Goal: Transaction & Acquisition: Purchase product/service

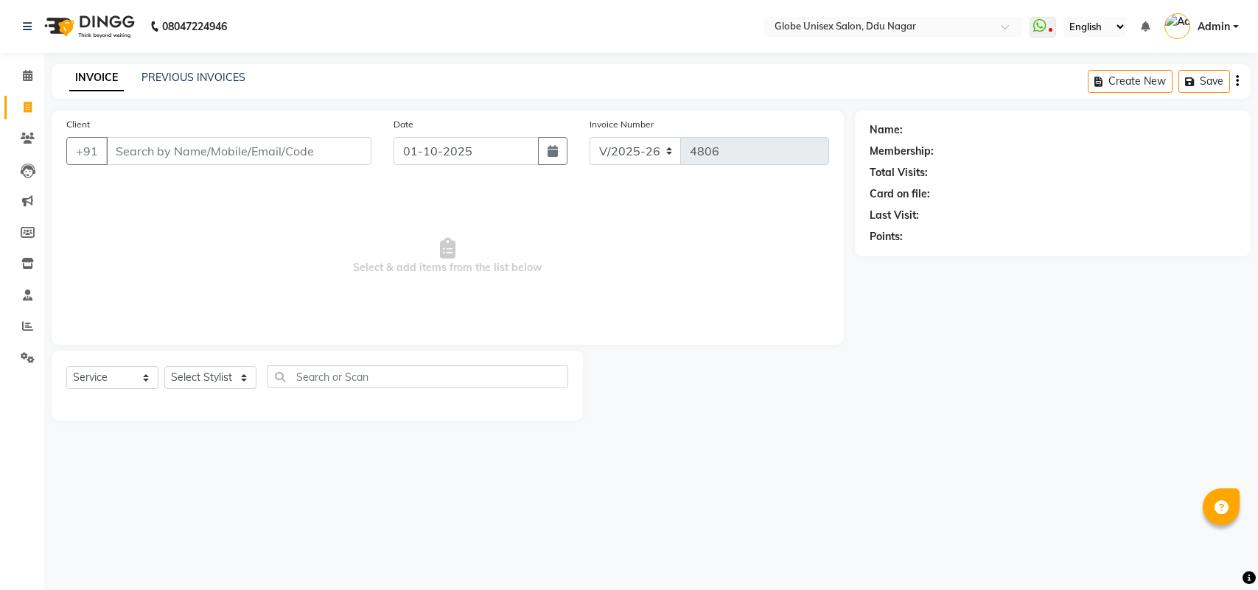
select select "4184"
select select "service"
click at [276, 134] on div "Client +91" at bounding box center [218, 146] width 327 height 60
click at [258, 144] on input "Client" at bounding box center [238, 151] width 265 height 28
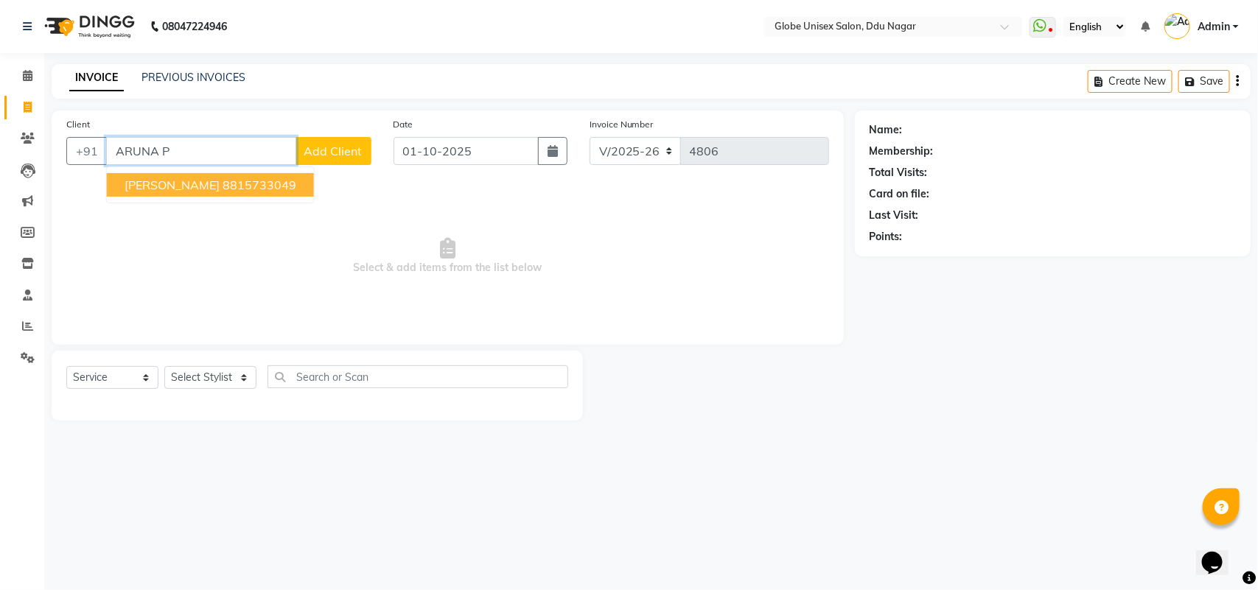
click at [162, 192] on button "ARUNA PANDEY 8815733049" at bounding box center [210, 185] width 207 height 24
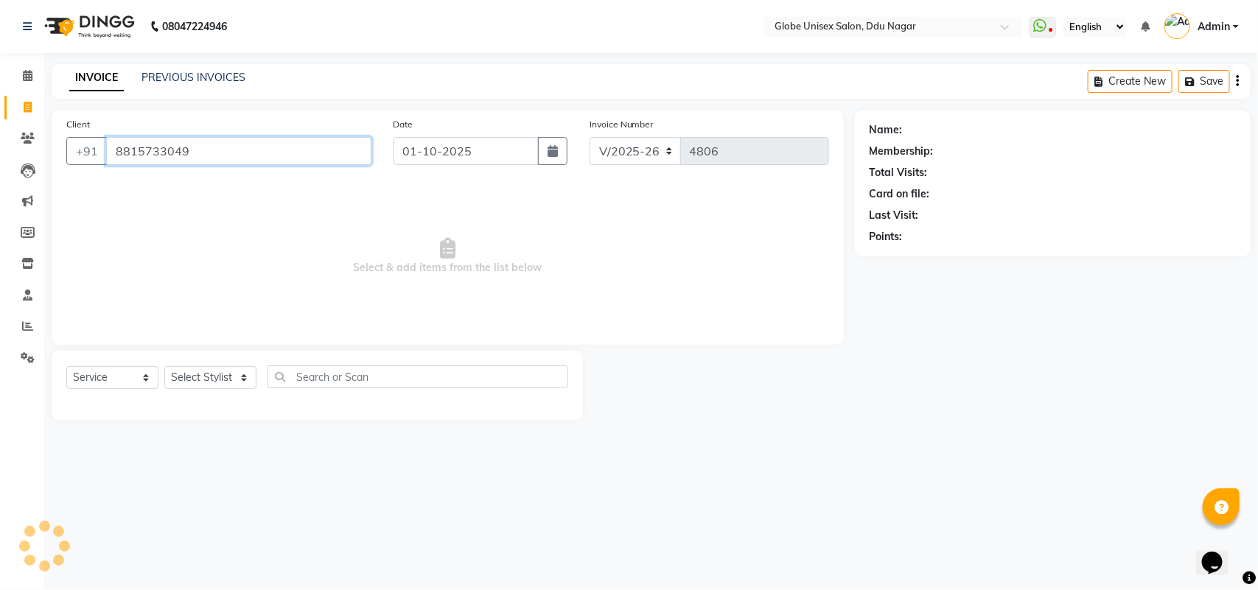
type input "8815733049"
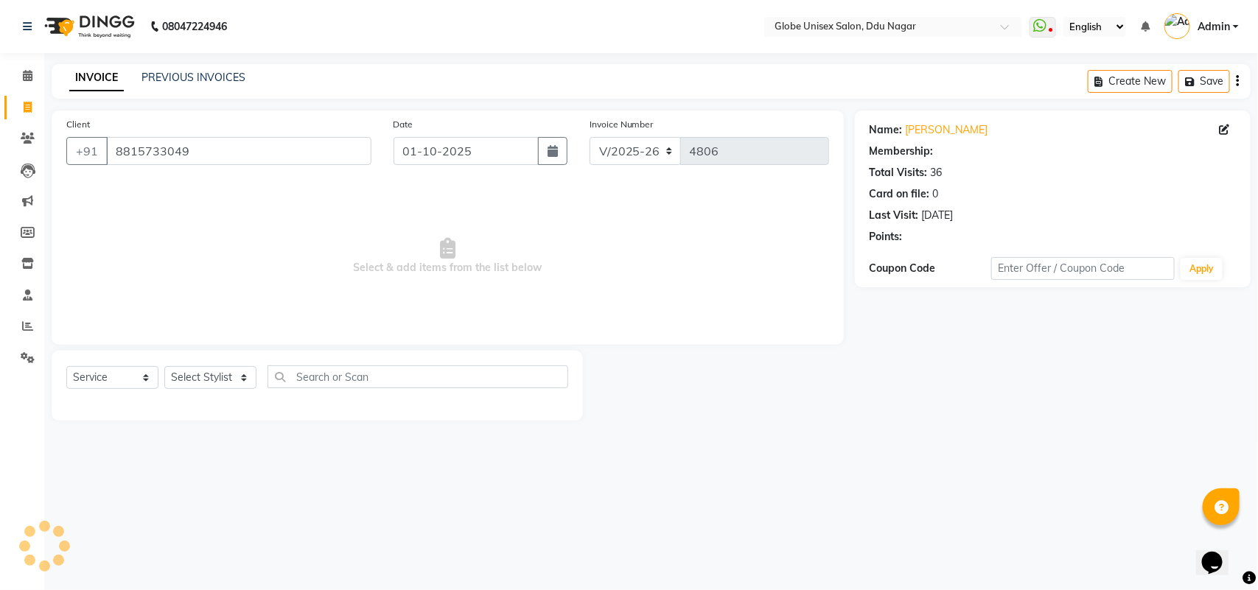
select select "2: Object"
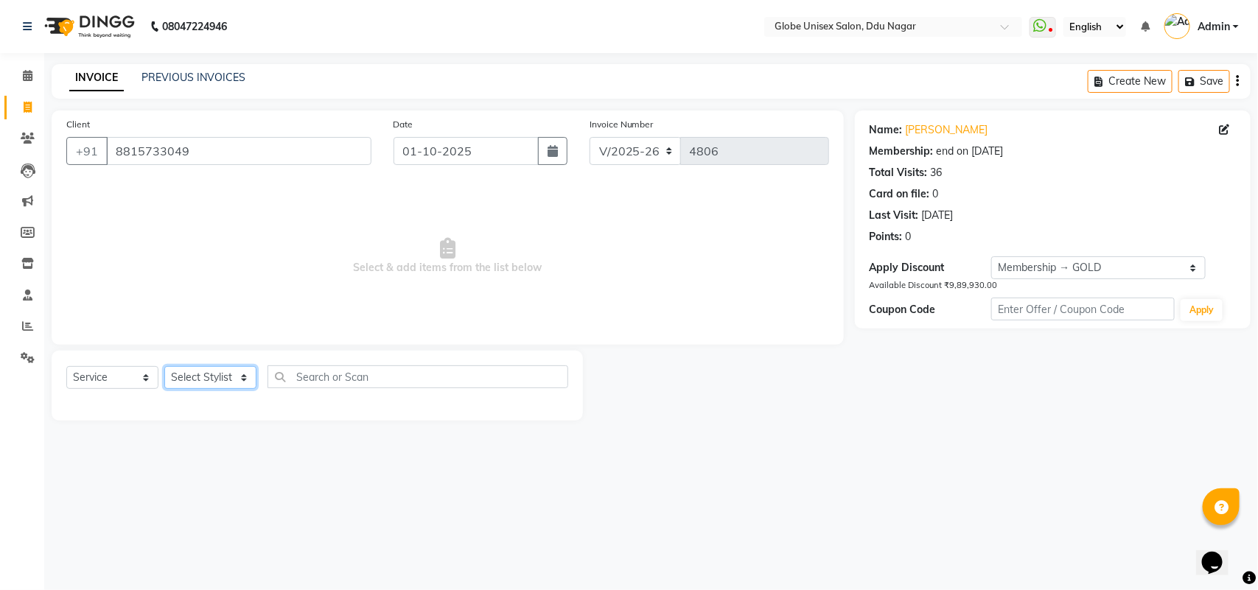
click at [221, 381] on select "Select Stylist ADITYA AJIT [PERSON_NAME] DEV [PERSON_NAME] [PERSON_NAME] [PERSO…" at bounding box center [210, 377] width 92 height 23
select select "25130"
click at [164, 366] on select "Select Stylist ADITYA AJIT [PERSON_NAME] DEV [PERSON_NAME] [PERSON_NAME] [PERSO…" at bounding box center [210, 377] width 92 height 23
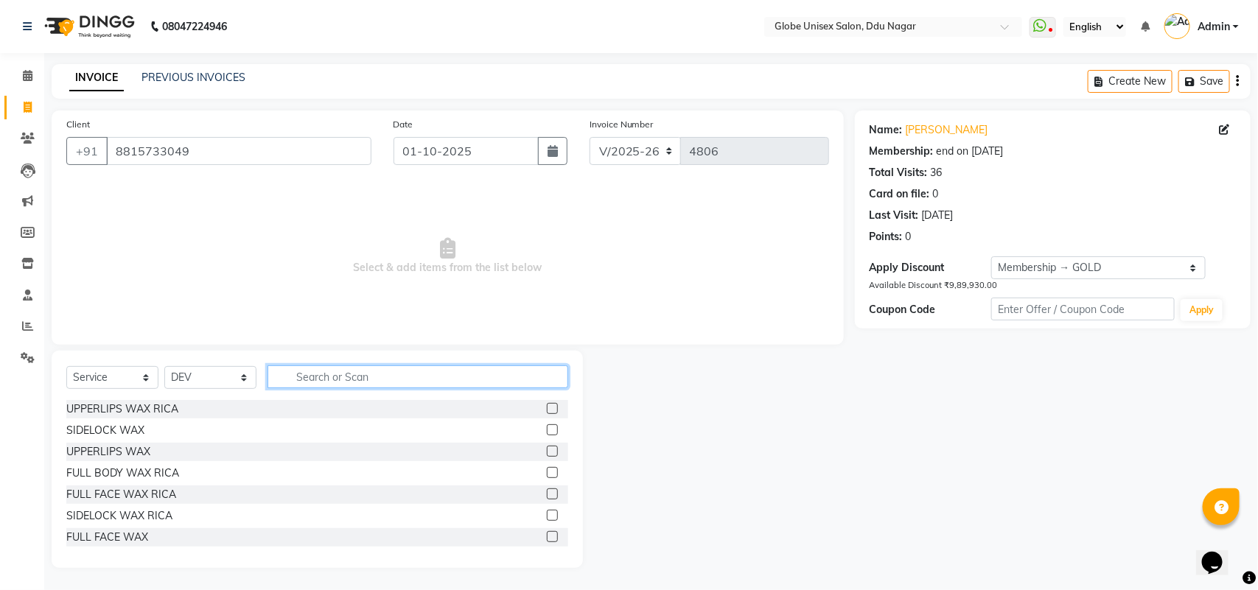
click at [402, 374] on input "text" at bounding box center [417, 376] width 301 height 23
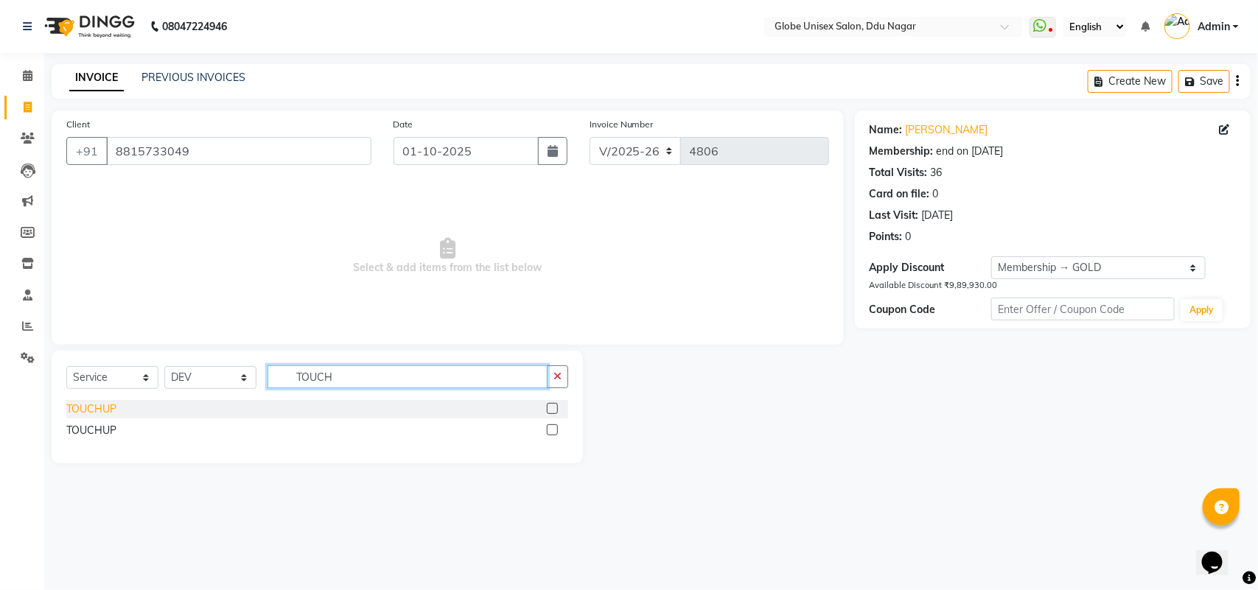
type input "TOUCH"
click at [111, 405] on div "TOUCHUP" at bounding box center [91, 409] width 50 height 15
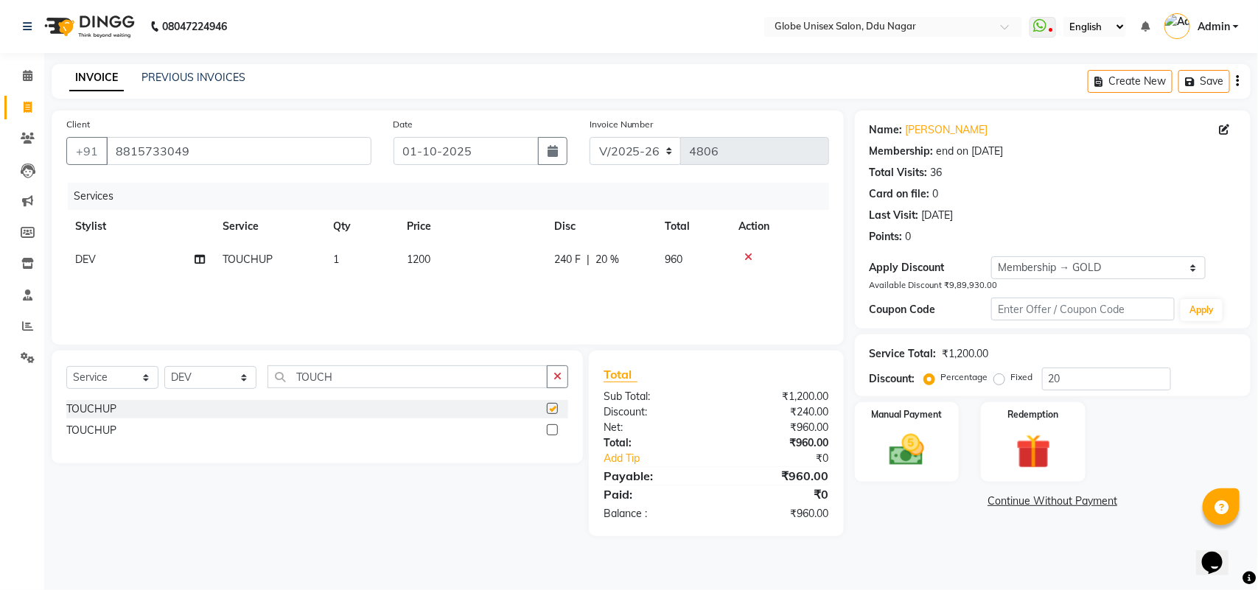
checkbox input "false"
click at [357, 370] on input "TOUCH" at bounding box center [407, 376] width 280 height 23
type input "T"
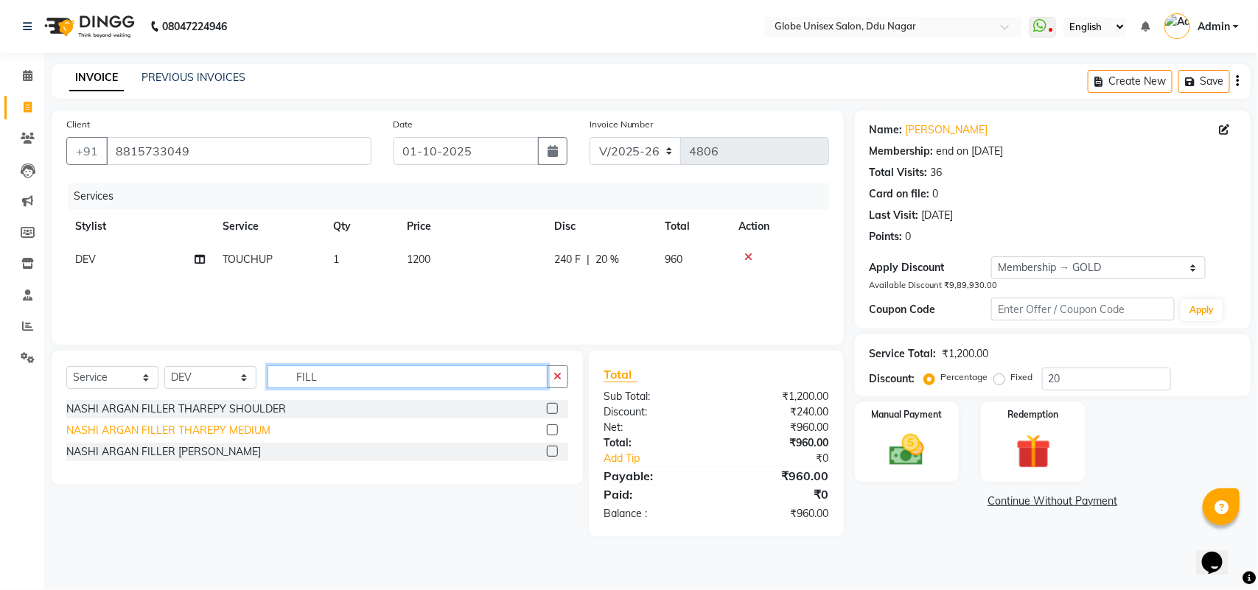
type input "FILL"
click at [234, 429] on div "NASHI ARGAN FILLER THAREPY MEDIUM" at bounding box center [168, 430] width 204 height 15
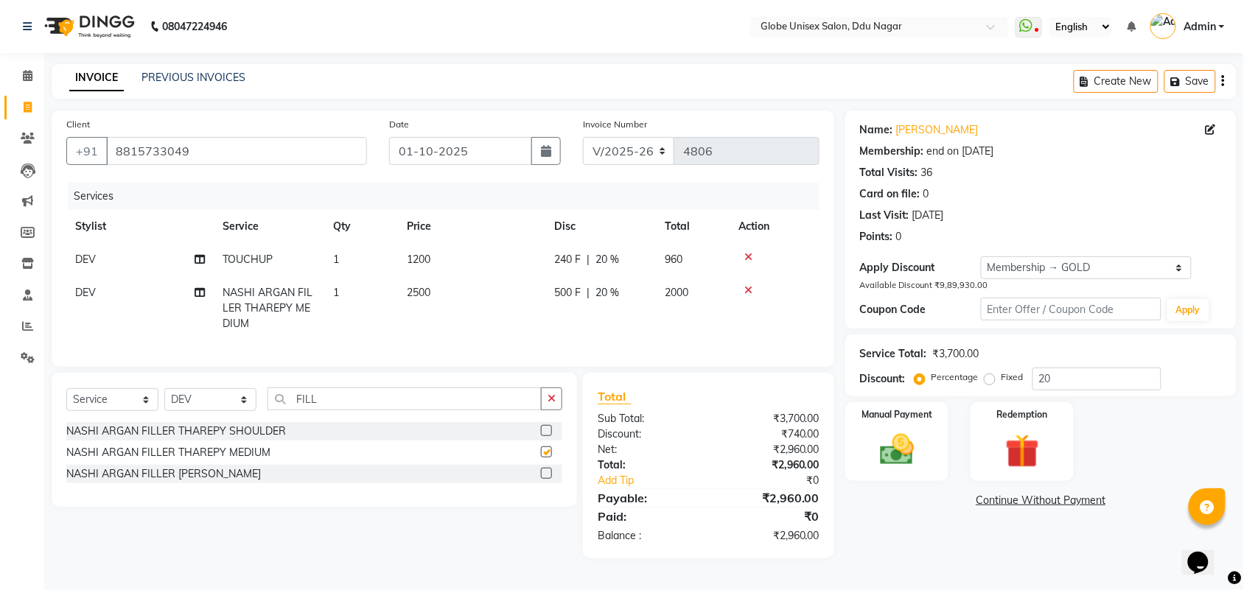
checkbox input "false"
click at [340, 410] on input "FILL" at bounding box center [404, 399] width 274 height 23
type input "F"
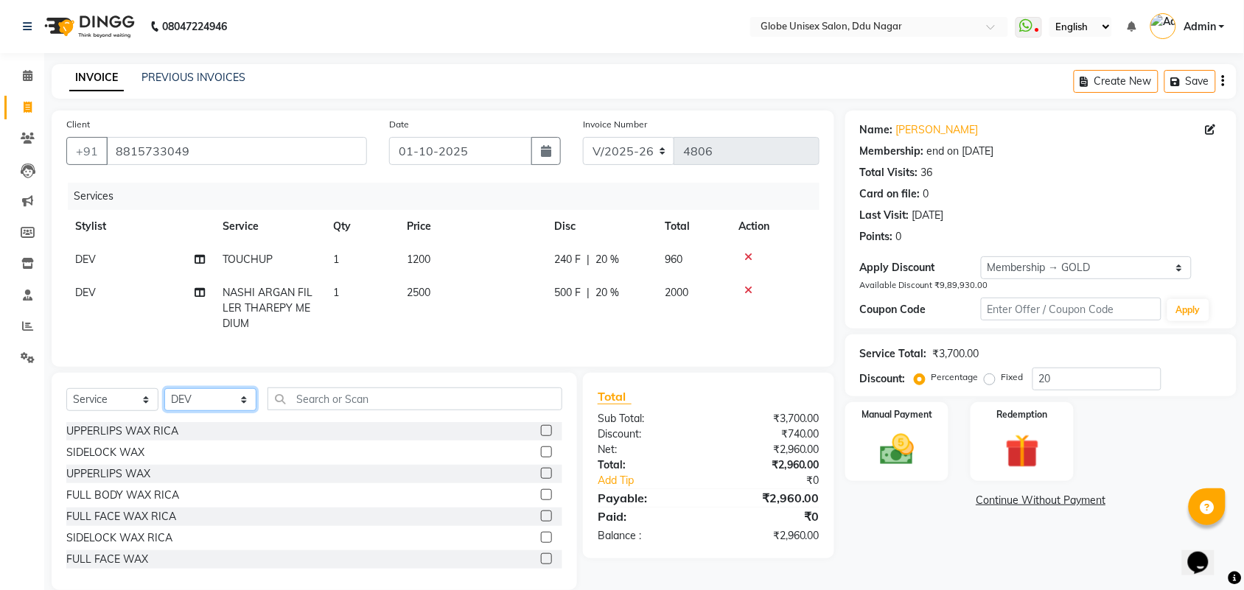
click at [194, 411] on select "Select Stylist ADITYA AJIT [PERSON_NAME] DEV [PERSON_NAME] [PERSON_NAME] [PERSO…" at bounding box center [210, 399] width 92 height 23
select select "69938"
click at [164, 402] on select "Select Stylist ADITYA AJIT [PERSON_NAME] DEV [PERSON_NAME] [PERSON_NAME] [PERSO…" at bounding box center [210, 399] width 92 height 23
click at [319, 410] on input "text" at bounding box center [414, 399] width 295 height 23
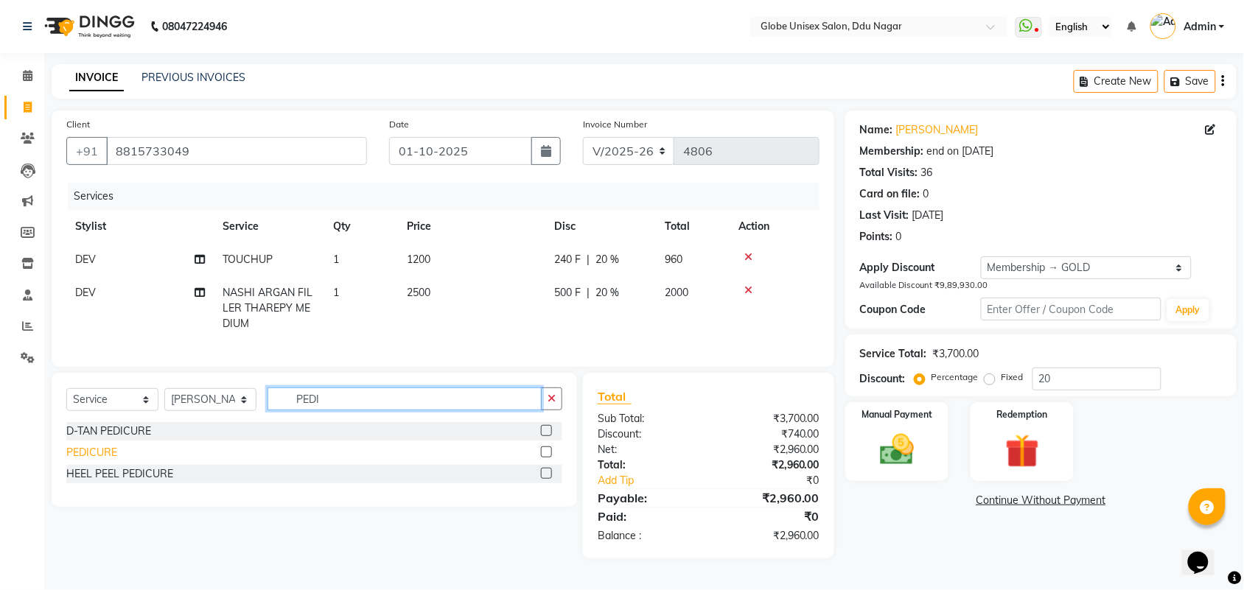
type input "PEDI"
click at [99, 461] on div "PEDICURE" at bounding box center [91, 452] width 51 height 15
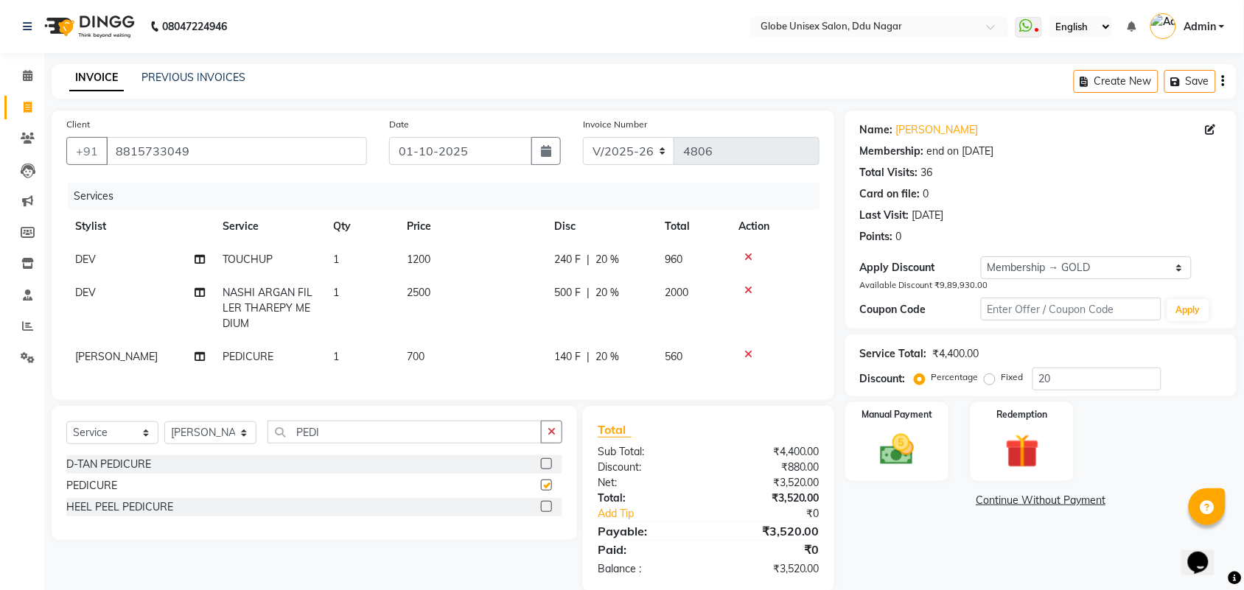
checkbox input "false"
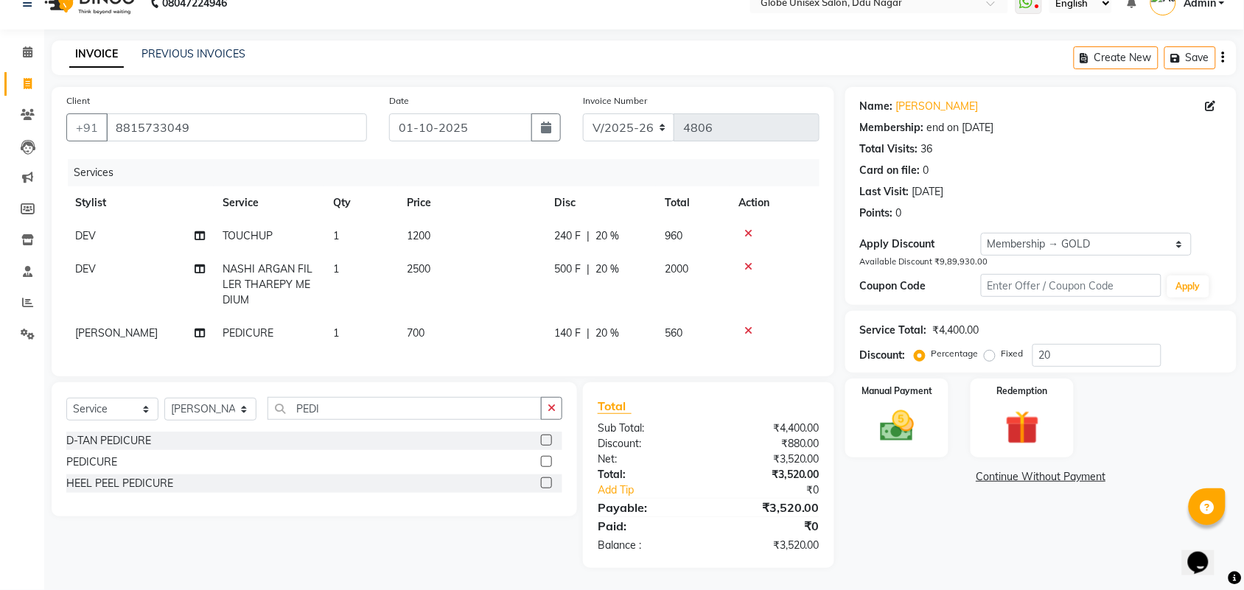
scroll to position [37, 0]
click at [214, 47] on link "PREVIOUS INVOICES" at bounding box center [193, 53] width 104 height 13
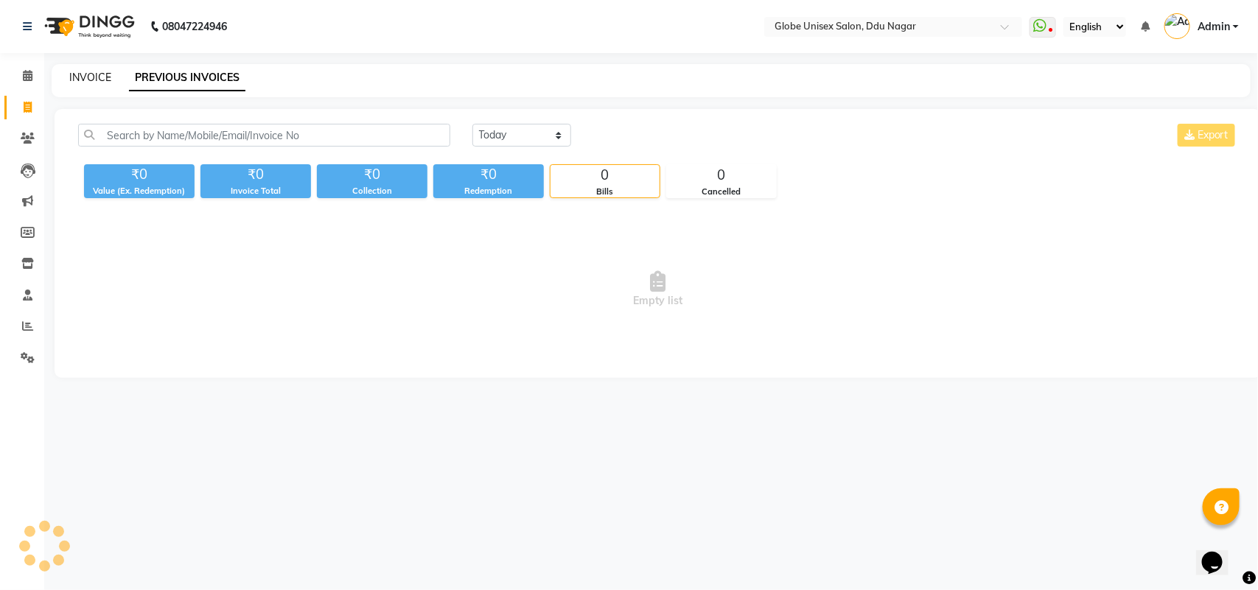
click at [101, 79] on link "INVOICE" at bounding box center [90, 77] width 42 height 13
select select "service"
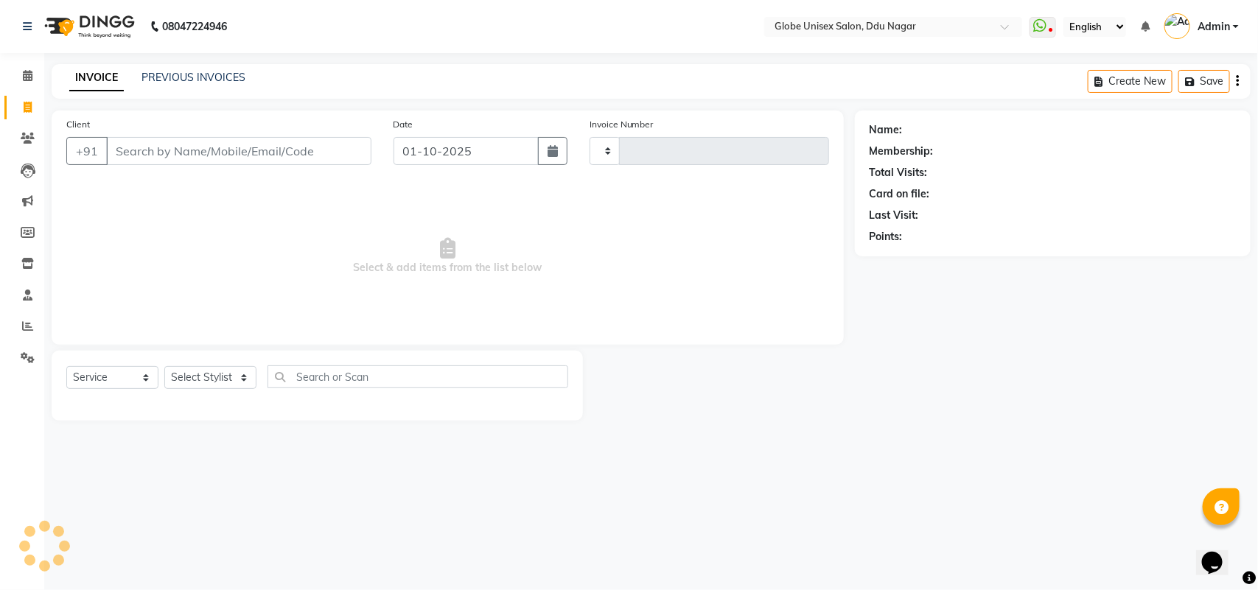
type input "4806"
select select "4184"
click at [167, 72] on link "PREVIOUS INVOICES" at bounding box center [193, 77] width 104 height 13
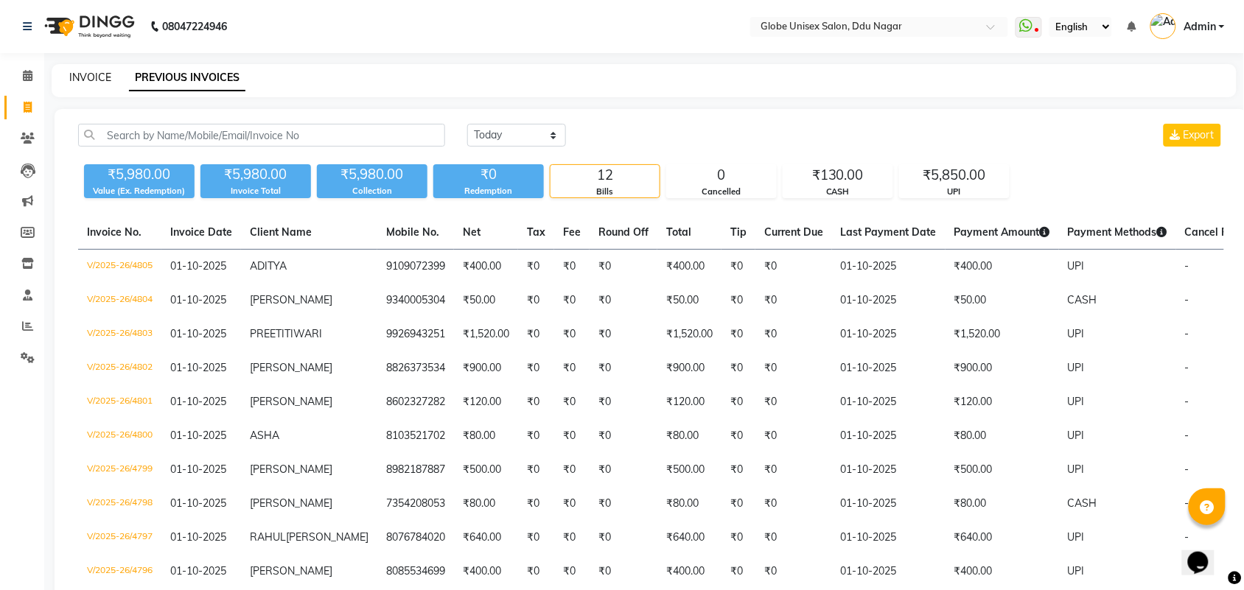
click at [91, 72] on link "INVOICE" at bounding box center [90, 77] width 42 height 13
select select "service"
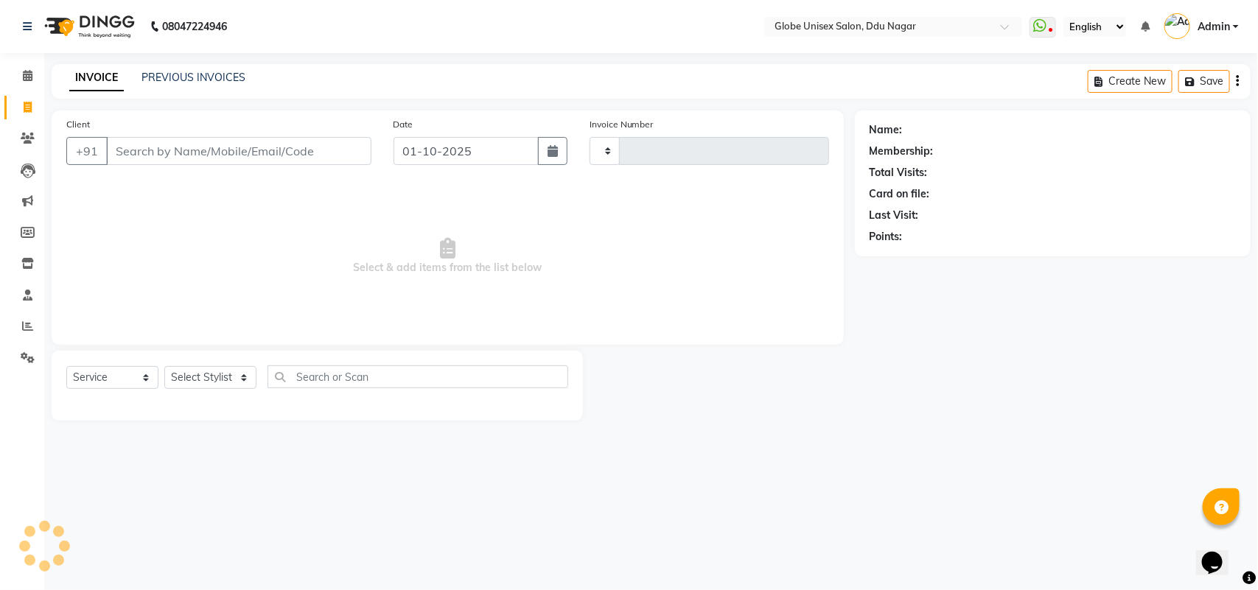
type input "4806"
select select "4184"
click at [217, 382] on select "Select Stylist ADITYA AJIT [PERSON_NAME] DEV [PERSON_NAME] [PERSON_NAME] [PERSO…" at bounding box center [210, 377] width 92 height 23
select select "34566"
click at [164, 366] on select "Select Stylist ADITYA AJIT [PERSON_NAME] DEV [PERSON_NAME] [PERSON_NAME] [PERSO…" at bounding box center [210, 377] width 92 height 23
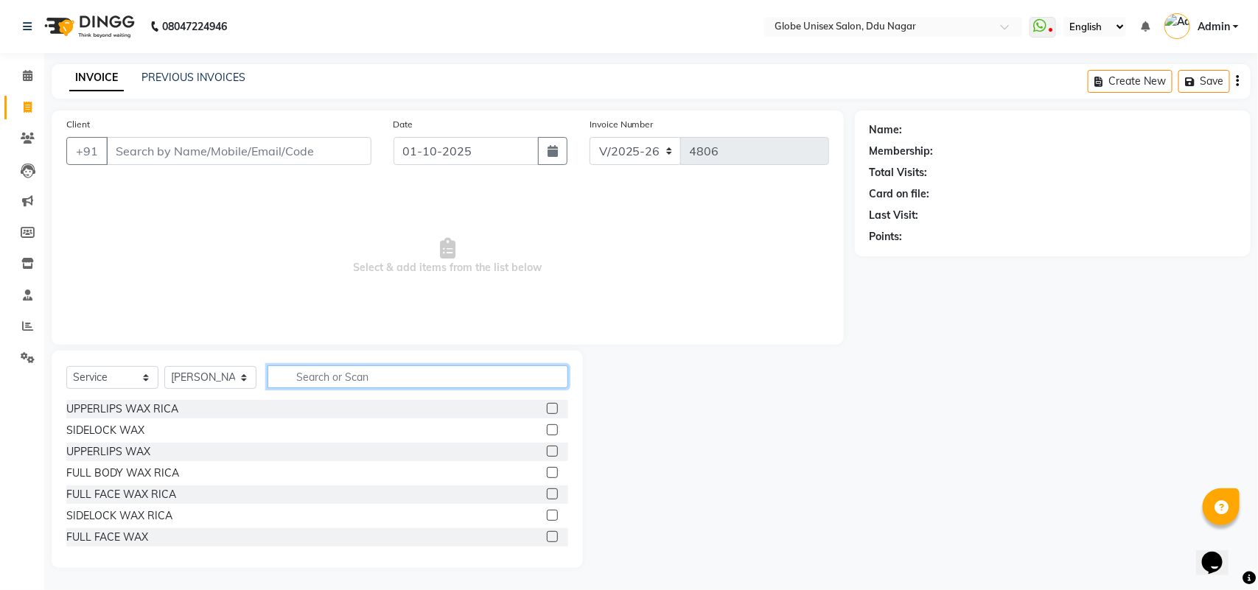
click at [322, 373] on input "text" at bounding box center [417, 376] width 301 height 23
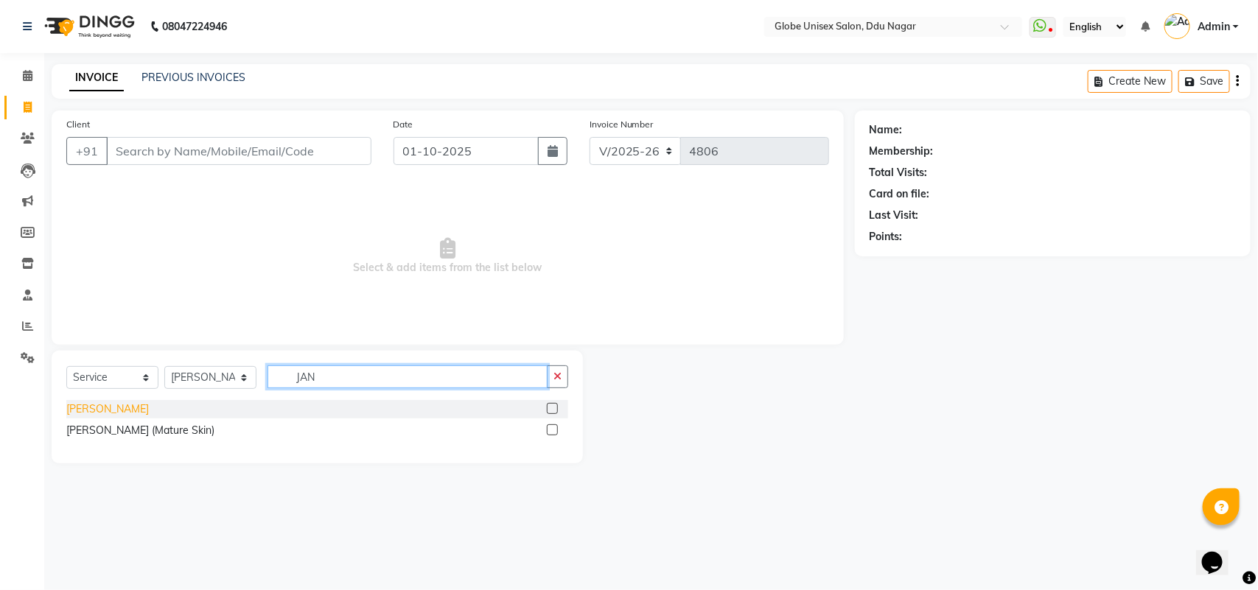
type input "JAN"
click at [83, 410] on div "[PERSON_NAME]" at bounding box center [107, 409] width 83 height 15
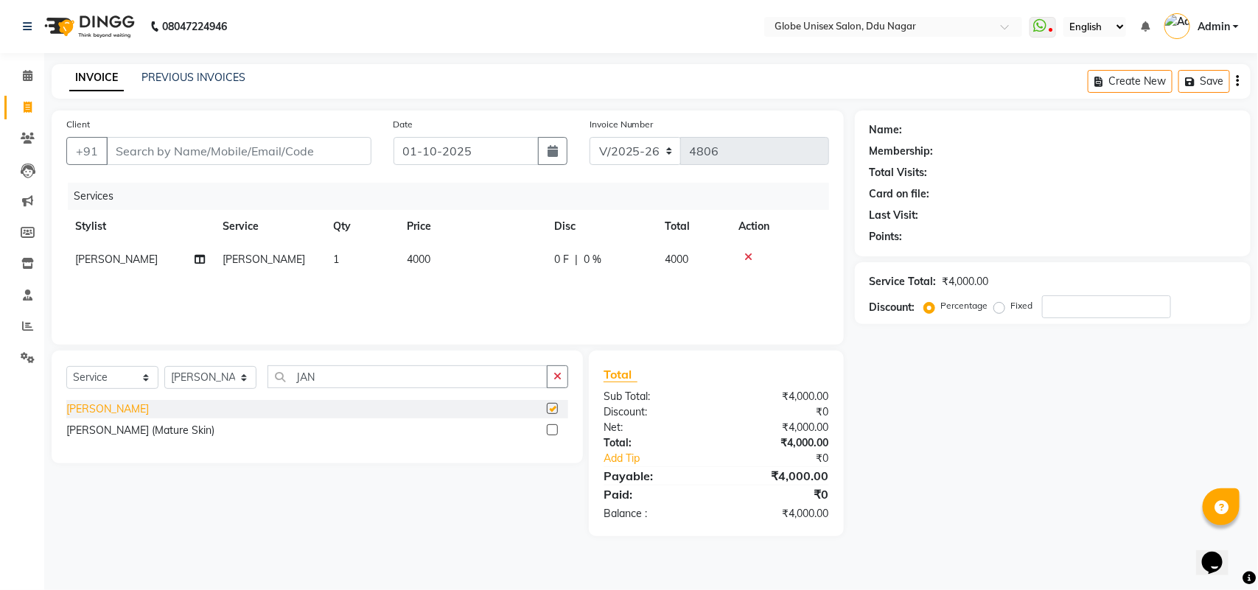
checkbox input "false"
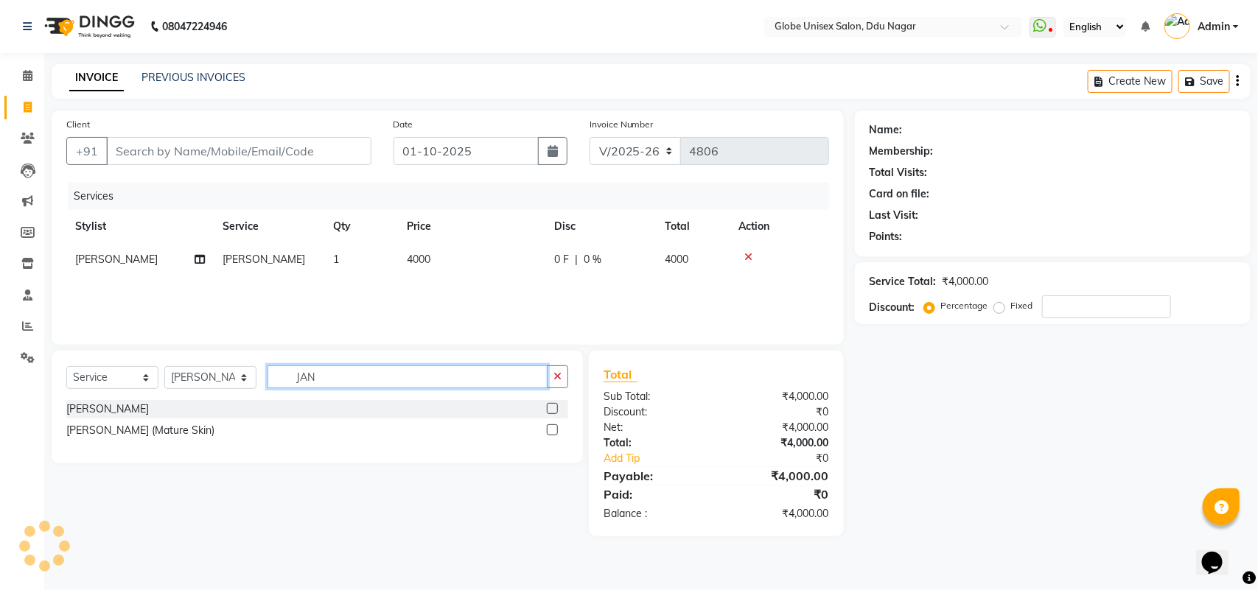
click at [380, 377] on input "JAN" at bounding box center [407, 376] width 280 height 23
type input "J"
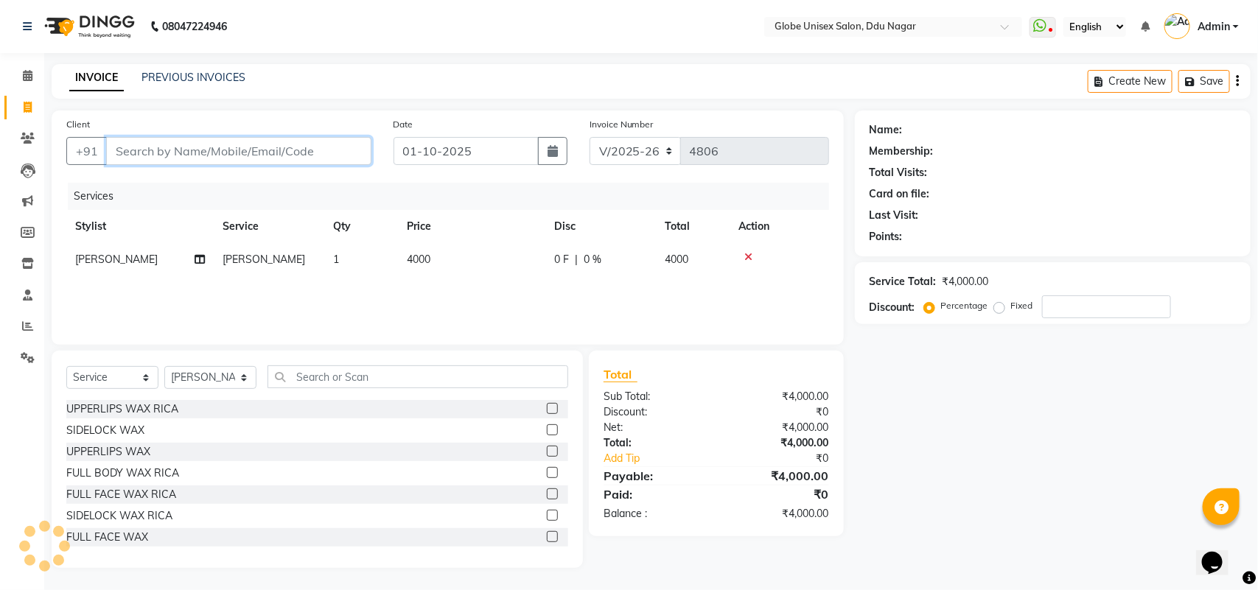
click at [278, 159] on input "Client" at bounding box center [238, 151] width 265 height 28
type input "9"
type input "0"
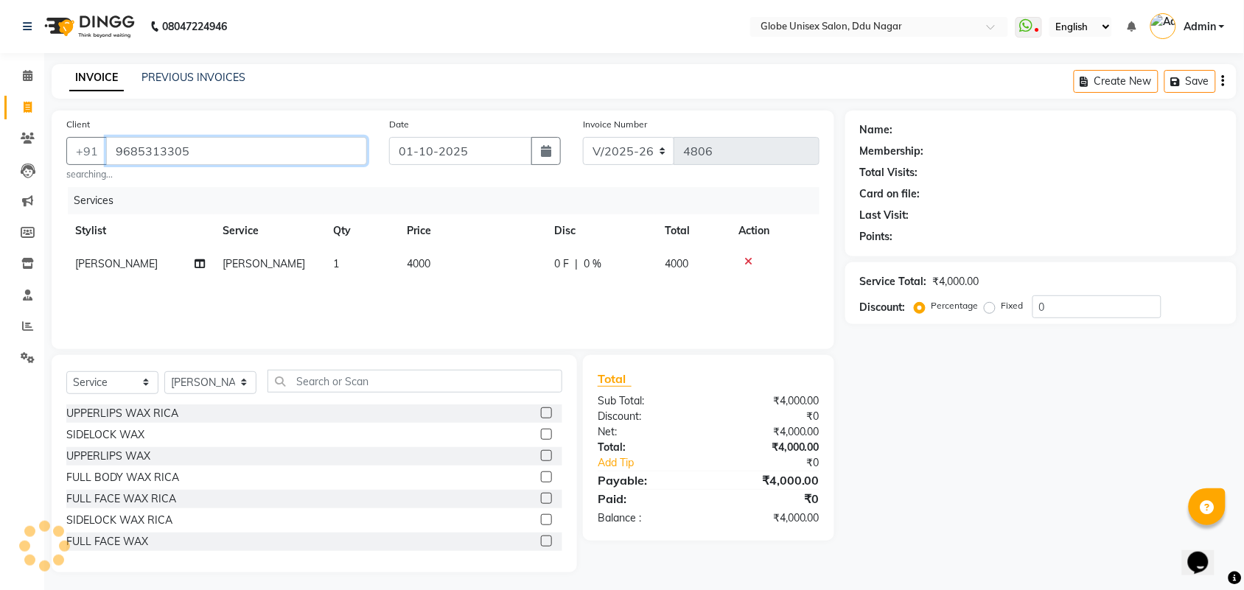
type input "9685313305"
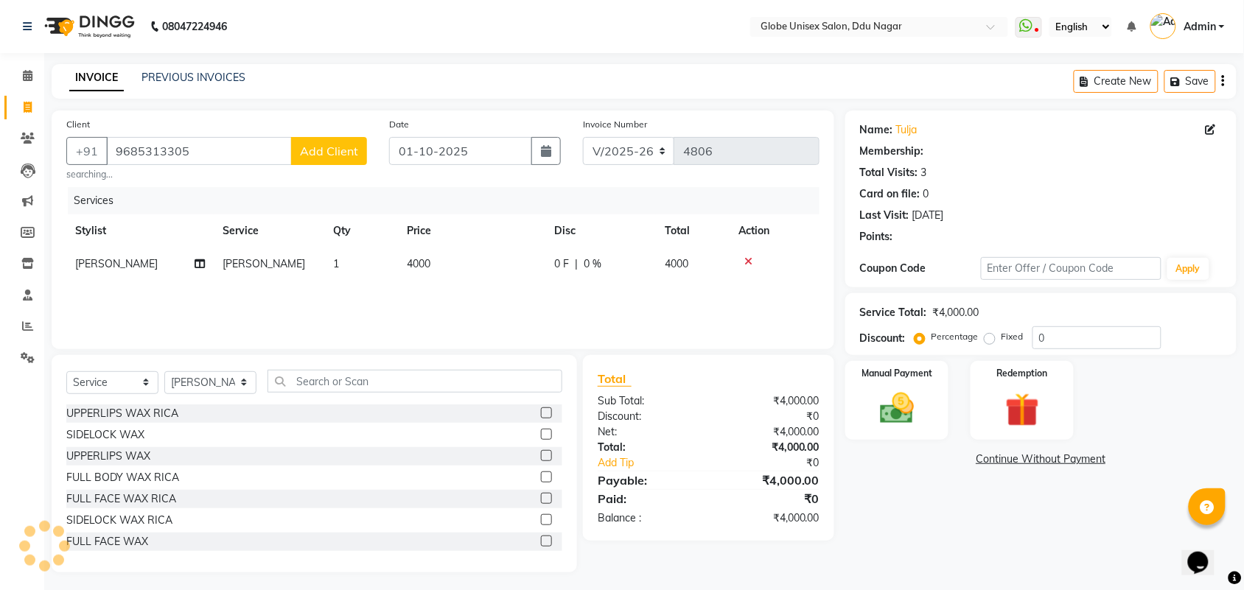
select select "1: Object"
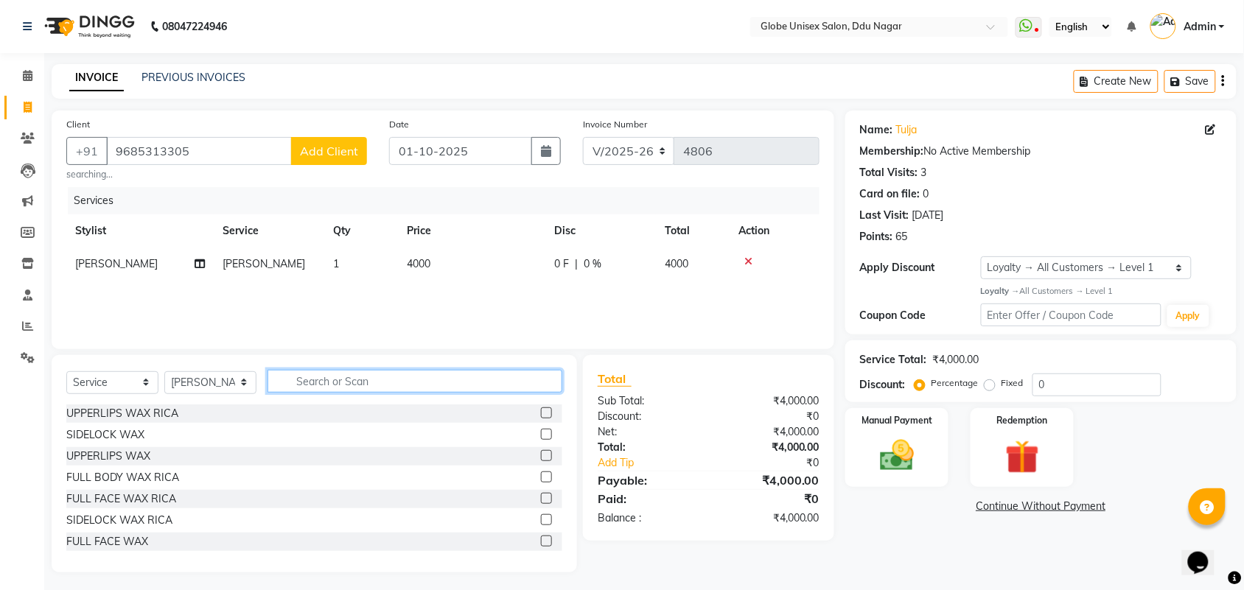
click at [352, 385] on input "text" at bounding box center [414, 381] width 295 height 23
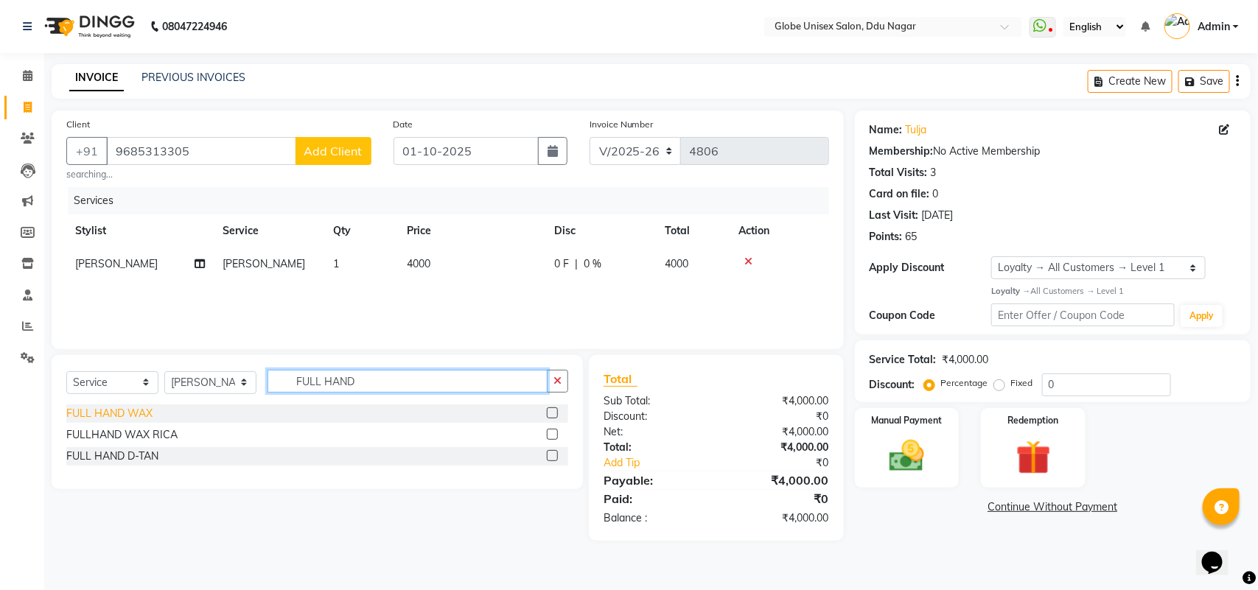
type input "FULL HAND"
click at [134, 413] on div "FULL HAND WAX" at bounding box center [109, 413] width 86 height 15
checkbox input "false"
click at [405, 393] on input "FULL HAND" at bounding box center [407, 381] width 280 height 23
type input "F"
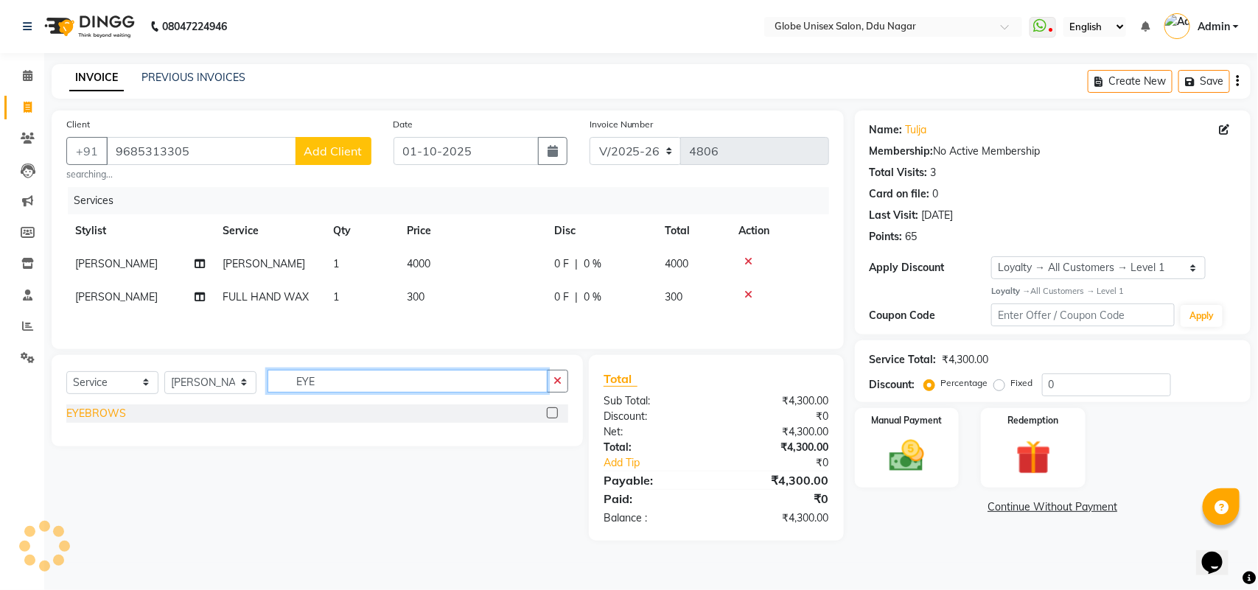
type input "EYE"
click at [86, 413] on div "EYEBROWS" at bounding box center [96, 413] width 60 height 15
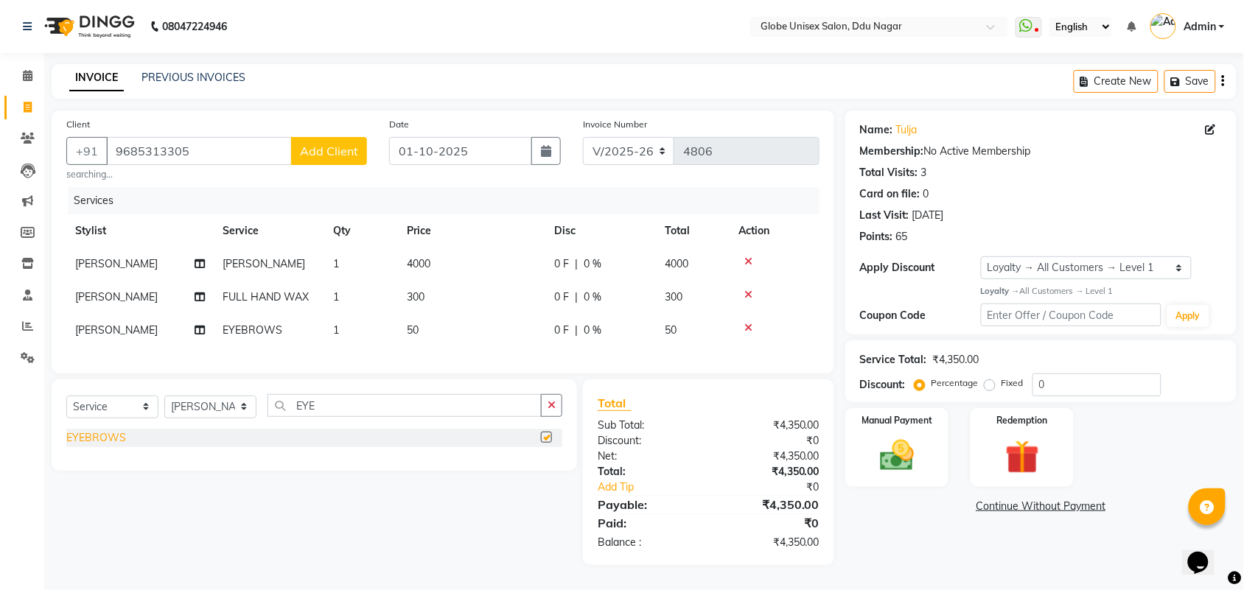
checkbox input "false"
click at [1021, 454] on img at bounding box center [1021, 457] width 57 height 44
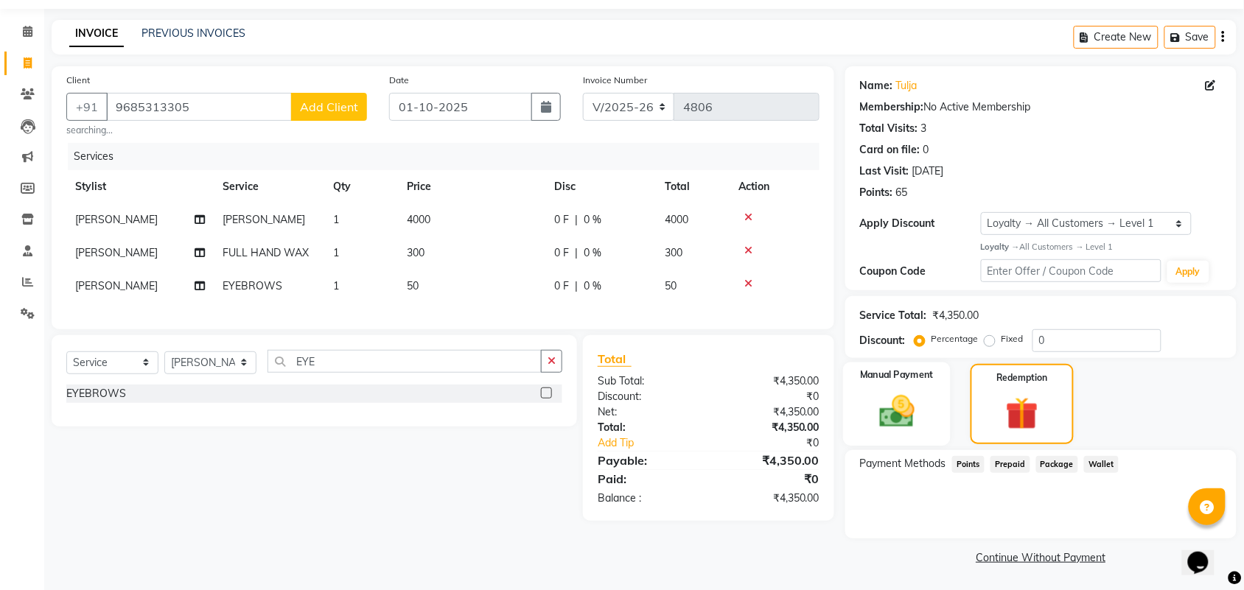
click at [864, 410] on div "Manual Payment" at bounding box center [897, 405] width 108 height 84
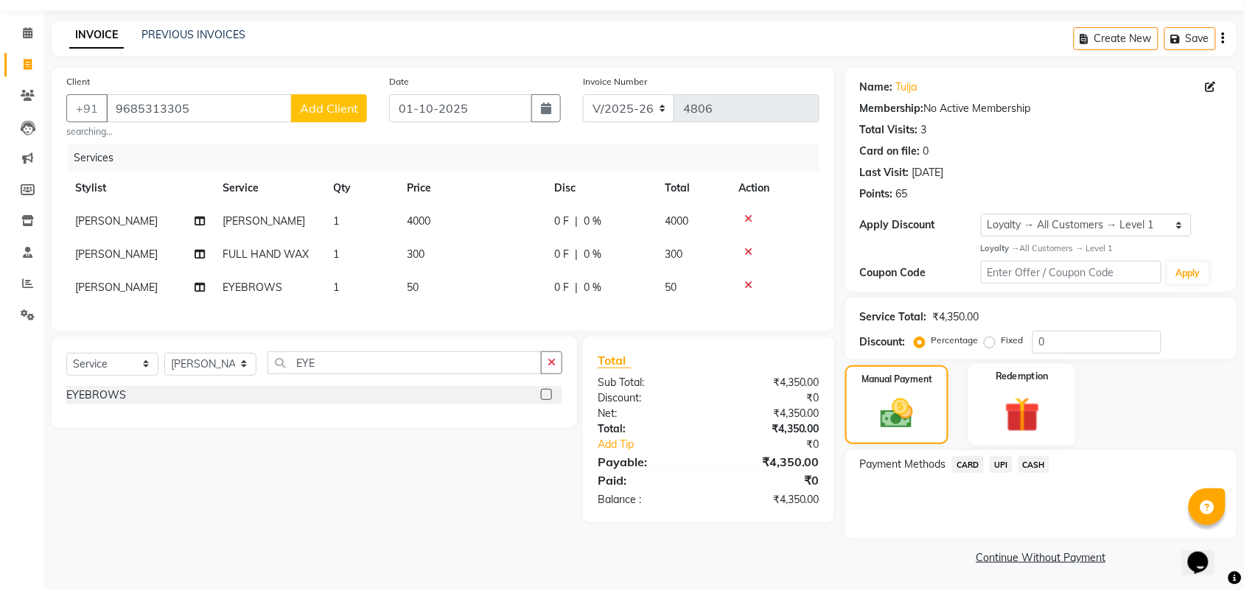
click at [1015, 407] on img at bounding box center [1021, 415] width 57 height 44
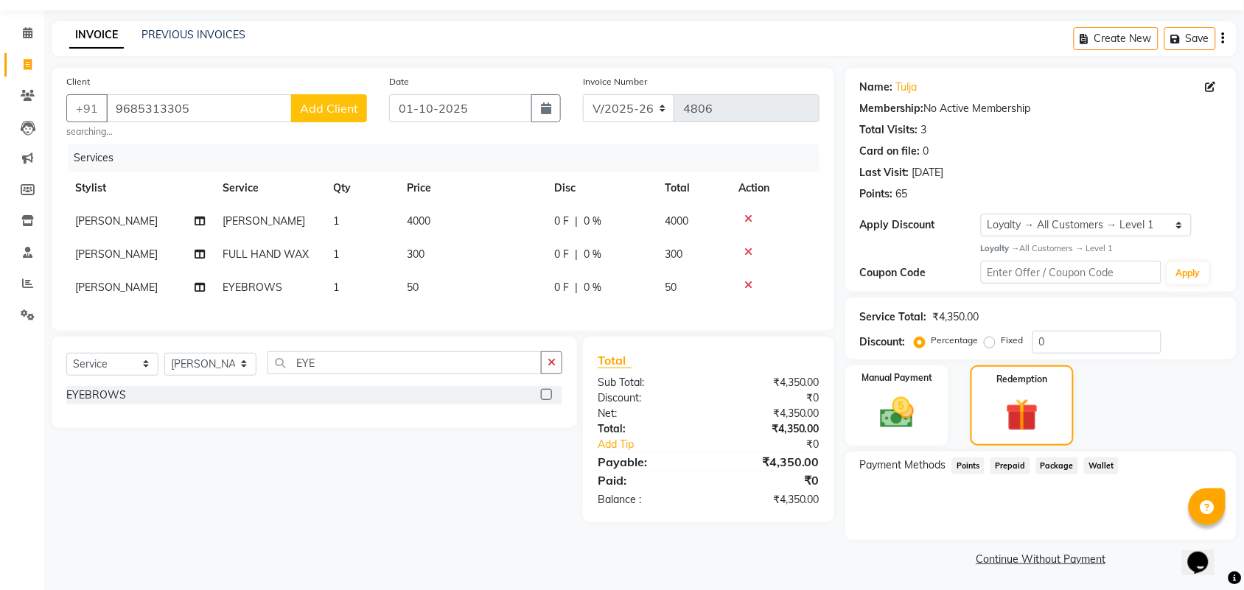
scroll to position [44, 0]
click at [996, 464] on span "Prepaid" at bounding box center [1010, 464] width 40 height 17
click at [979, 462] on span "Points" at bounding box center [968, 464] width 32 height 17
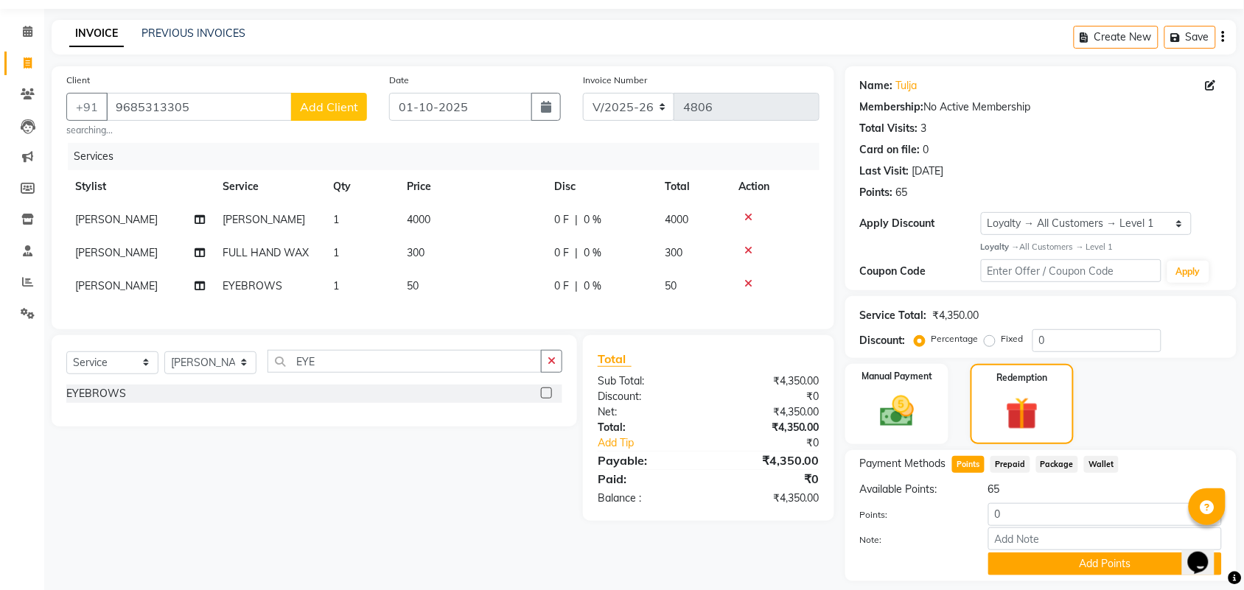
scroll to position [86, 0]
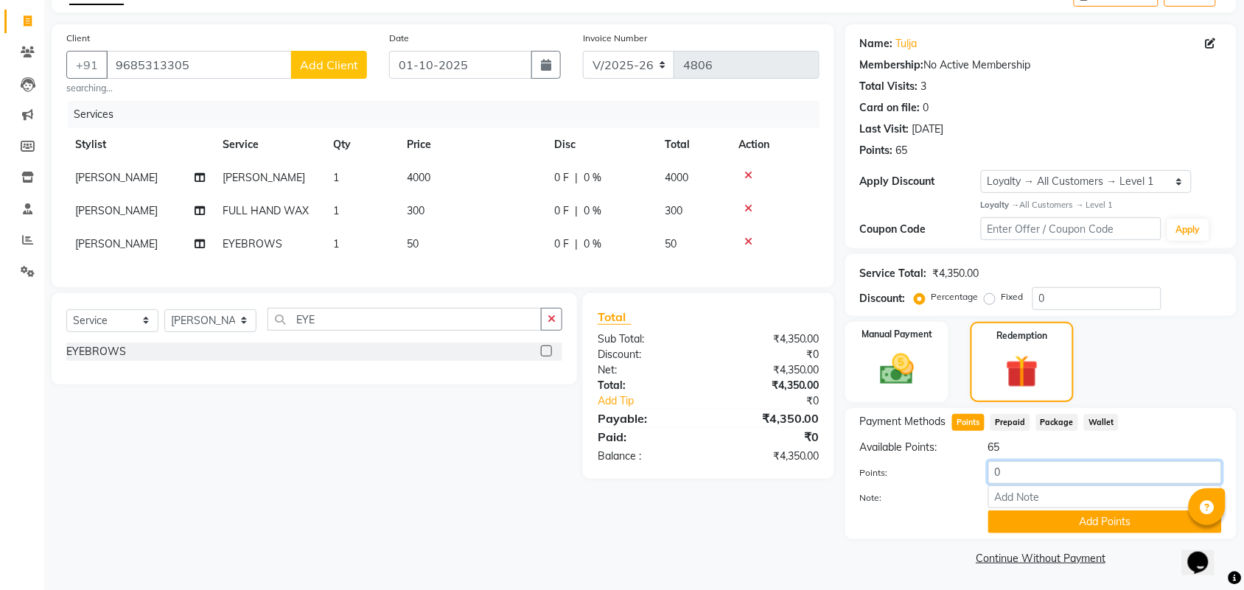
click at [1023, 473] on input "0" at bounding box center [1105, 472] width 234 height 23
click at [1023, 473] on input "number" at bounding box center [1105, 472] width 234 height 23
click at [1028, 470] on input "number" at bounding box center [1105, 472] width 234 height 23
type input "50"
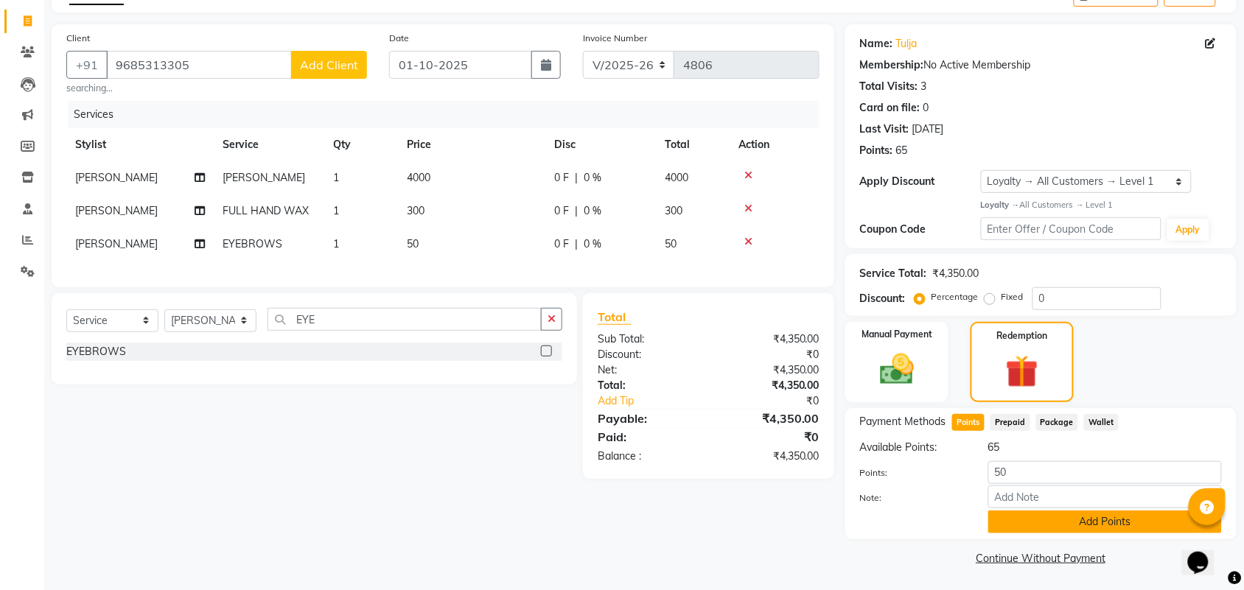
click at [1059, 524] on button "Add Points" at bounding box center [1105, 522] width 234 height 23
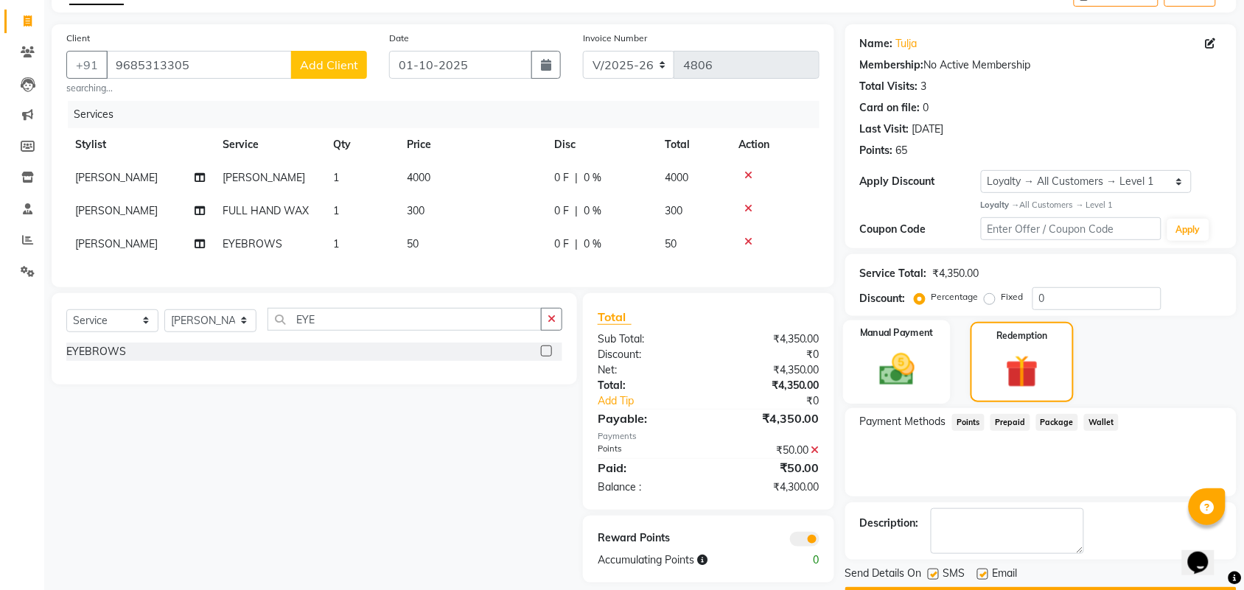
click at [892, 385] on img at bounding box center [896, 369] width 57 height 41
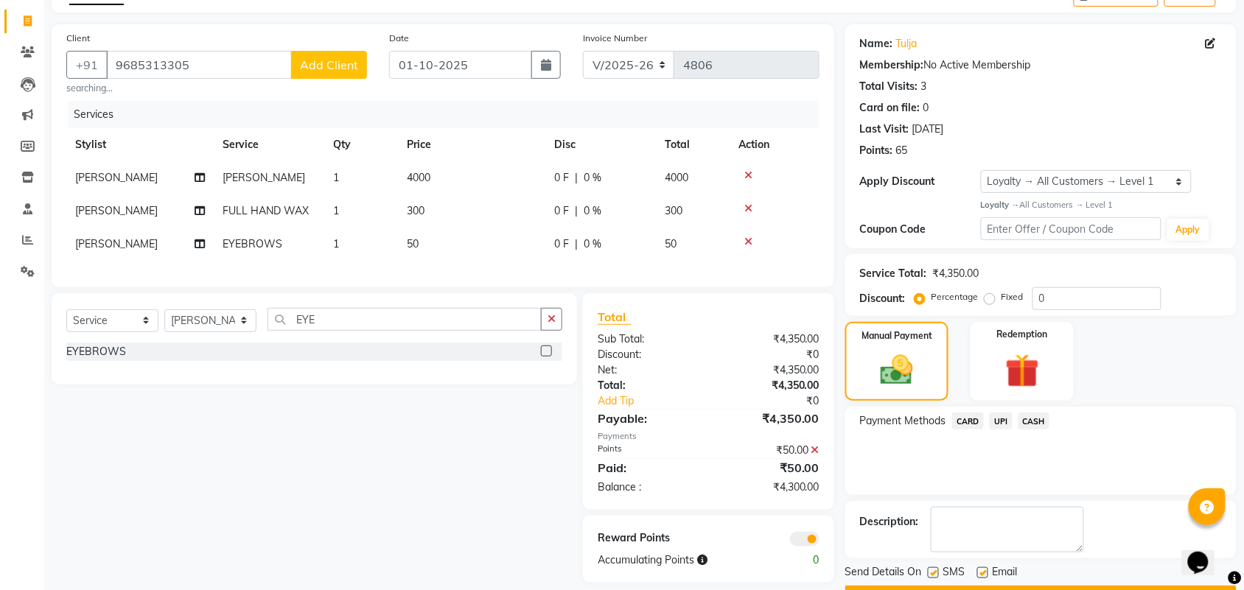
click at [1007, 424] on span "UPI" at bounding box center [1001, 421] width 23 height 17
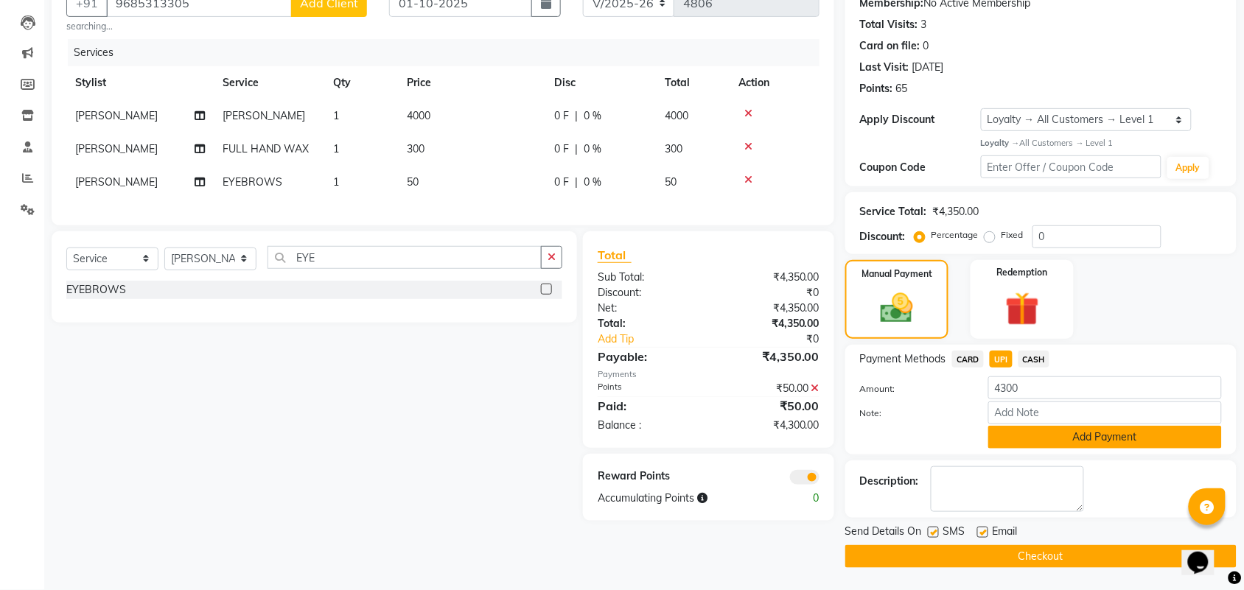
click at [1113, 441] on button "Add Payment" at bounding box center [1105, 437] width 234 height 23
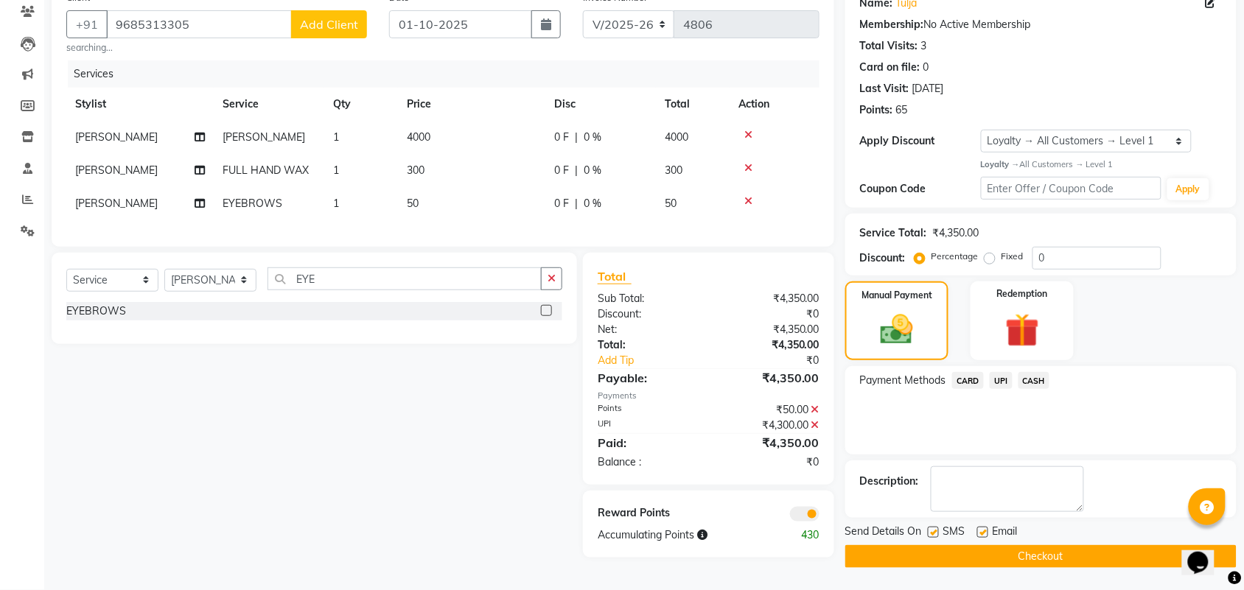
click at [1072, 545] on button "Checkout" at bounding box center [1040, 556] width 391 height 23
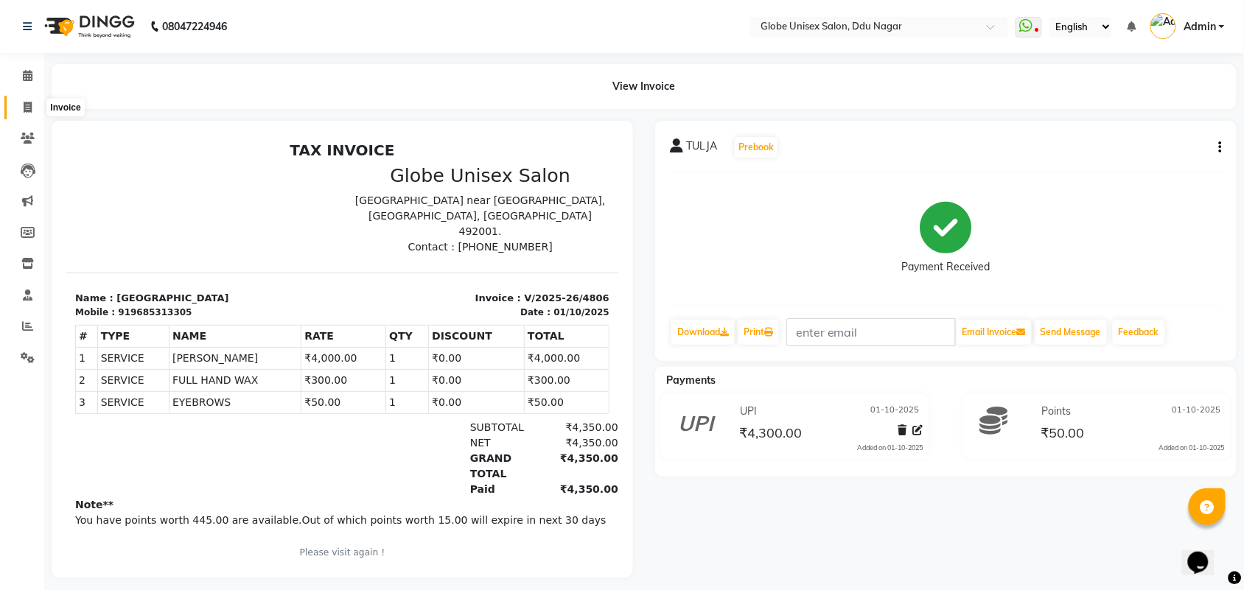
click at [26, 107] on icon at bounding box center [28, 107] width 8 height 11
select select "service"
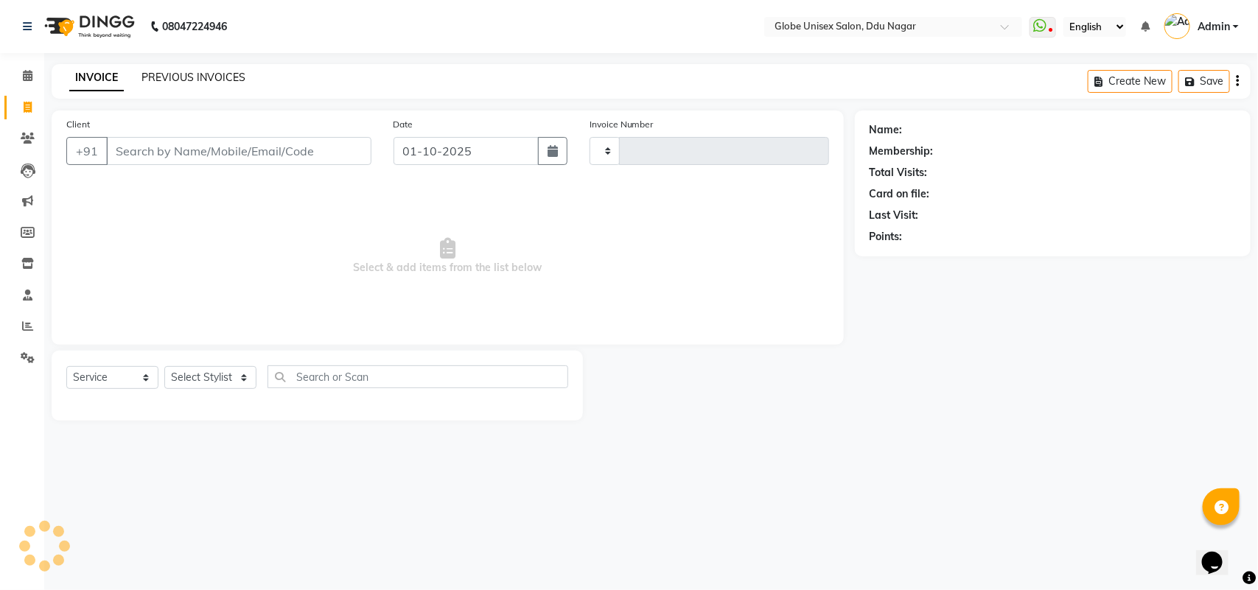
click at [193, 80] on link "PREVIOUS INVOICES" at bounding box center [193, 77] width 104 height 13
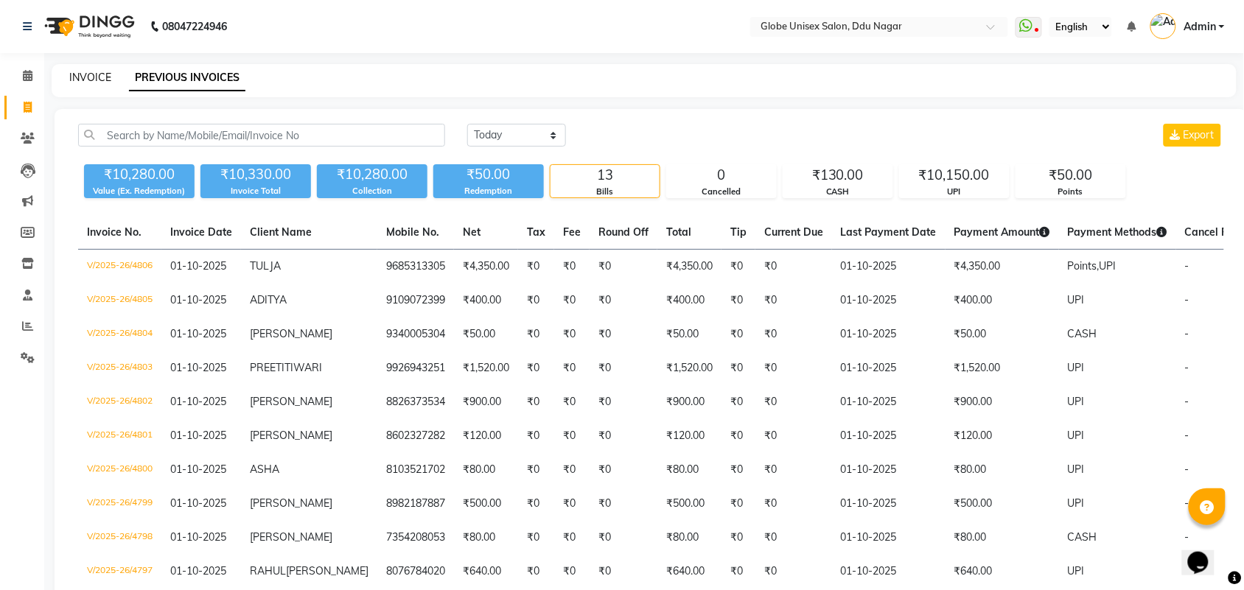
click at [97, 74] on link "INVOICE" at bounding box center [90, 77] width 42 height 13
select select "service"
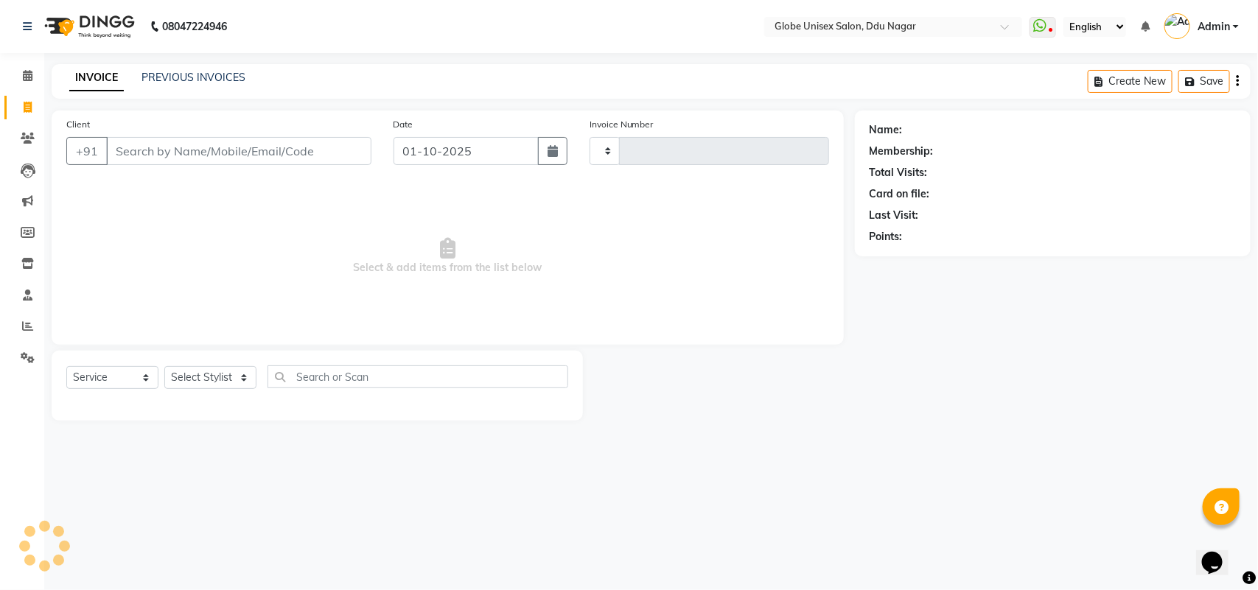
type input "4807"
select select "4184"
click at [206, 148] on input "Client" at bounding box center [238, 151] width 265 height 28
click at [190, 371] on select "Select Stylist ADITYA AJIT [PERSON_NAME] DEV [PERSON_NAME] [PERSON_NAME] [PERSO…" at bounding box center [210, 377] width 92 height 23
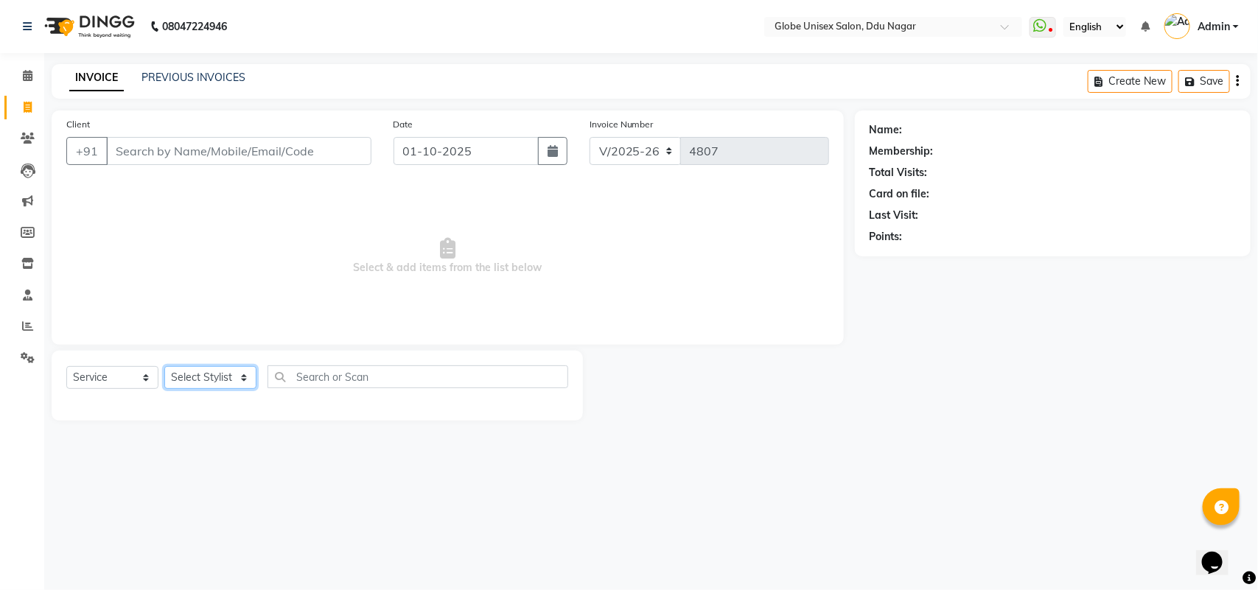
select select "21720"
click at [164, 366] on select "Select Stylist ADITYA AJIT [PERSON_NAME] DEV [PERSON_NAME] [PERSON_NAME] [PERSO…" at bounding box center [210, 377] width 92 height 23
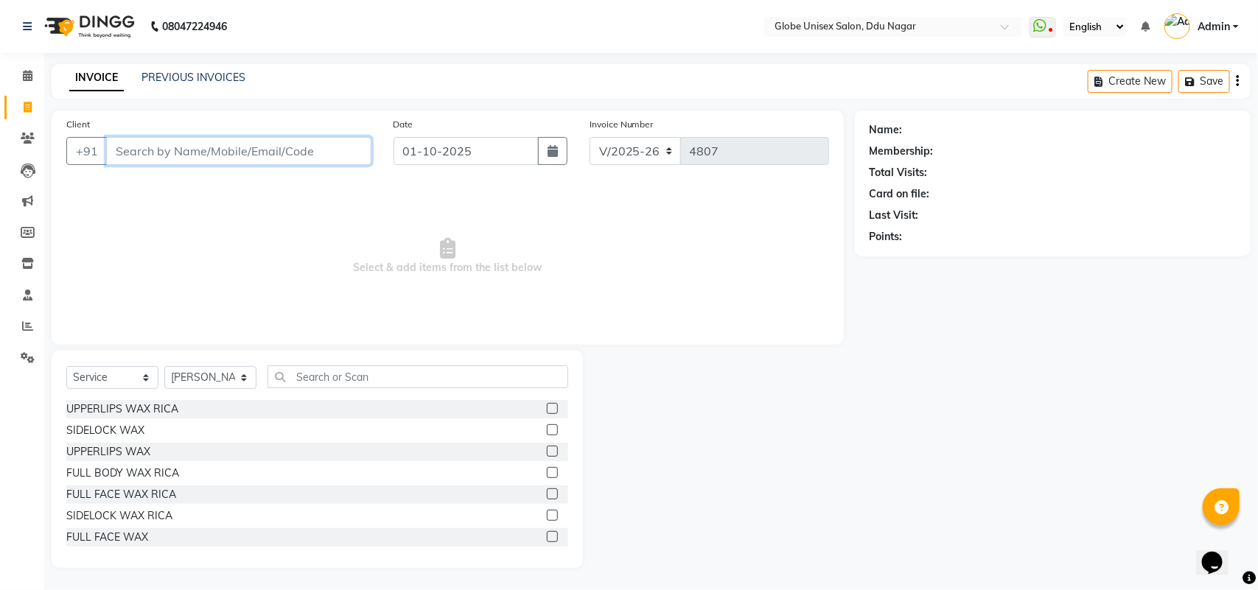
click at [303, 161] on input "Client" at bounding box center [238, 151] width 265 height 28
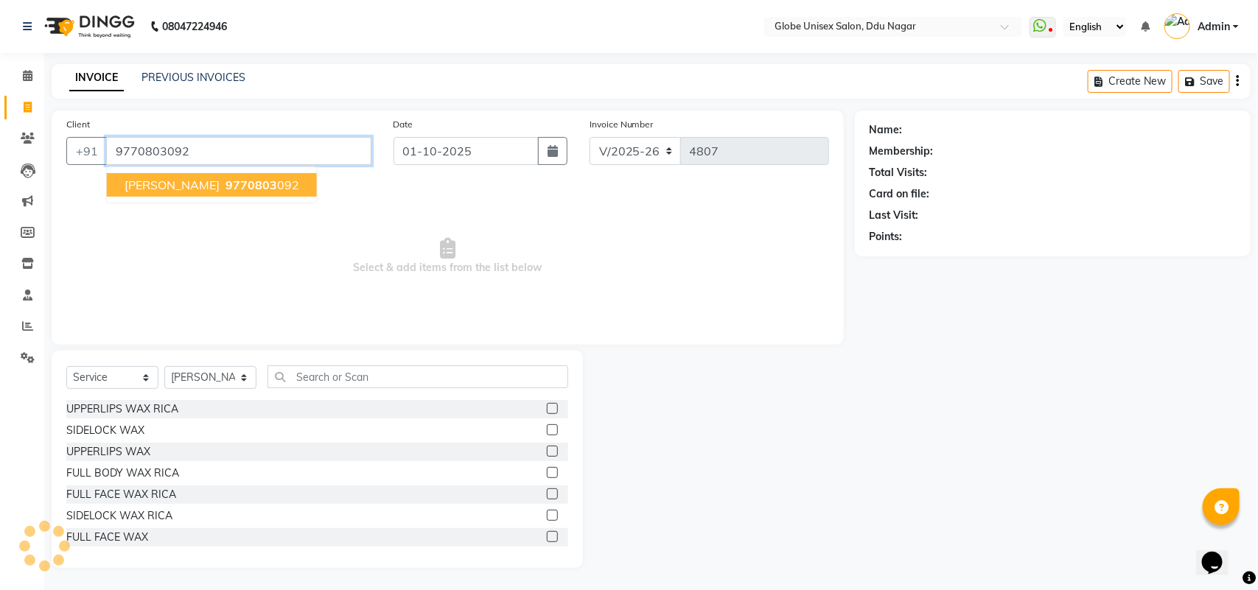
type input "9770803092"
select select "2: Object"
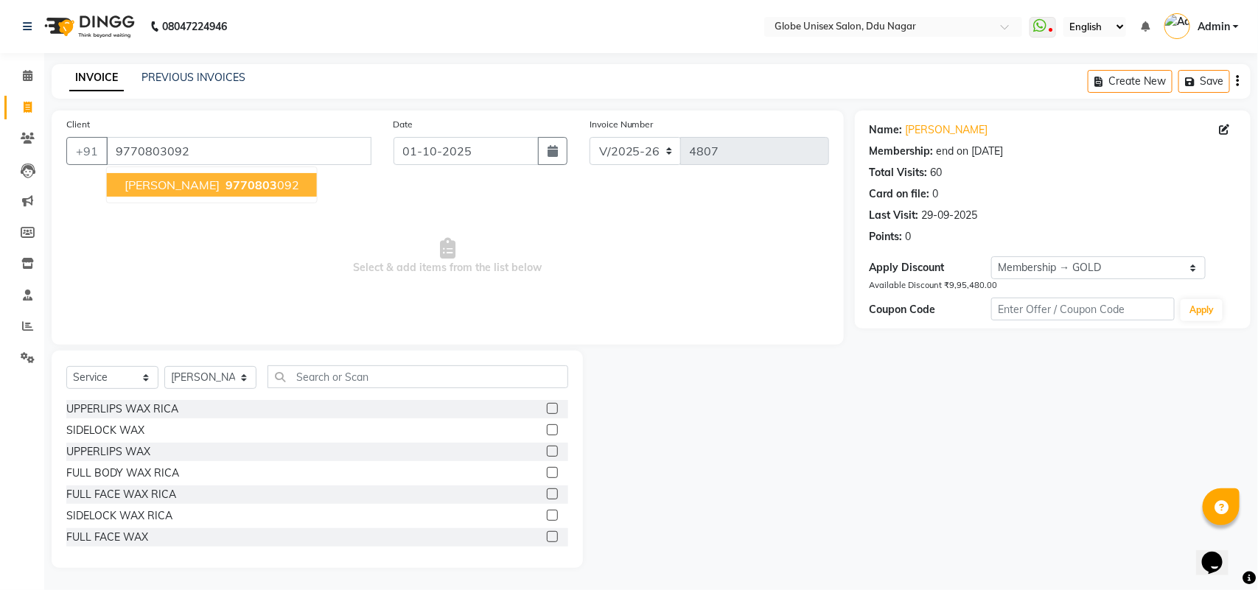
click at [228, 186] on span "9770803" at bounding box center [251, 185] width 52 height 15
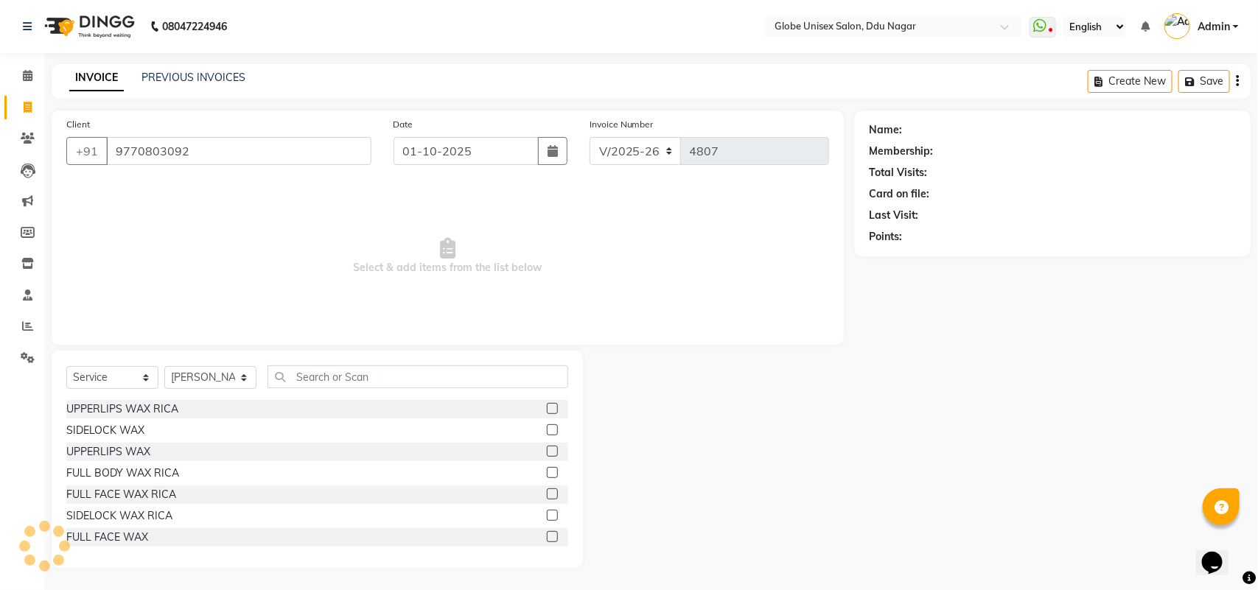
select select "2: Object"
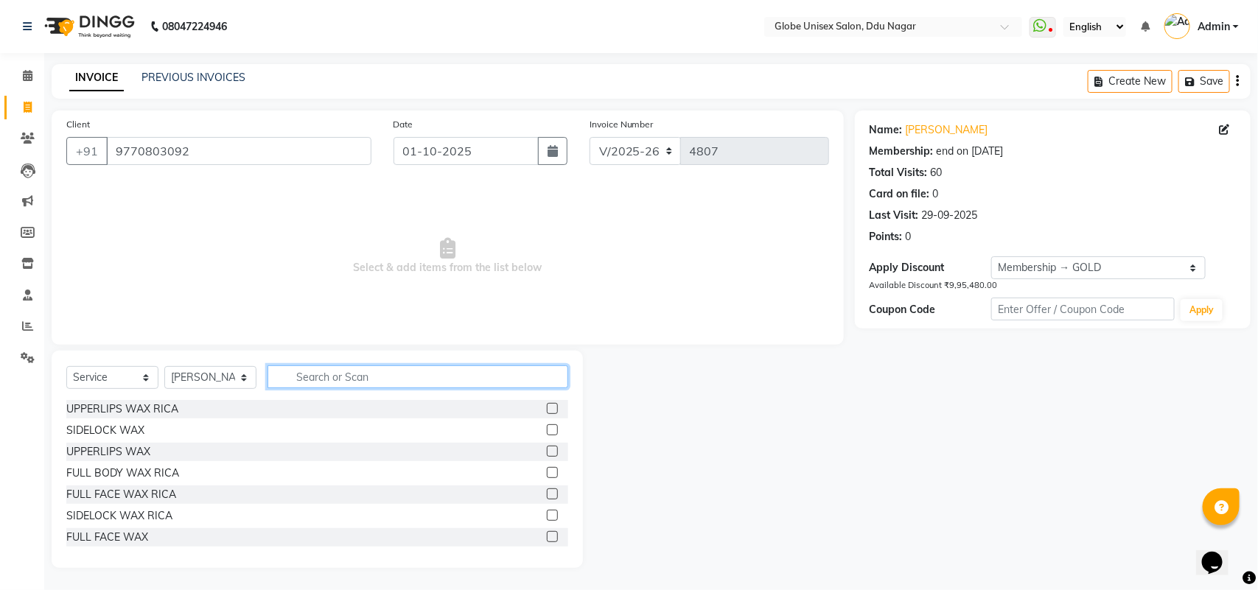
click at [309, 372] on input "text" at bounding box center [417, 376] width 301 height 23
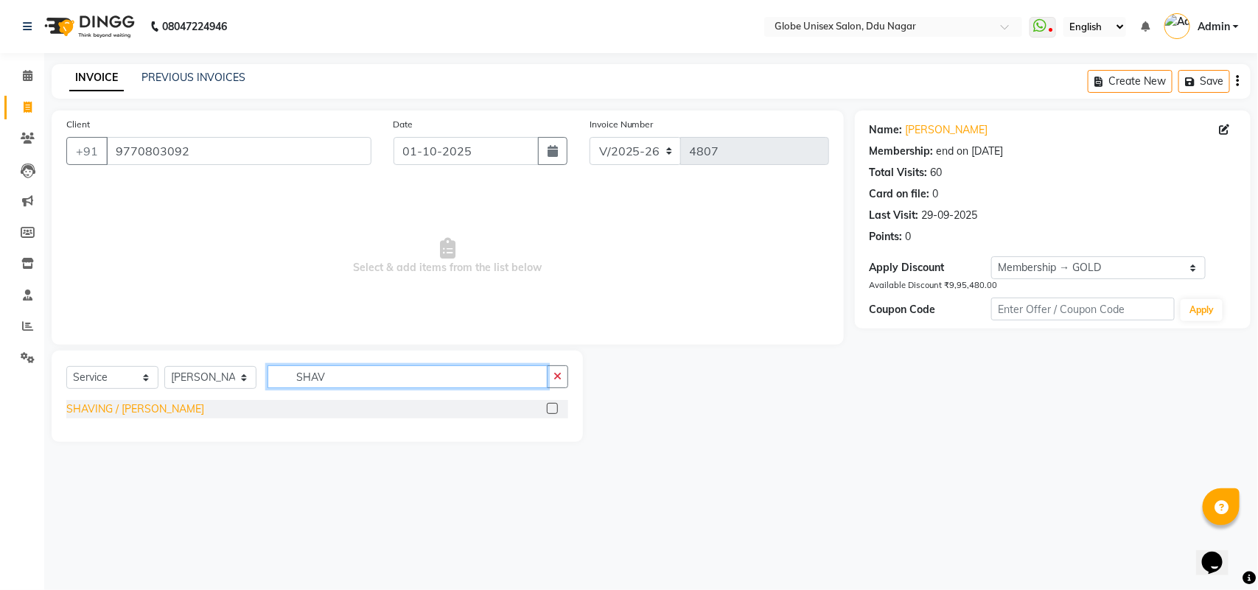
type input "SHAV"
click at [141, 410] on div "SHAVING / [PERSON_NAME]" at bounding box center [135, 409] width 138 height 15
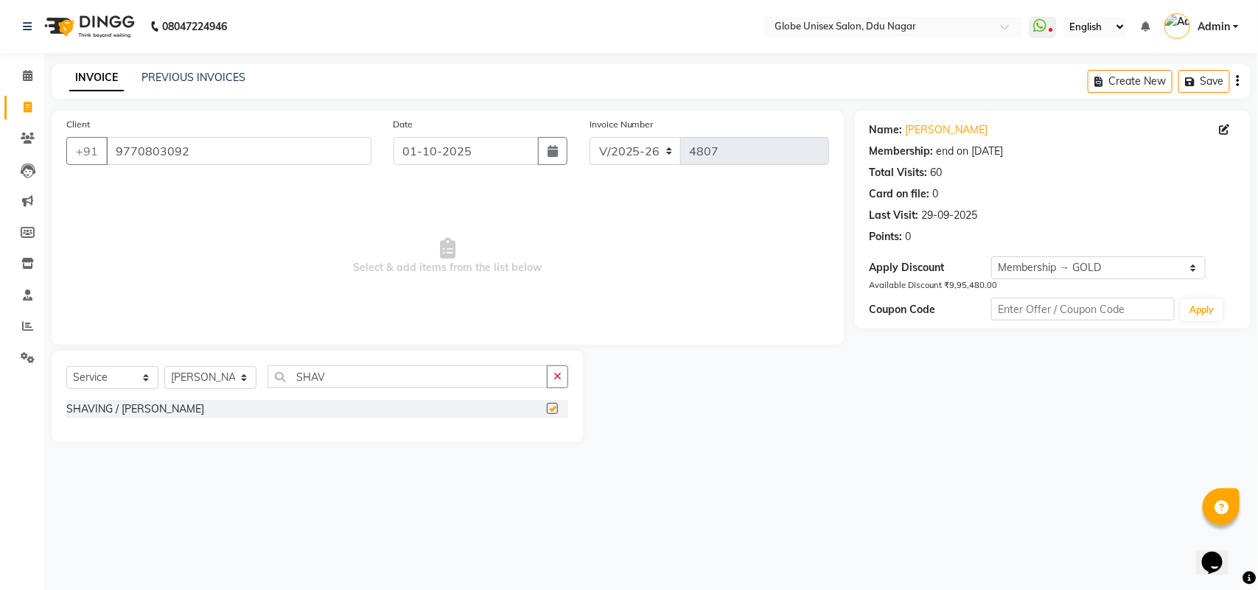
checkbox input "false"
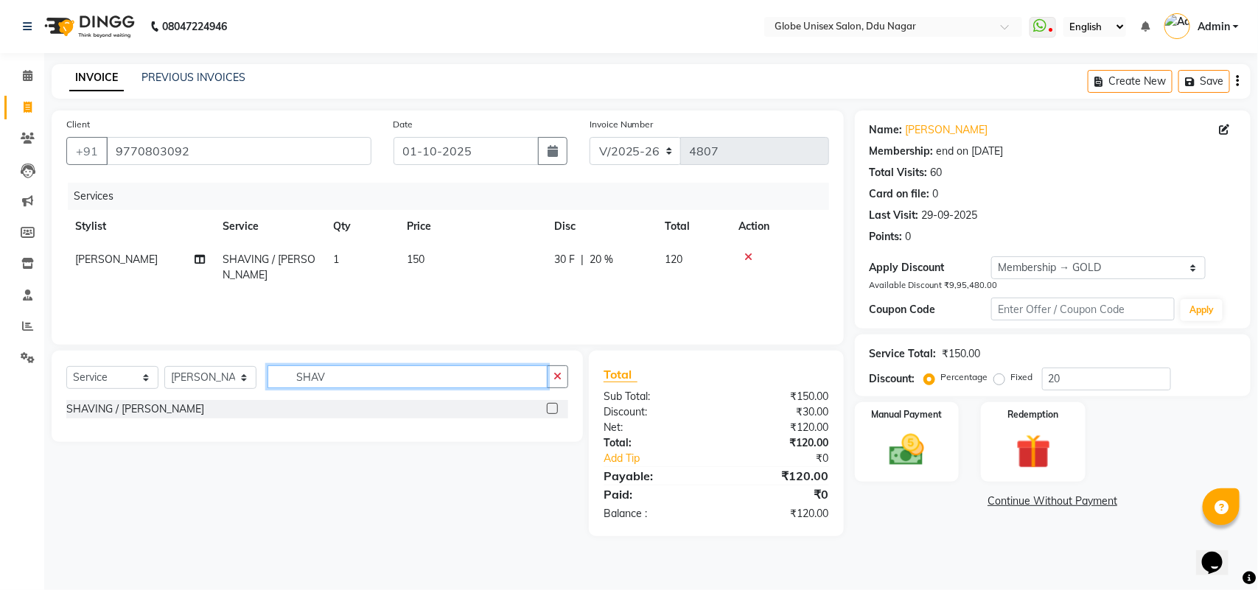
click at [326, 373] on input "SHAV" at bounding box center [407, 376] width 280 height 23
type input "S"
type input "TOU"
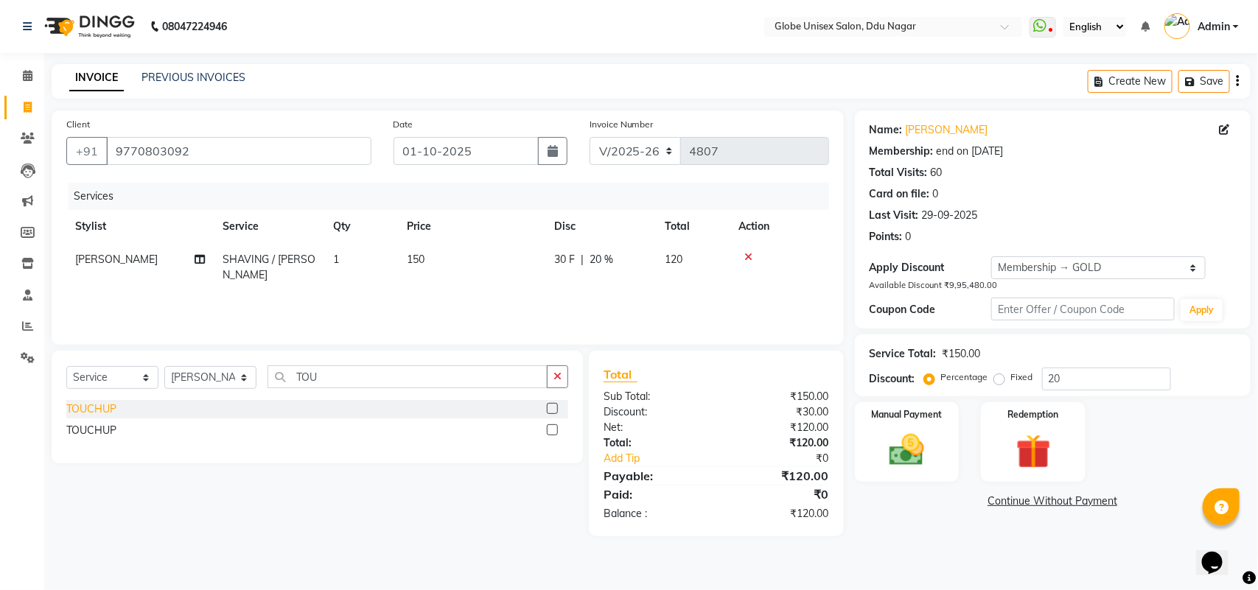
click at [91, 406] on div "TOUCHUP" at bounding box center [91, 409] width 50 height 15
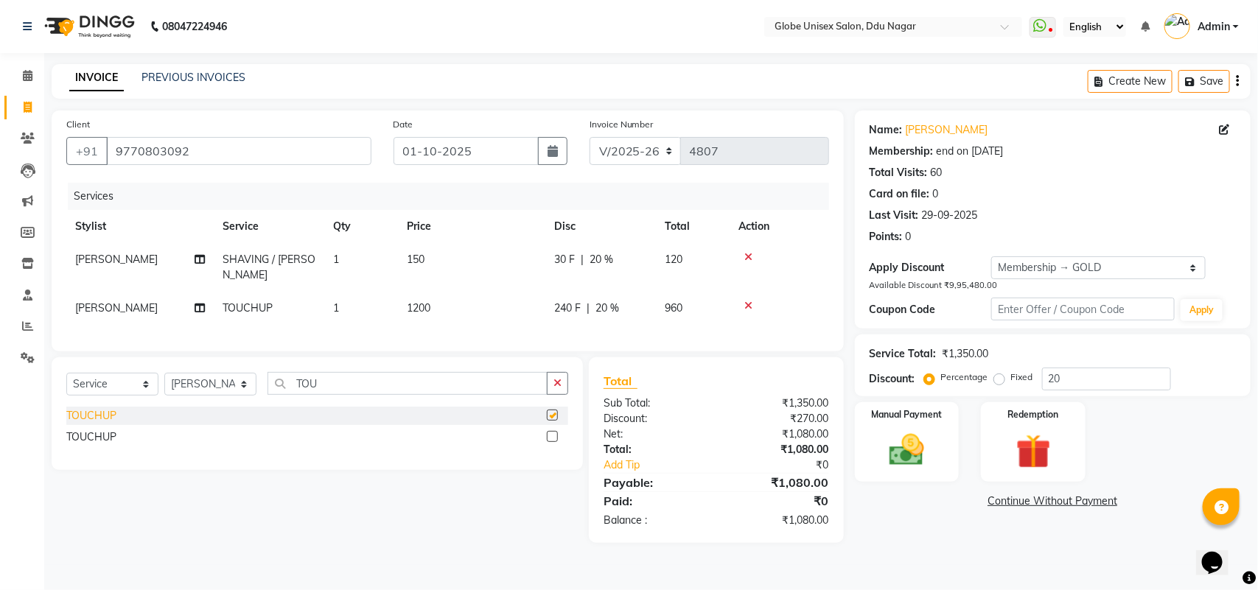
checkbox input "false"
click at [357, 385] on input "TOU" at bounding box center [407, 383] width 280 height 23
type input "T"
click at [210, 377] on select "Select Stylist ADITYA AJIT [PERSON_NAME] DEV [PERSON_NAME] [PERSON_NAME] [PERSO…" at bounding box center [210, 384] width 92 height 23
click at [370, 389] on input "text" at bounding box center [417, 383] width 301 height 23
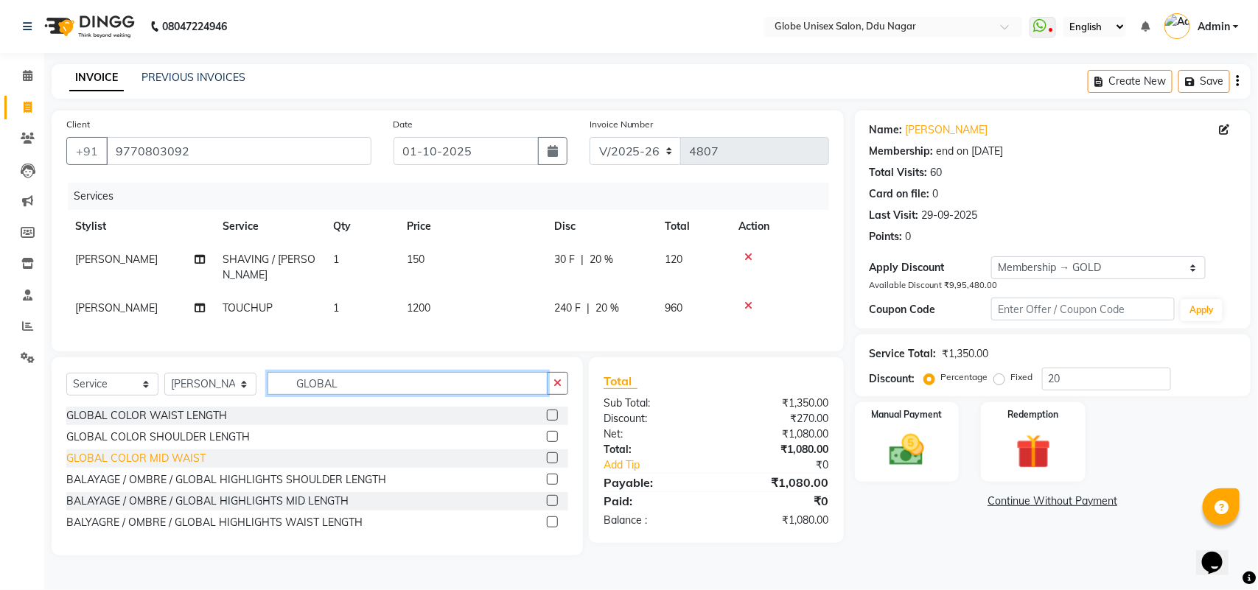
type input "GLOBAL"
click at [184, 452] on div "GLOBAL COLOR MID WAIST" at bounding box center [135, 458] width 139 height 15
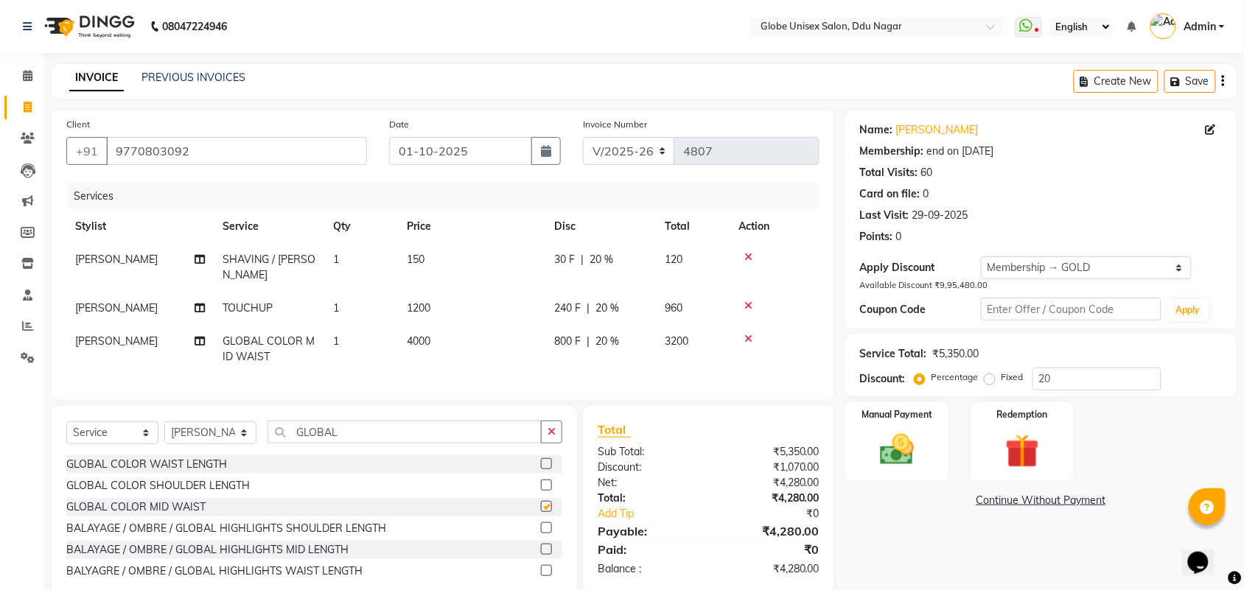
checkbox input "false"
click at [477, 325] on td "4000" at bounding box center [471, 349] width 147 height 49
select select "21720"
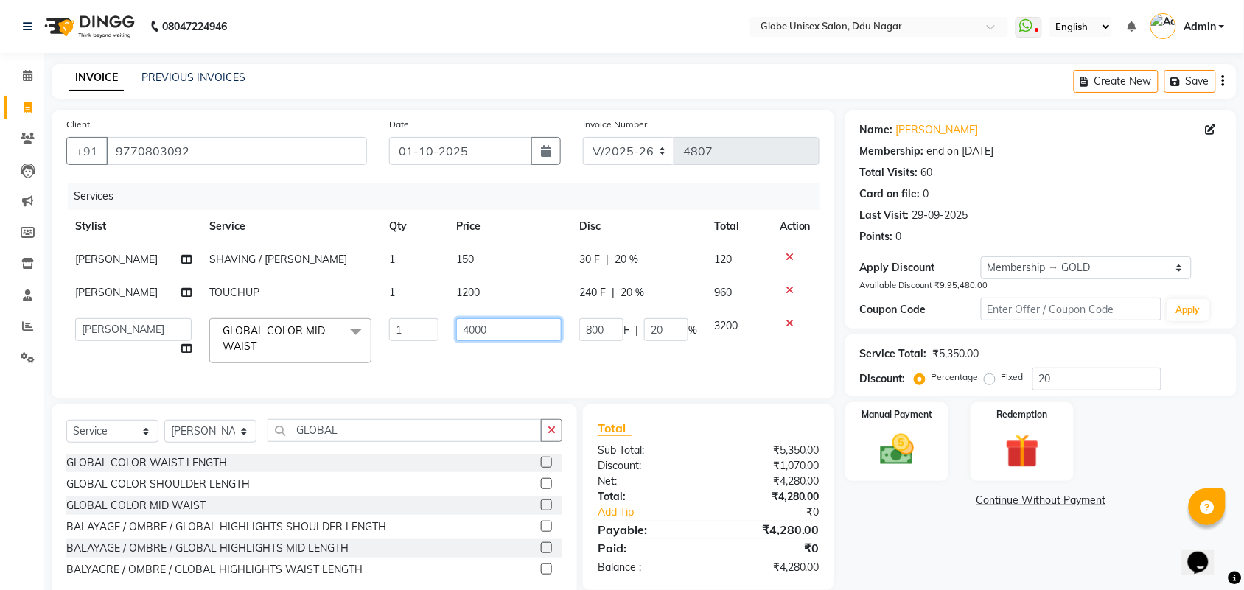
click at [503, 318] on input "4000" at bounding box center [508, 329] width 105 height 23
type input "4"
type input "3500"
click at [928, 553] on div "Name: Animesh Membership: end on 09-10-2025 Total Visits: 60 Card on file: 0 La…" at bounding box center [1046, 357] width 402 height 492
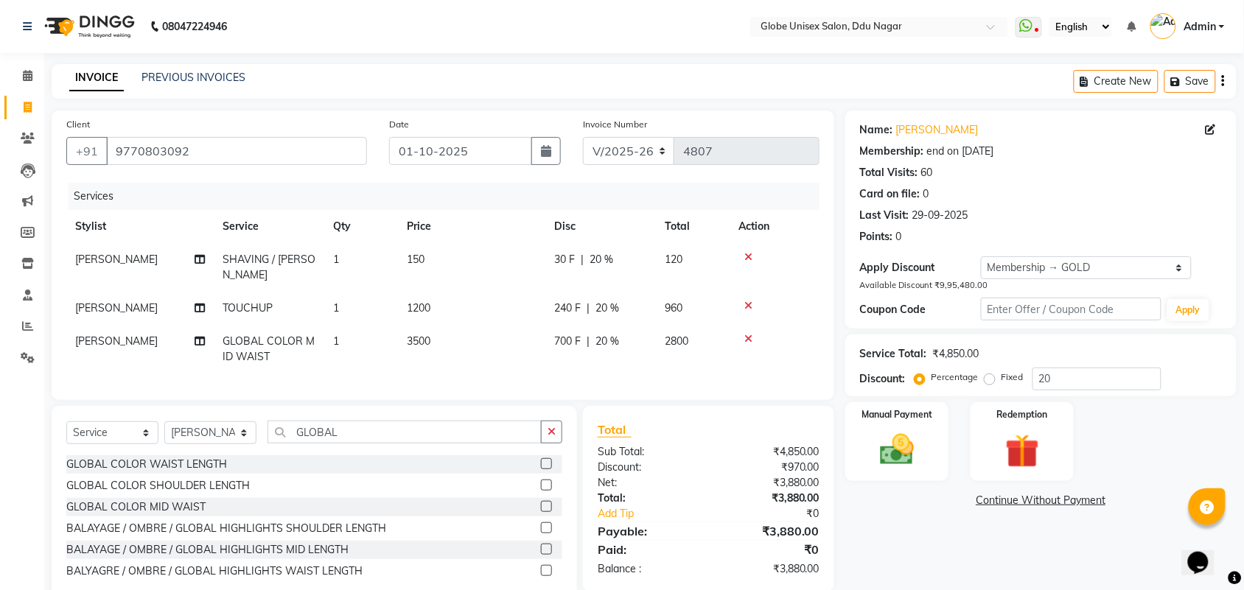
click at [660, 332] on td "2800" at bounding box center [693, 349] width 74 height 49
select select "21720"
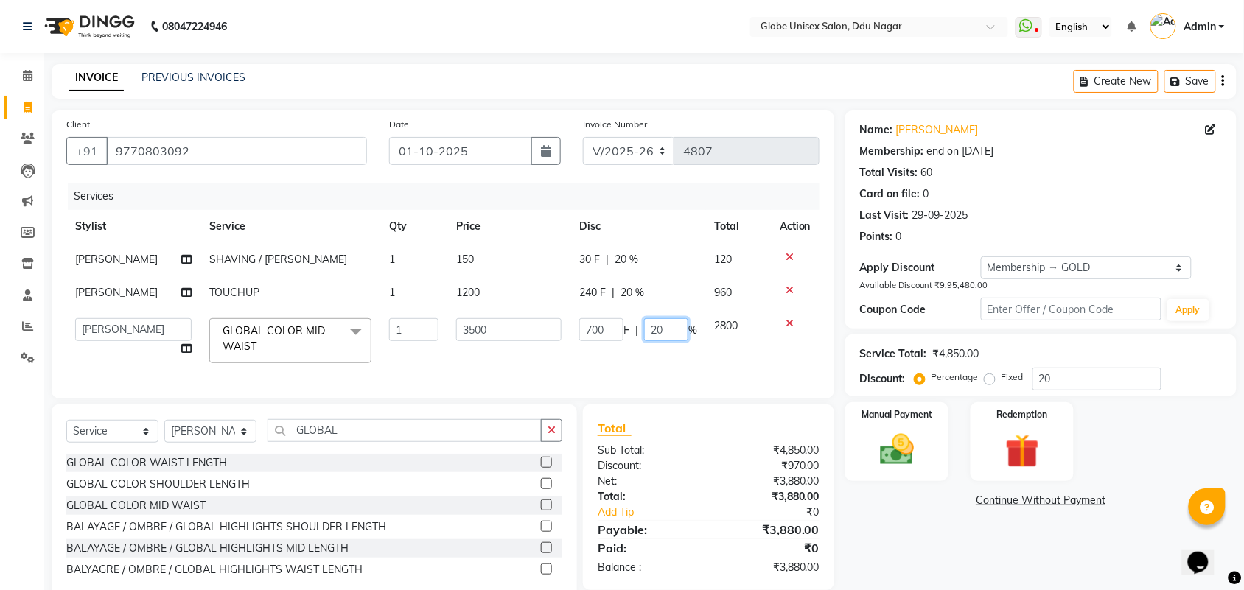
click at [662, 326] on input "20" at bounding box center [666, 329] width 44 height 23
type input "2"
type input "350"
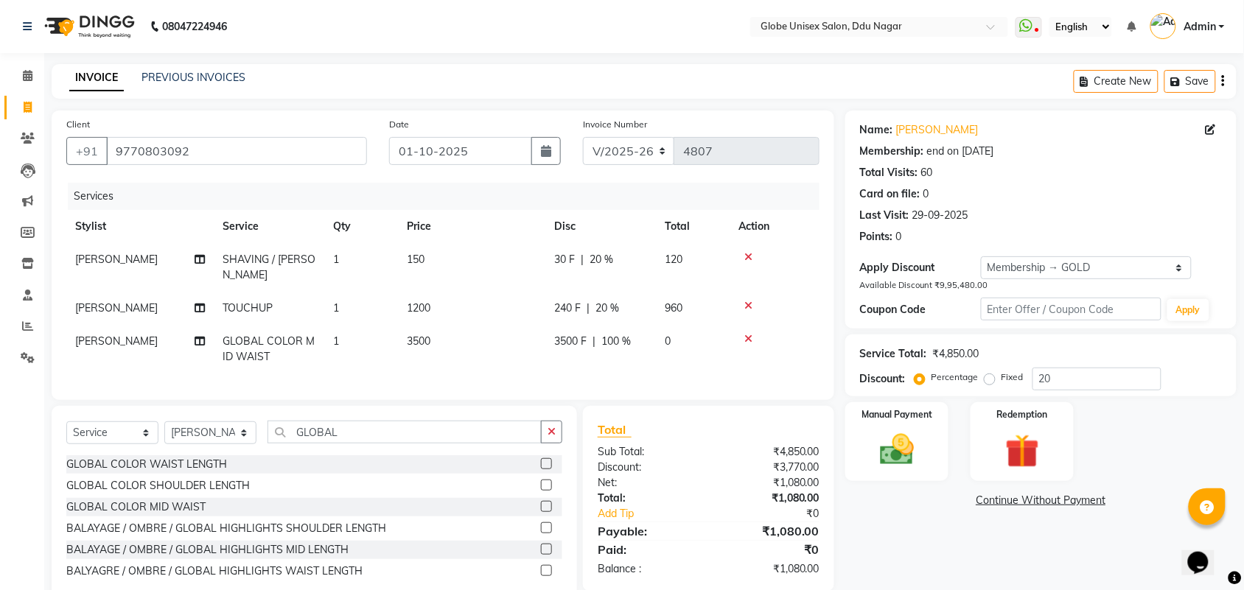
click at [915, 525] on div "Name: Animesh Membership: end on 09-10-2025 Total Visits: 60 Card on file: 0 La…" at bounding box center [1046, 358] width 402 height 494
click at [627, 334] on span "100 %" at bounding box center [615, 341] width 29 height 15
select select "21720"
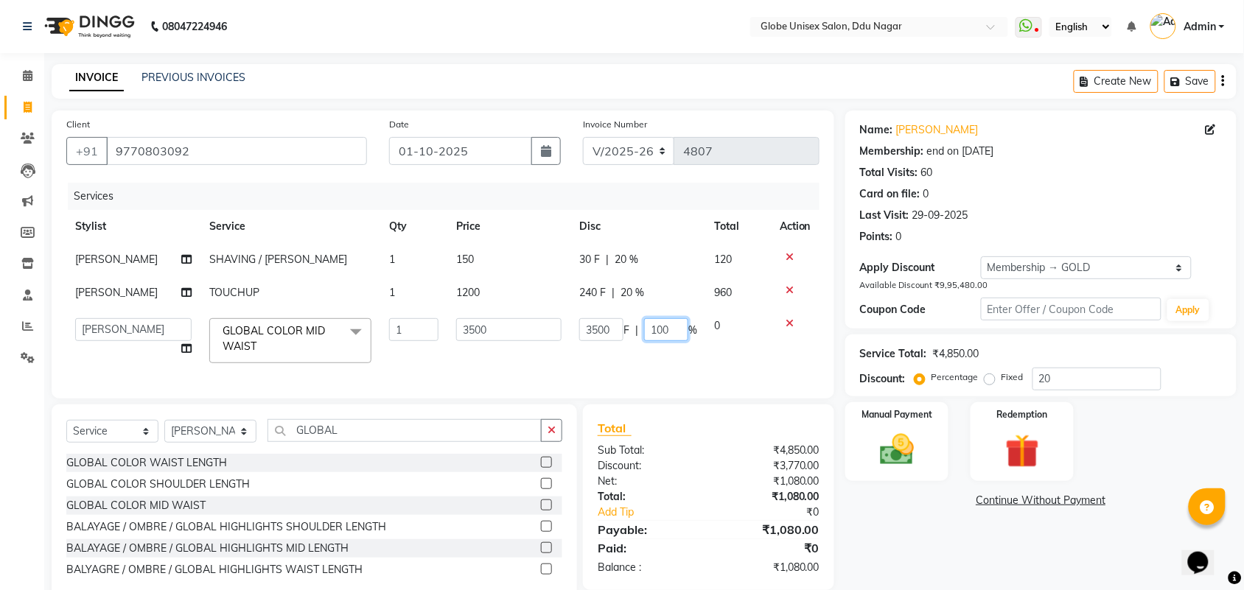
click at [675, 326] on input "100" at bounding box center [666, 329] width 44 height 23
type input "1"
type input "35"
click at [931, 555] on div "Name: Animesh Membership: end on 09-10-2025 Total Visits: 60 Card on file: 0 La…" at bounding box center [1046, 357] width 402 height 492
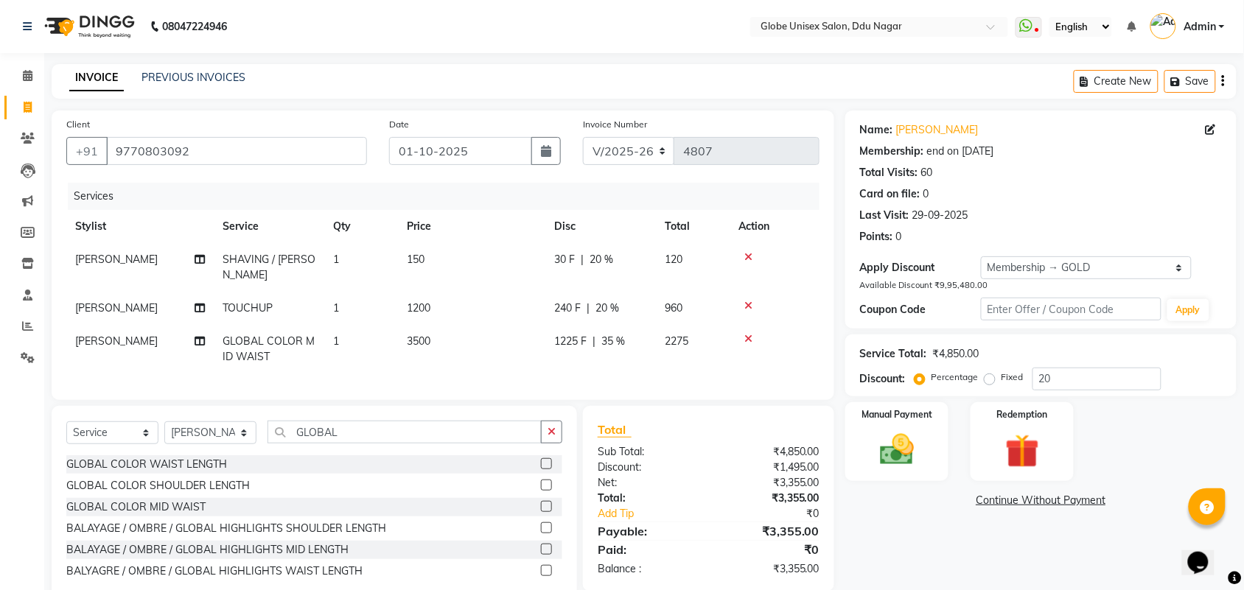
click at [614, 301] on span "20 %" at bounding box center [607, 308] width 24 height 15
select select "21720"
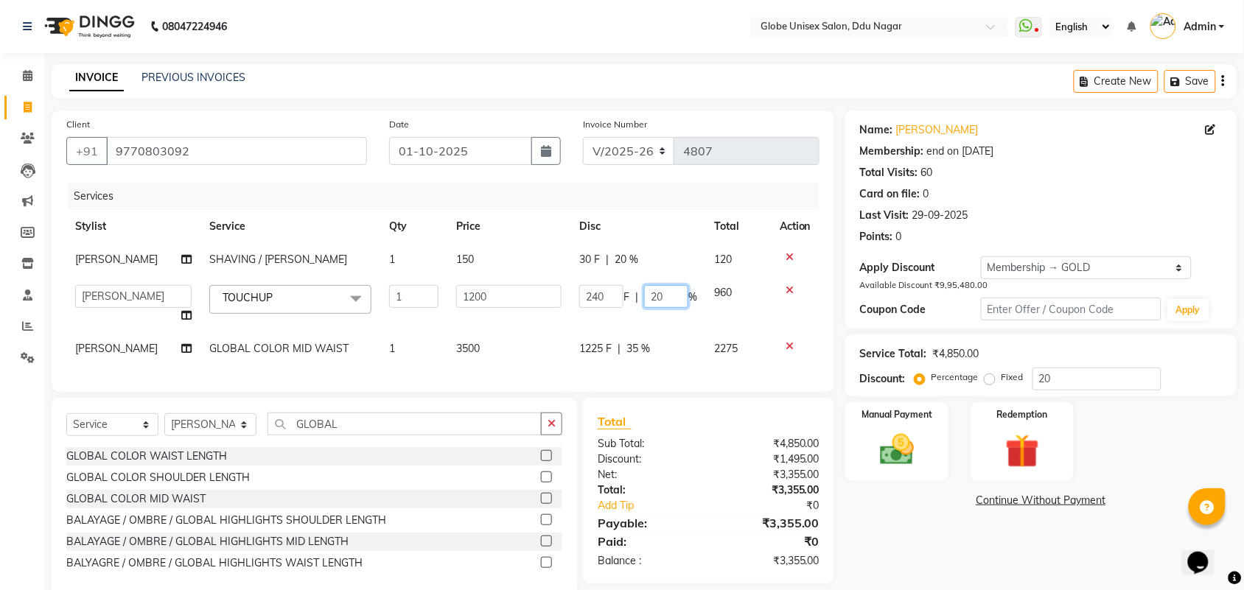
type input "2"
click at [671, 291] on input "2" at bounding box center [666, 296] width 44 height 23
type input "30"
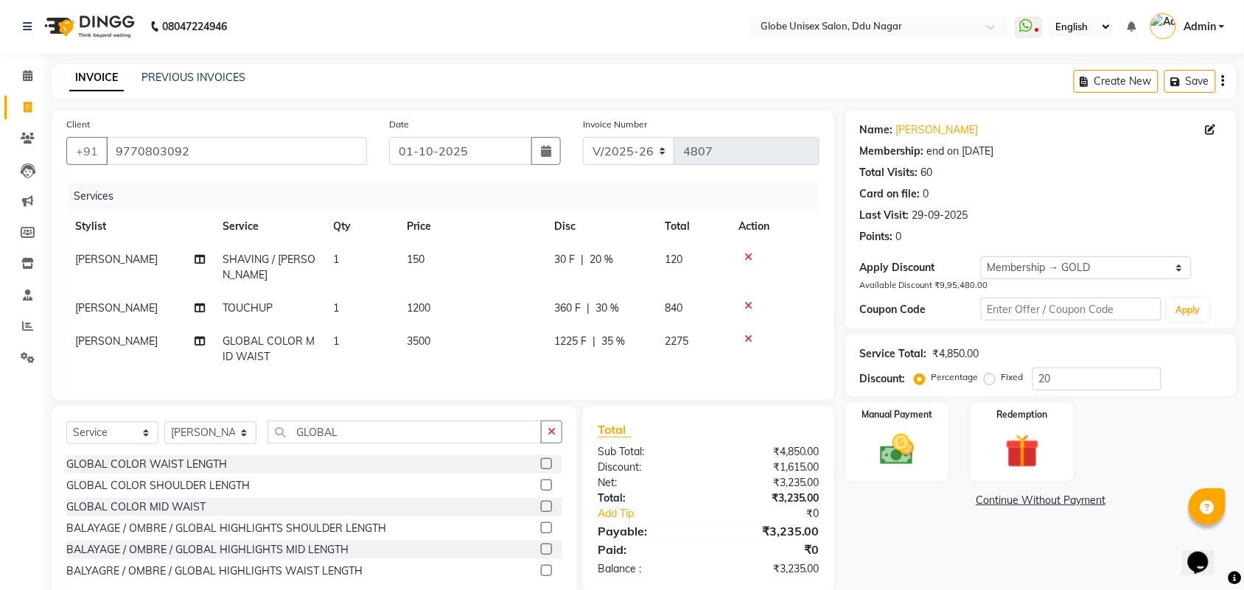
click at [922, 533] on div "Name: Animesh Membership: end on 09-10-2025 Total Visits: 60 Card on file: 0 La…" at bounding box center [1046, 358] width 402 height 494
click at [601, 255] on span "20 %" at bounding box center [602, 259] width 24 height 15
select select "21720"
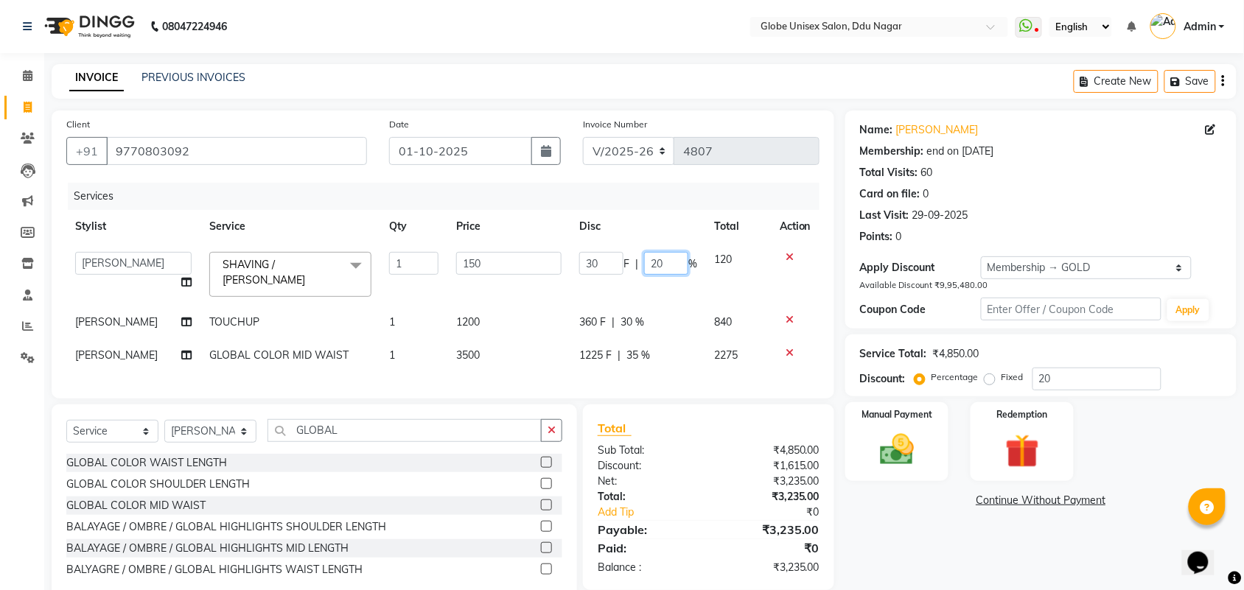
click at [663, 259] on input "20" at bounding box center [666, 263] width 44 height 23
type input "2"
type input "30"
click at [903, 527] on div "Name: Animesh Membership: end on 09-10-2025 Total Visits: 60 Card on file: 0 La…" at bounding box center [1046, 357] width 402 height 492
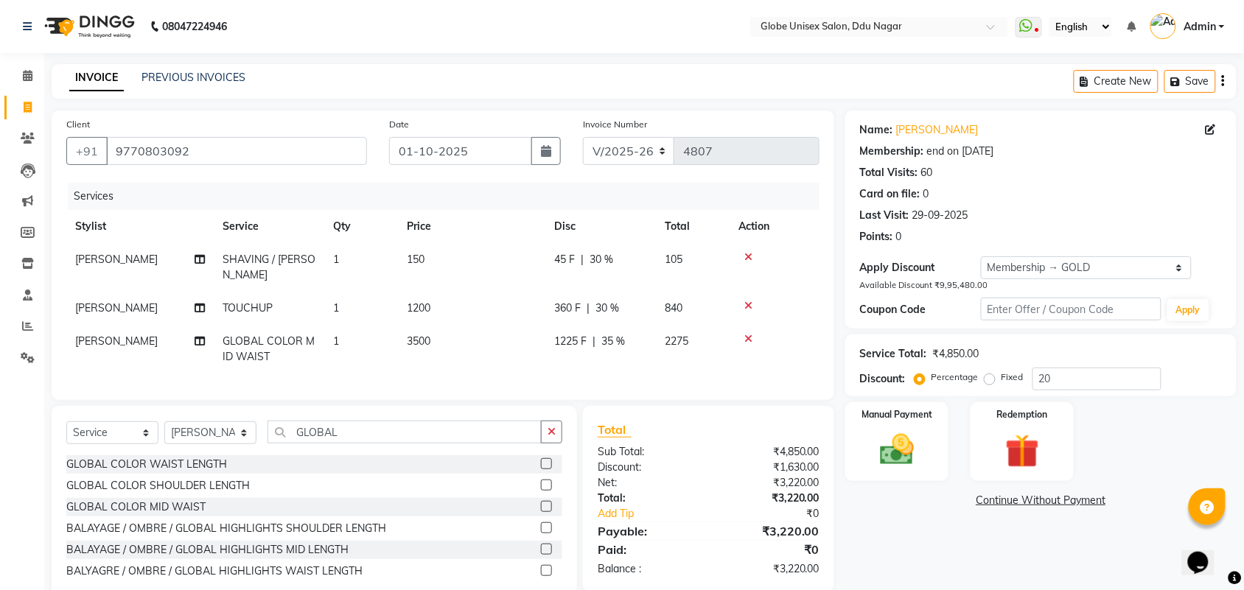
click at [578, 334] on span "1225 F" at bounding box center [570, 341] width 32 height 15
select select "21720"
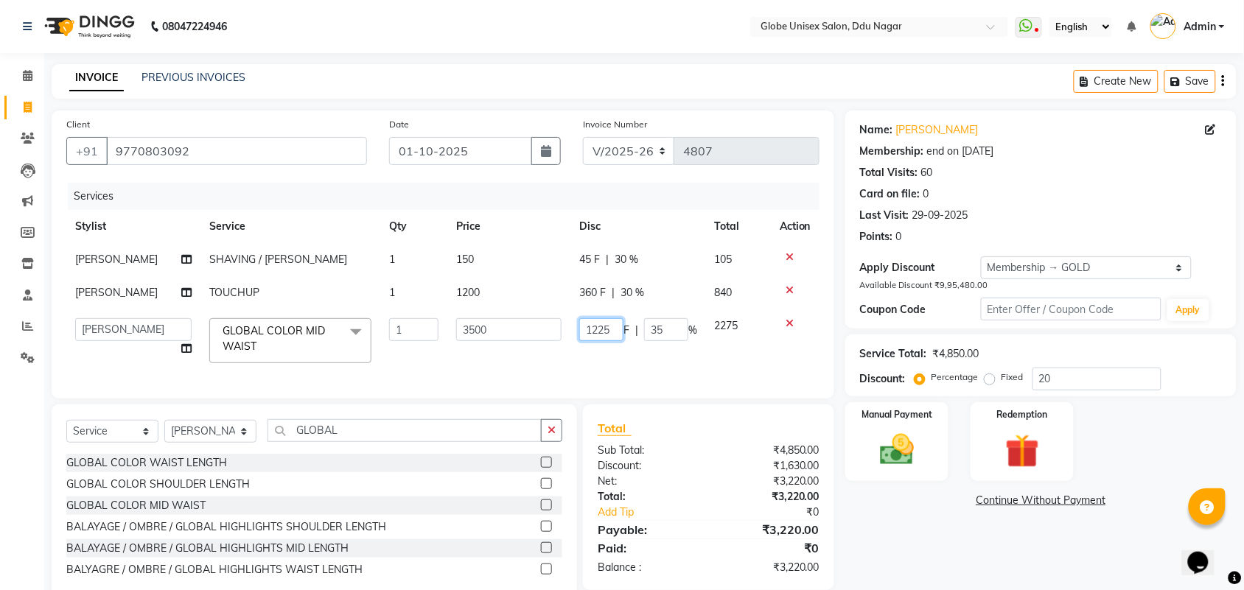
click at [608, 325] on input "1225" at bounding box center [601, 329] width 44 height 23
type input "1245"
click at [959, 556] on div "Name: Animesh Membership: end on 09-10-2025 Total Visits: 60 Card on file: 0 La…" at bounding box center [1046, 357] width 402 height 492
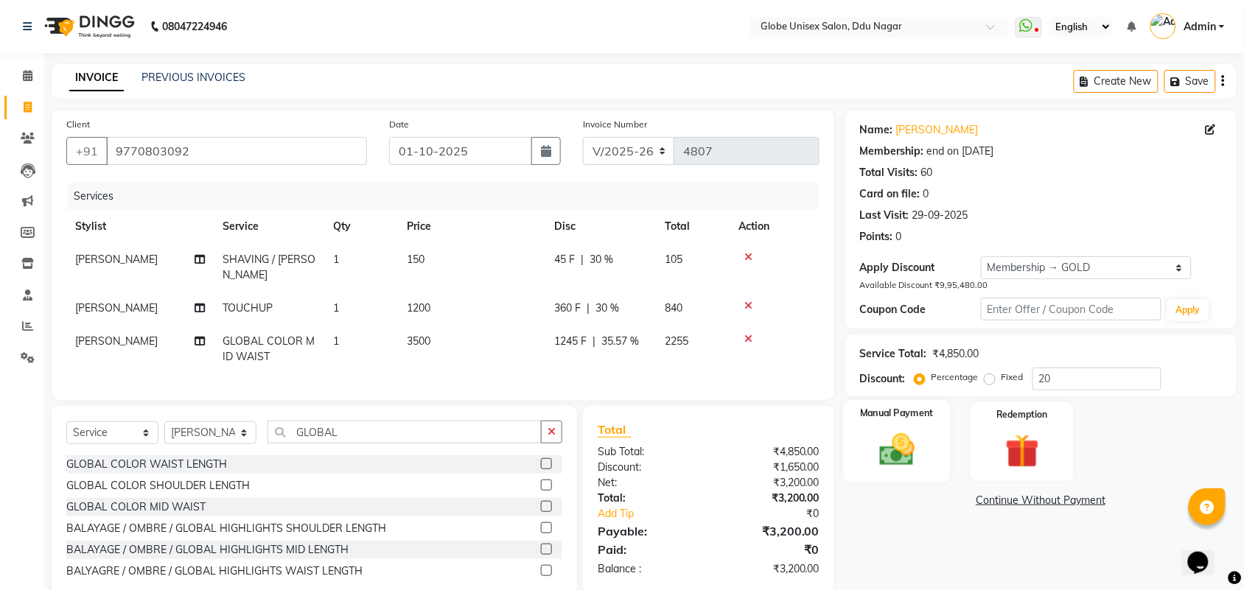
click at [885, 439] on img at bounding box center [896, 450] width 57 height 41
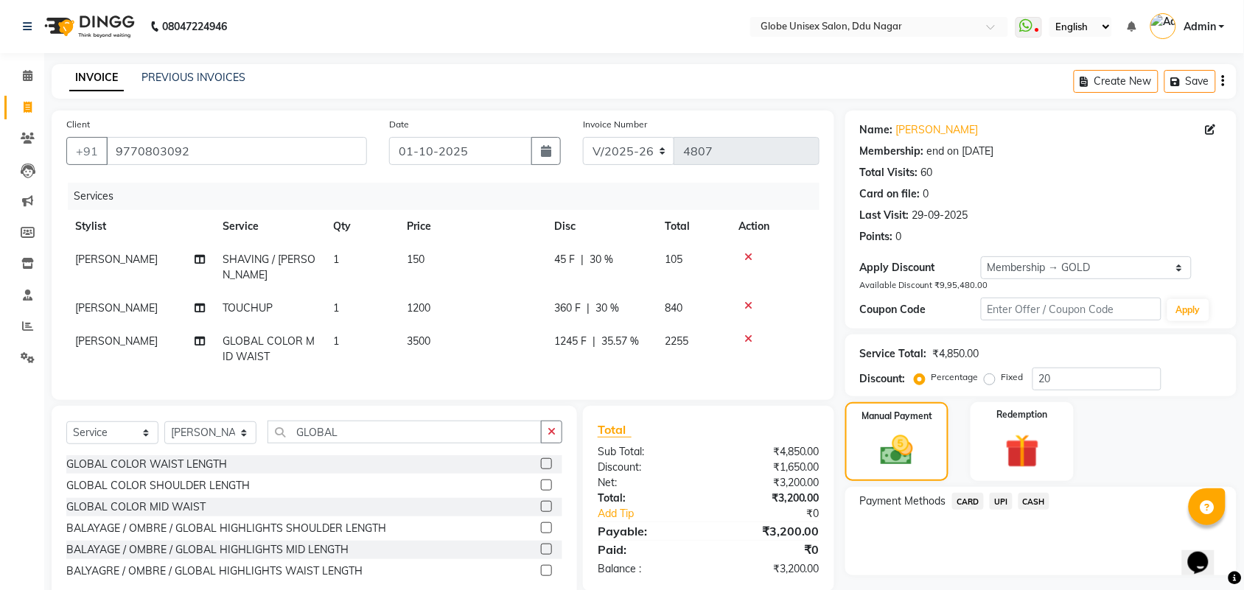
click at [1007, 503] on span "UPI" at bounding box center [1001, 501] width 23 height 17
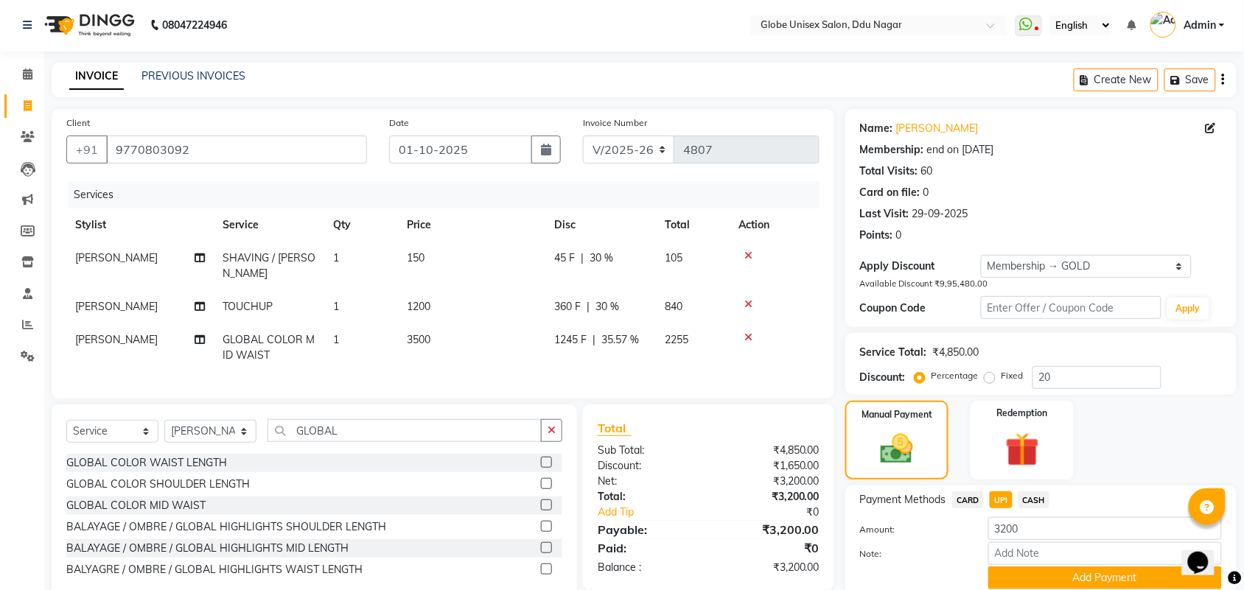
scroll to position [49, 0]
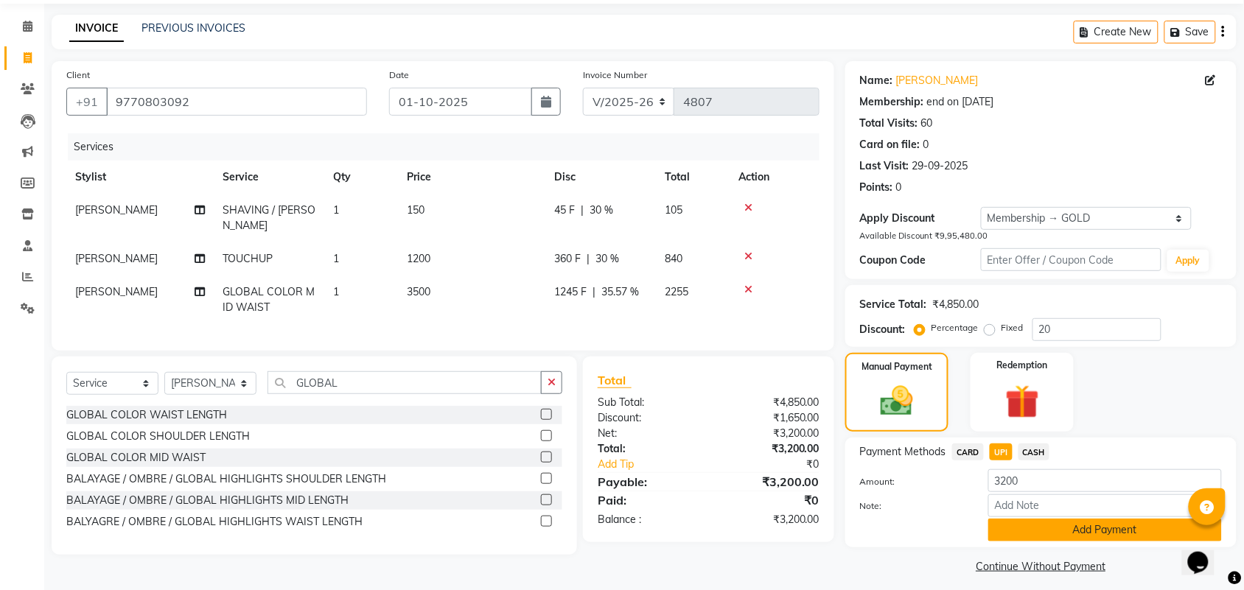
click at [1117, 531] on button "Add Payment" at bounding box center [1105, 530] width 234 height 23
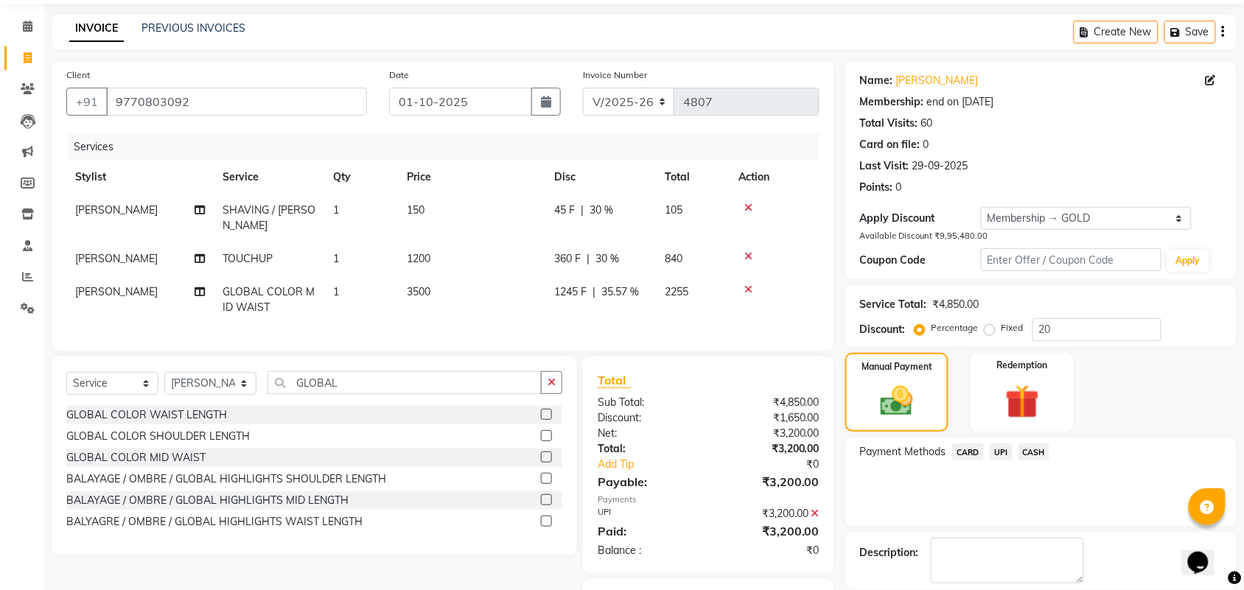
scroll to position [122, 0]
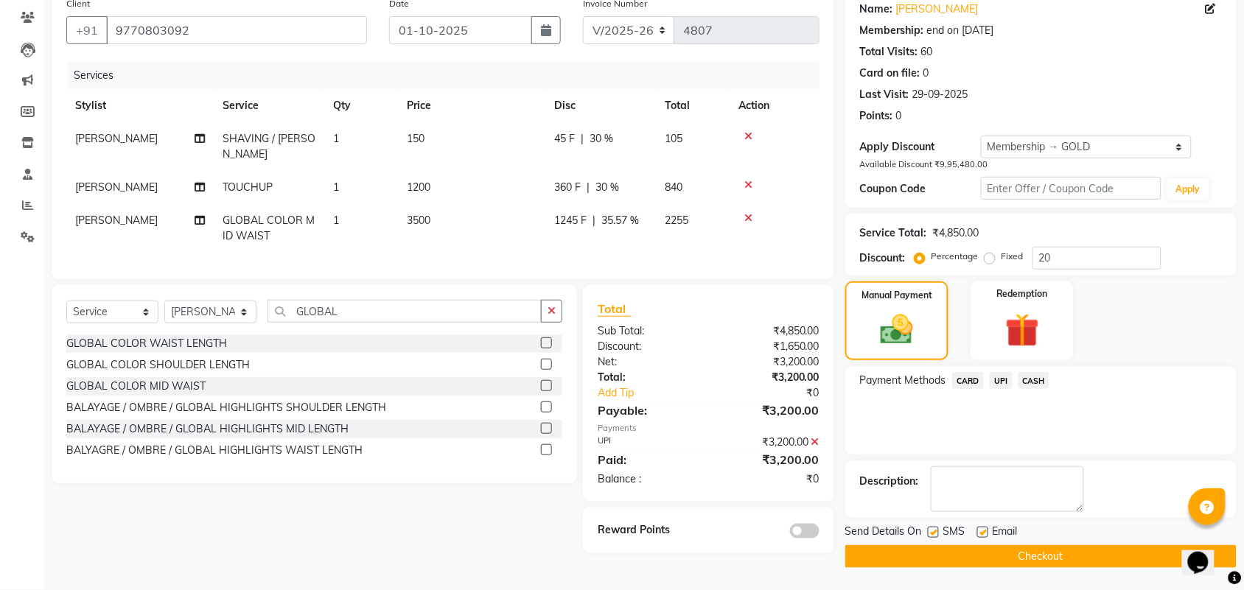
click at [1078, 554] on button "Checkout" at bounding box center [1040, 556] width 391 height 23
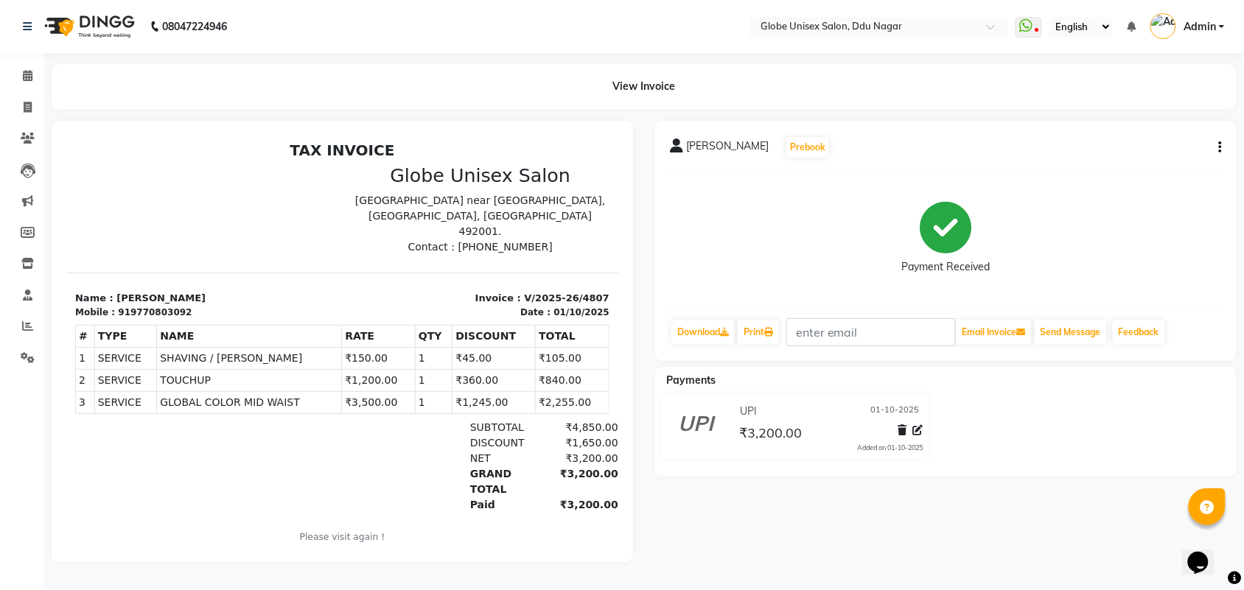
click at [1220, 147] on icon "button" at bounding box center [1220, 147] width 3 height 1
click at [1178, 130] on div "Split Service Amount" at bounding box center [1146, 129] width 101 height 18
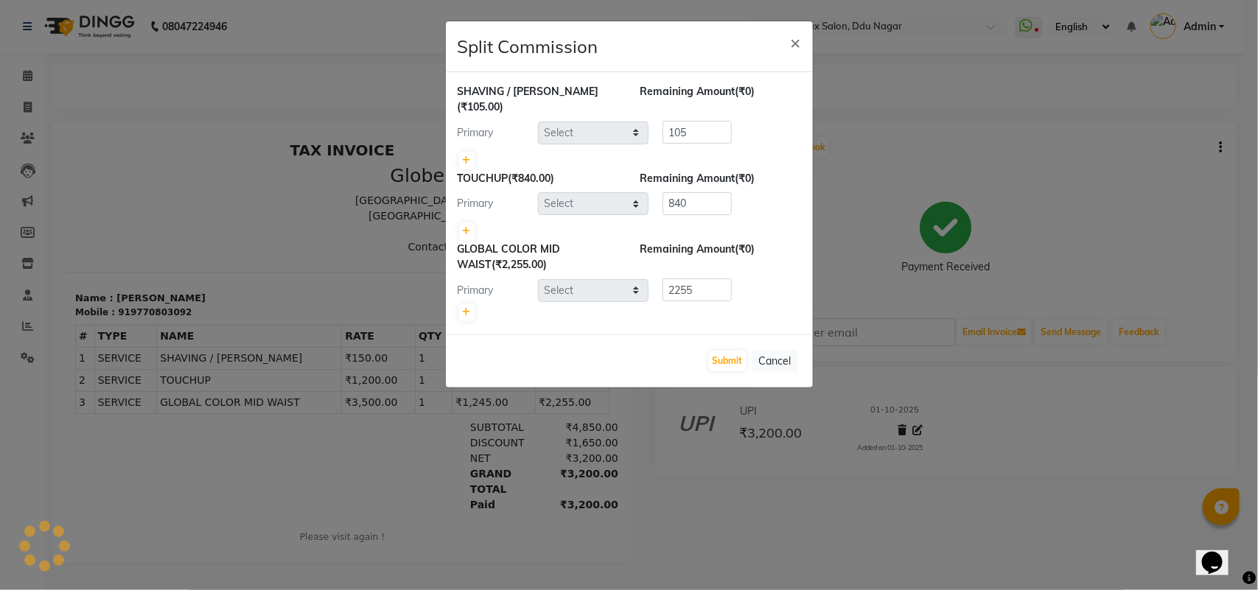
select select "21720"
click at [465, 308] on icon at bounding box center [467, 312] width 8 height 9
type input "1127.5"
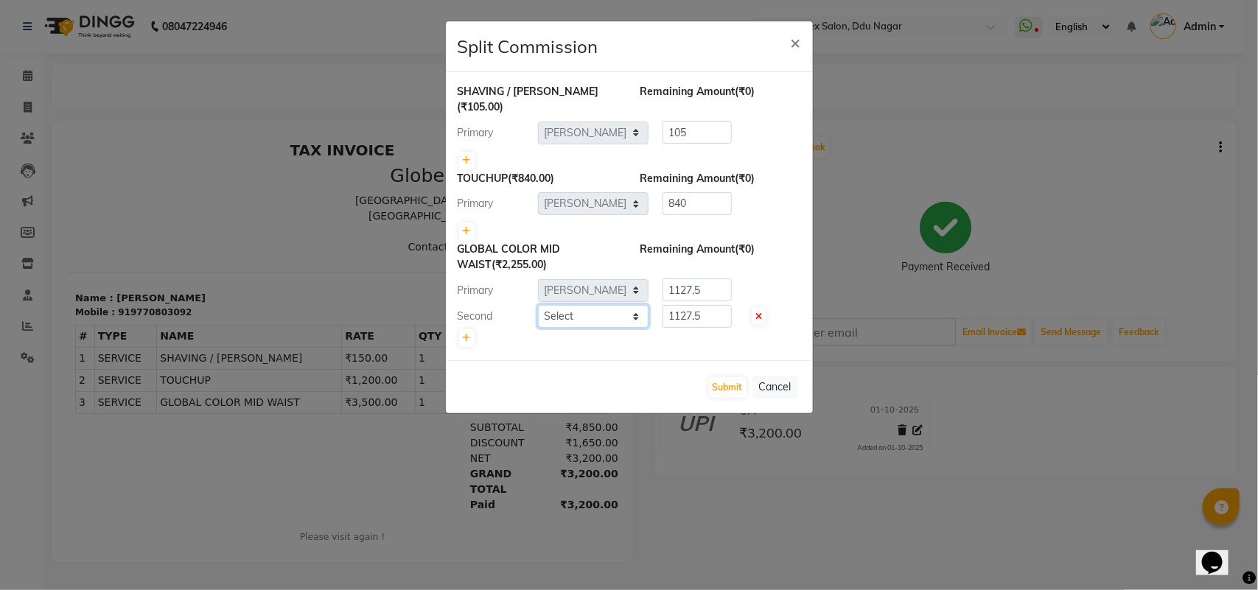
drag, startPoint x: 465, startPoint y: 296, endPoint x: 632, endPoint y: 311, distance: 167.2
click at [632, 311] on select "Select ADITYA AJIT [PERSON_NAME] [PERSON_NAME] [PERSON_NAME] [PERSON_NAME] RAKS…" at bounding box center [593, 316] width 111 height 23
select select "62852"
click at [538, 305] on select "Select ADITYA AJIT [PERSON_NAME] [PERSON_NAME] [PERSON_NAME] [PERSON_NAME] RAKS…" at bounding box center [593, 316] width 111 height 23
click at [737, 377] on button "Submit" at bounding box center [728, 387] width 38 height 21
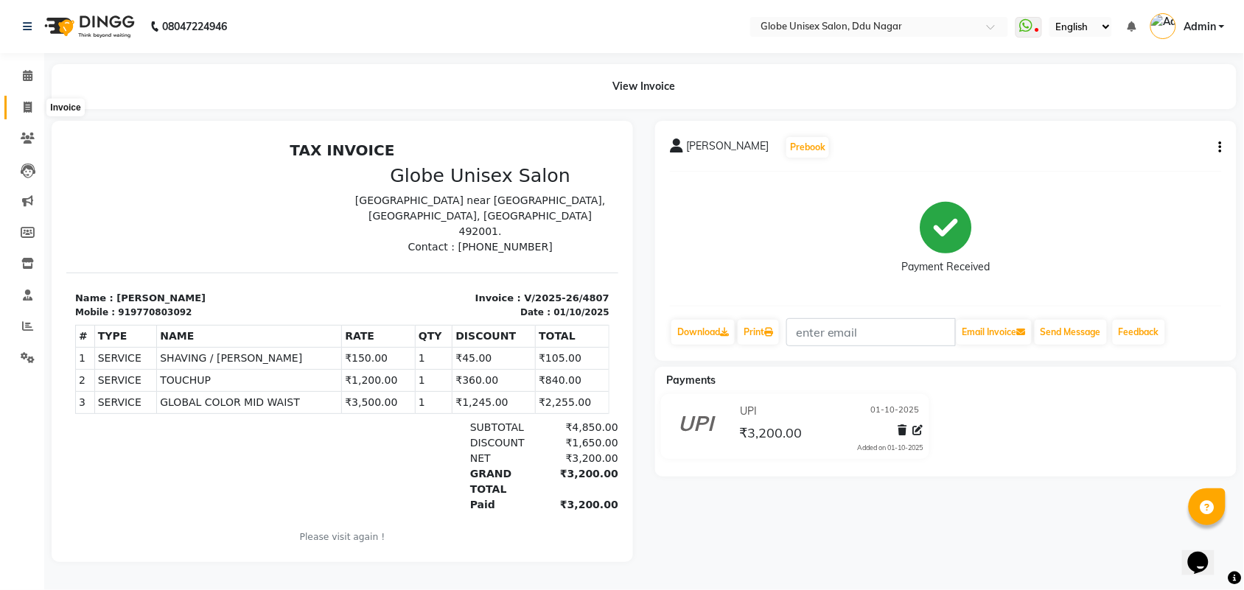
click at [27, 103] on icon at bounding box center [28, 107] width 8 height 11
select select "service"
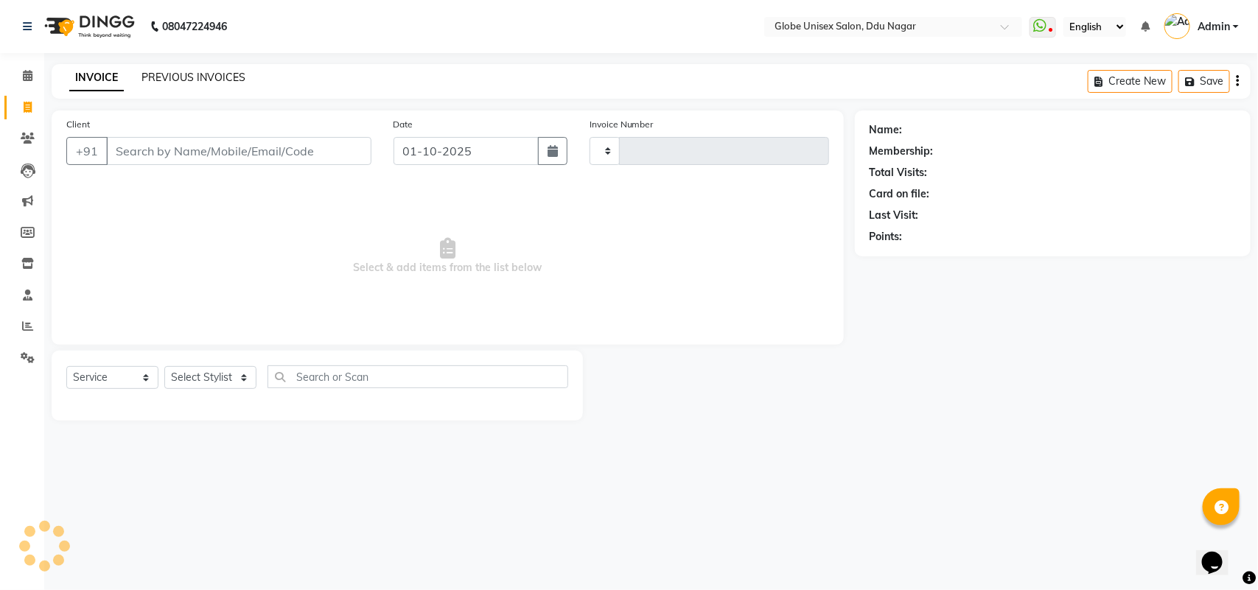
click at [197, 85] on div "PREVIOUS INVOICES" at bounding box center [193, 77] width 104 height 15
click at [208, 79] on link "PREVIOUS INVOICES" at bounding box center [193, 77] width 104 height 13
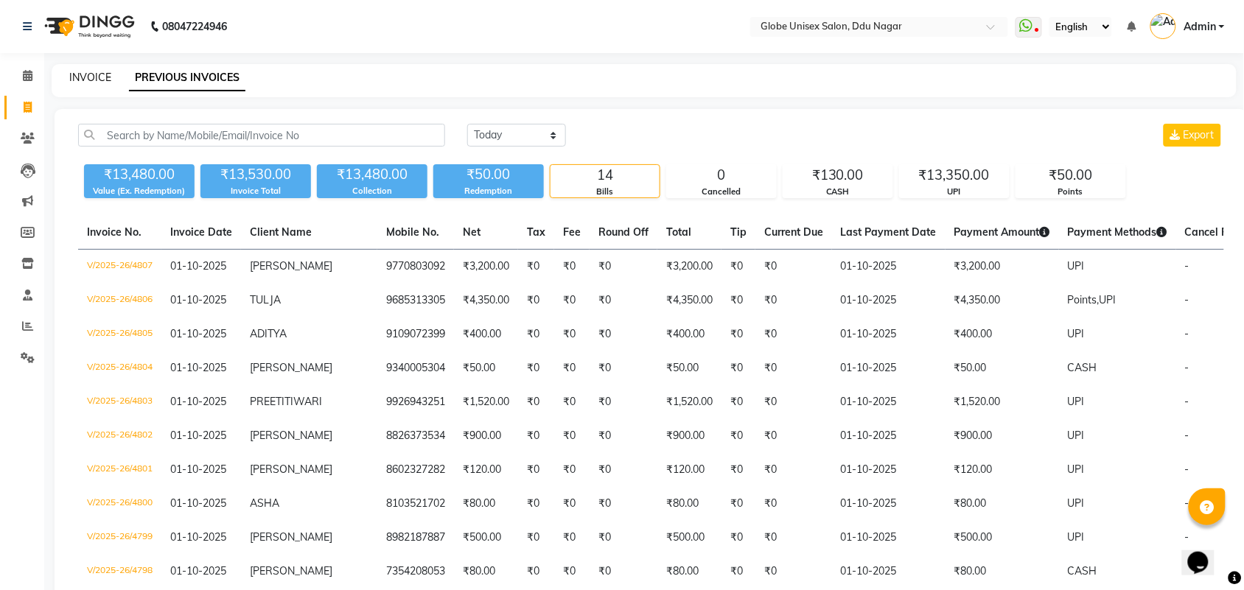
click at [80, 71] on link "INVOICE" at bounding box center [90, 77] width 42 height 13
select select "service"
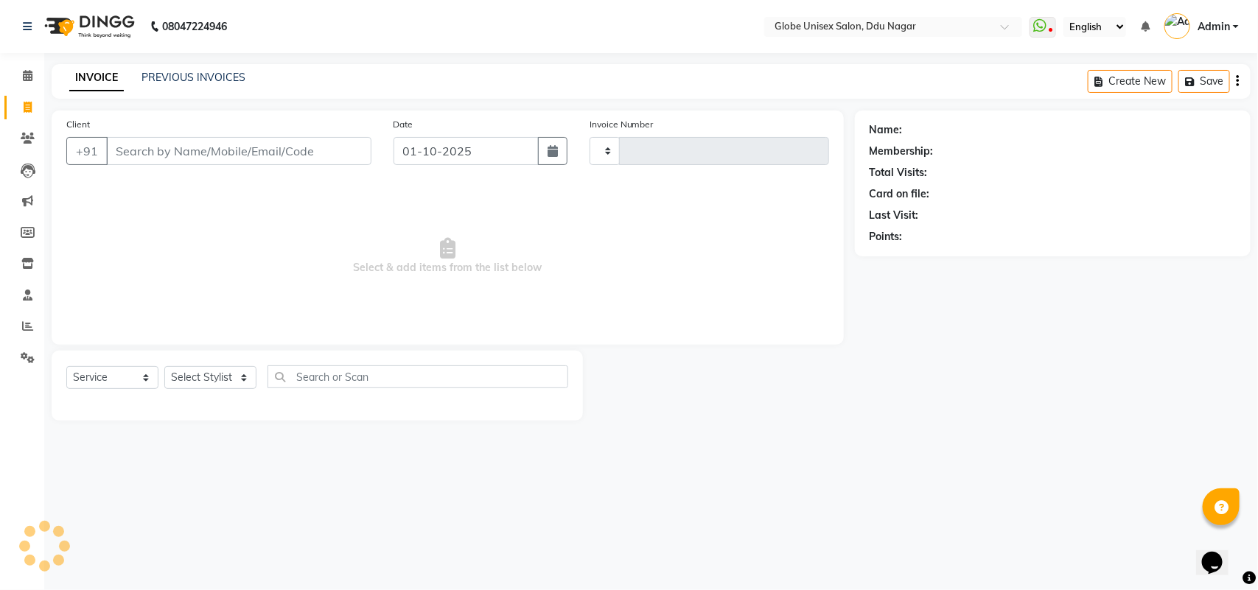
type input "4808"
select select "4184"
click at [204, 157] on input "Client" at bounding box center [238, 151] width 265 height 28
type input "8815393571"
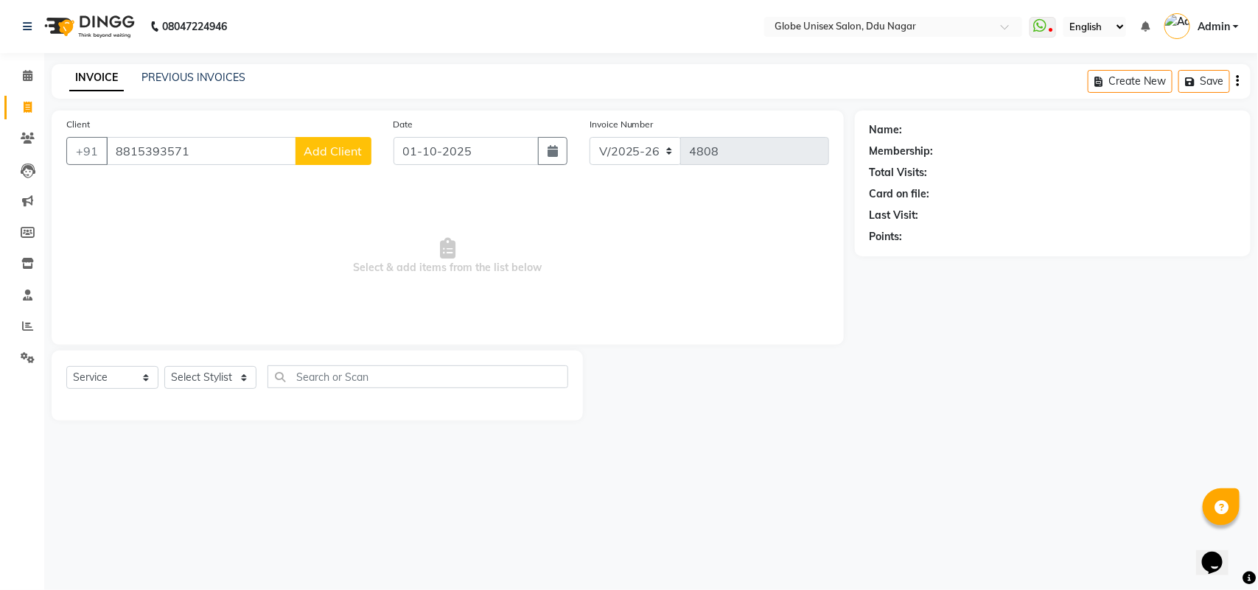
click at [359, 144] on span "Add Client" at bounding box center [333, 151] width 58 height 15
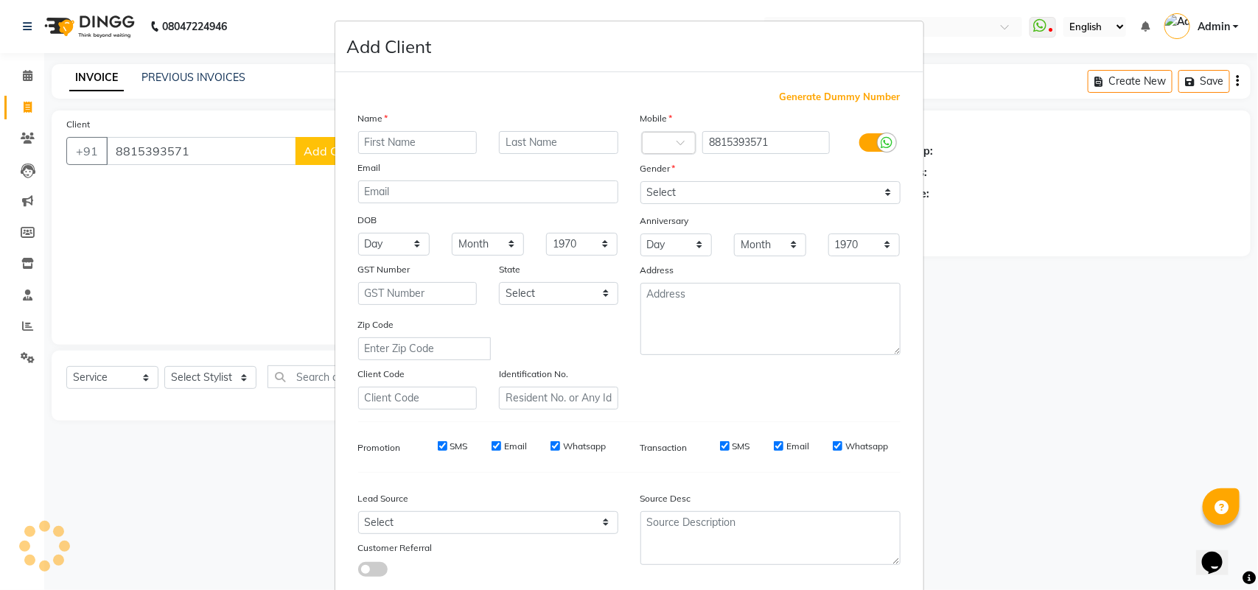
click at [359, 144] on input "text" at bounding box center [417, 142] width 119 height 23
type input "[PERSON_NAME]"
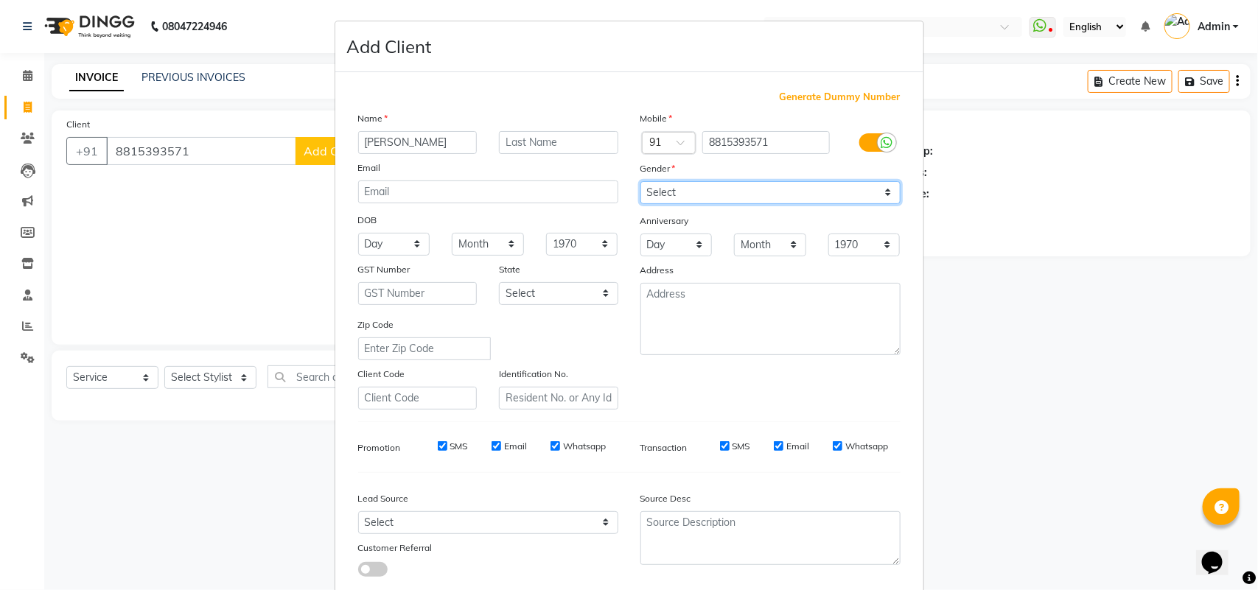
click at [761, 189] on select "Select Male Female Other Prefer Not To Say" at bounding box center [770, 192] width 260 height 23
select select "female"
click at [640, 181] on select "Select Male Female Other Prefer Not To Say" at bounding box center [770, 192] width 260 height 23
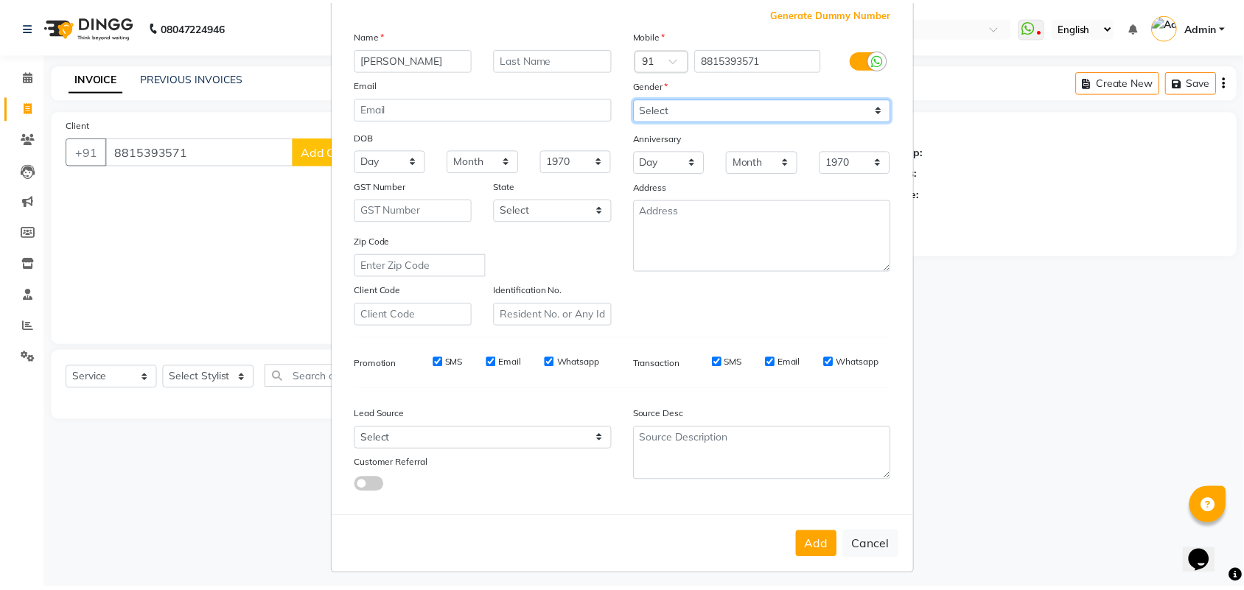
scroll to position [85, 0]
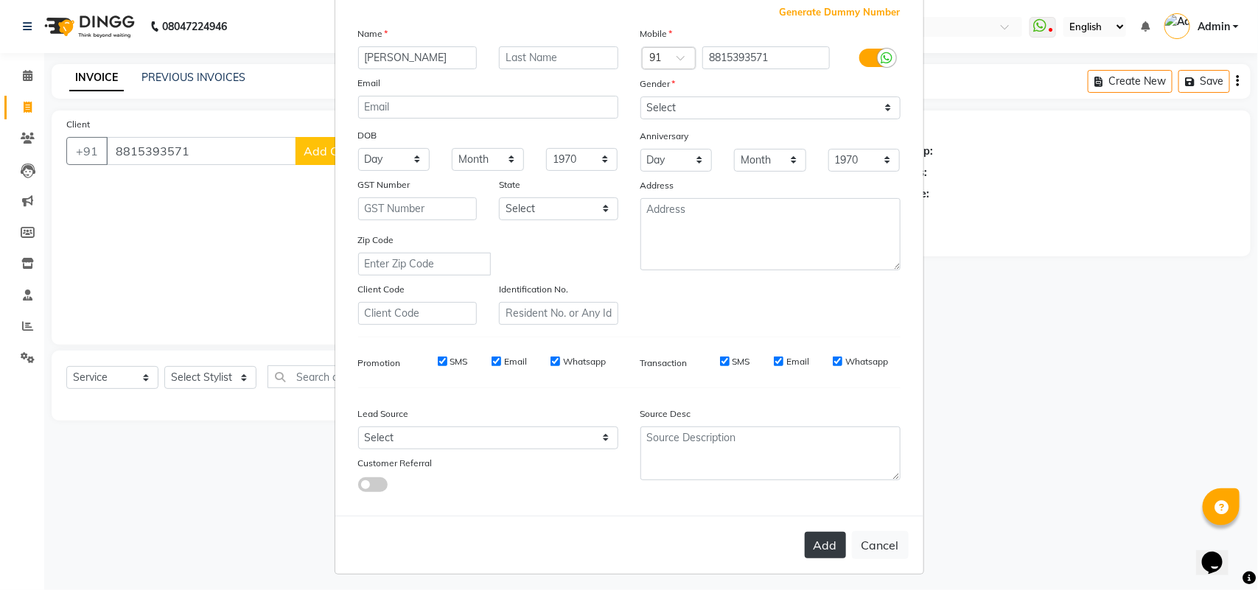
click at [818, 532] on button "Add" at bounding box center [825, 545] width 41 height 27
select select
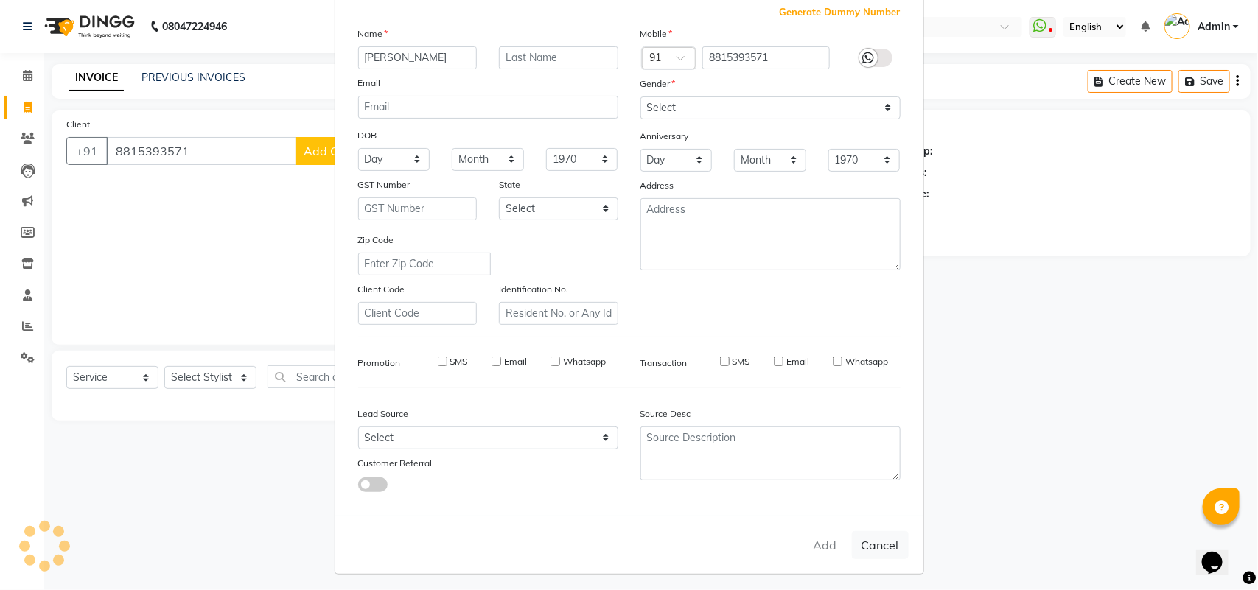
select select
checkbox input "false"
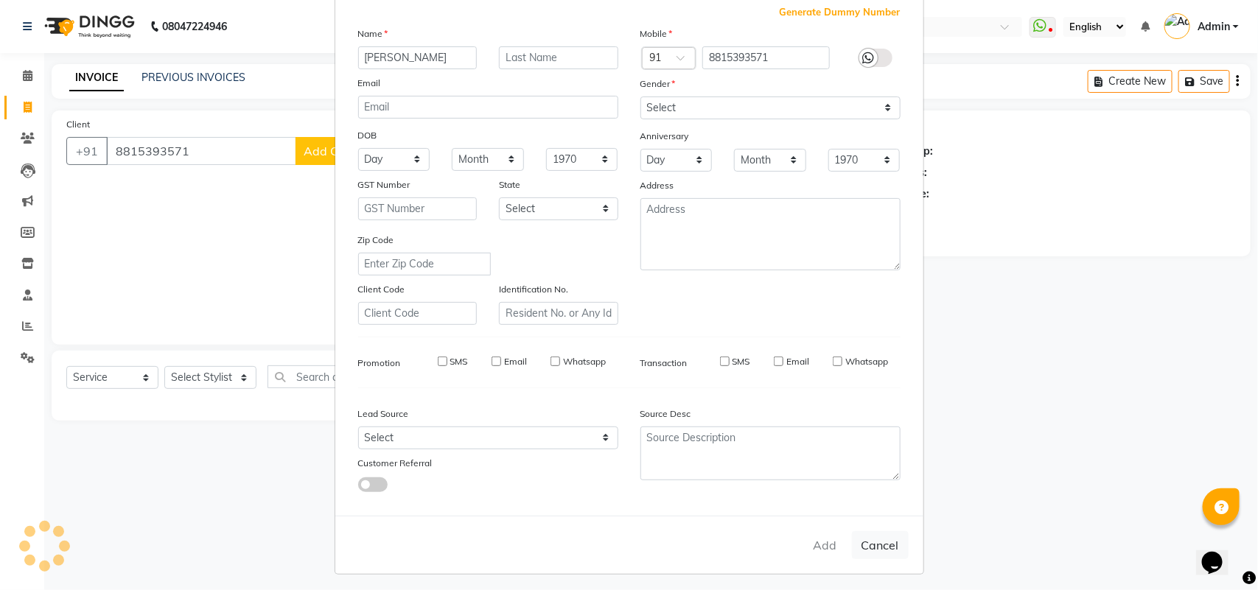
checkbox input "false"
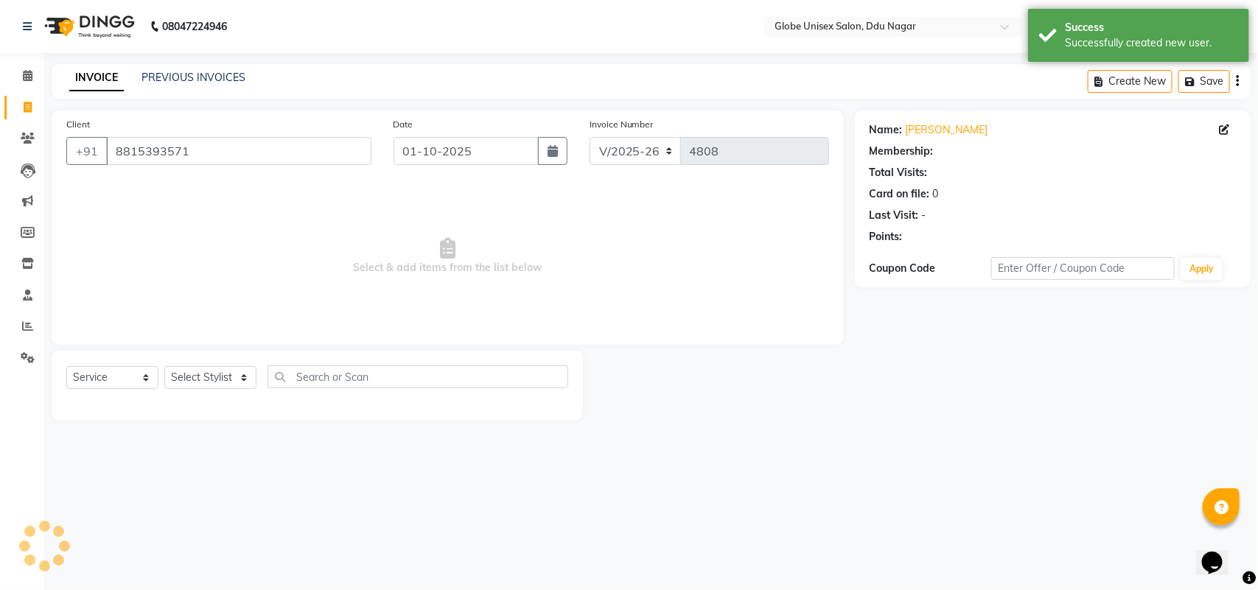
select select "1: Object"
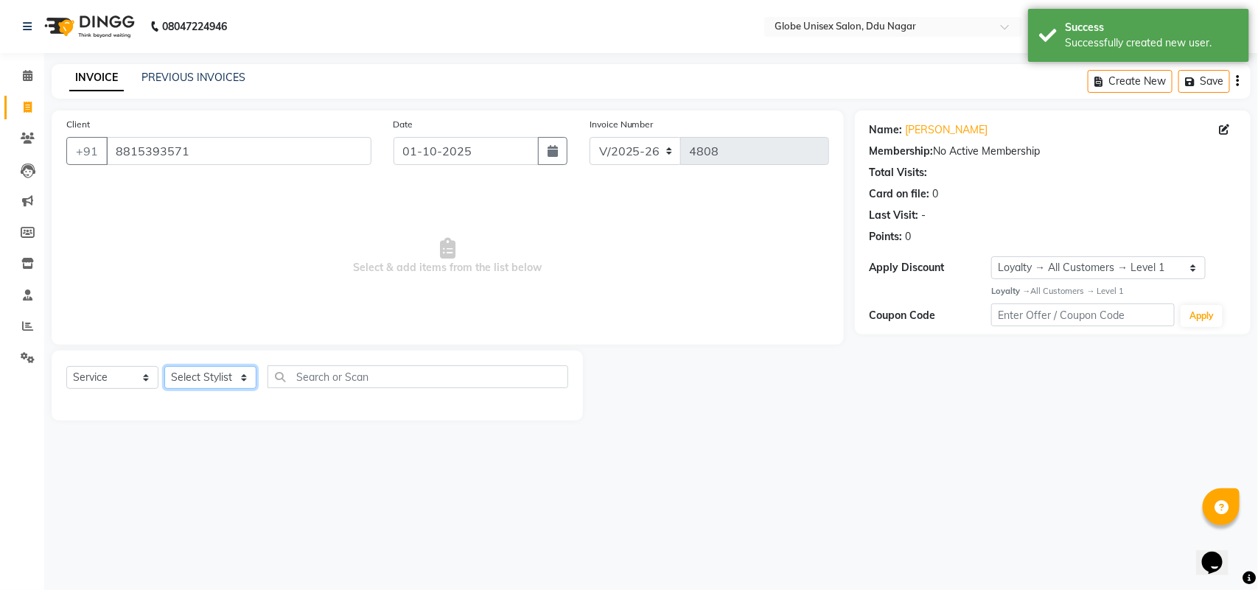
click at [211, 384] on select "Select Stylist ADITYA AJIT [PERSON_NAME] DEV [PERSON_NAME] [PERSON_NAME] [PERSO…" at bounding box center [210, 377] width 92 height 23
select select "50759"
click at [164, 366] on select "Select Stylist ADITYA AJIT [PERSON_NAME] DEV [PERSON_NAME] [PERSON_NAME] [PERSO…" at bounding box center [210, 377] width 92 height 23
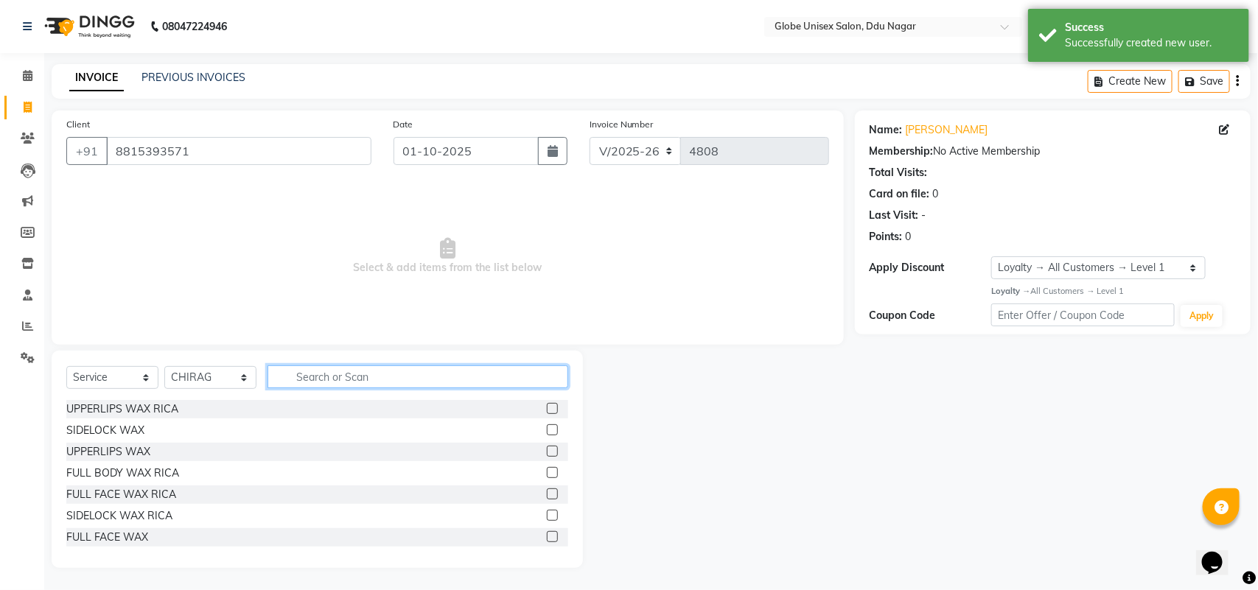
drag, startPoint x: 359, startPoint y: 374, endPoint x: 369, endPoint y: 374, distance: 10.3
click at [369, 374] on input "text" at bounding box center [417, 376] width 301 height 23
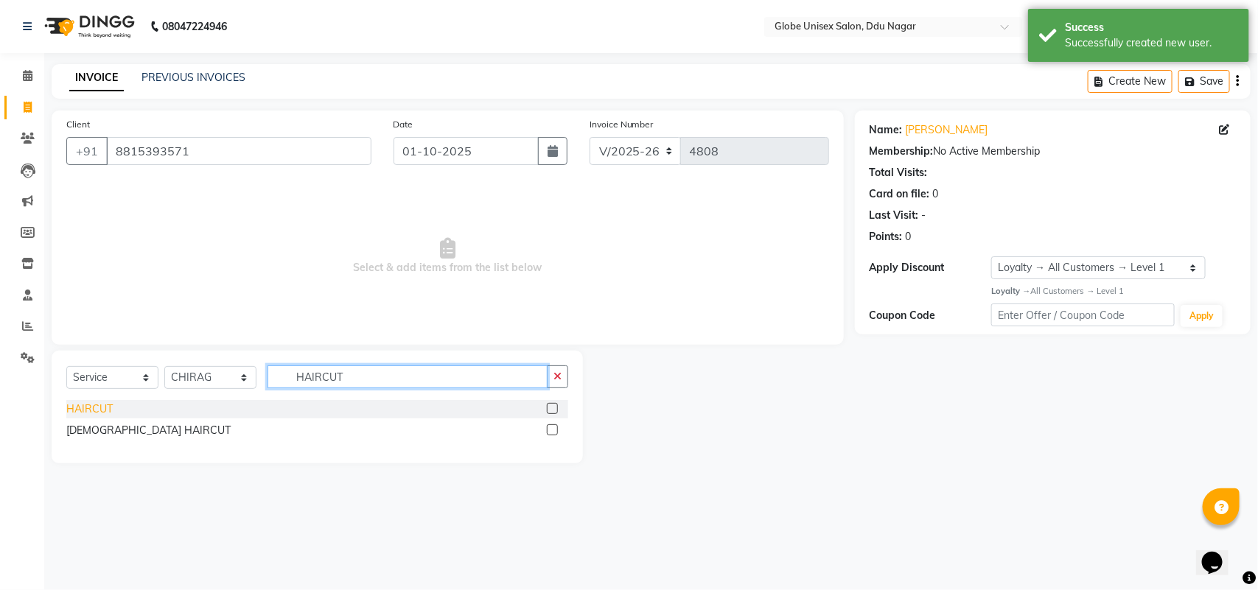
type input "HAIRCUT"
click at [92, 403] on div "HAIRCUT" at bounding box center [89, 409] width 46 height 15
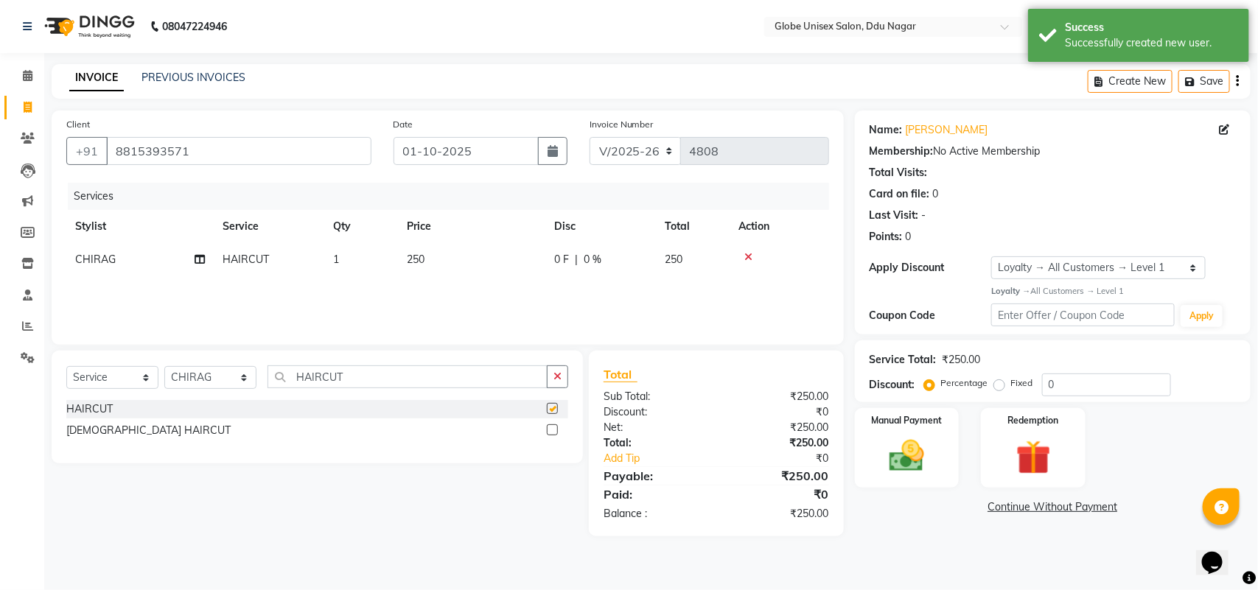
checkbox input "false"
click at [366, 374] on input "HAIRCUT" at bounding box center [407, 376] width 280 height 23
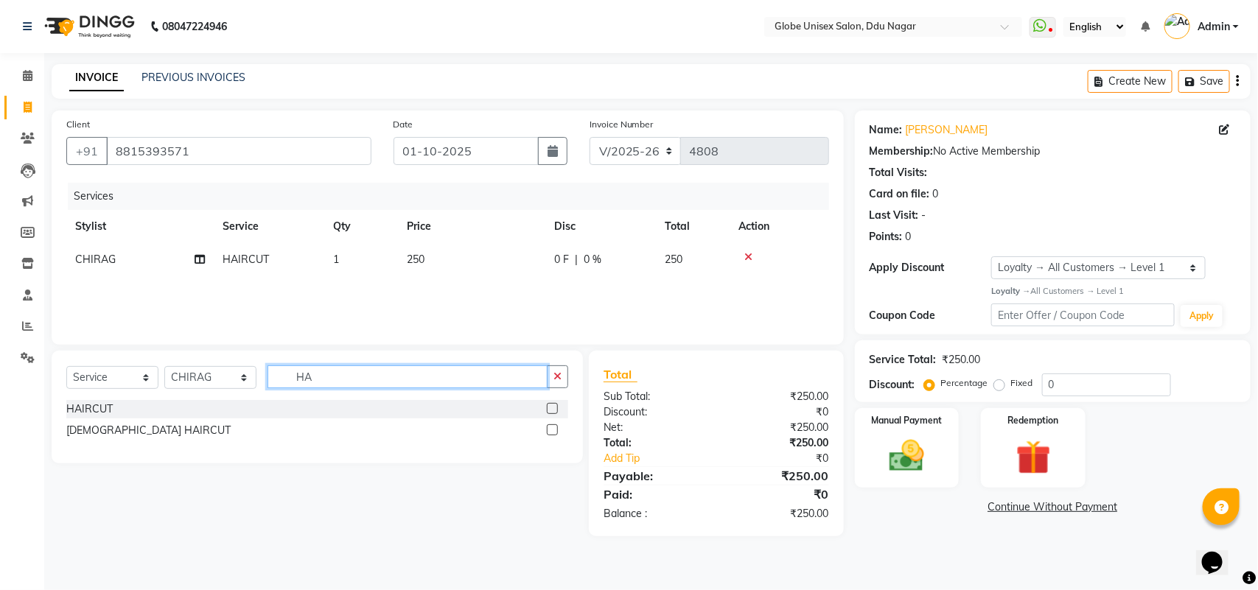
type input "H"
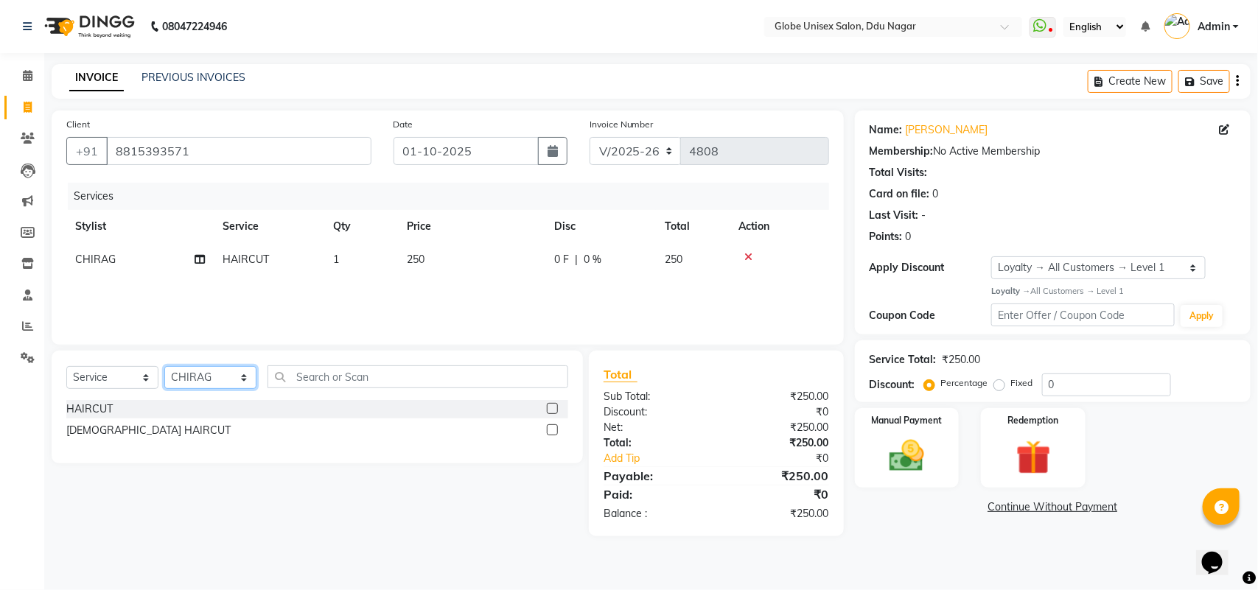
click at [200, 374] on select "Select Stylist ADITYA AJIT [PERSON_NAME] DEV [PERSON_NAME] [PERSON_NAME] [PERSO…" at bounding box center [210, 377] width 92 height 23
select select "39160"
click at [164, 366] on select "Select Stylist ADITYA AJIT [PERSON_NAME] DEV [PERSON_NAME] [PERSON_NAME] [PERSO…" at bounding box center [210, 377] width 92 height 23
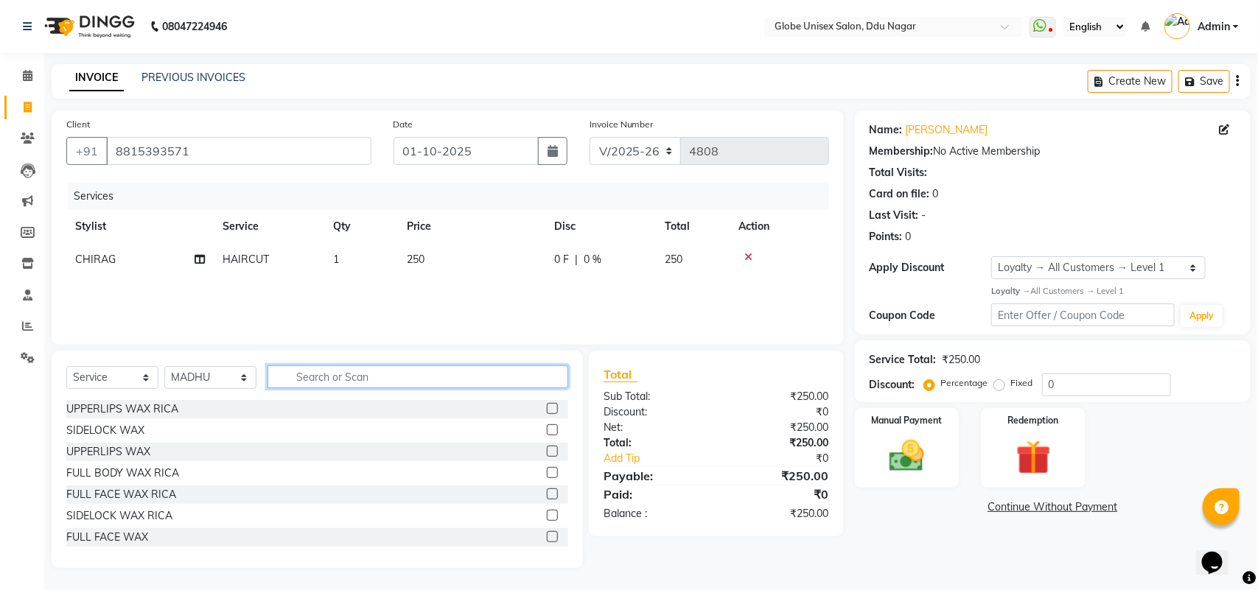
click at [354, 374] on input "text" at bounding box center [417, 376] width 301 height 23
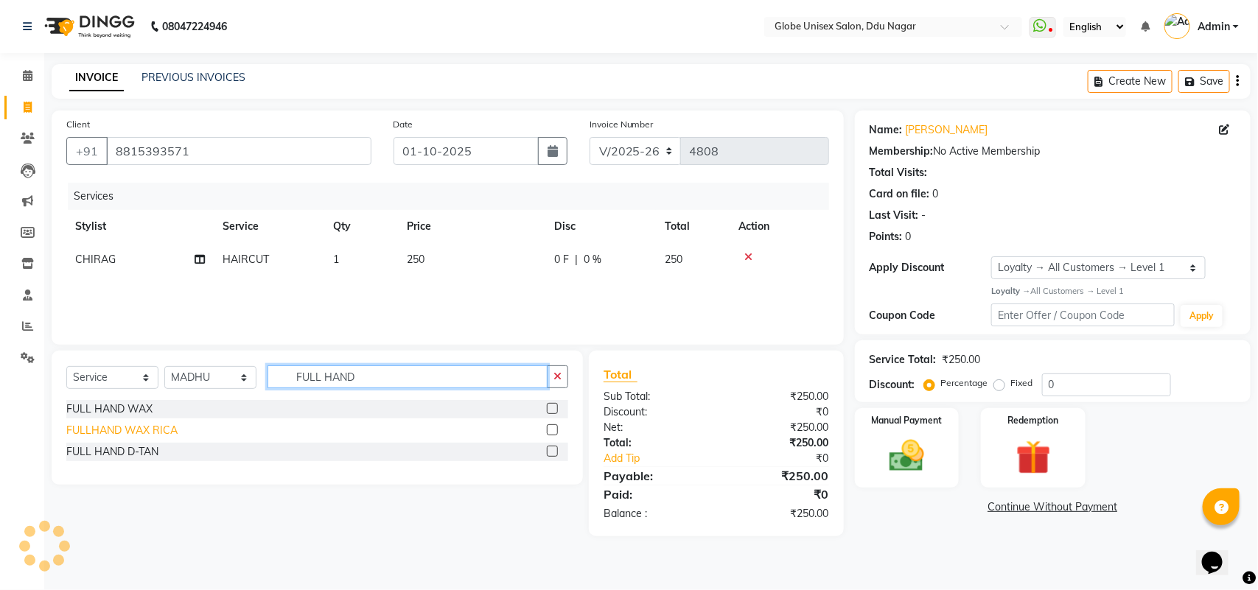
type input "FULL HAND"
click at [147, 428] on div "FULLHAND WAX RICA" at bounding box center [121, 430] width 111 height 15
checkbox input "false"
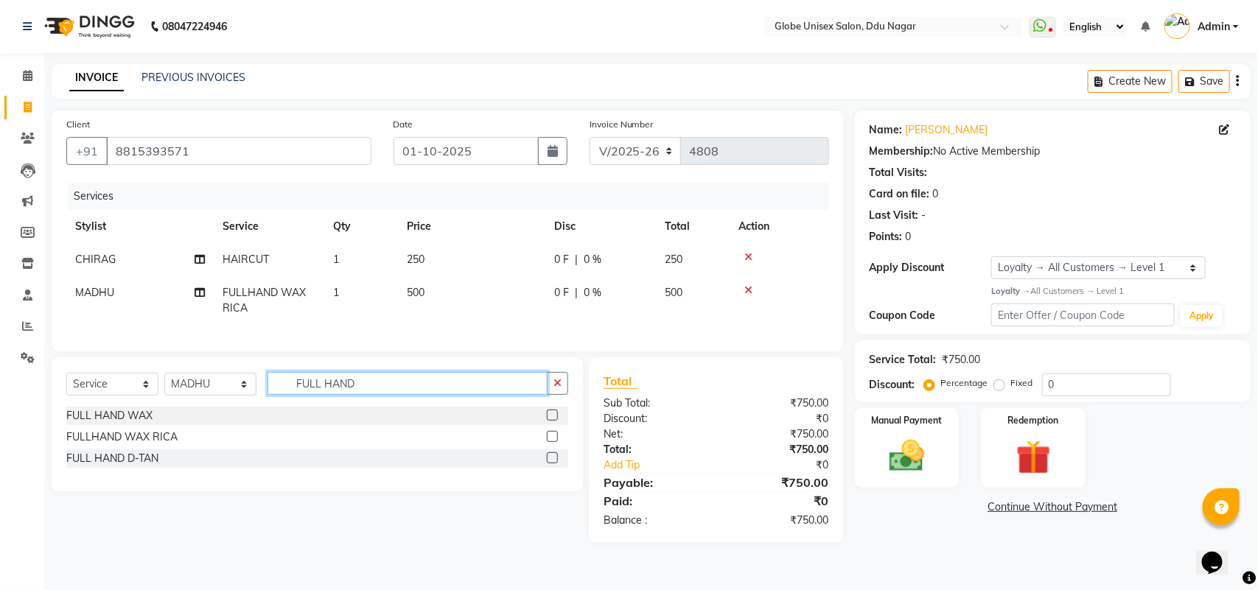
click at [324, 395] on input "FULL HAND" at bounding box center [407, 383] width 280 height 23
type input "H"
click at [385, 395] on input "text" at bounding box center [407, 383] width 280 height 23
type input "EYE"
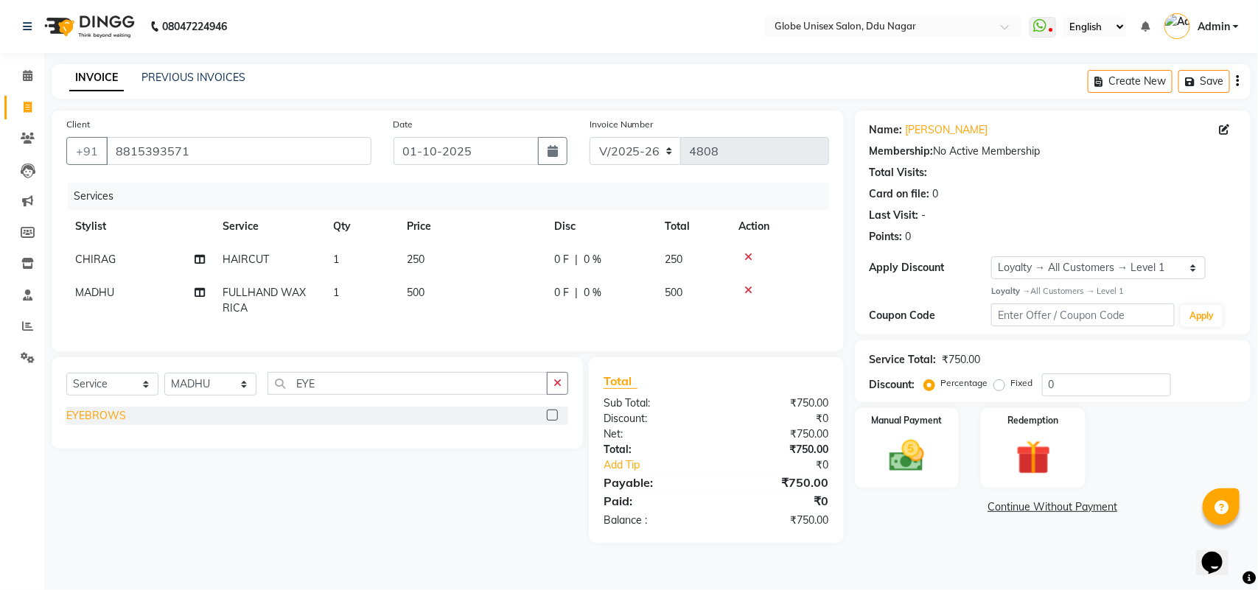
click at [123, 424] on div "EYEBROWS" at bounding box center [96, 415] width 60 height 15
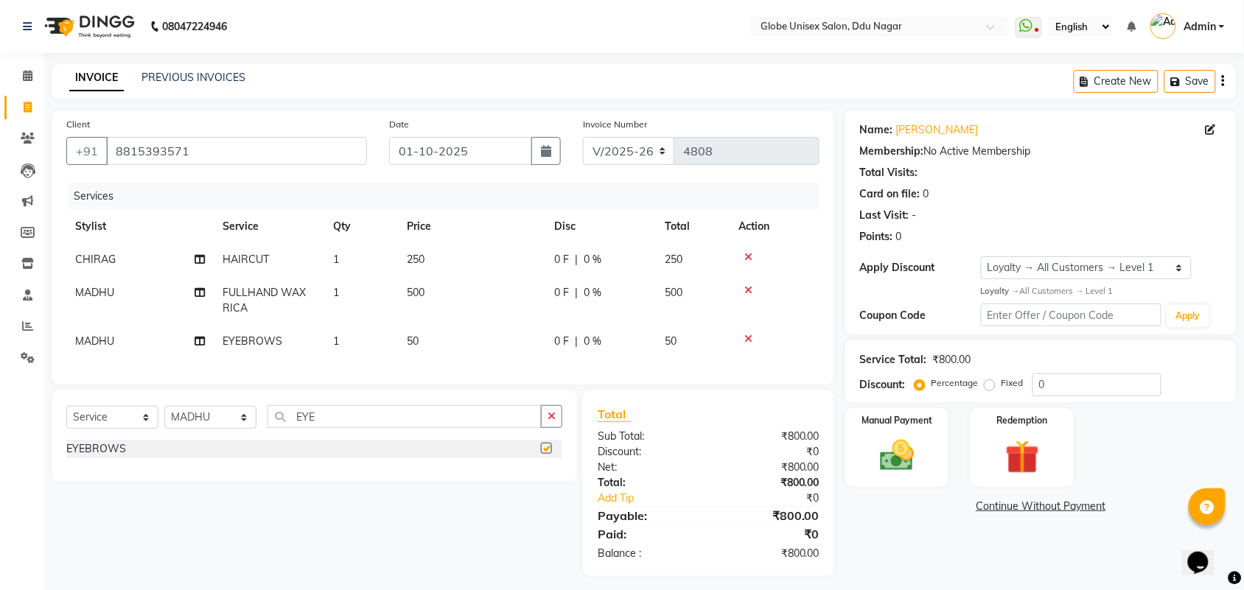
checkbox input "false"
click at [335, 409] on div "Select Service Product Membership Package Voucher Prepaid Gift Card Select Styl…" at bounding box center [314, 436] width 525 height 91
click at [341, 416] on div "Select Service Product Membership Package Voucher Prepaid Gift Card Select Styl…" at bounding box center [314, 436] width 525 height 91
click at [343, 421] on input "EY" at bounding box center [404, 416] width 274 height 23
type input "E"
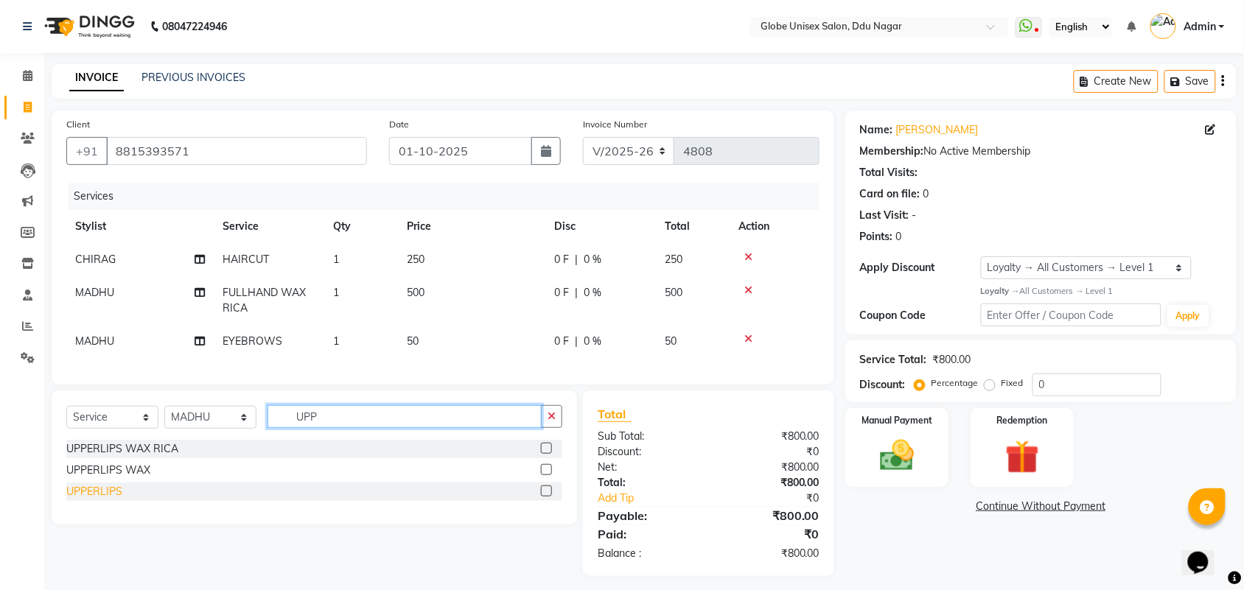
type input "UPP"
click at [103, 500] on div "UPPERLIPS" at bounding box center [94, 491] width 56 height 15
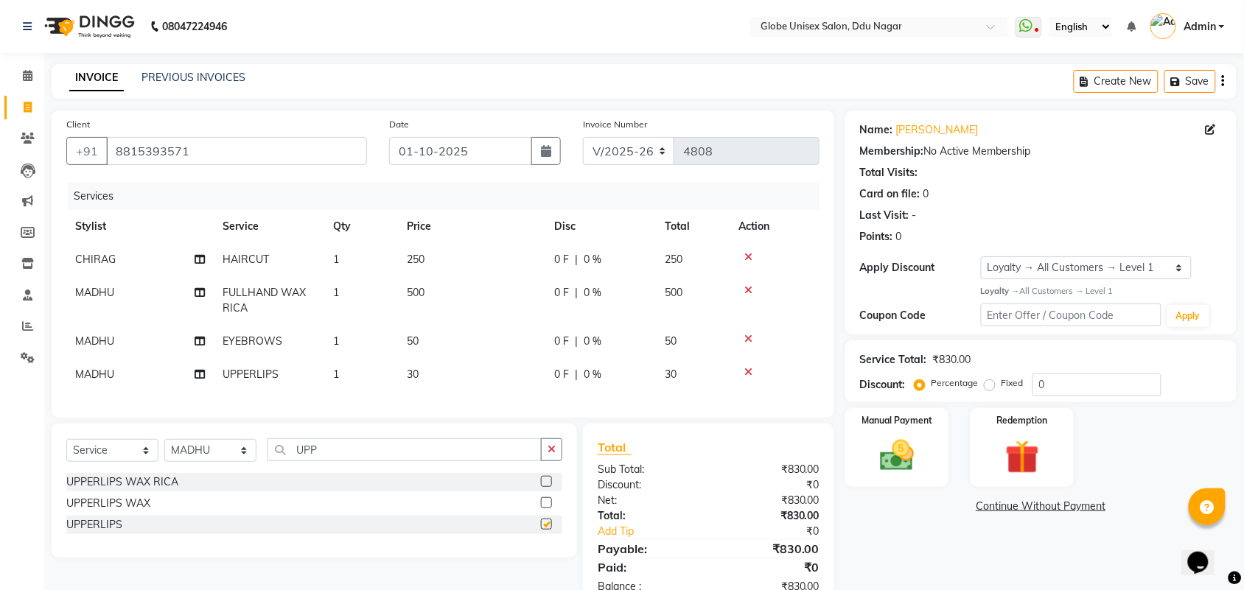
checkbox input "false"
click at [903, 443] on img at bounding box center [896, 455] width 57 height 41
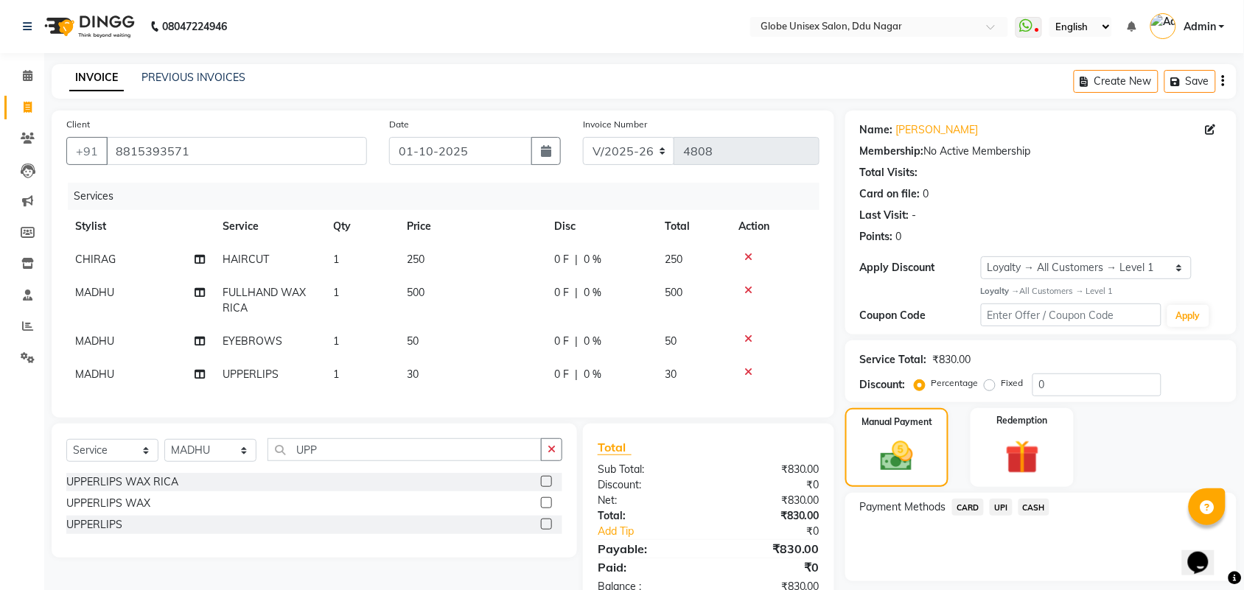
click at [998, 505] on span "UPI" at bounding box center [1001, 507] width 23 height 17
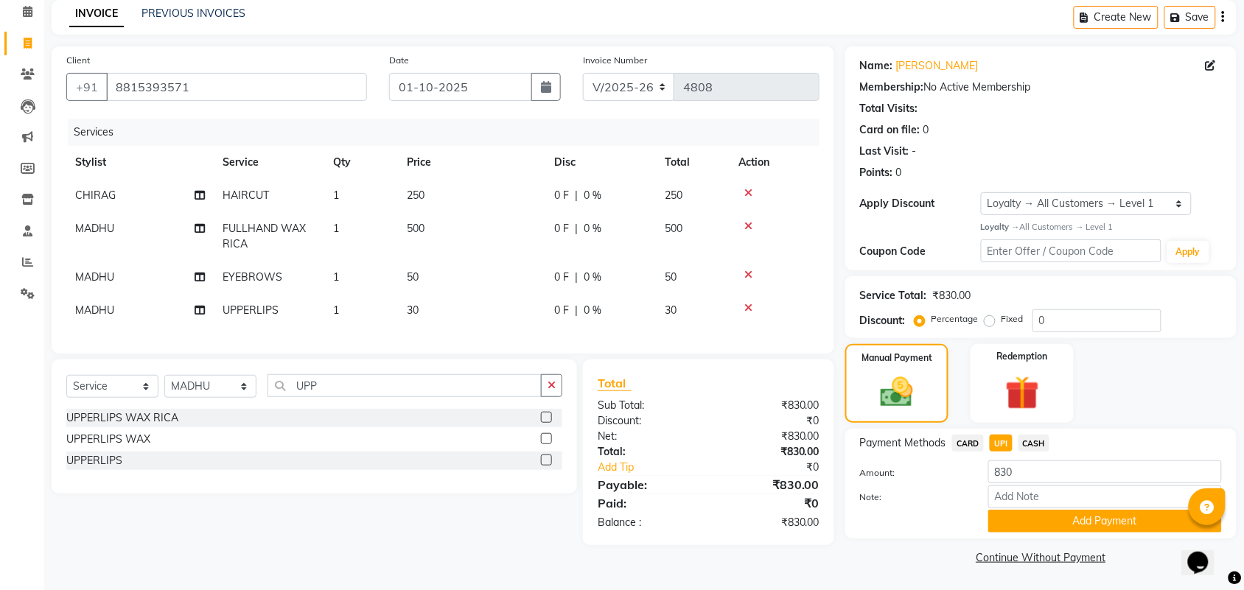
drag, startPoint x: 1102, startPoint y: 521, endPoint x: 1257, endPoint y: 475, distance: 162.1
click at [1113, 523] on button "Add Payment" at bounding box center [1105, 521] width 234 height 23
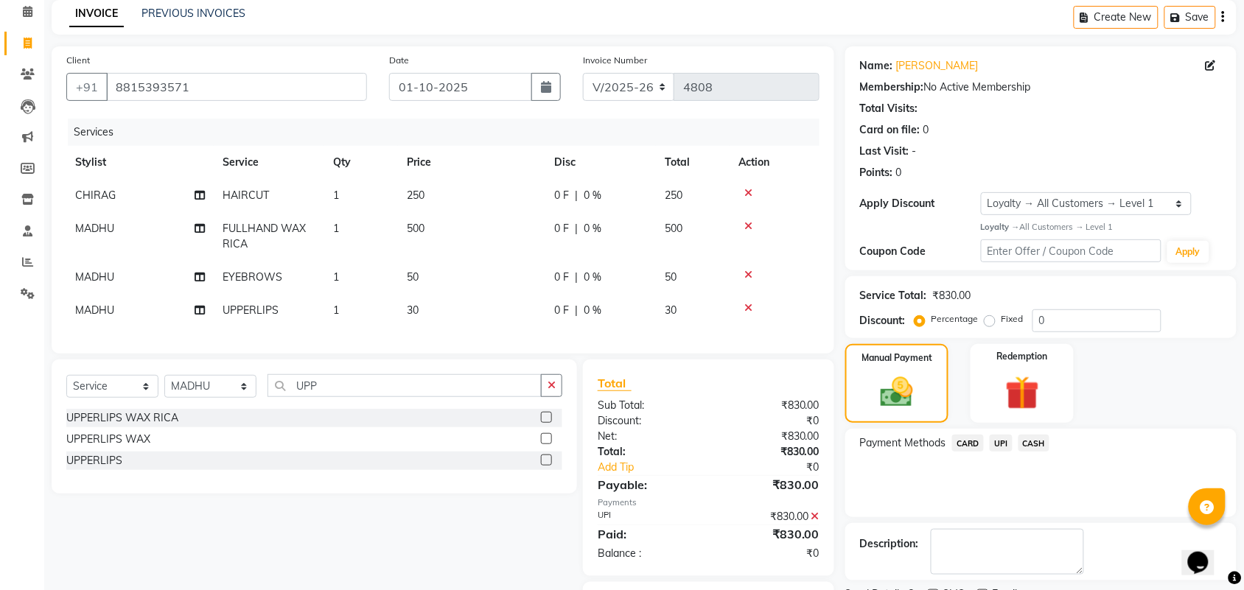
scroll to position [157, 0]
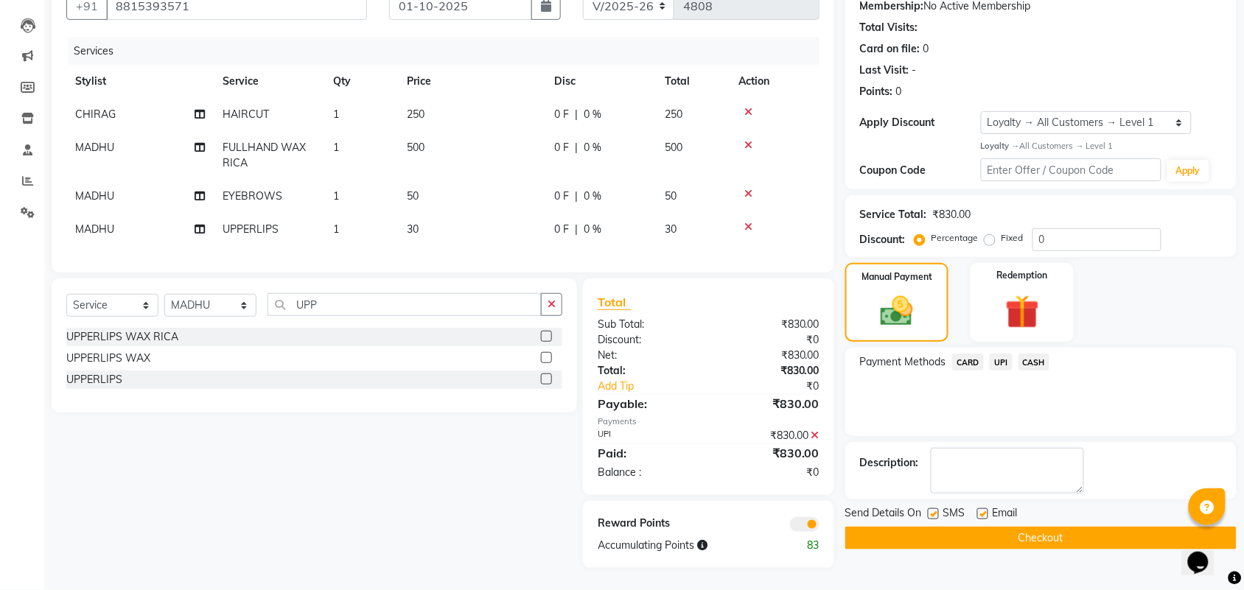
click at [1099, 532] on button "Checkout" at bounding box center [1040, 538] width 391 height 23
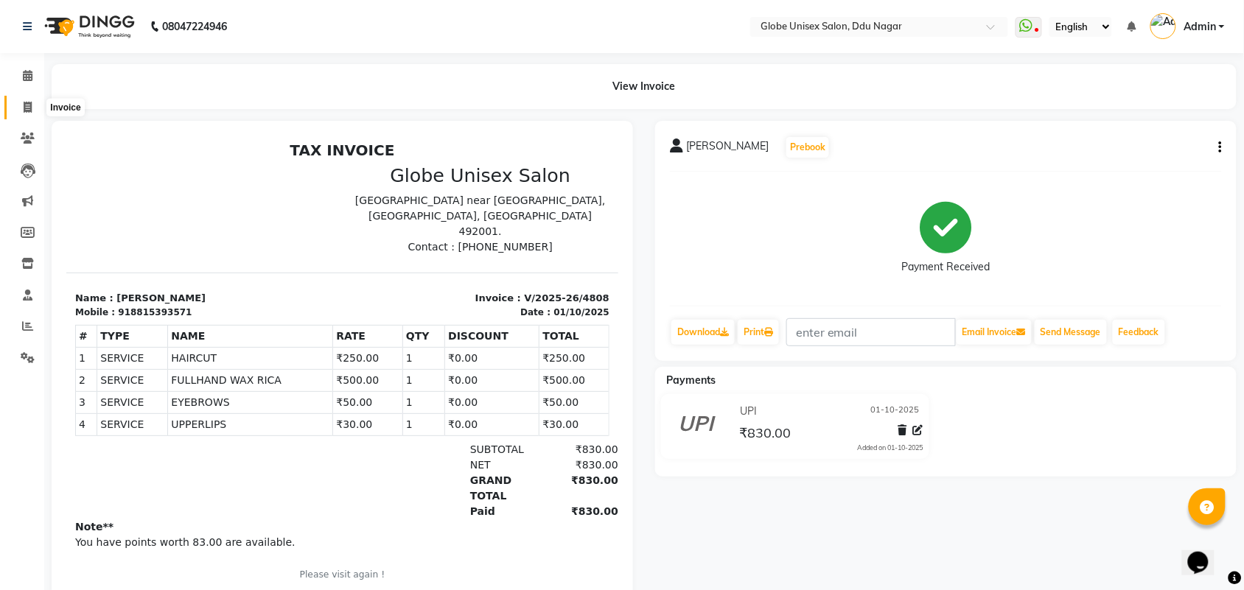
click at [29, 108] on icon at bounding box center [28, 107] width 8 height 11
select select "service"
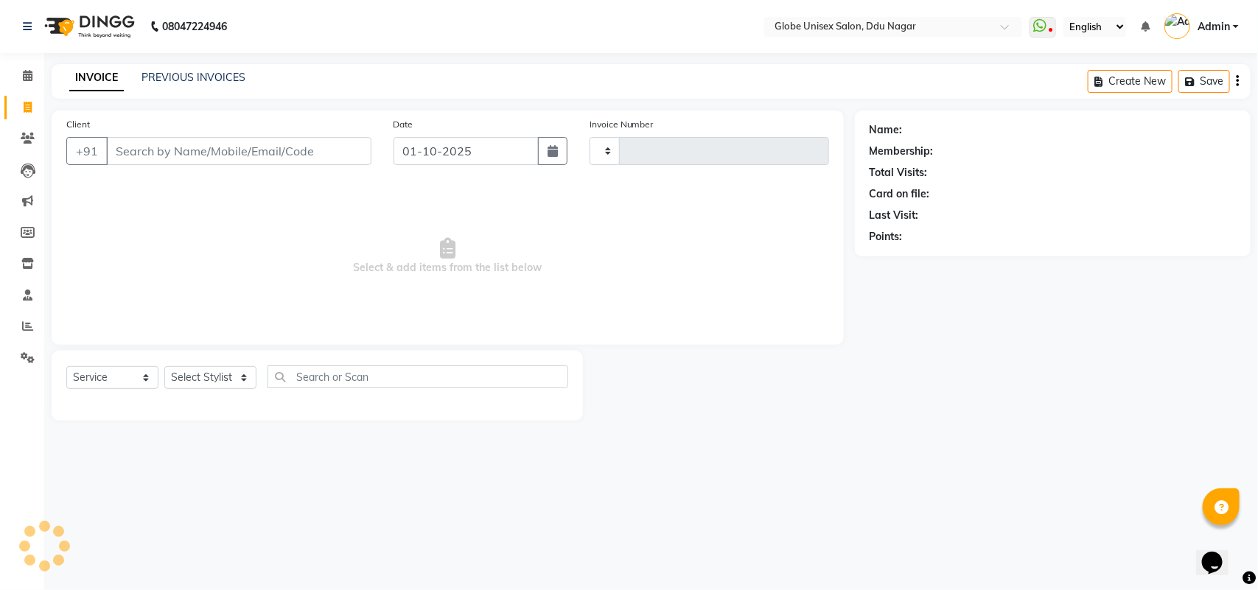
type input "4809"
select select "4184"
click at [228, 77] on link "PREVIOUS INVOICES" at bounding box center [193, 77] width 104 height 13
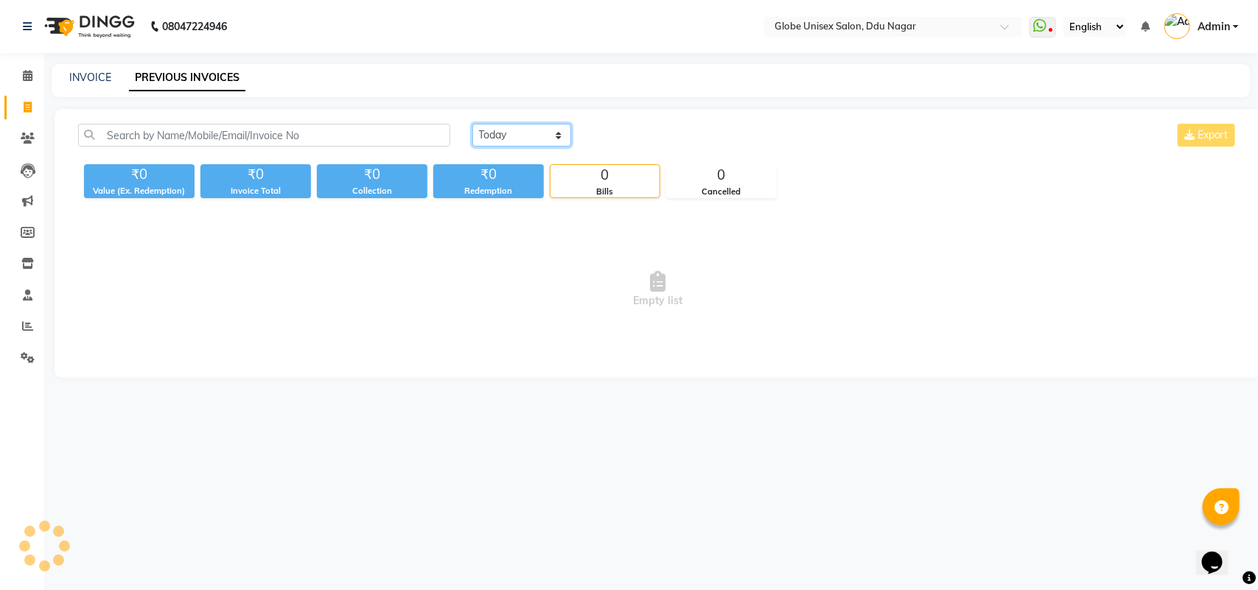
click at [525, 139] on select "Today Yesterday Custom Range" at bounding box center [521, 135] width 99 height 23
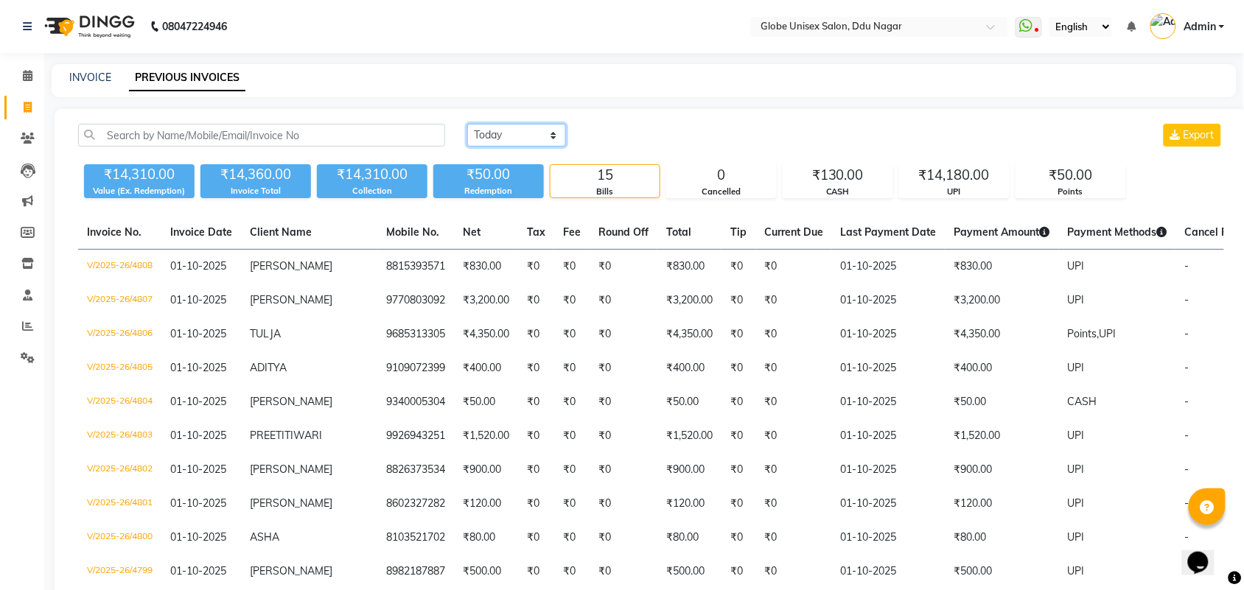
select select "range"
click at [467, 124] on select "Today Yesterday Custom Range" at bounding box center [516, 135] width 99 height 23
click at [653, 136] on input "01-10-2025" at bounding box center [636, 135] width 103 height 21
select select "10"
select select "2025"
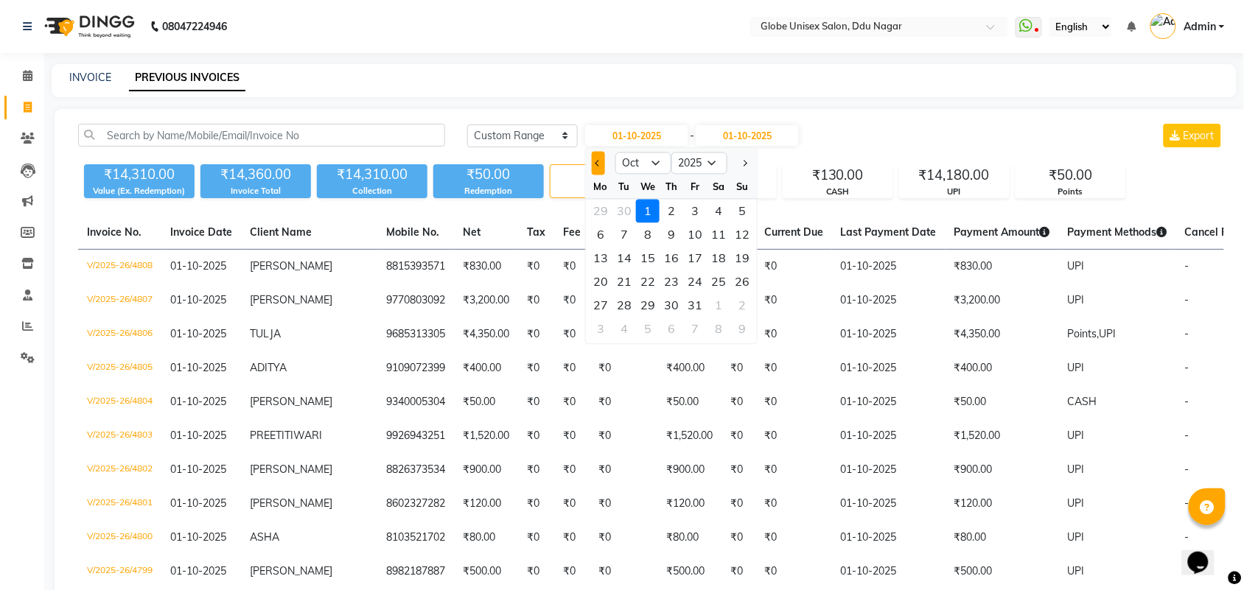
click at [598, 164] on span "Previous month" at bounding box center [598, 163] width 6 height 6
select select "9"
click at [606, 205] on div "1" at bounding box center [601, 212] width 24 height 24
type input "01-09-2025"
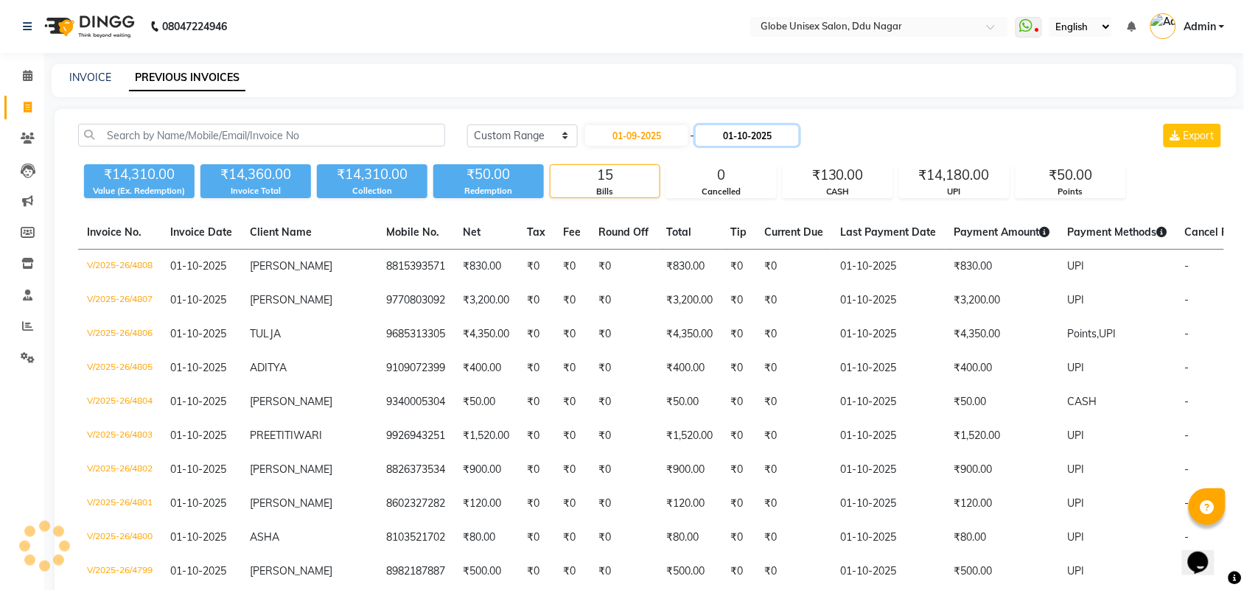
click at [769, 133] on input "01-10-2025" at bounding box center [747, 135] width 103 height 21
select select "10"
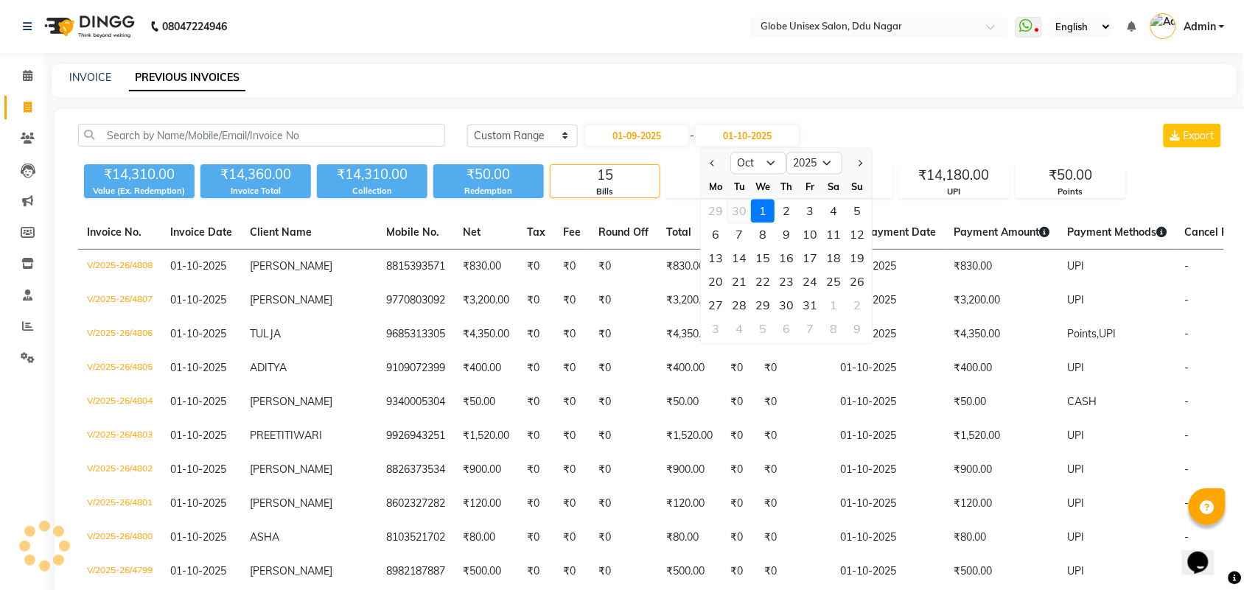
click at [742, 205] on div "30" at bounding box center [740, 212] width 24 height 24
type input "[DATE]"
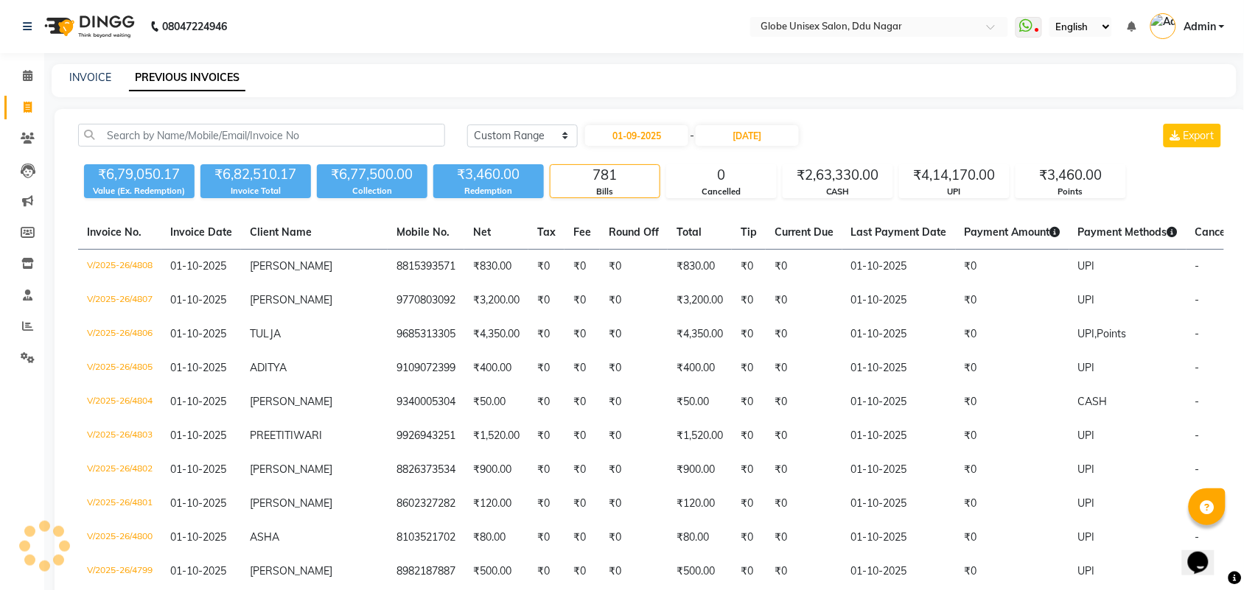
click at [837, 129] on div "Today Yesterday Custom Range 01-09-2025 - 30-09-2025 Export" at bounding box center [845, 136] width 757 height 24
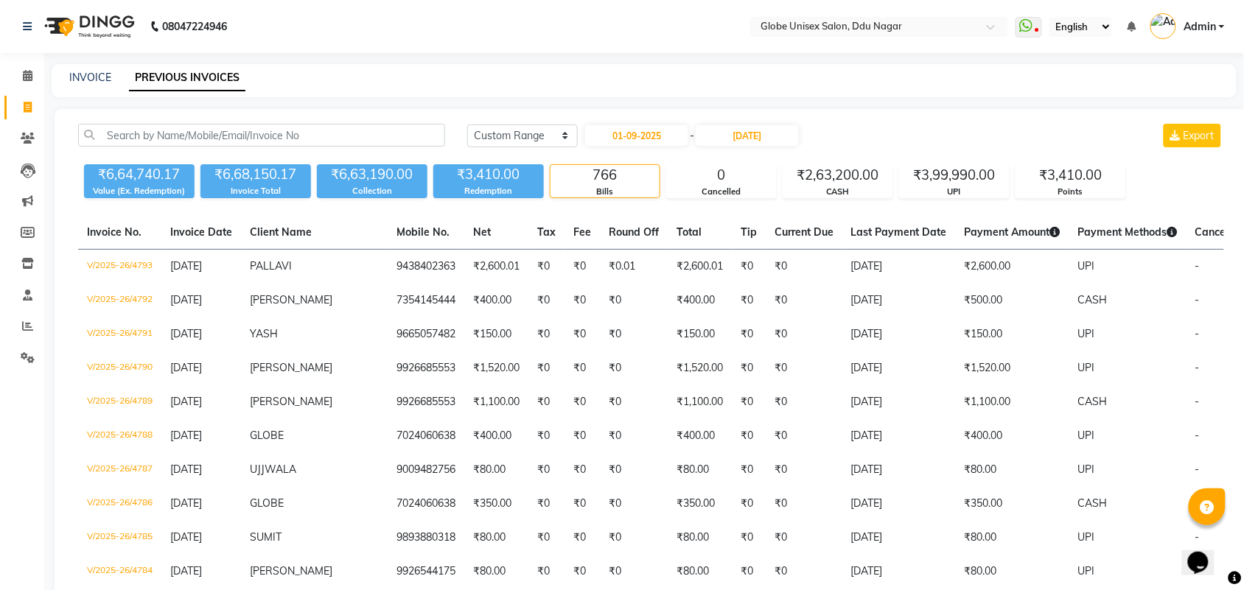
click at [649, 133] on input "01-09-2025" at bounding box center [636, 135] width 103 height 21
select select "9"
select select "2025"
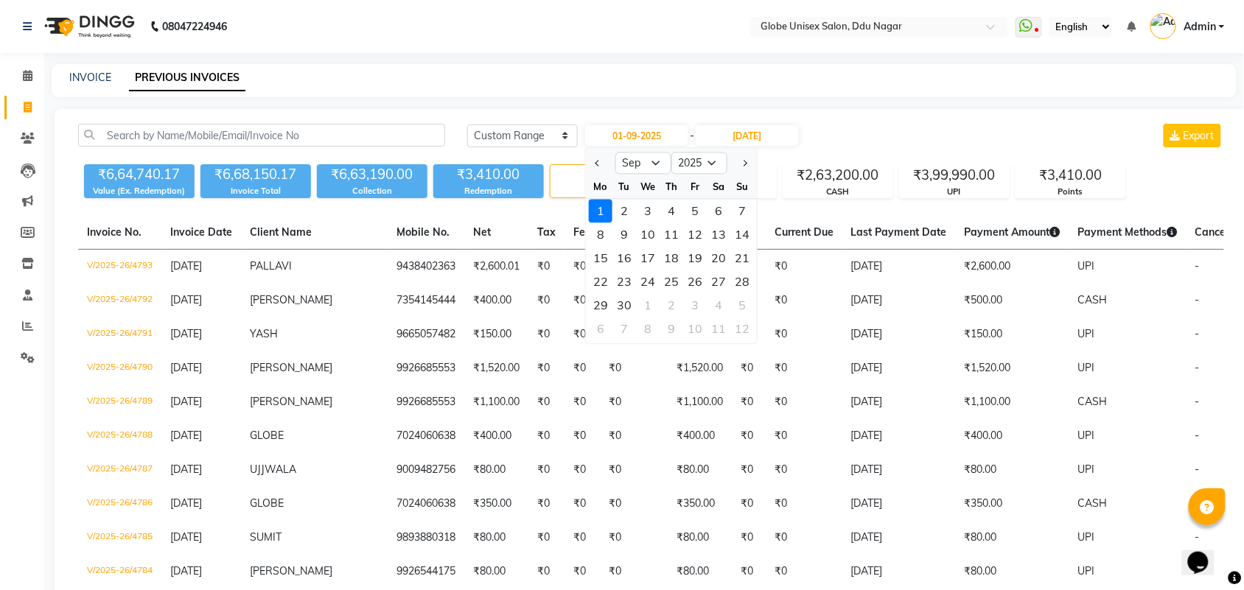
click at [598, 206] on div "1" at bounding box center [601, 212] width 24 height 24
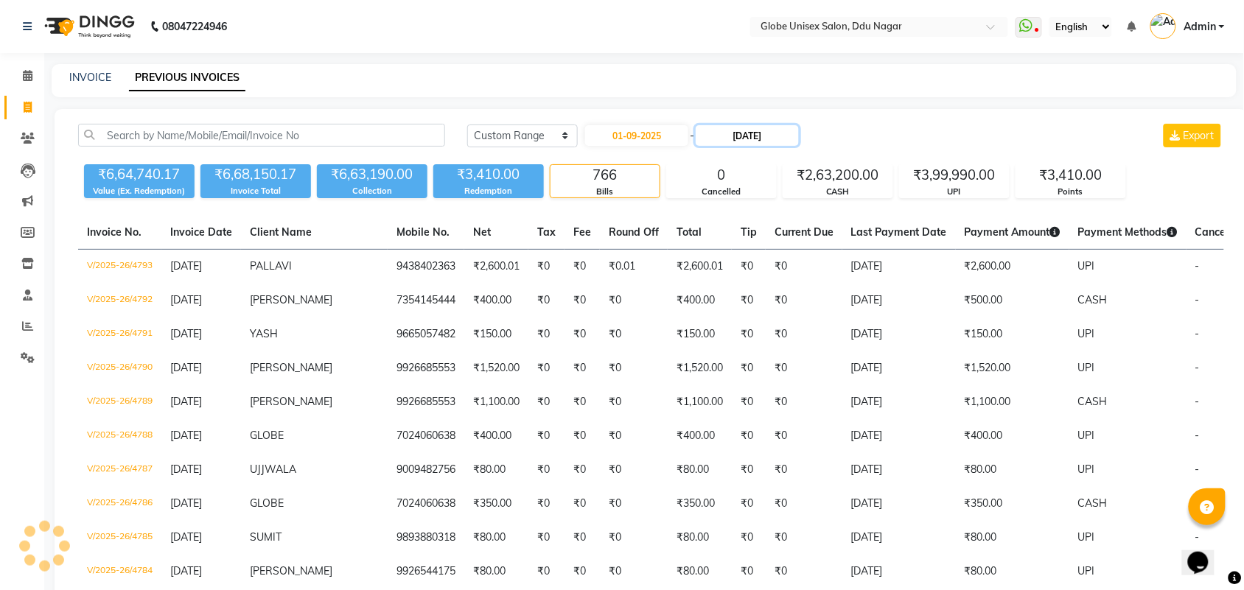
click at [743, 135] on input "[DATE]" at bounding box center [747, 135] width 103 height 21
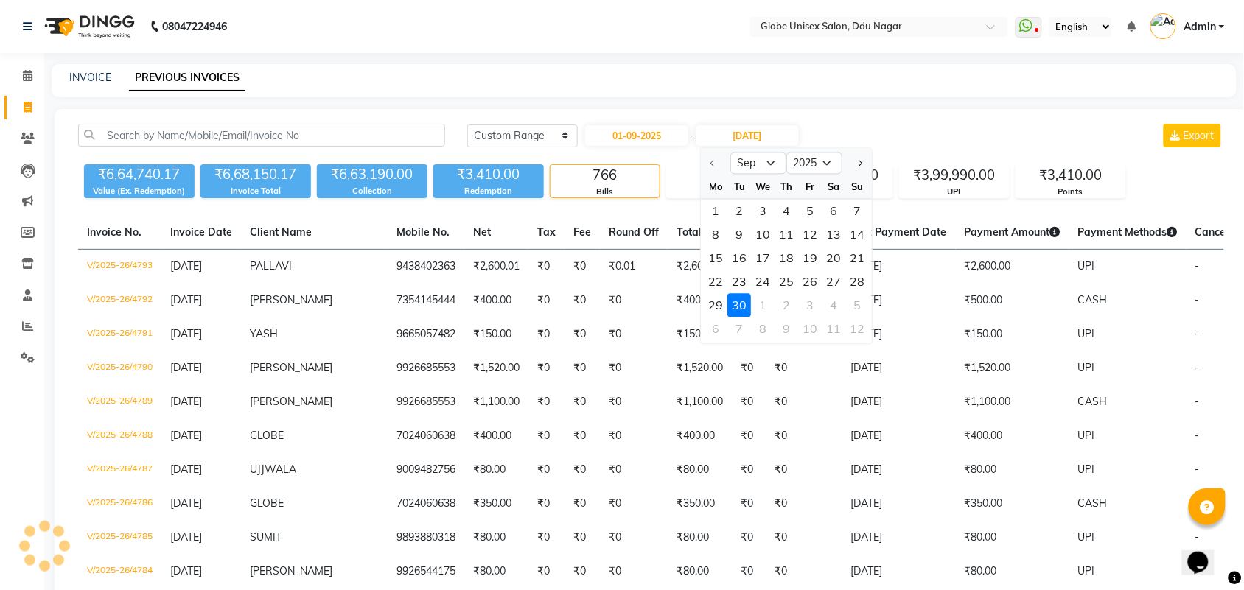
click at [732, 297] on div "30" at bounding box center [740, 306] width 24 height 24
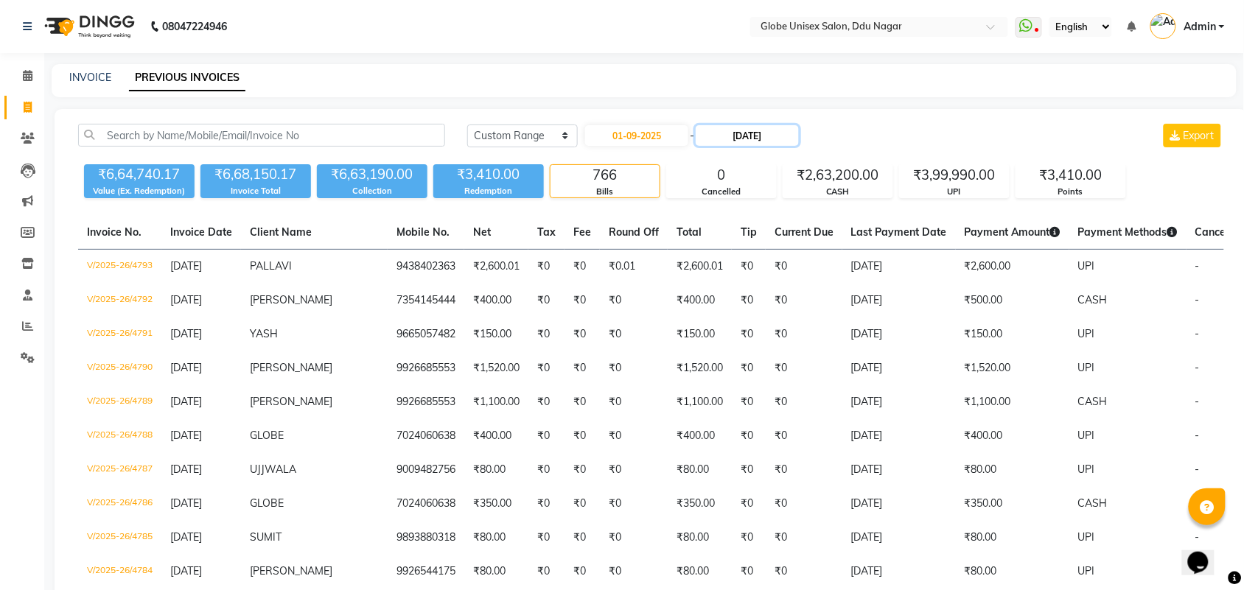
click at [743, 130] on input "[DATE]" at bounding box center [747, 135] width 103 height 21
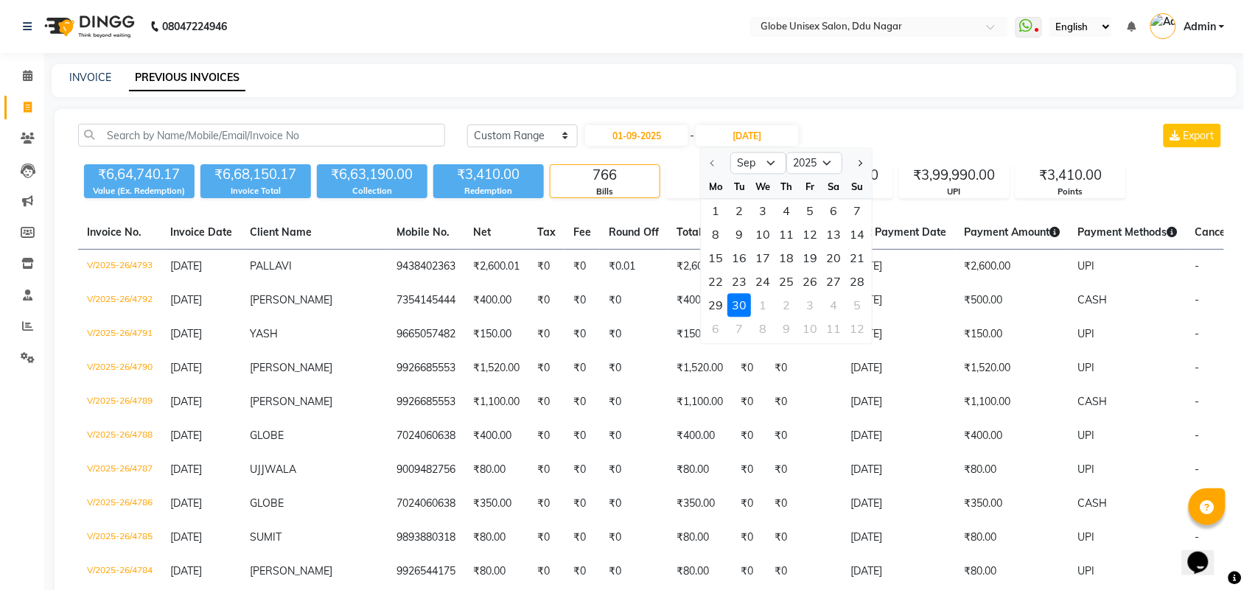
click at [741, 300] on div "30" at bounding box center [740, 306] width 24 height 24
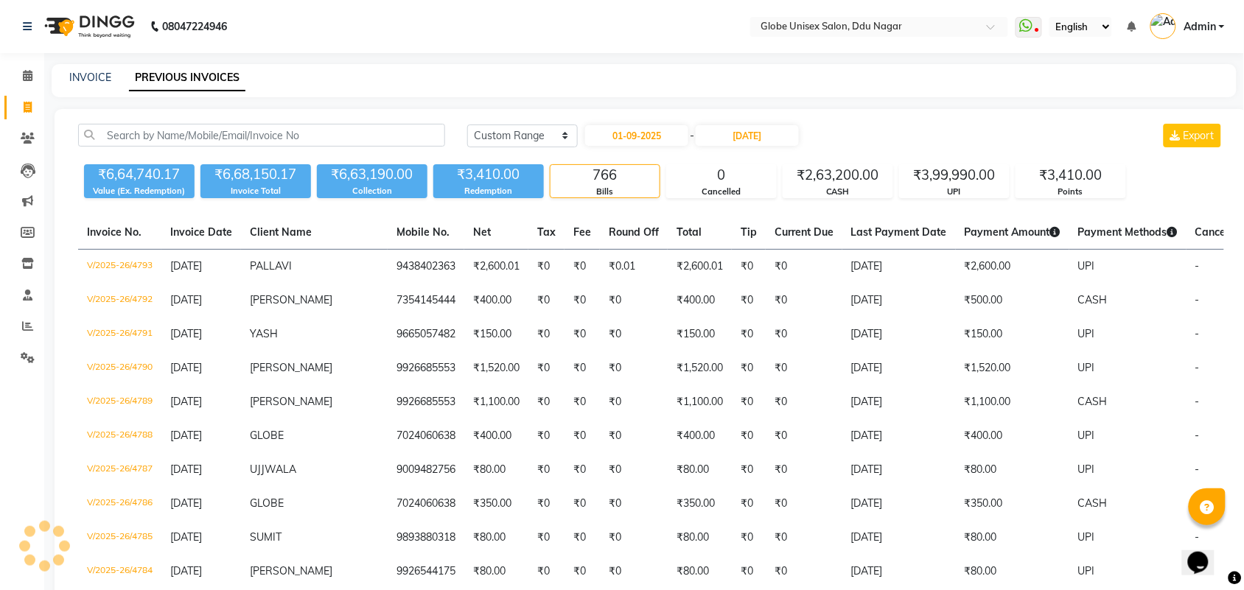
click at [24, 102] on icon at bounding box center [28, 107] width 8 height 11
select select "service"
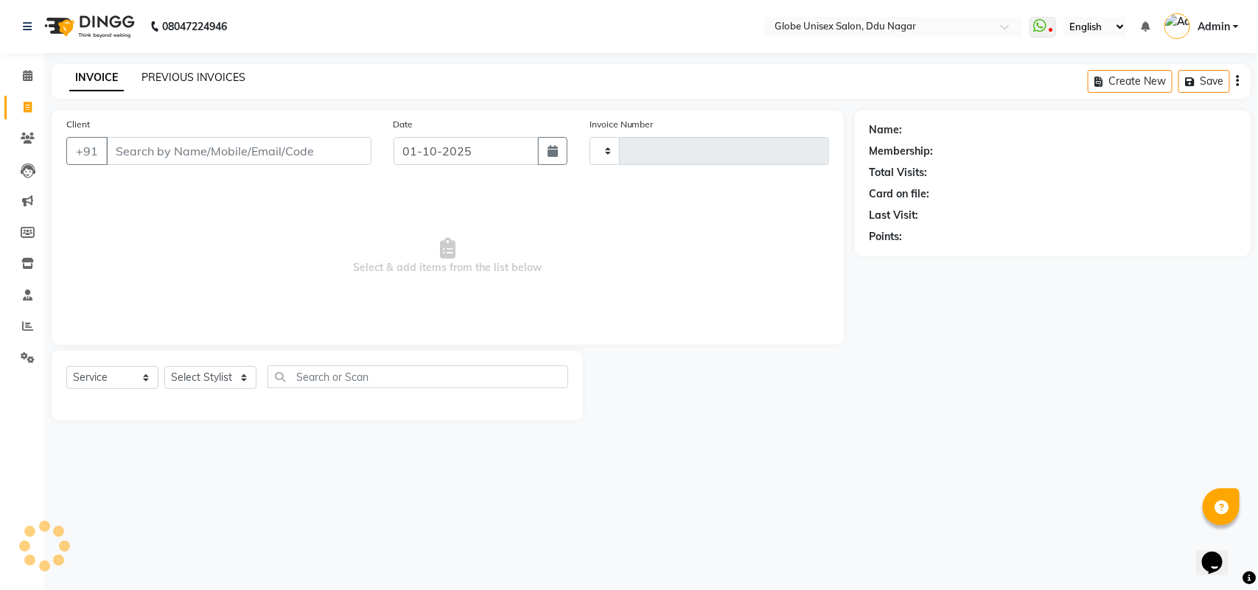
click at [178, 76] on link "PREVIOUS INVOICES" at bounding box center [193, 77] width 104 height 13
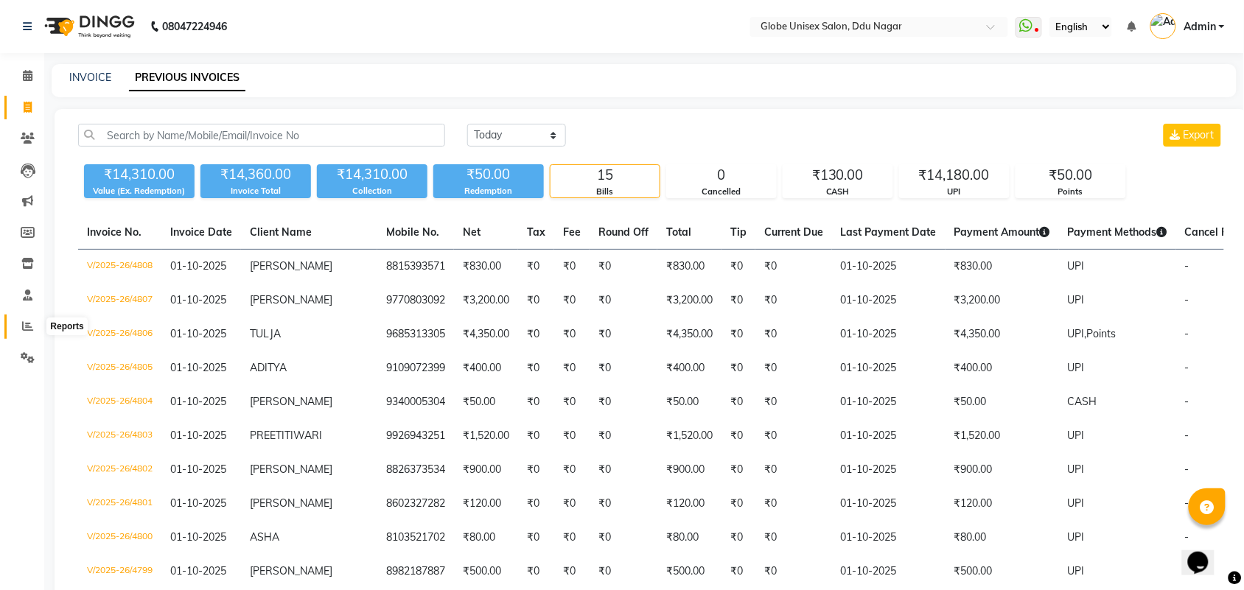
click at [31, 326] on icon at bounding box center [27, 326] width 11 height 11
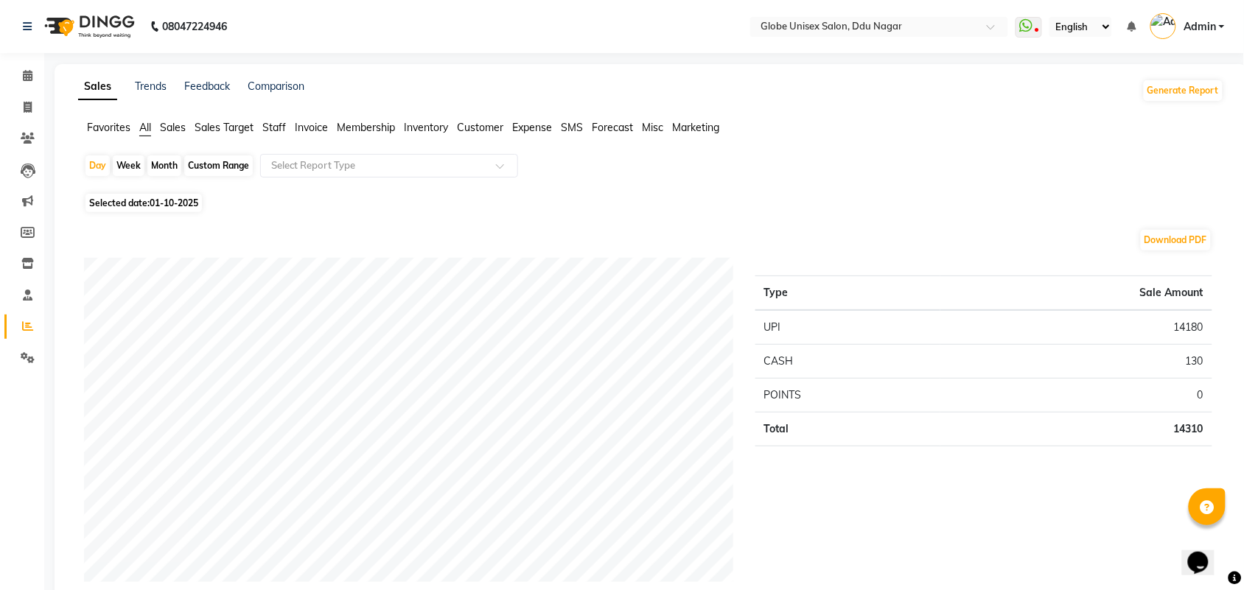
click at [536, 122] on span "Expense" at bounding box center [532, 127] width 40 height 13
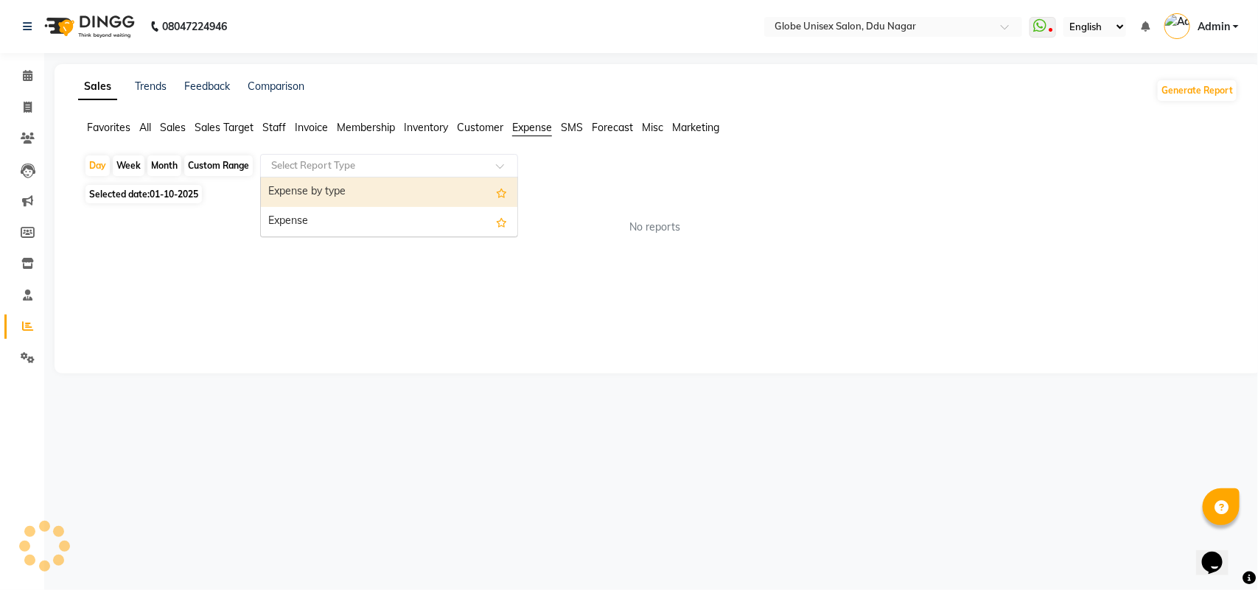
click at [444, 159] on input "text" at bounding box center [374, 165] width 212 height 15
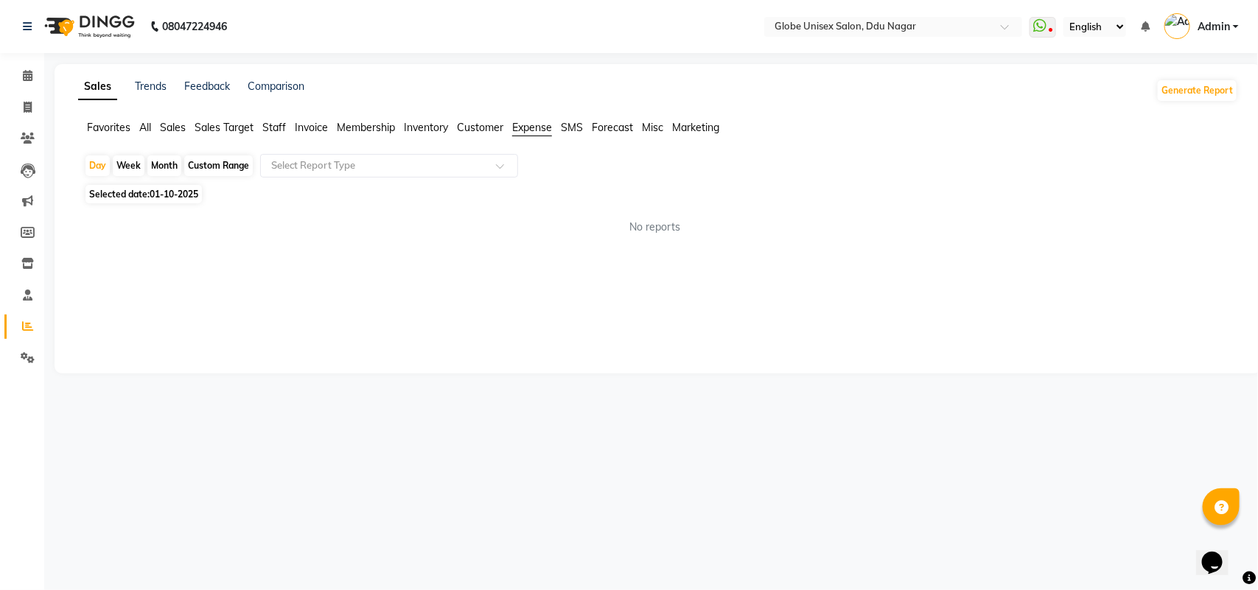
click at [162, 157] on div "Month" at bounding box center [164, 165] width 34 height 21
select select "10"
select select "2025"
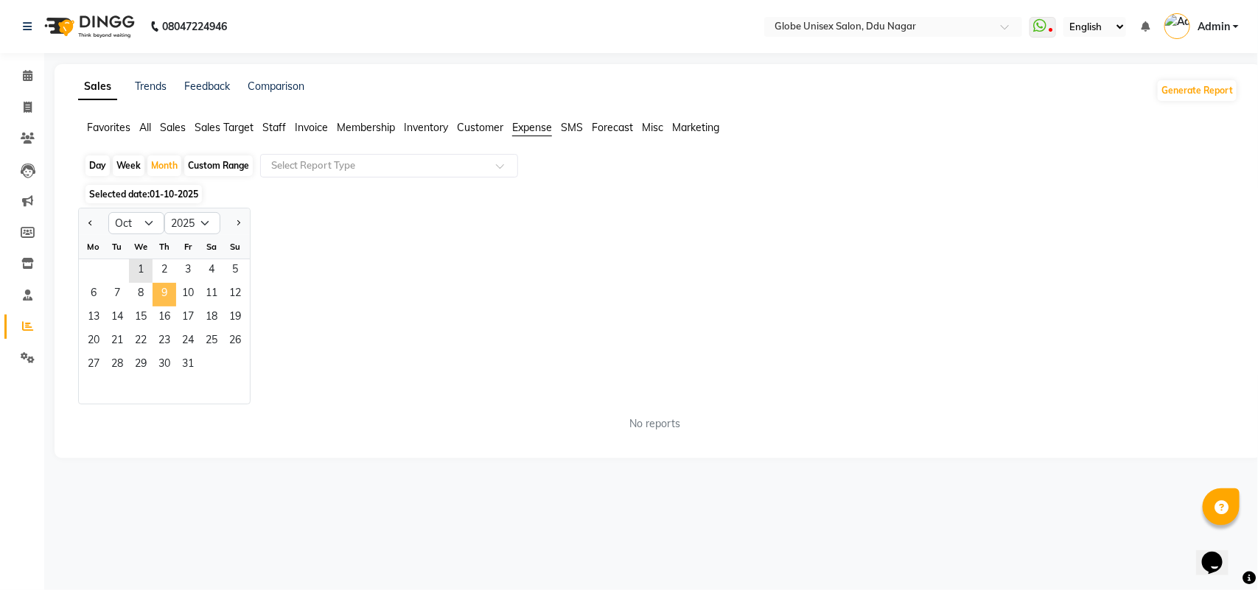
click at [155, 285] on span "9" at bounding box center [165, 295] width 24 height 24
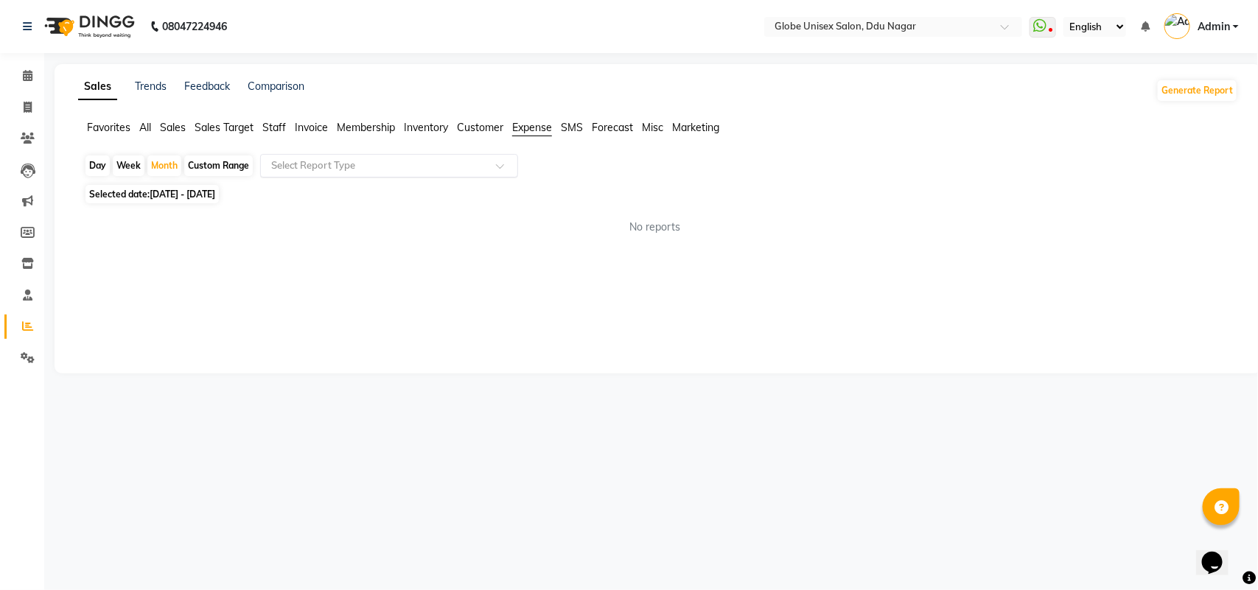
click at [333, 157] on div "Select Report Type" at bounding box center [389, 166] width 258 height 24
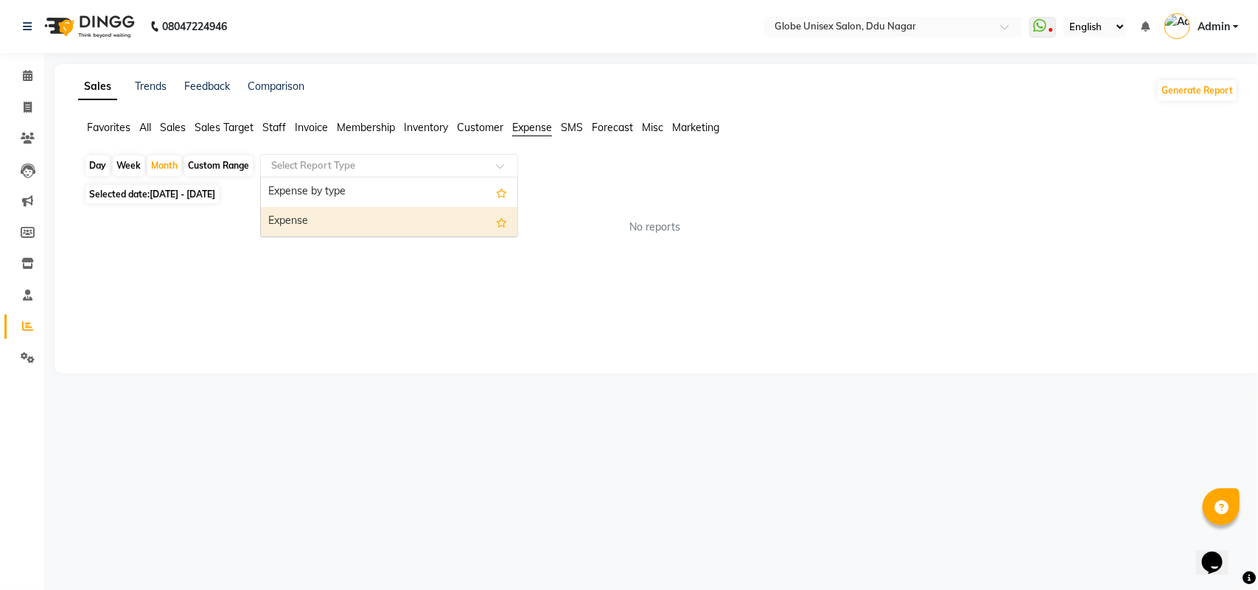
click at [304, 199] on div "Expense by type" at bounding box center [389, 192] width 256 height 29
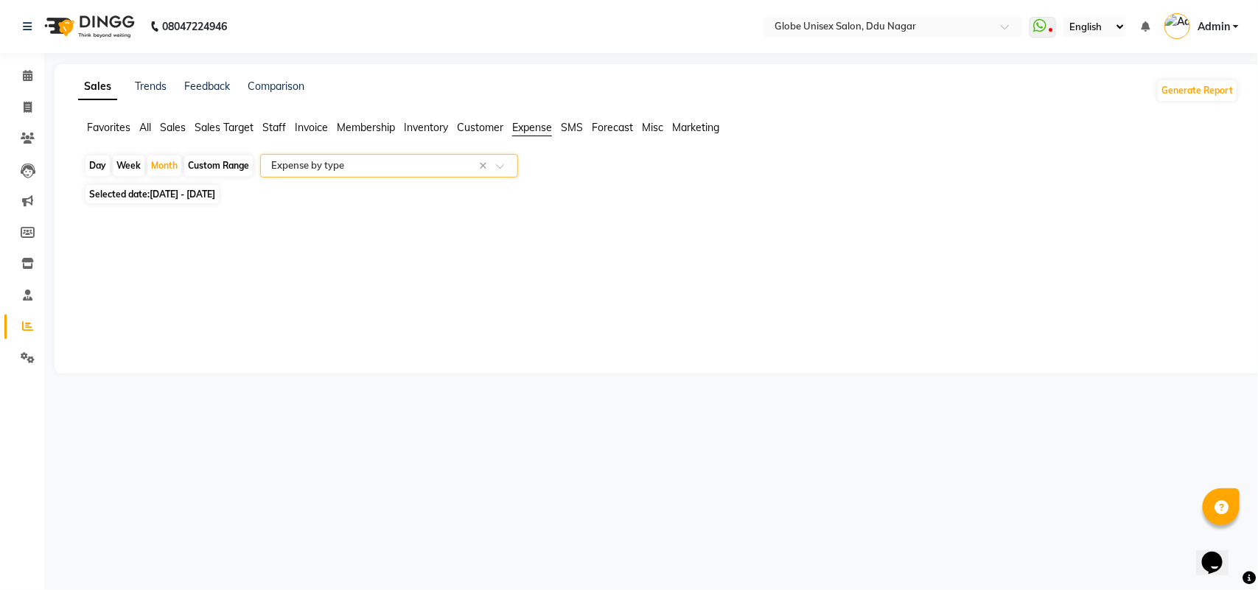
click at [322, 164] on input "text" at bounding box center [374, 165] width 212 height 15
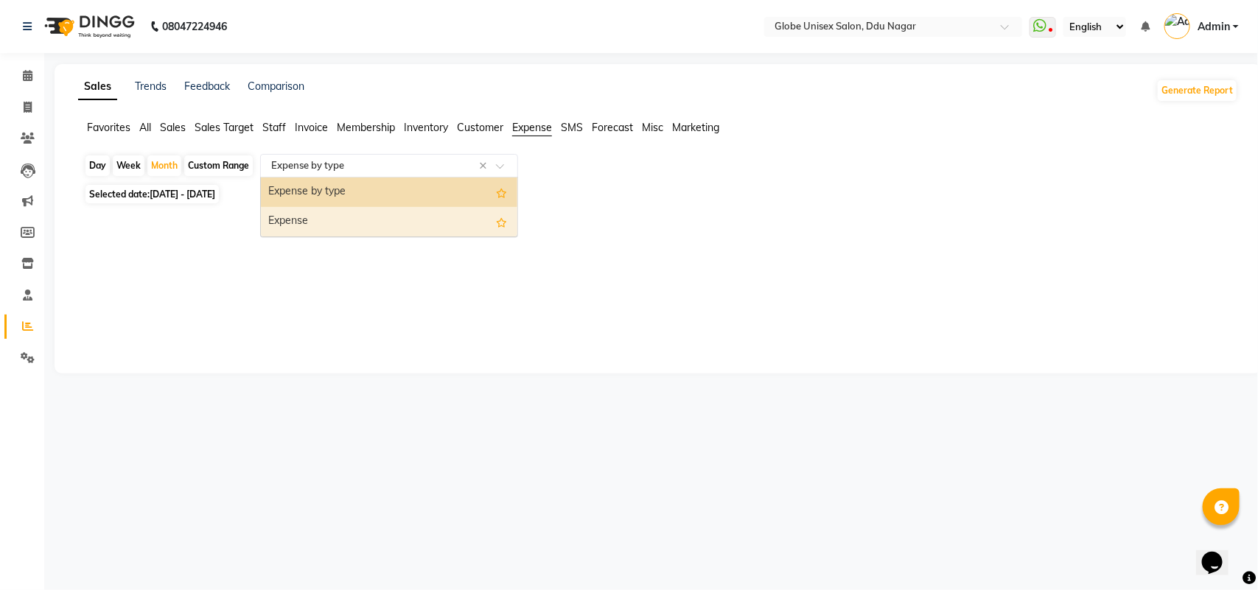
click at [286, 212] on div "Expense" at bounding box center [389, 221] width 256 height 29
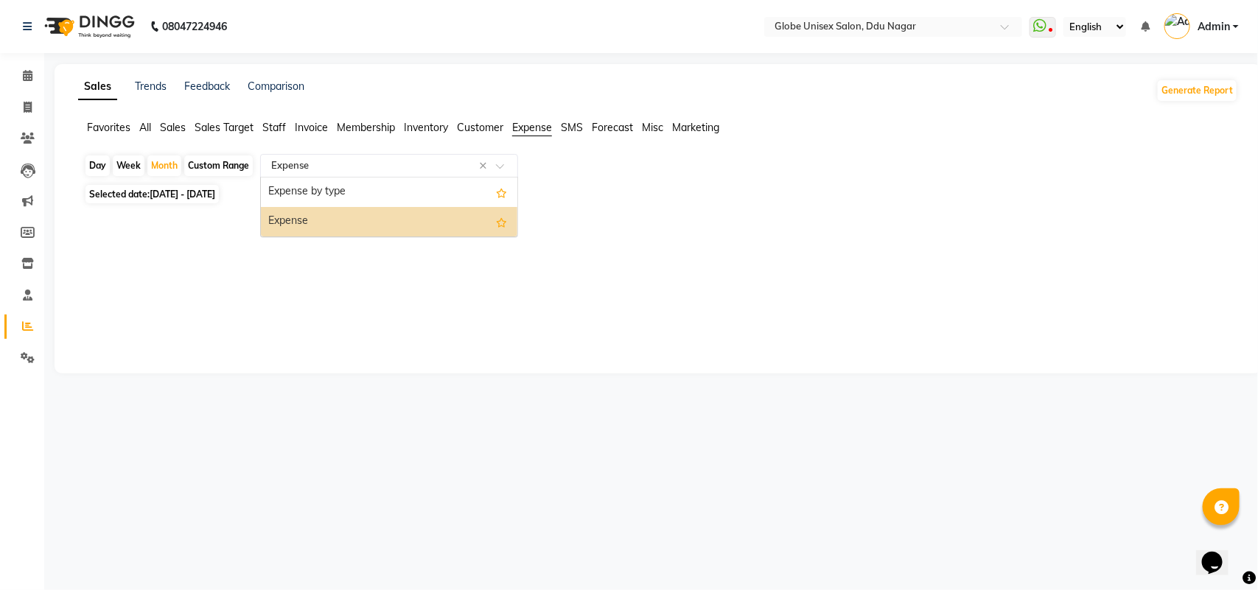
click at [312, 167] on input "text" at bounding box center [374, 165] width 212 height 15
click at [311, 188] on div "Expense by type" at bounding box center [389, 192] width 256 height 29
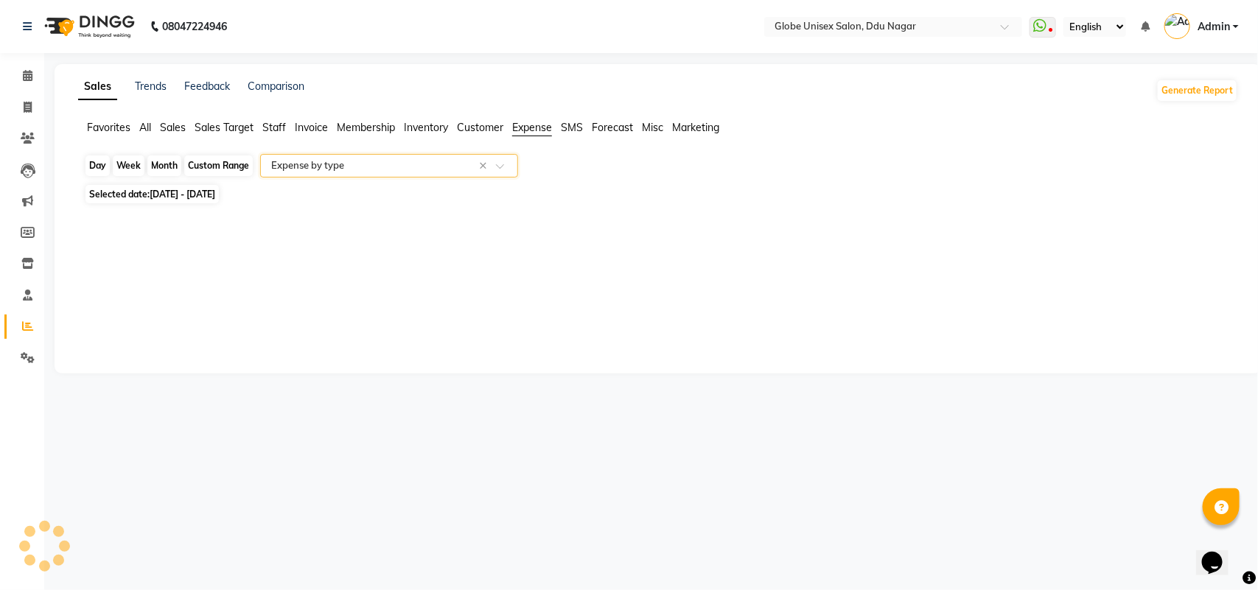
click at [170, 169] on div "Month" at bounding box center [164, 165] width 34 height 21
select select "10"
select select "2025"
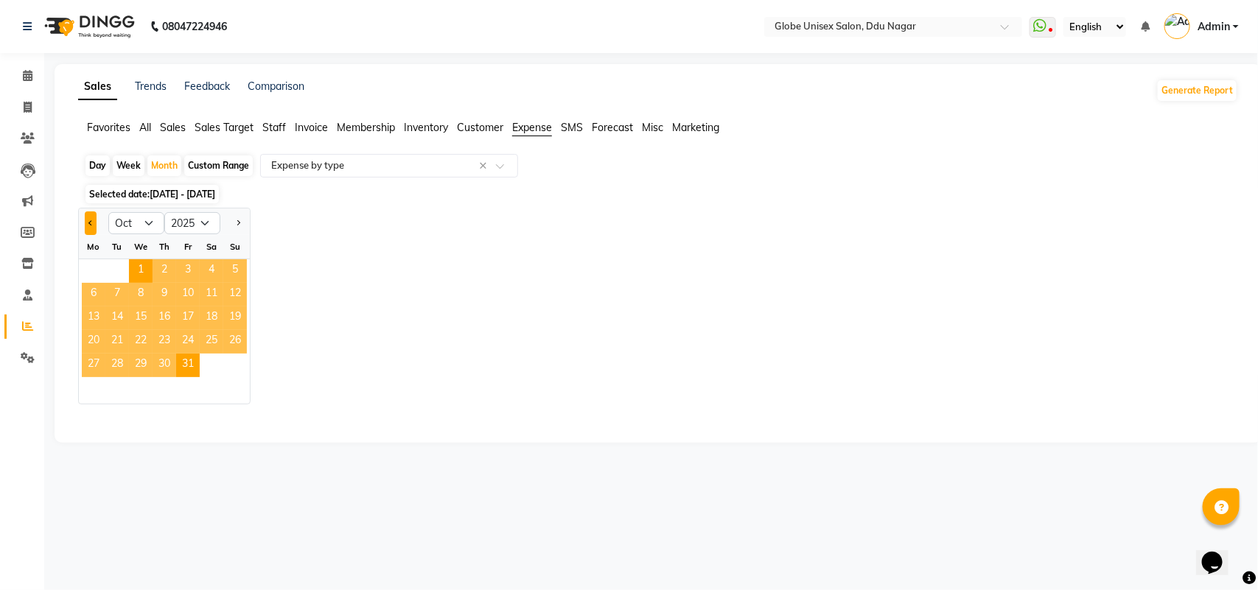
click at [89, 222] on span "Previous month" at bounding box center [90, 222] width 5 height 5
select select "9"
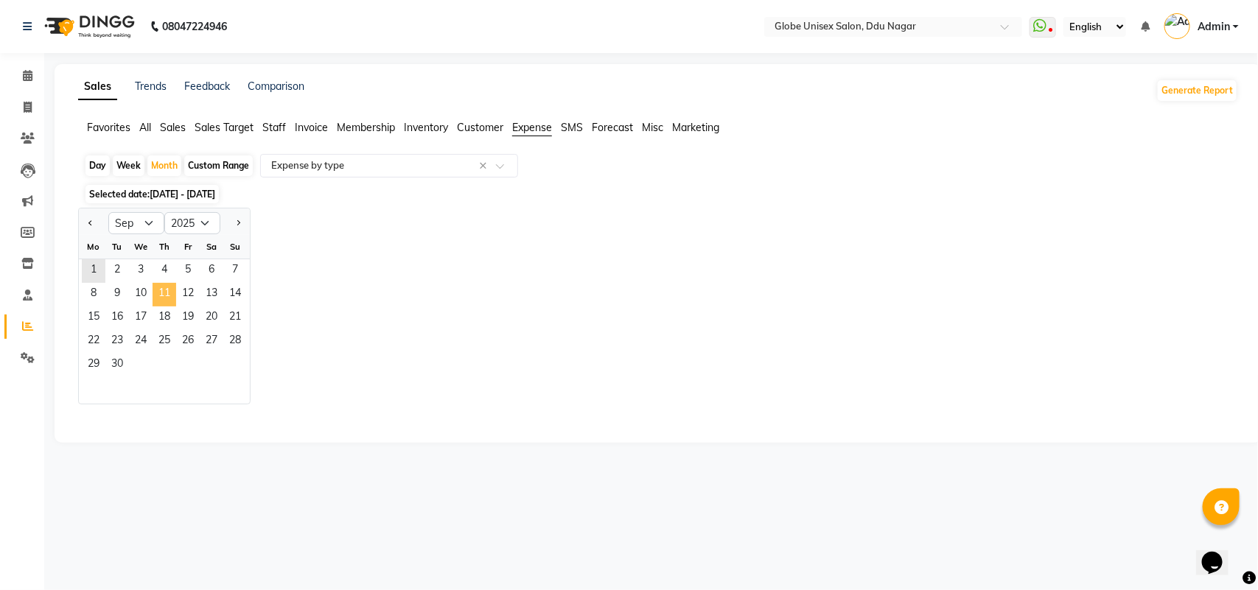
click at [174, 291] on span "11" at bounding box center [165, 295] width 24 height 24
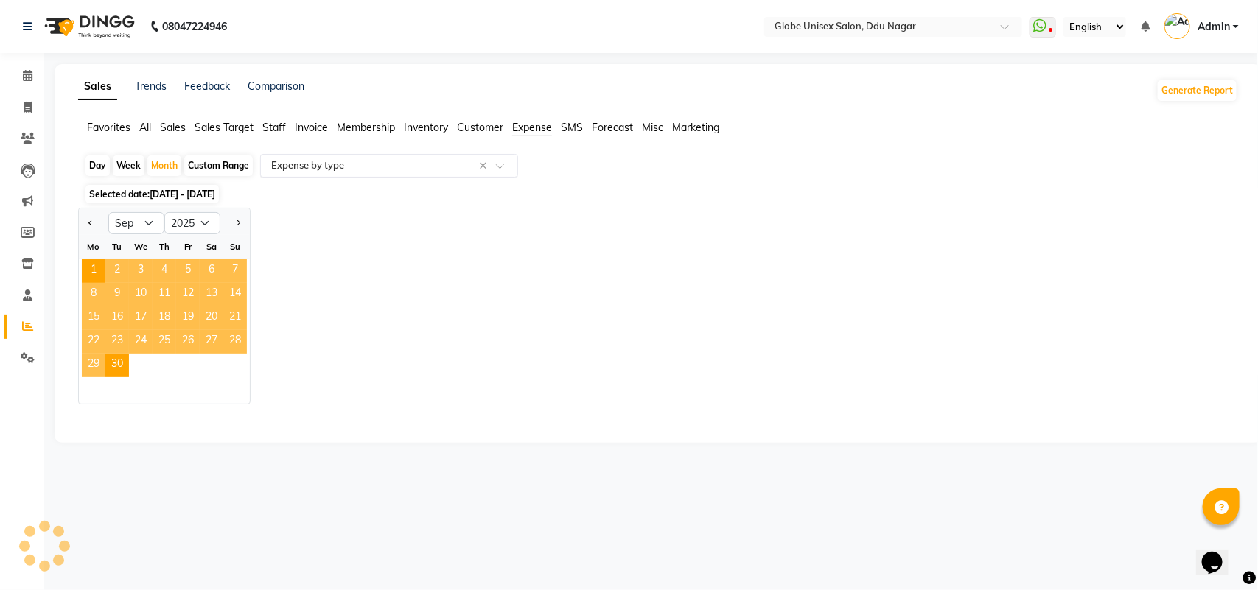
select select "full_report"
select select "csv"
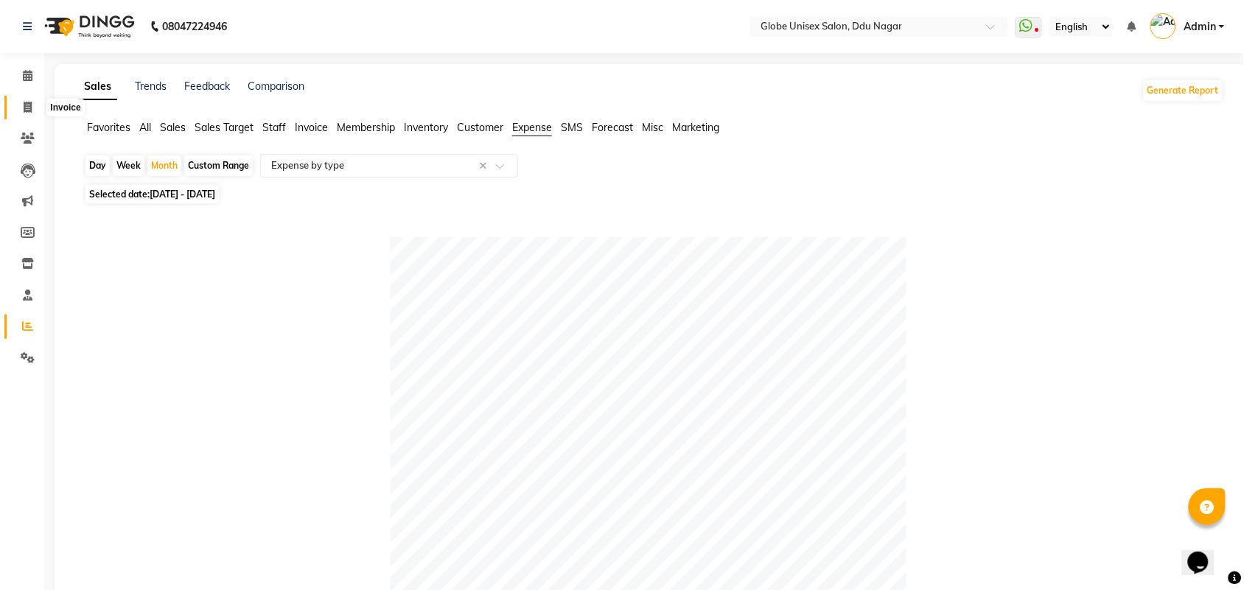
click at [24, 105] on icon at bounding box center [28, 107] width 8 height 11
select select "service"
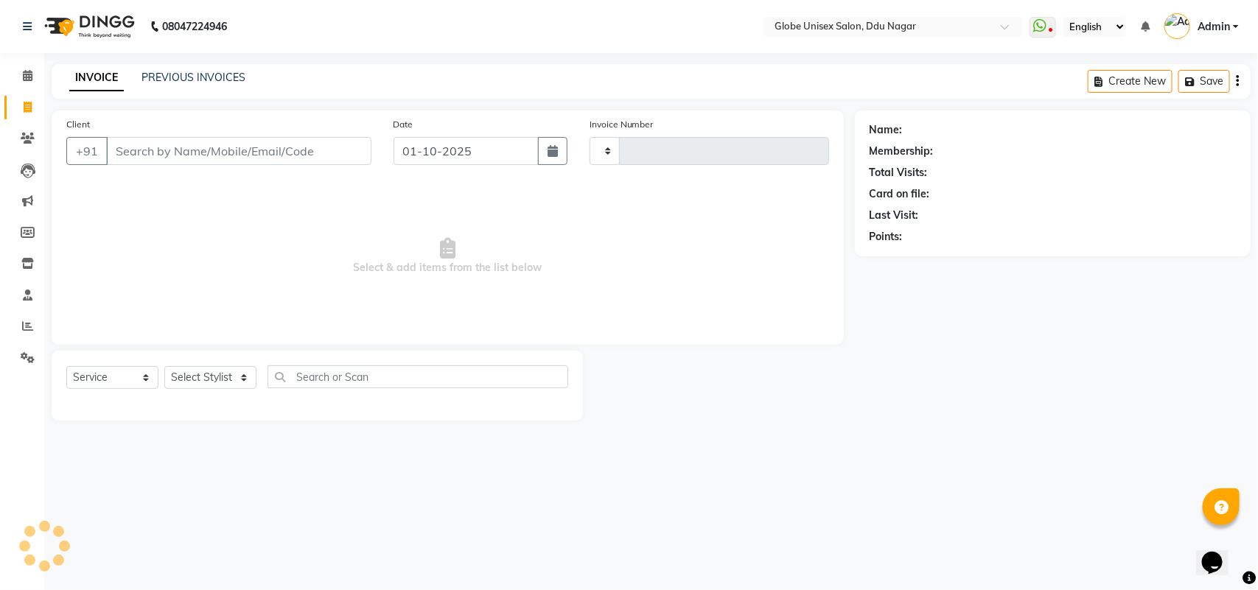
click at [262, 140] on input "Client" at bounding box center [238, 151] width 265 height 28
select select "4184"
type input "4809"
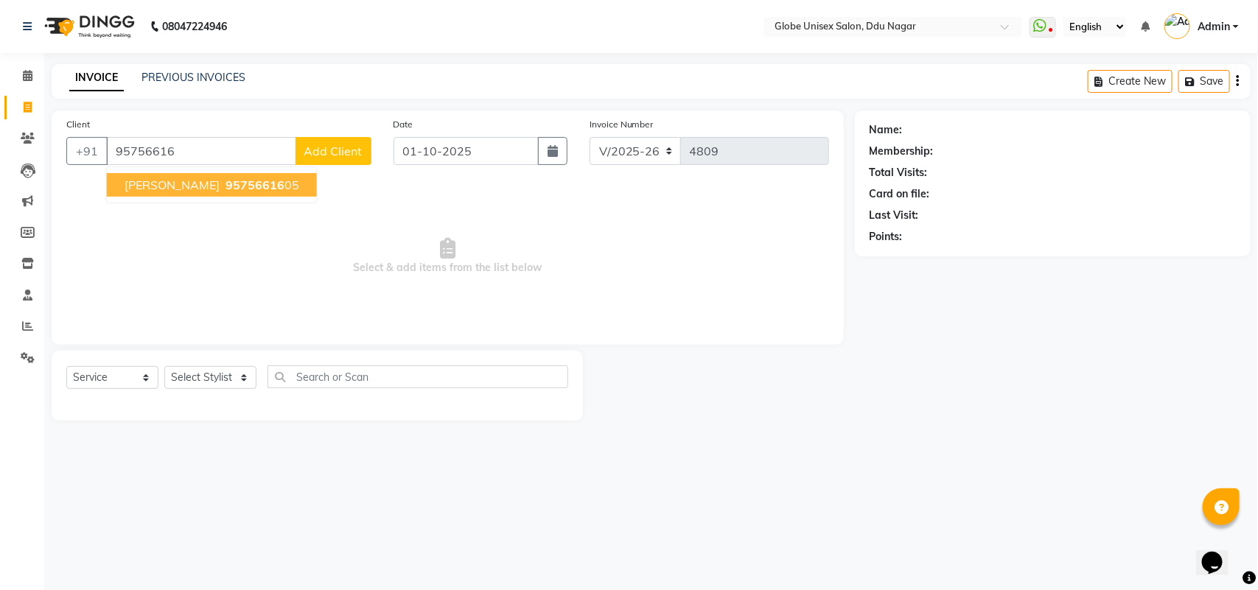
click at [226, 186] on span "95756616" at bounding box center [254, 185] width 59 height 15
type input "9575661605"
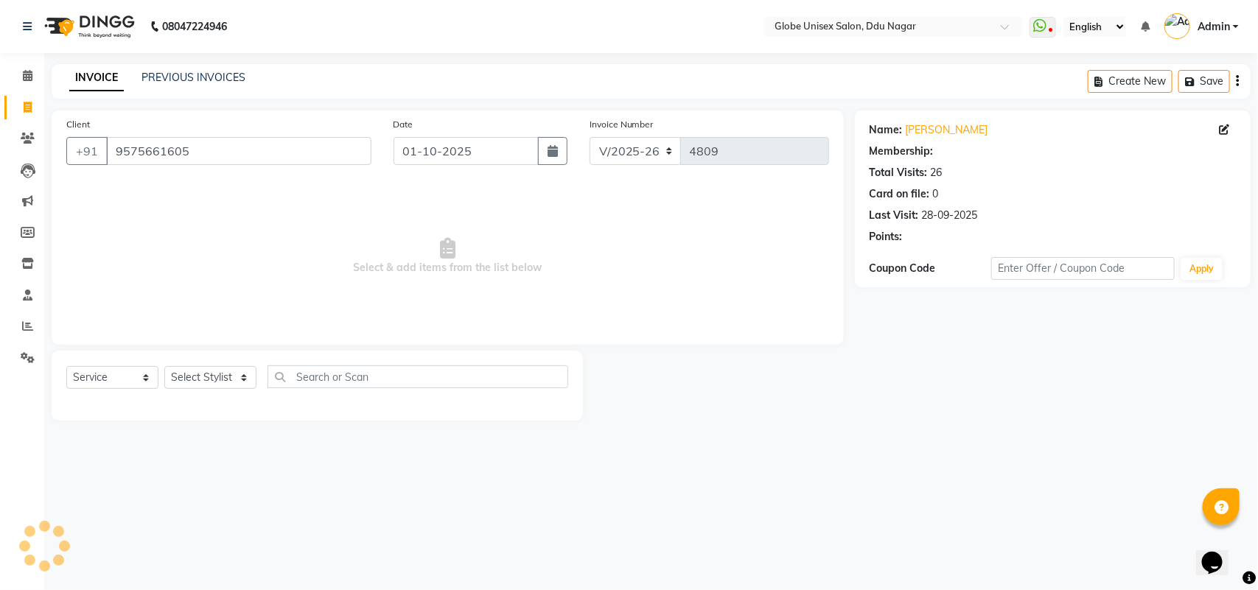
select select "1: Object"
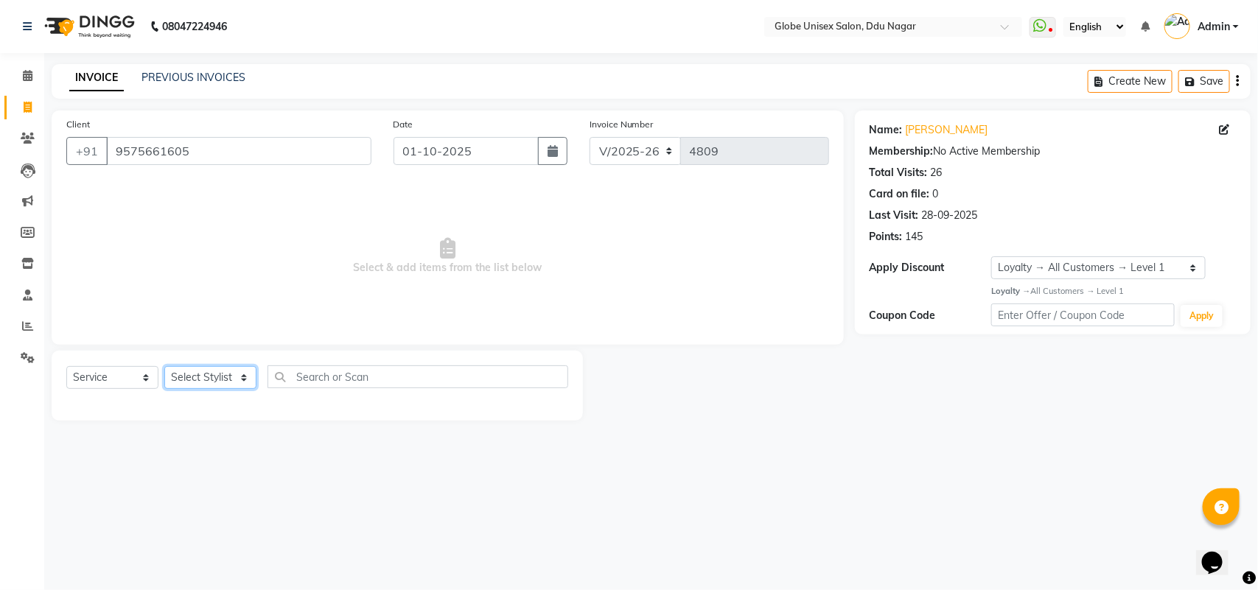
click at [238, 385] on select "Select Stylist ADITYA AJIT [PERSON_NAME] DEV [PERSON_NAME] [PERSON_NAME] [PERSO…" at bounding box center [210, 377] width 92 height 23
click at [228, 380] on select "Select Stylist ADITYA AJIT [PERSON_NAME] DEV [PERSON_NAME] [PERSON_NAME] [PERSO…" at bounding box center [210, 377] width 92 height 23
select select "50759"
click at [164, 366] on select "Select Stylist ADITYA AJIT [PERSON_NAME] DEV [PERSON_NAME] [PERSON_NAME] [PERSO…" at bounding box center [210, 377] width 92 height 23
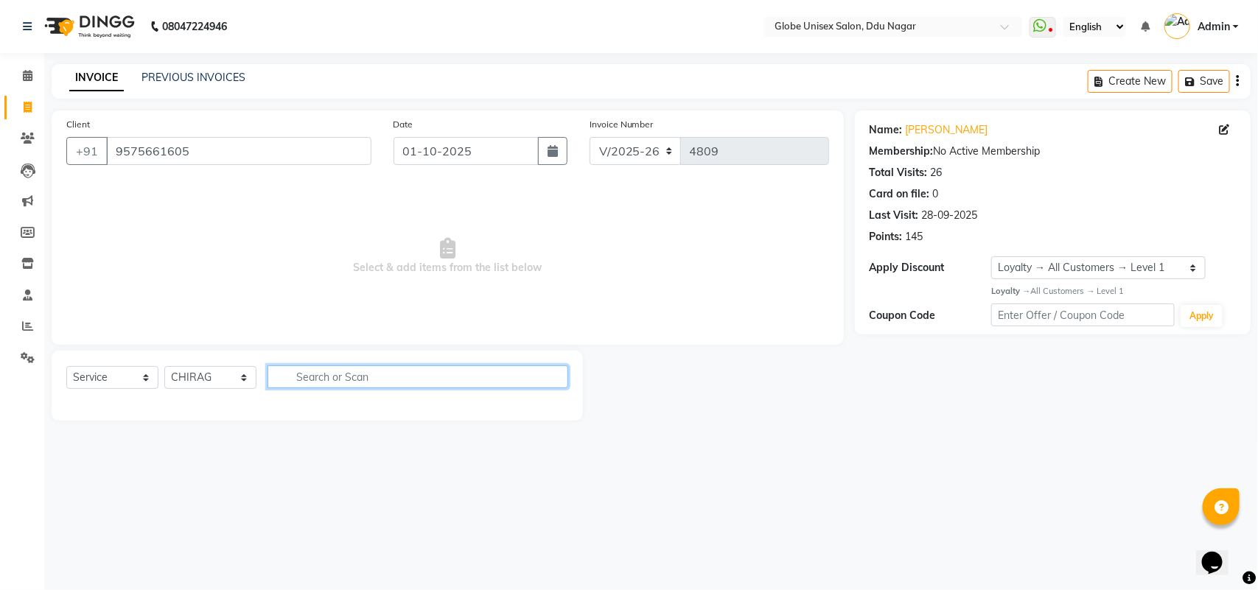
click at [370, 378] on input "text" at bounding box center [417, 376] width 301 height 23
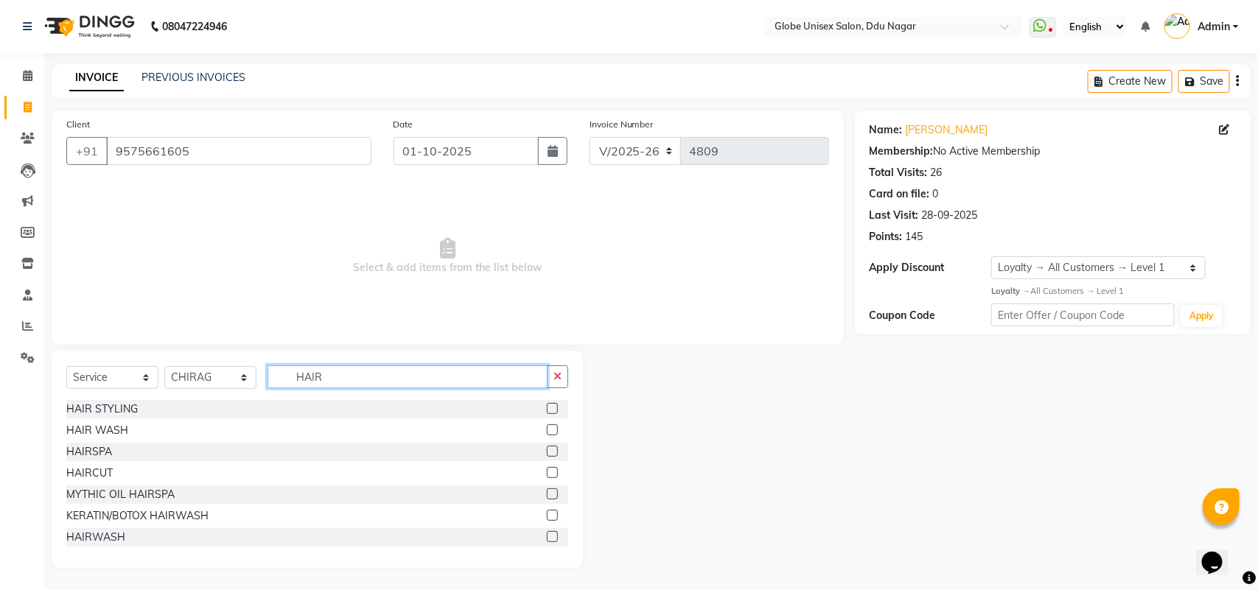
type input "HAIR"
click at [65, 470] on div "Select Service Product Membership Package Voucher Prepaid Gift Card Select Styl…" at bounding box center [317, 459] width 531 height 217
click at [111, 470] on div "HAIRCUT" at bounding box center [89, 473] width 46 height 15
checkbox input "false"
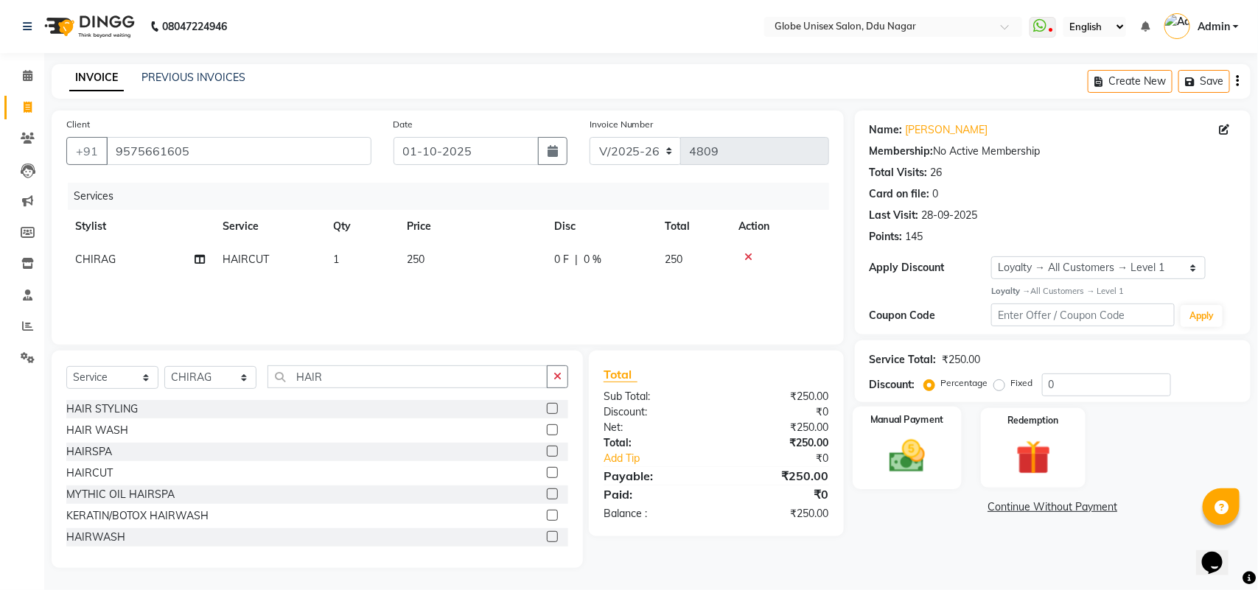
click at [917, 444] on img at bounding box center [907, 455] width 58 height 41
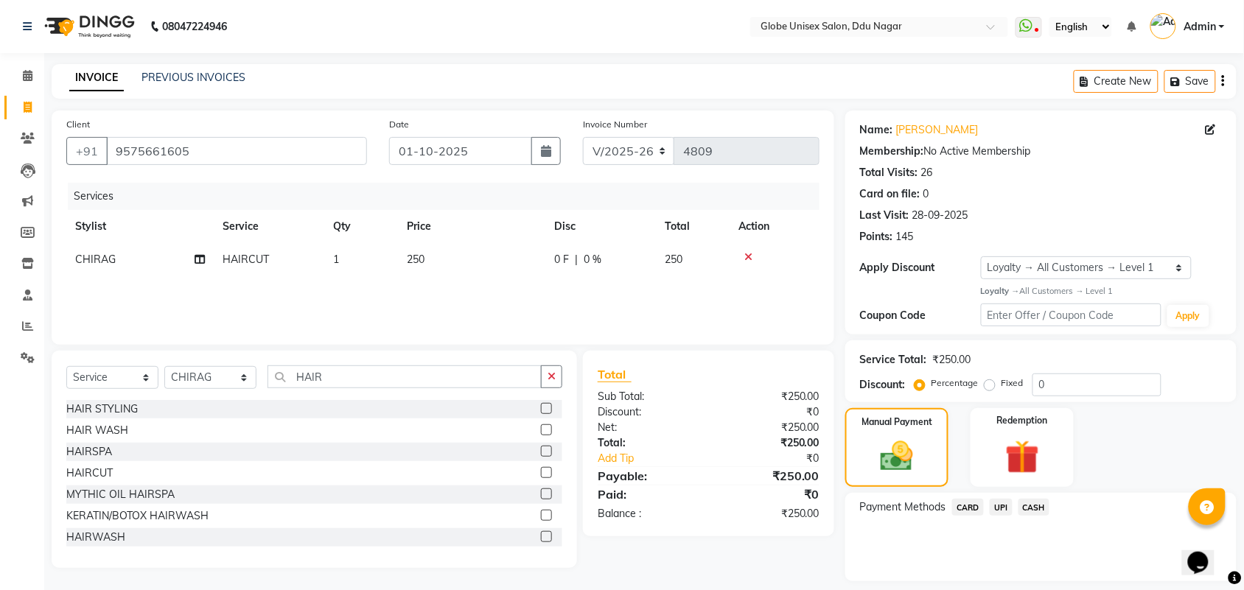
click at [1043, 503] on span "CASH" at bounding box center [1034, 507] width 32 height 17
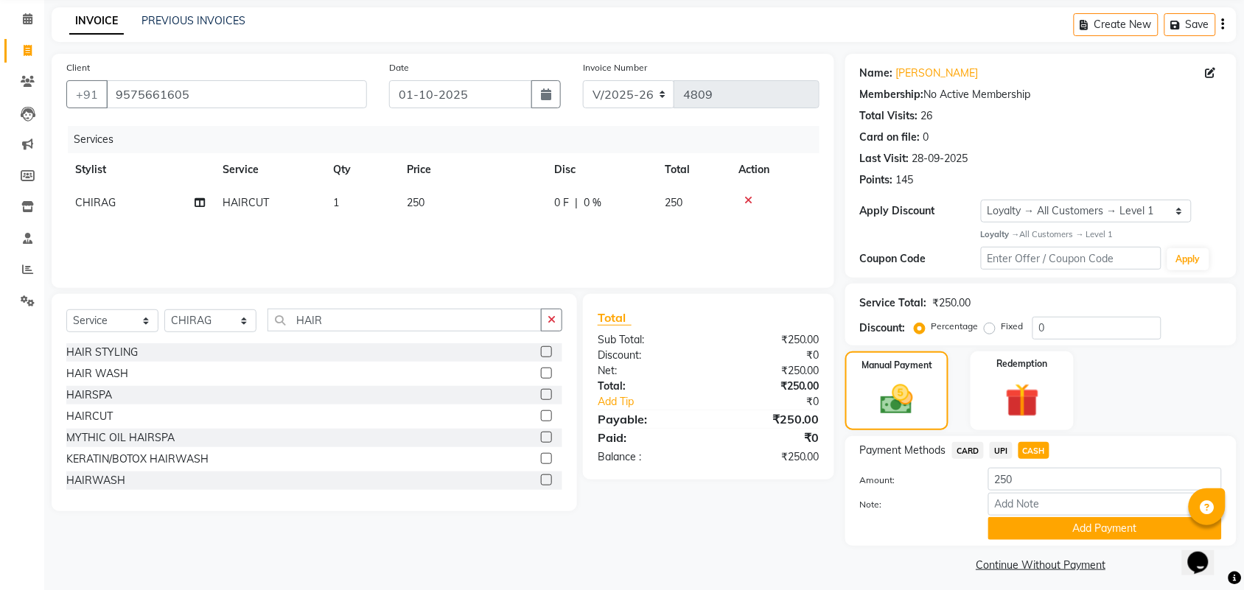
scroll to position [64, 0]
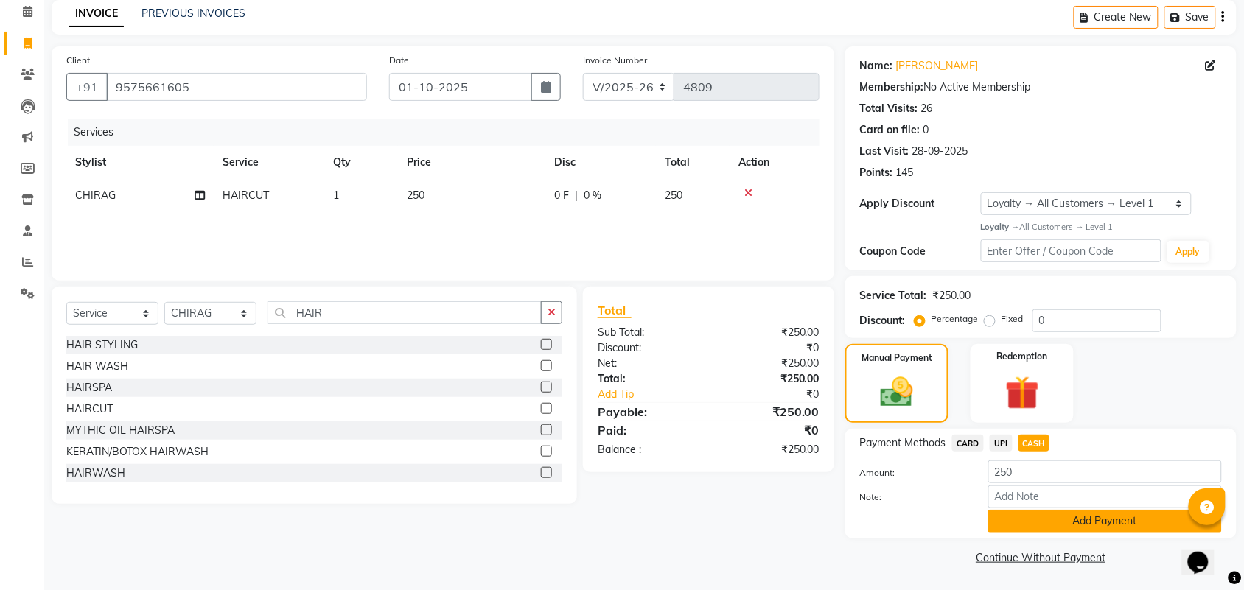
click at [1109, 517] on button "Add Payment" at bounding box center [1105, 521] width 234 height 23
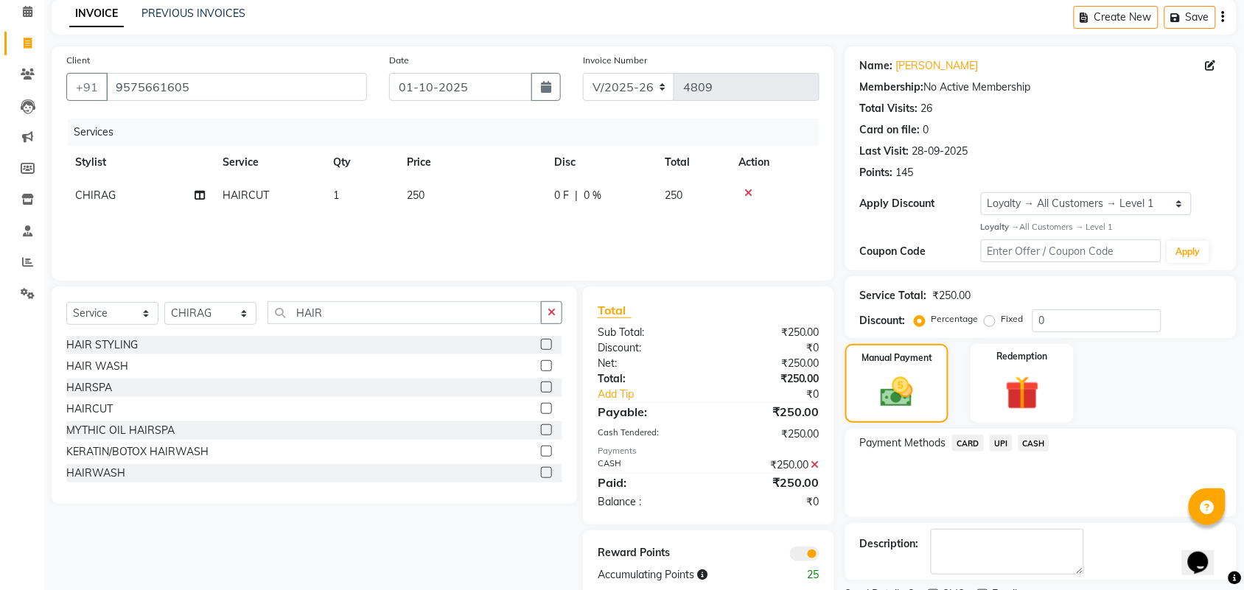
click at [815, 461] on icon at bounding box center [815, 465] width 8 height 10
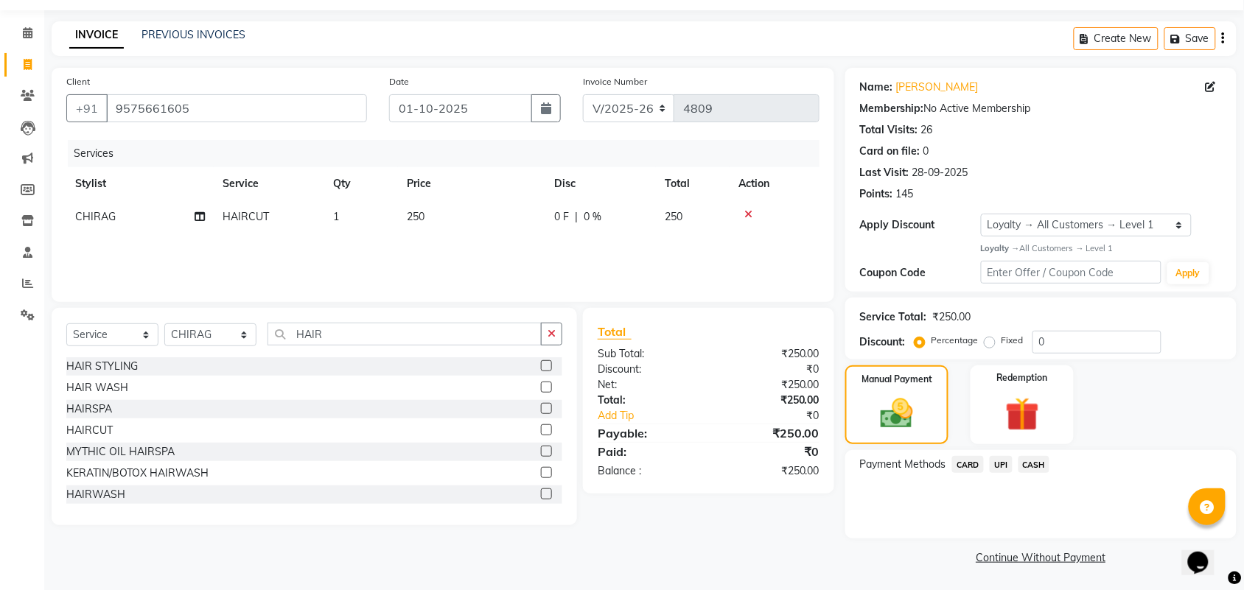
click at [996, 462] on span "UPI" at bounding box center [1001, 464] width 23 height 17
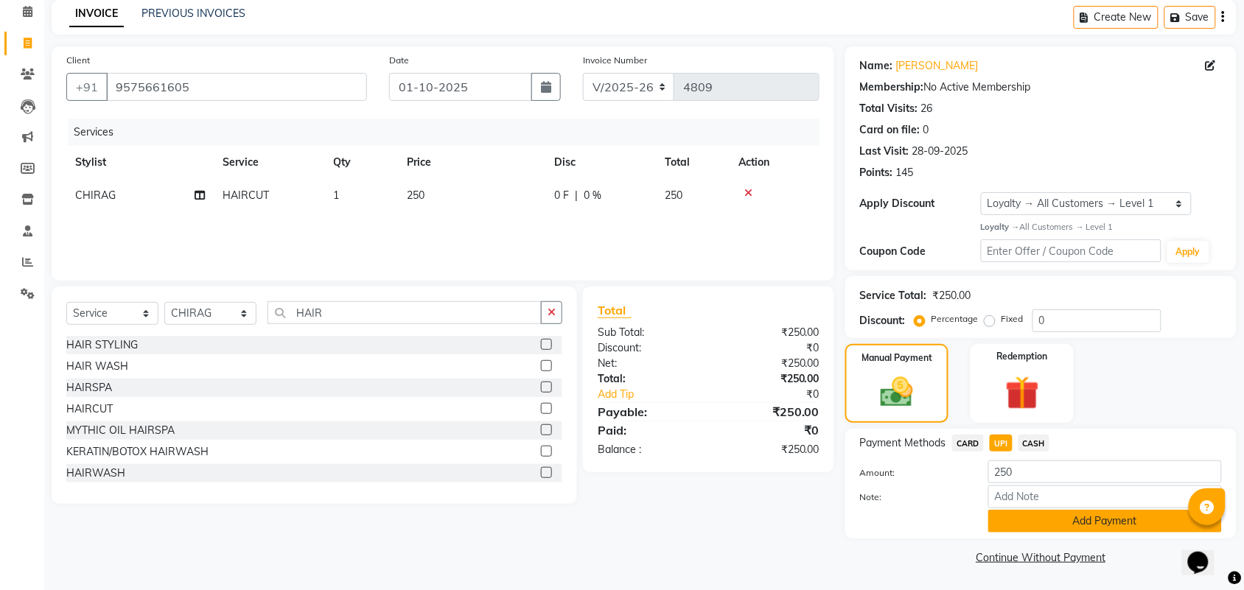
click at [1087, 520] on button "Add Payment" at bounding box center [1105, 521] width 234 height 23
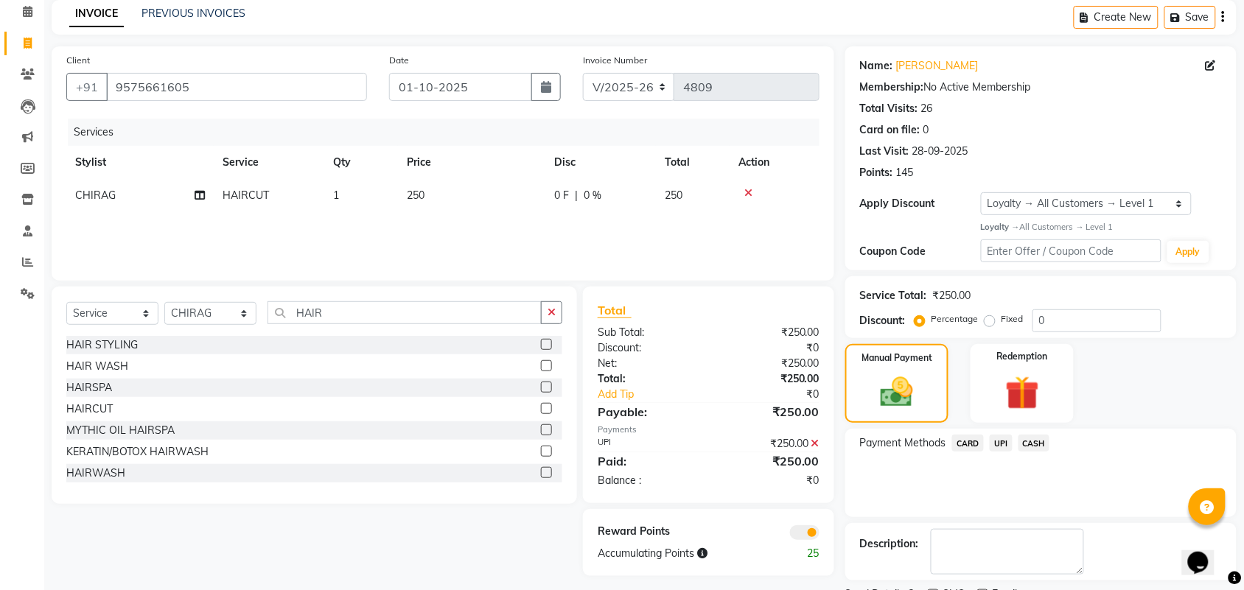
scroll to position [127, 0]
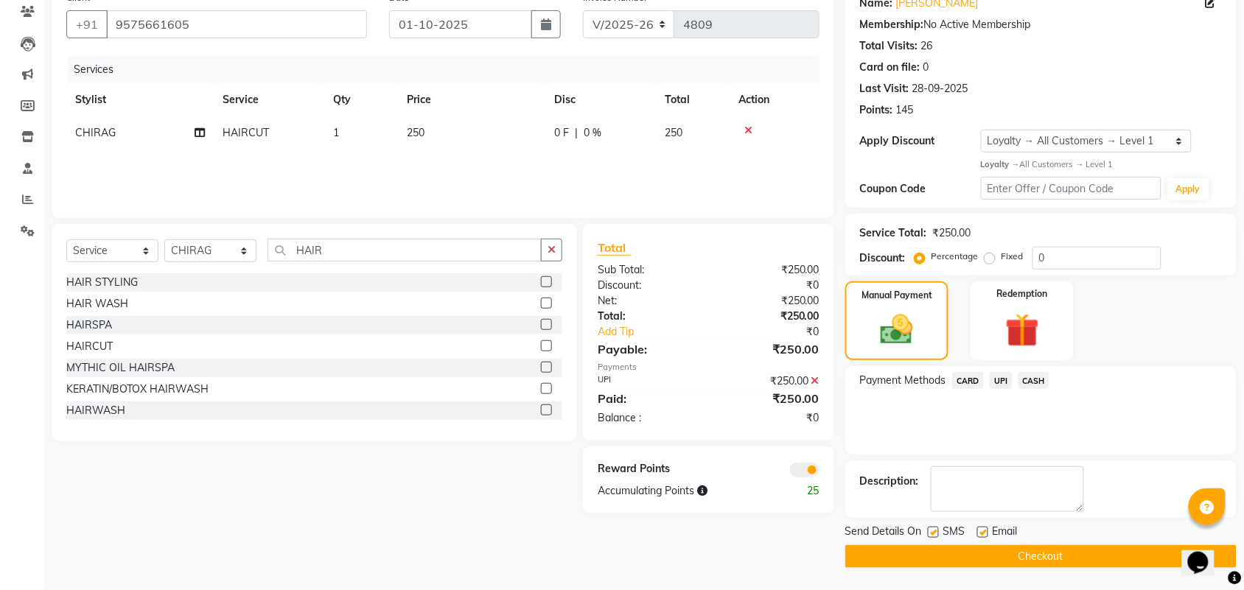
click at [1077, 550] on button "Checkout" at bounding box center [1040, 556] width 391 height 23
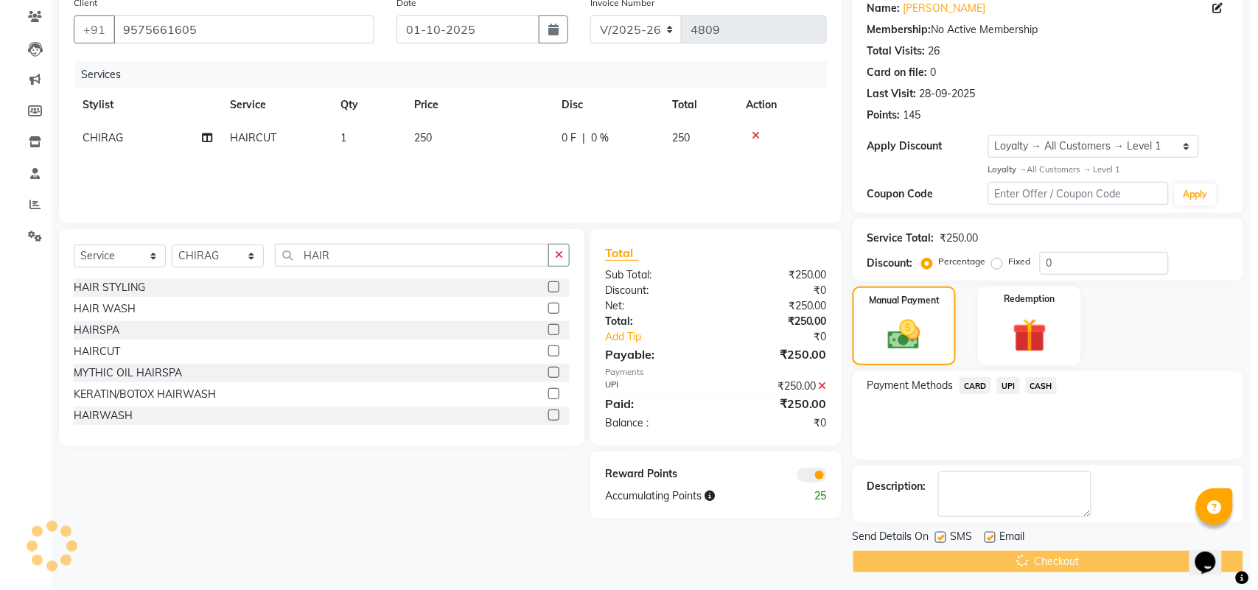
scroll to position [0, 0]
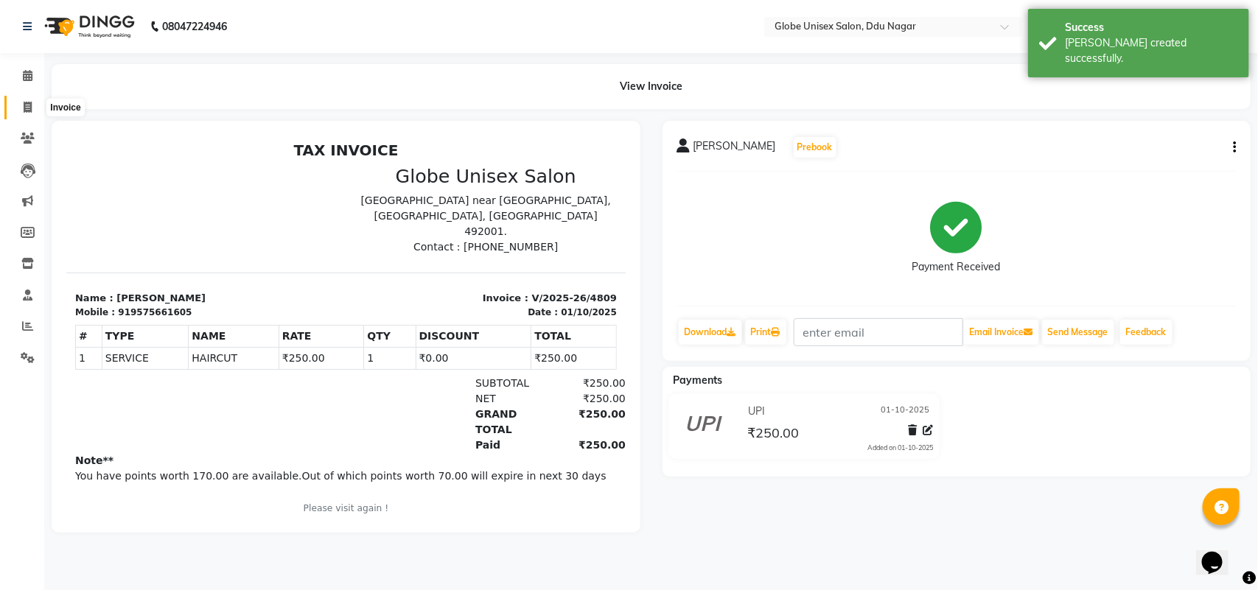
click at [22, 105] on span at bounding box center [28, 107] width 26 height 17
select select "service"
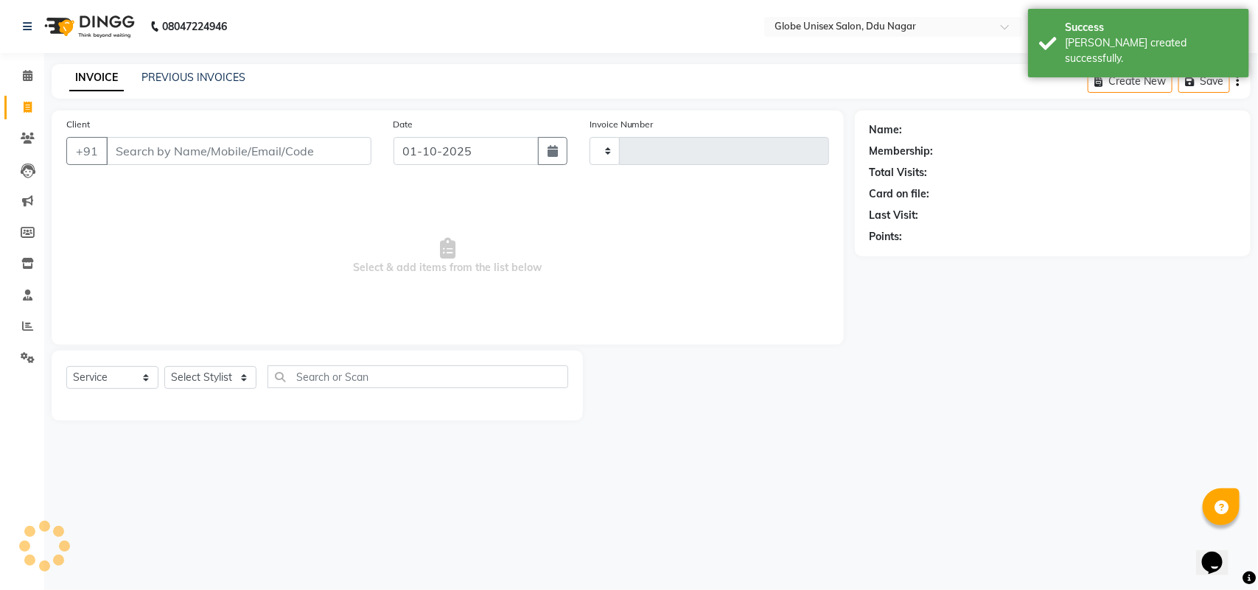
type input "4810"
select select "4184"
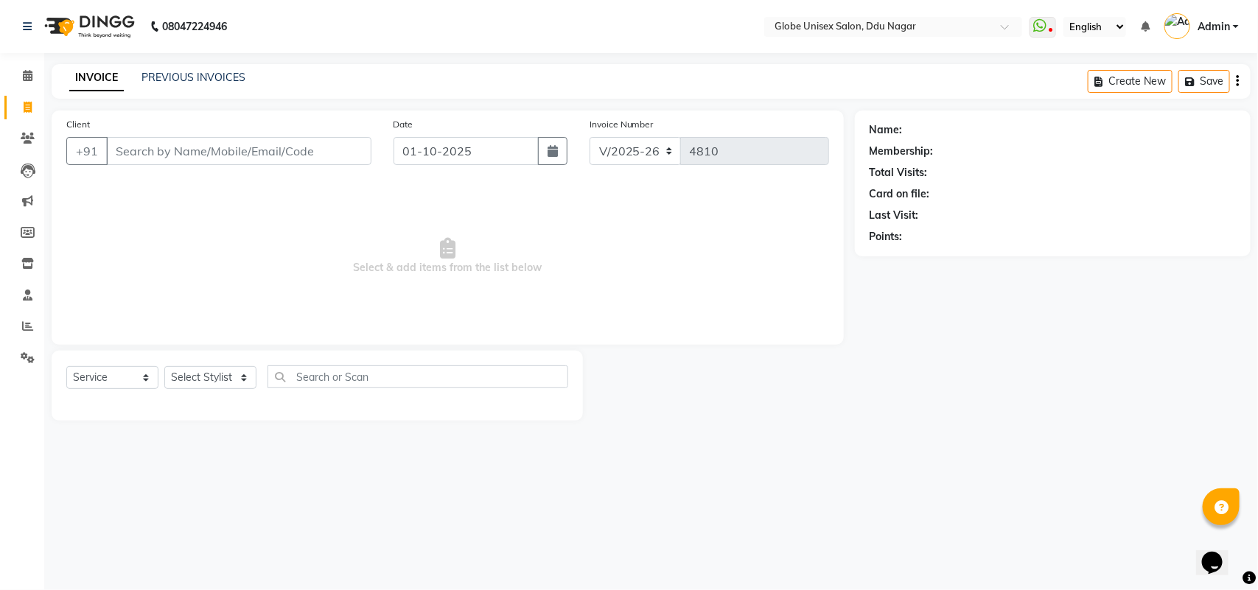
click at [94, 98] on div "INVOICE PREVIOUS INVOICES Create New Save" at bounding box center [651, 81] width 1199 height 35
click at [215, 81] on link "PREVIOUS INVOICES" at bounding box center [193, 77] width 104 height 13
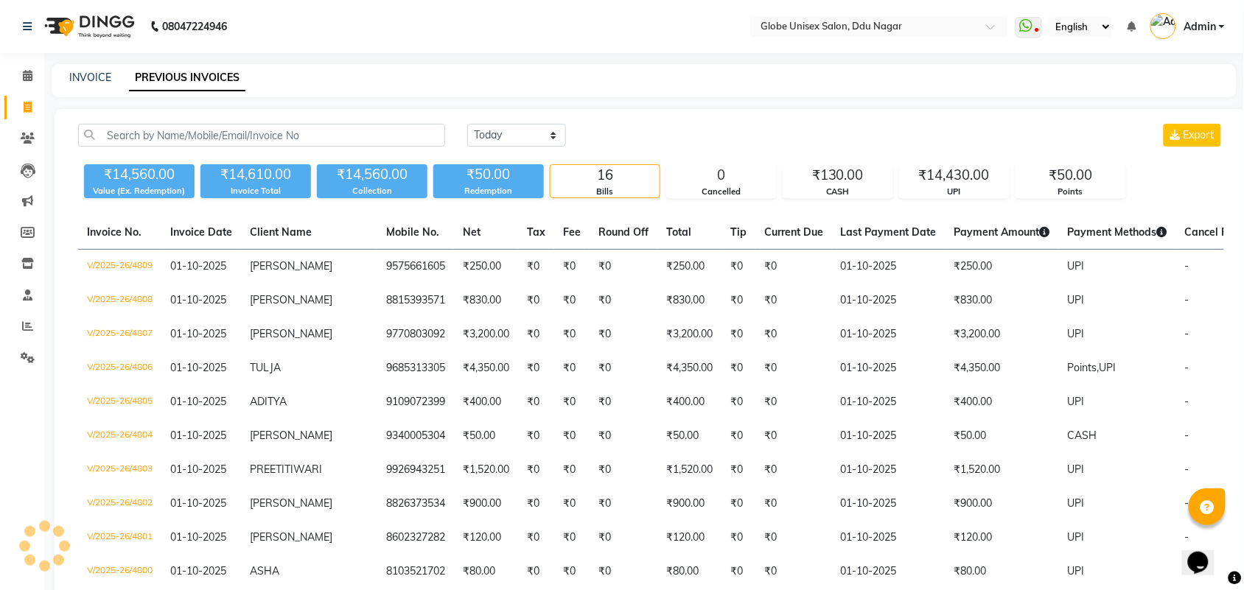
click at [91, 88] on div "INVOICE PREVIOUS INVOICES" at bounding box center [644, 80] width 1185 height 33
click at [98, 74] on link "INVOICE" at bounding box center [90, 77] width 42 height 13
select select "service"
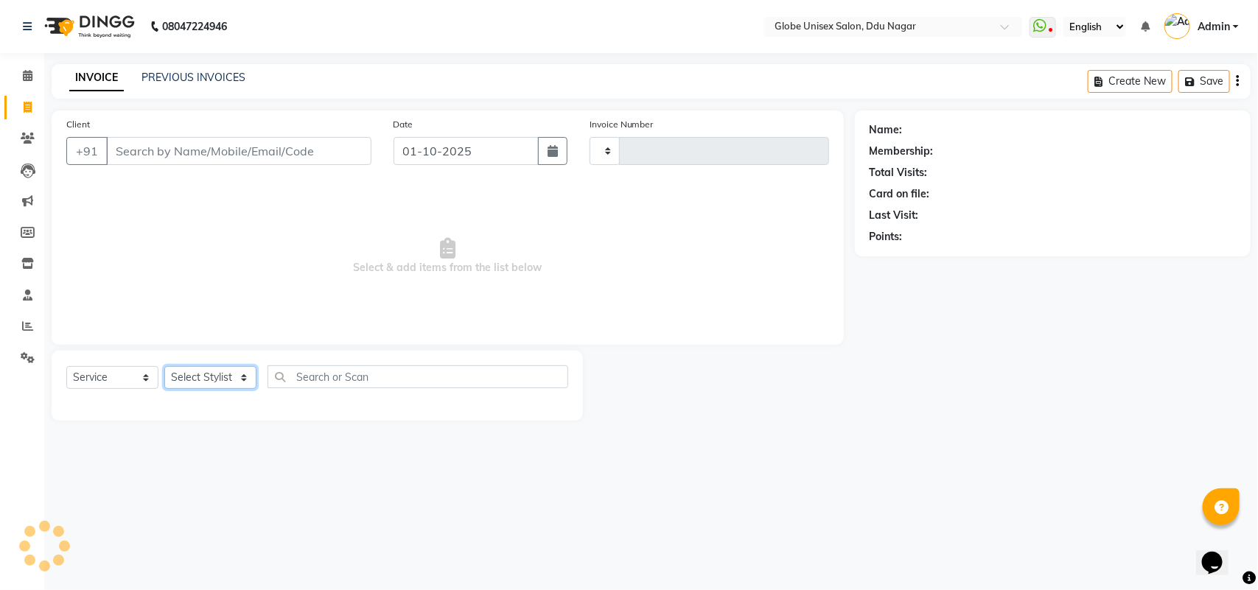
click at [214, 379] on select "Select Stylist" at bounding box center [210, 377] width 92 height 23
type input "4810"
select select "4184"
click at [214, 379] on select "Select Stylist" at bounding box center [210, 377] width 92 height 23
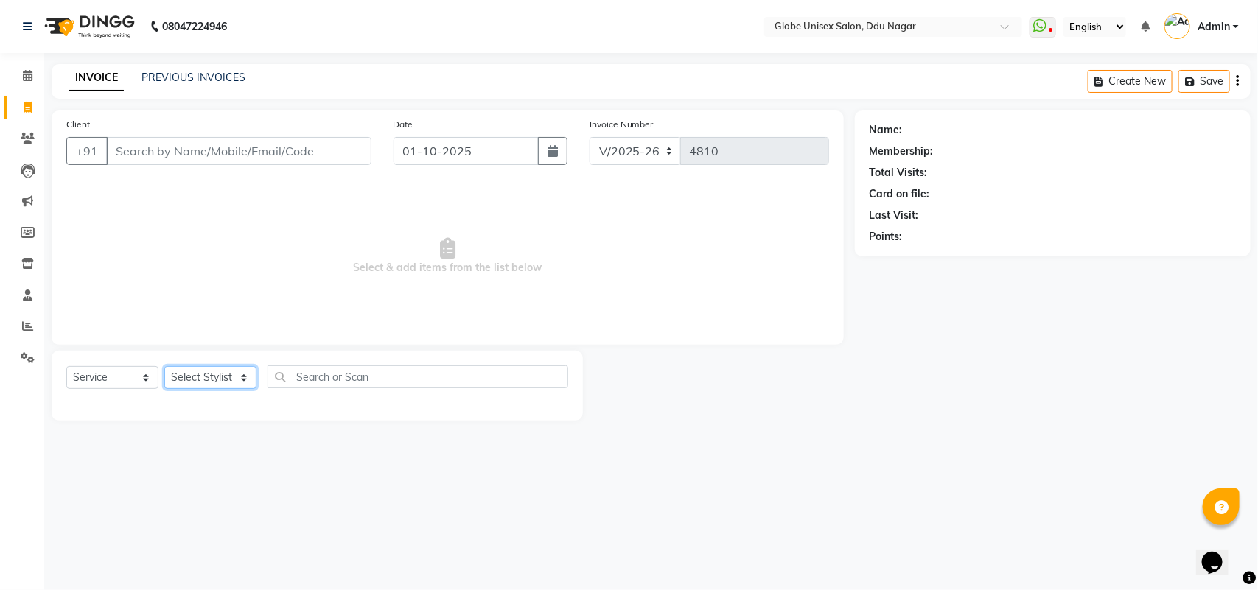
click at [214, 379] on select "Select Stylist" at bounding box center [210, 377] width 92 height 23
click at [214, 379] on select "Select Stylist ADITYA AJIT [PERSON_NAME] DEV [PERSON_NAME] [PERSON_NAME] [PERSO…" at bounding box center [210, 377] width 92 height 23
select select "64157"
click at [164, 366] on select "Select Stylist ADITYA AJIT [PERSON_NAME] DEV [PERSON_NAME] [PERSON_NAME] [PERSO…" at bounding box center [210, 377] width 92 height 23
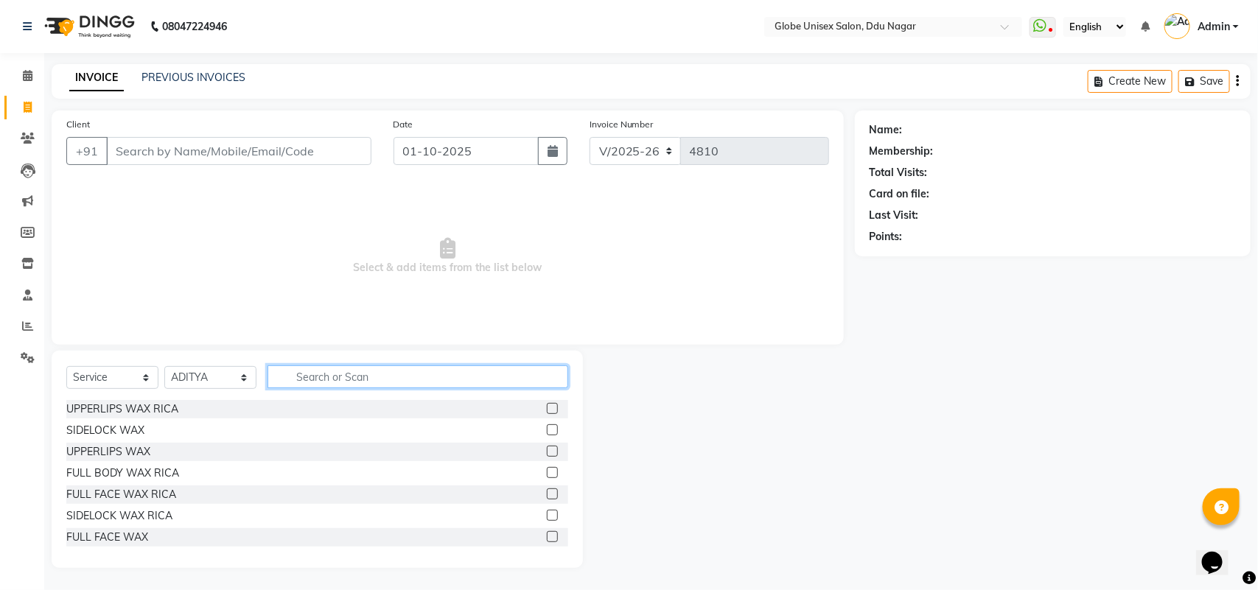
click at [355, 376] on input "text" at bounding box center [417, 376] width 301 height 23
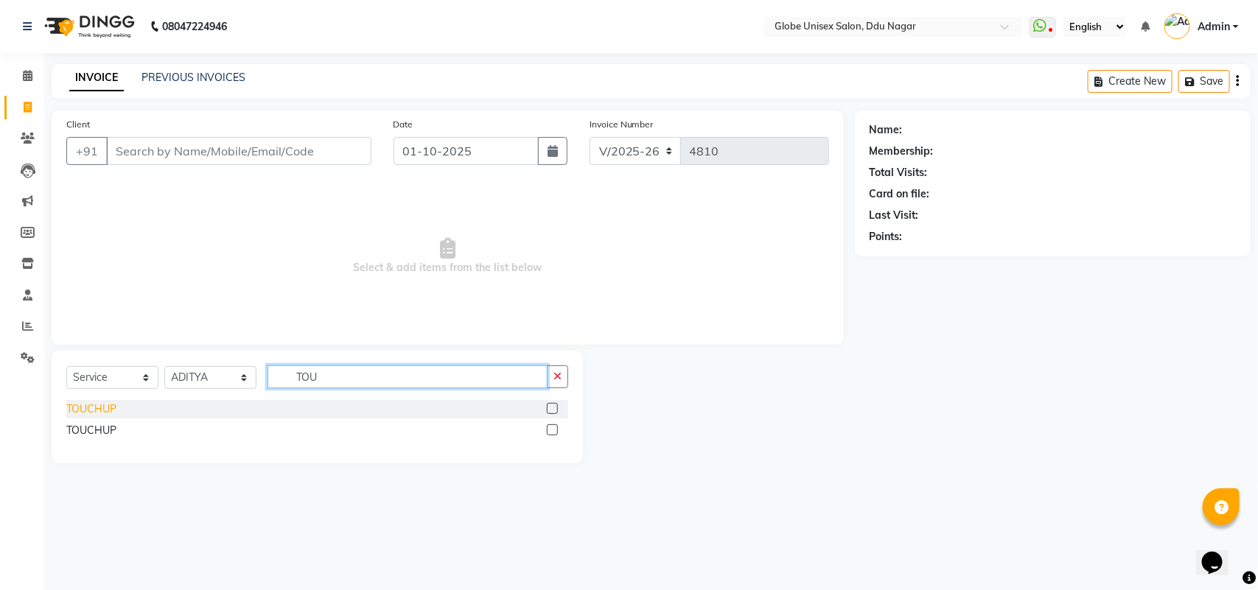
type input "TOU"
click at [98, 415] on div "TOUCHUP" at bounding box center [91, 409] width 50 height 15
checkbox input "false"
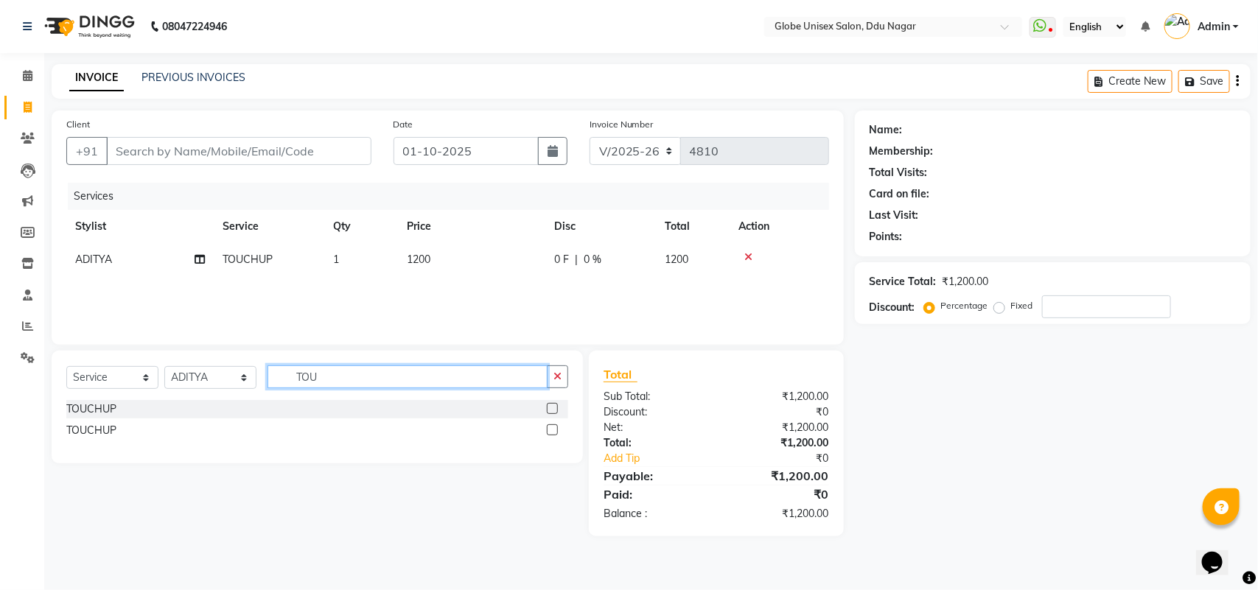
click at [384, 376] on input "TOU" at bounding box center [407, 376] width 280 height 23
type input "T"
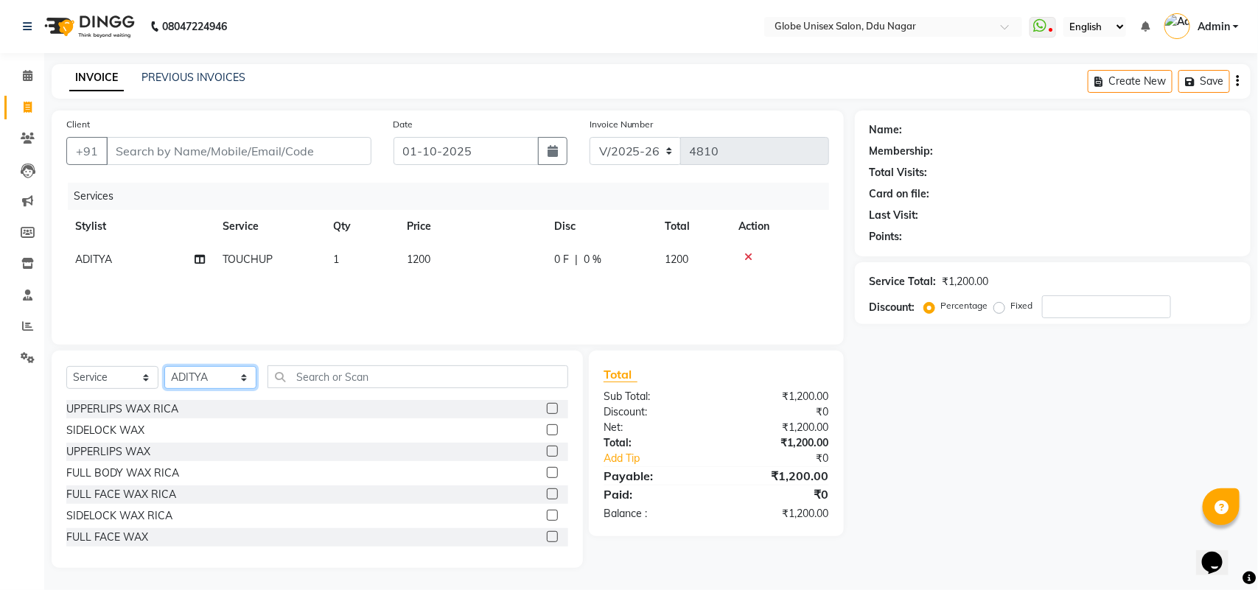
click at [226, 388] on select "Select Stylist ADITYA AJIT [PERSON_NAME] DEV [PERSON_NAME] [PERSON_NAME] [PERSO…" at bounding box center [210, 377] width 92 height 23
select select "88987"
click at [164, 366] on select "Select Stylist ADITYA AJIT [PERSON_NAME] DEV [PERSON_NAME] [PERSON_NAME] [PERSO…" at bounding box center [210, 377] width 92 height 23
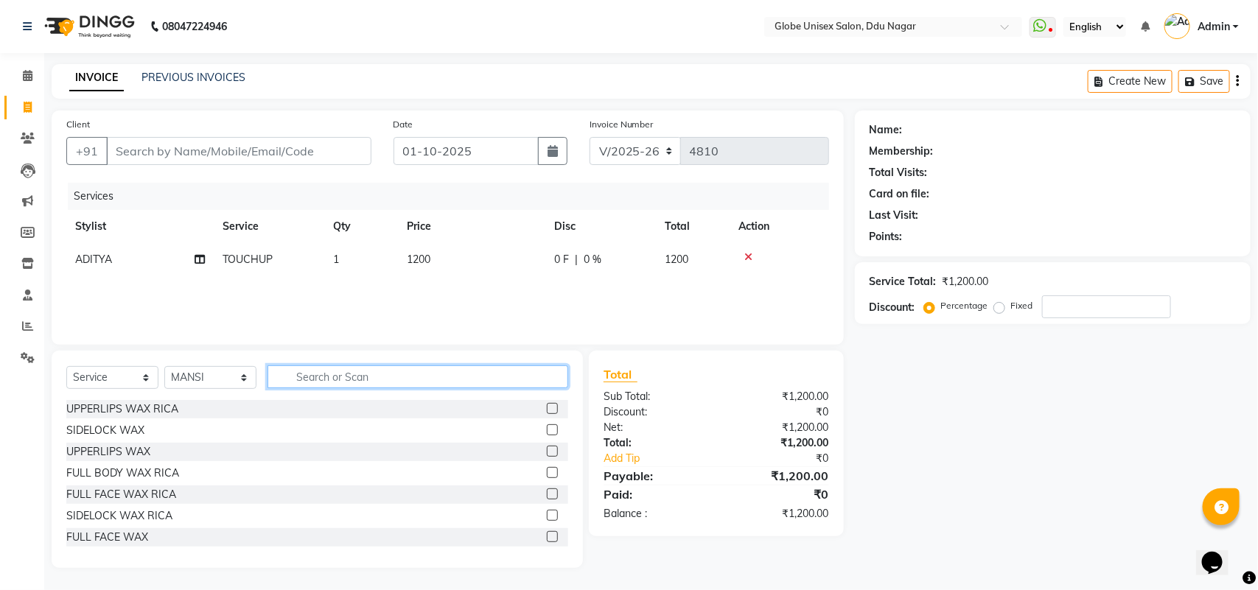
click at [348, 380] on input "text" at bounding box center [417, 376] width 301 height 23
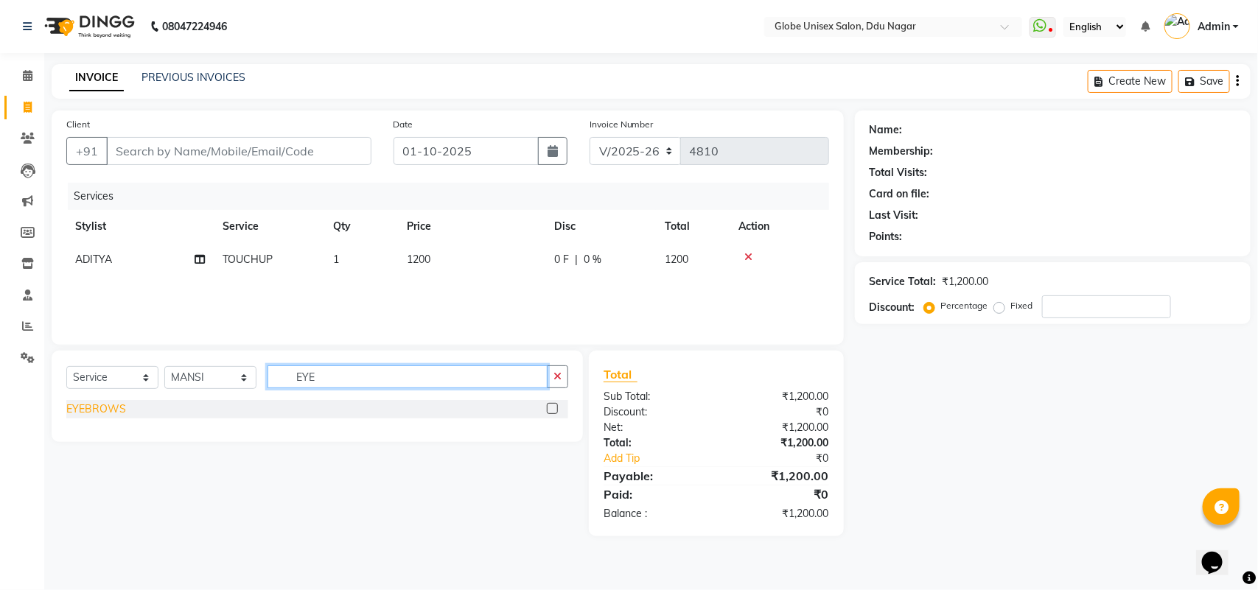
type input "EYE"
click at [77, 405] on div "EYEBROWS" at bounding box center [96, 409] width 60 height 15
checkbox input "false"
click at [334, 385] on input "EYE" at bounding box center [407, 376] width 280 height 23
type input "E"
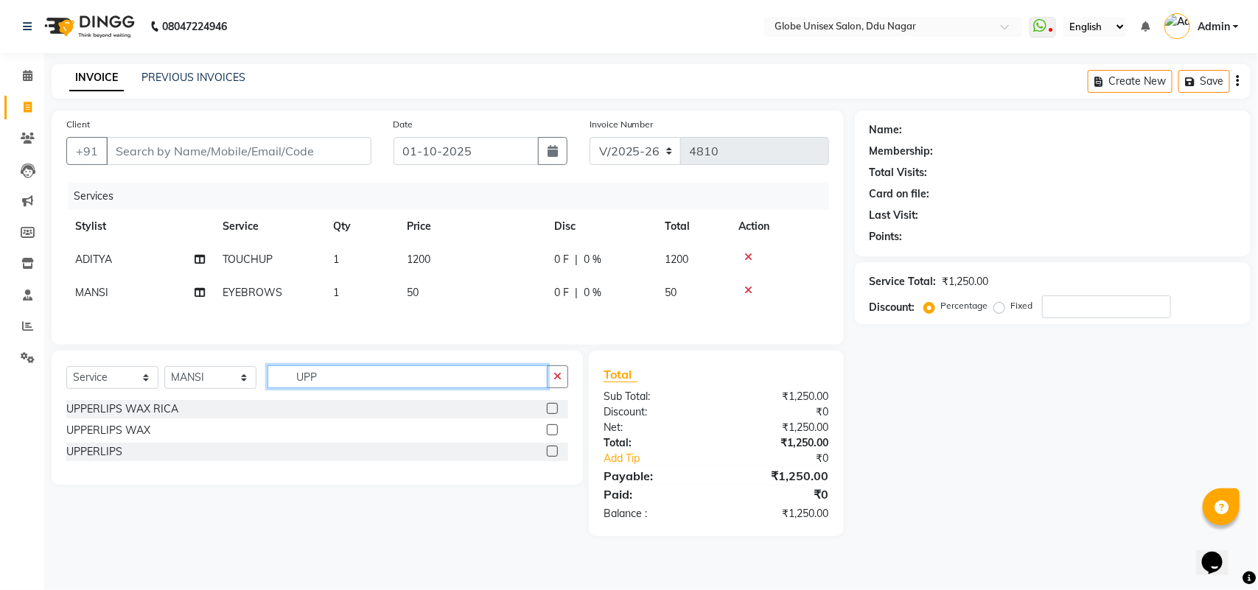
type input "UPP"
click at [97, 461] on div "UPPERLIPS" at bounding box center [317, 452] width 502 height 18
click at [101, 457] on div "UPPERLIPS" at bounding box center [94, 451] width 56 height 15
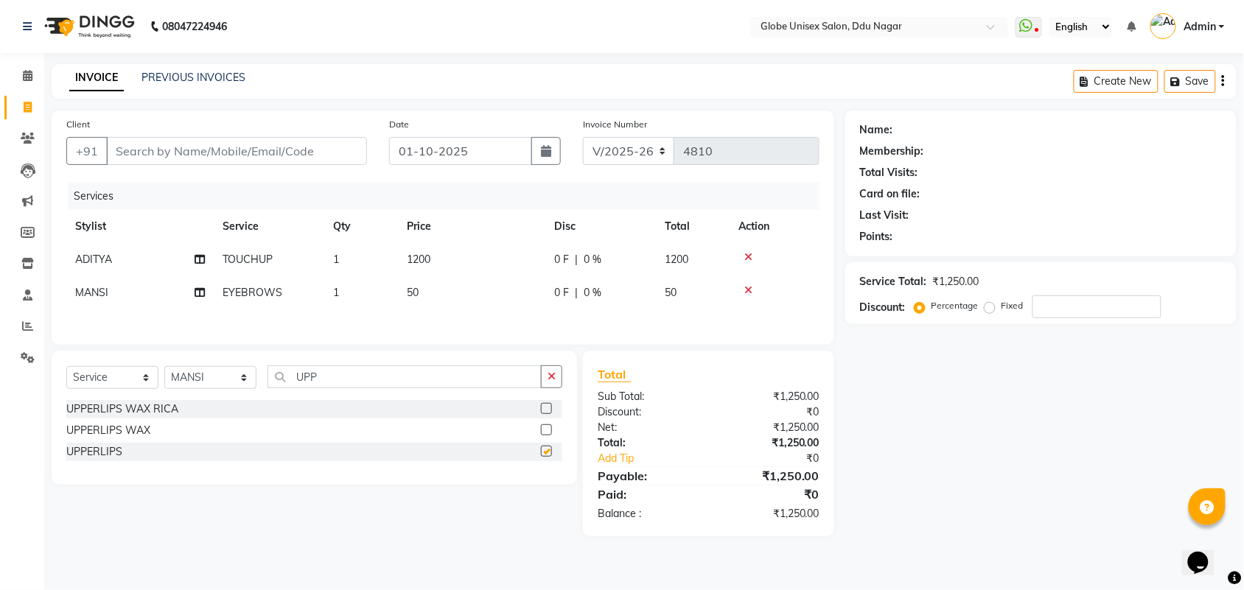
checkbox input "false"
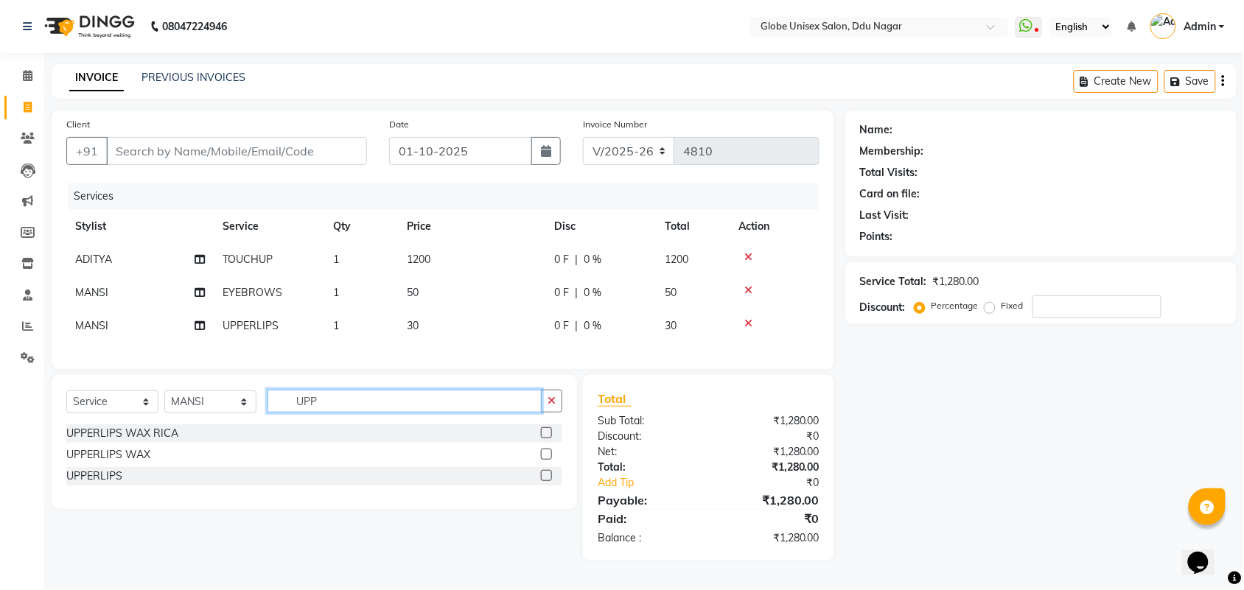
click at [365, 413] on input "UPP" at bounding box center [404, 401] width 274 height 23
type input "U"
type input "CHIN"
click at [74, 483] on div "CHIN" at bounding box center [79, 476] width 26 height 15
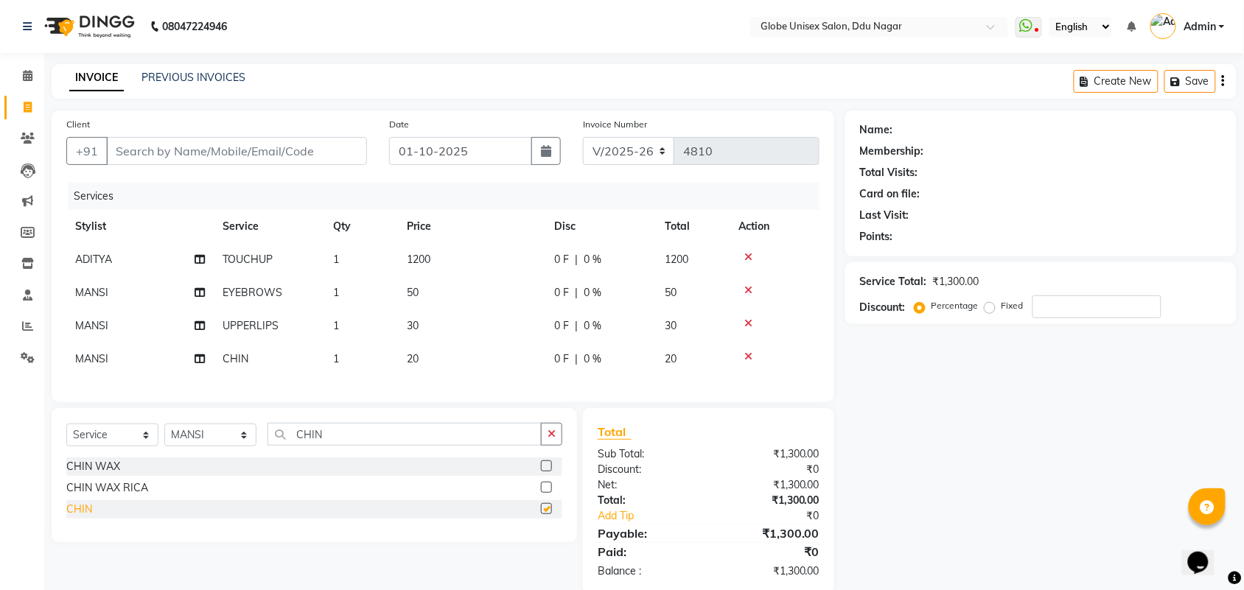
checkbox input "false"
click at [1091, 297] on input "number" at bounding box center [1096, 306] width 129 height 23
type input "2"
click at [274, 151] on input "Client" at bounding box center [236, 151] width 261 height 28
click at [256, 161] on input "Client" at bounding box center [236, 151] width 261 height 28
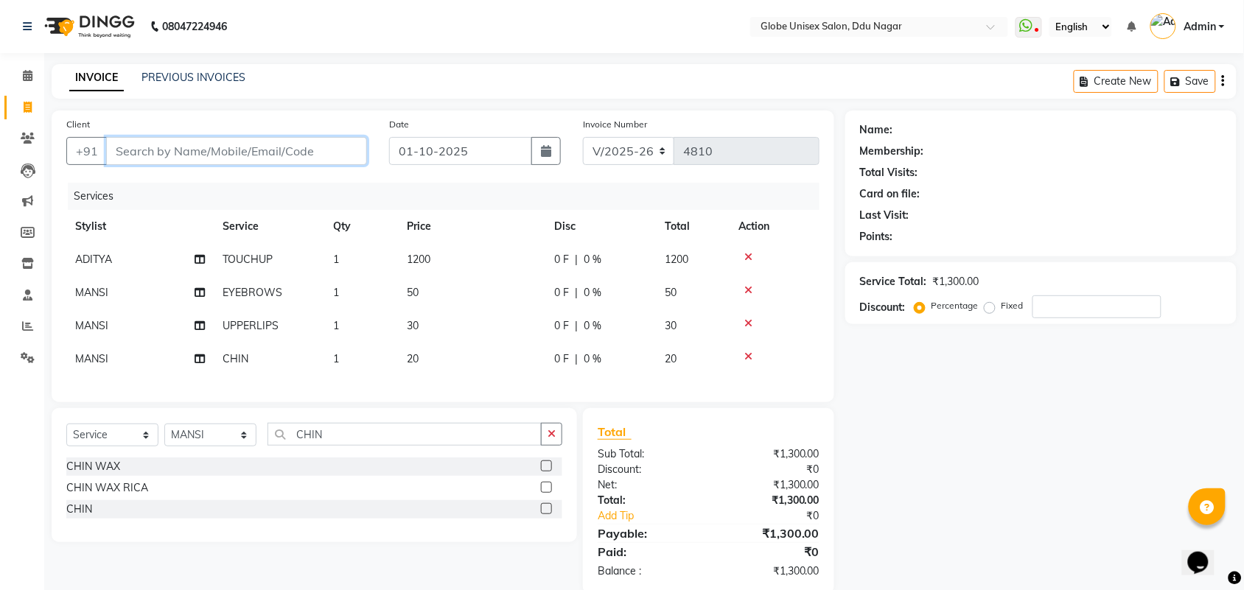
type input "9"
type input "0"
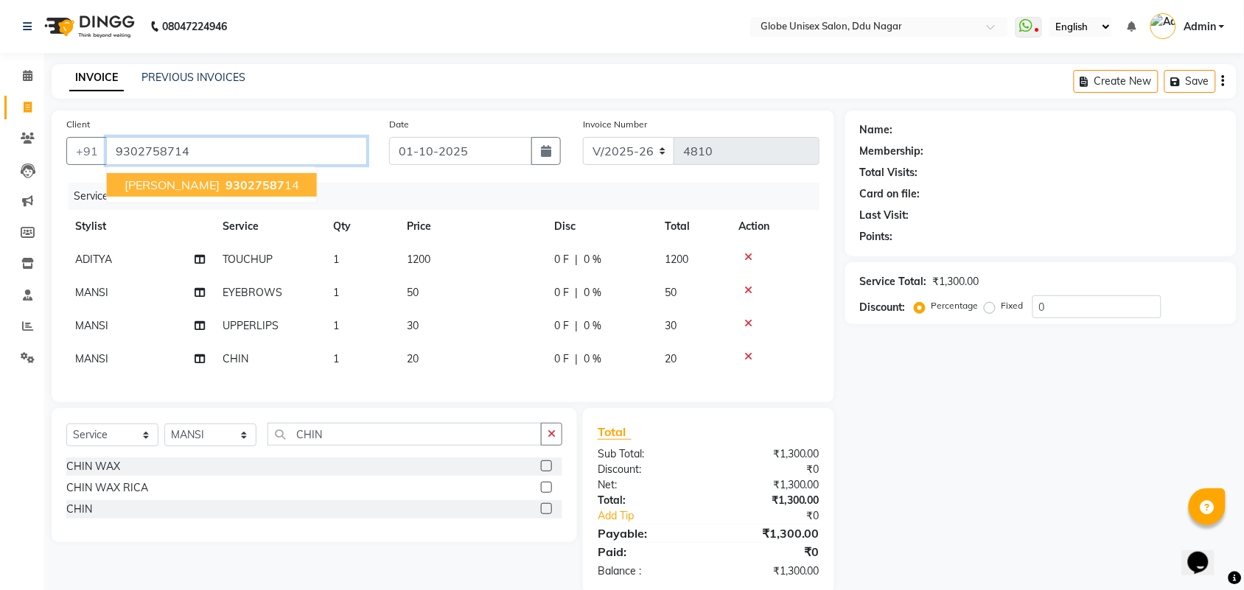
type input "9302758714"
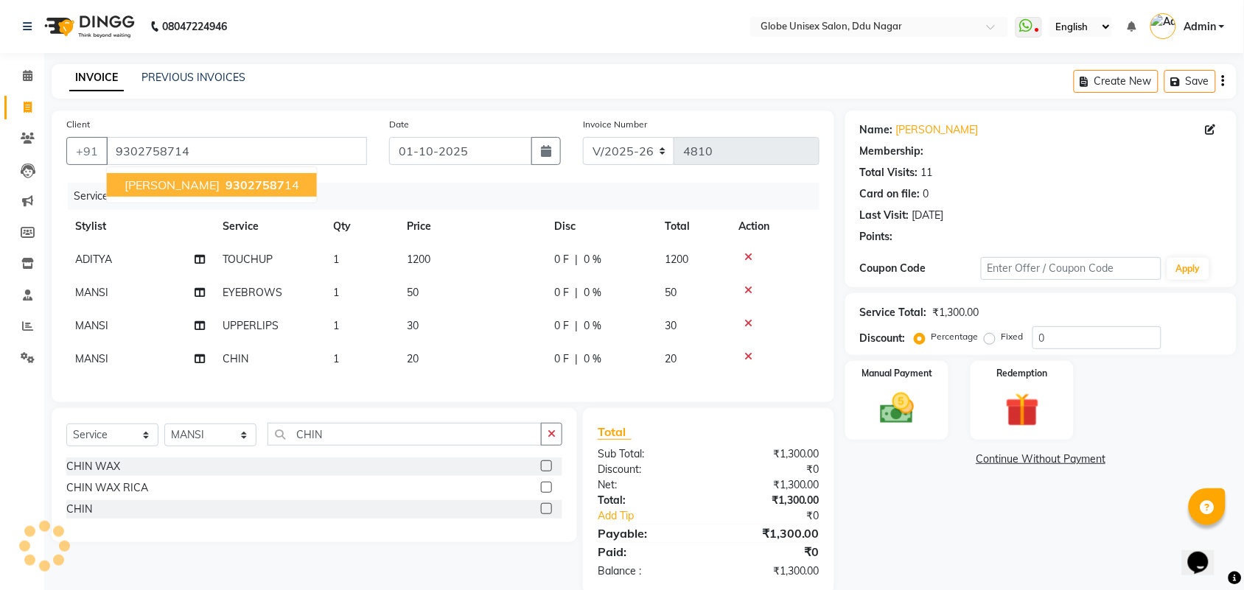
select select "2: Object"
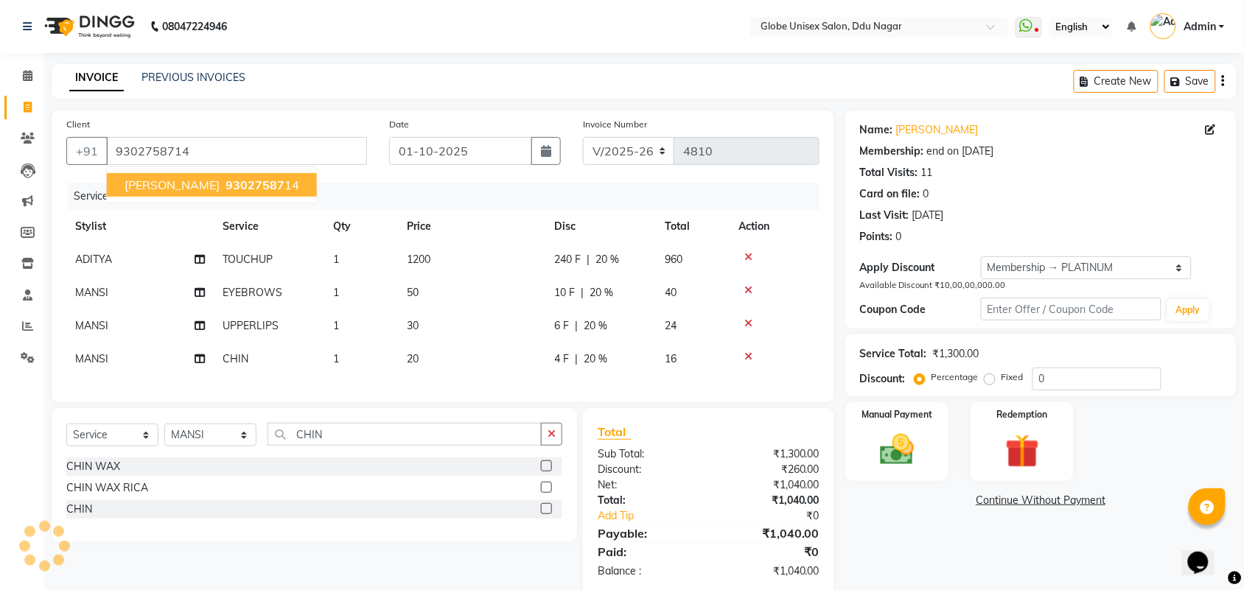
type input "20"
click at [914, 536] on div "Name: Sonal Shukla Membership: end on 01-01-2125 Total Visits: 11 Card on file:…" at bounding box center [1046, 352] width 402 height 483
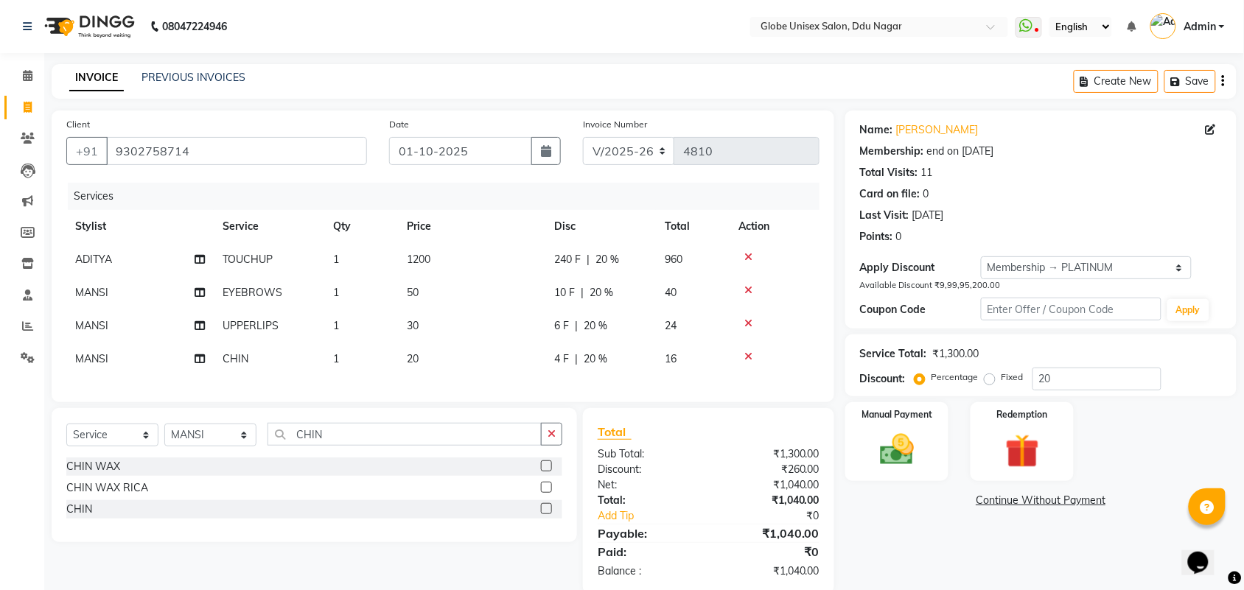
scroll to position [20, 0]
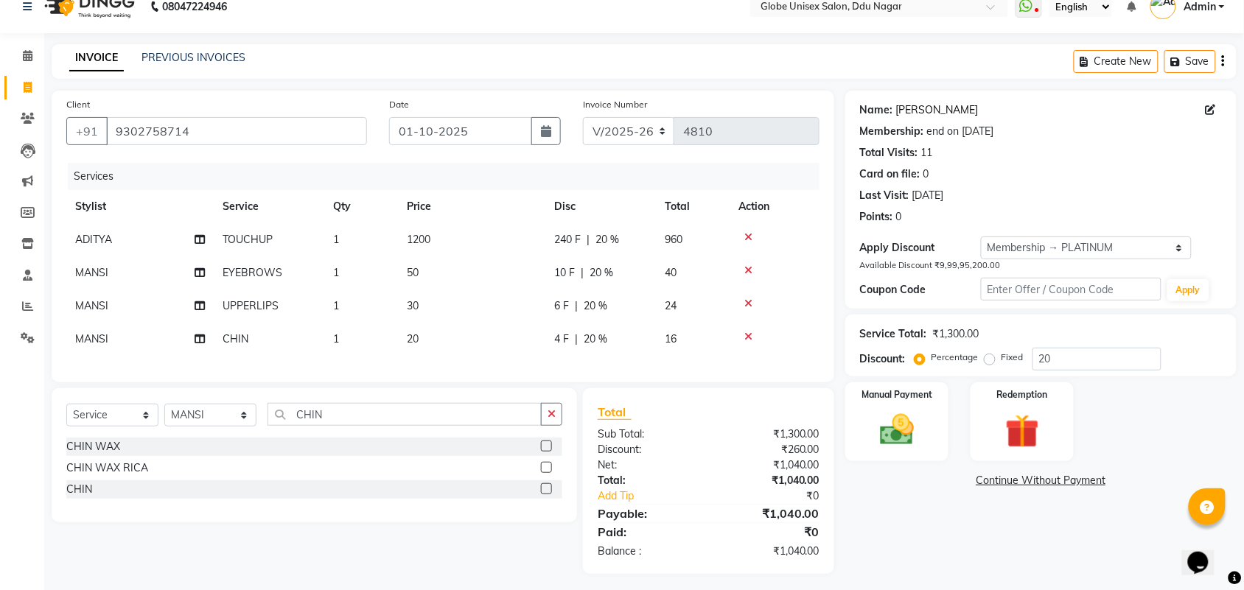
click at [920, 105] on link "Sonal Shukla" at bounding box center [937, 109] width 83 height 15
click at [889, 430] on img at bounding box center [896, 430] width 57 height 41
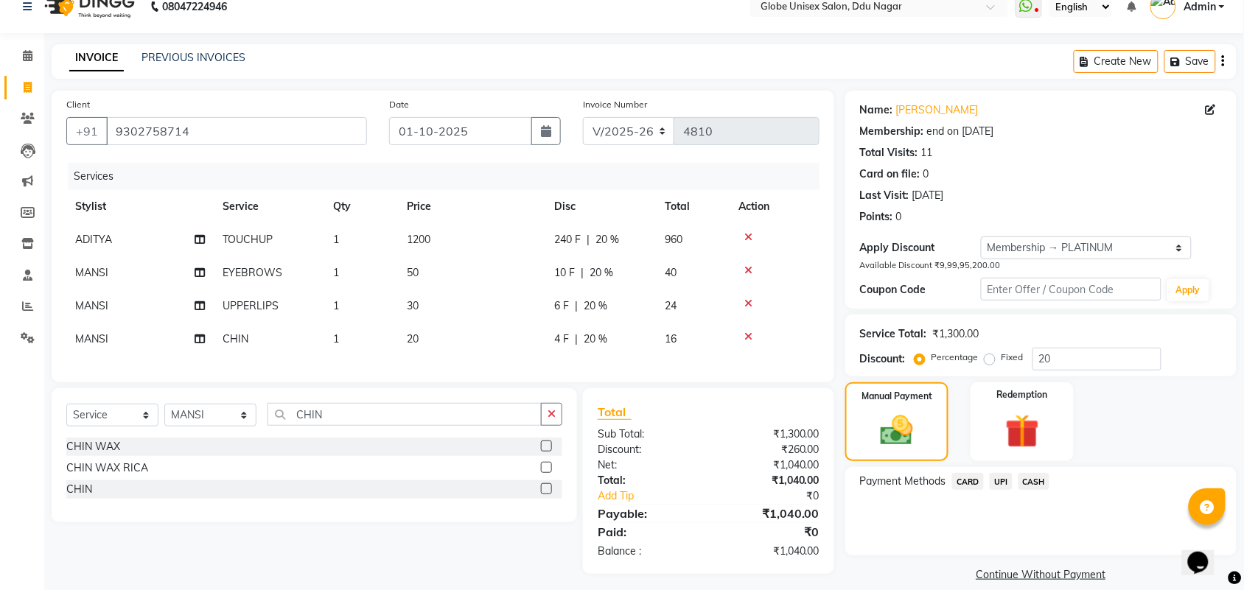
click at [1038, 480] on span "CASH" at bounding box center [1034, 481] width 32 height 17
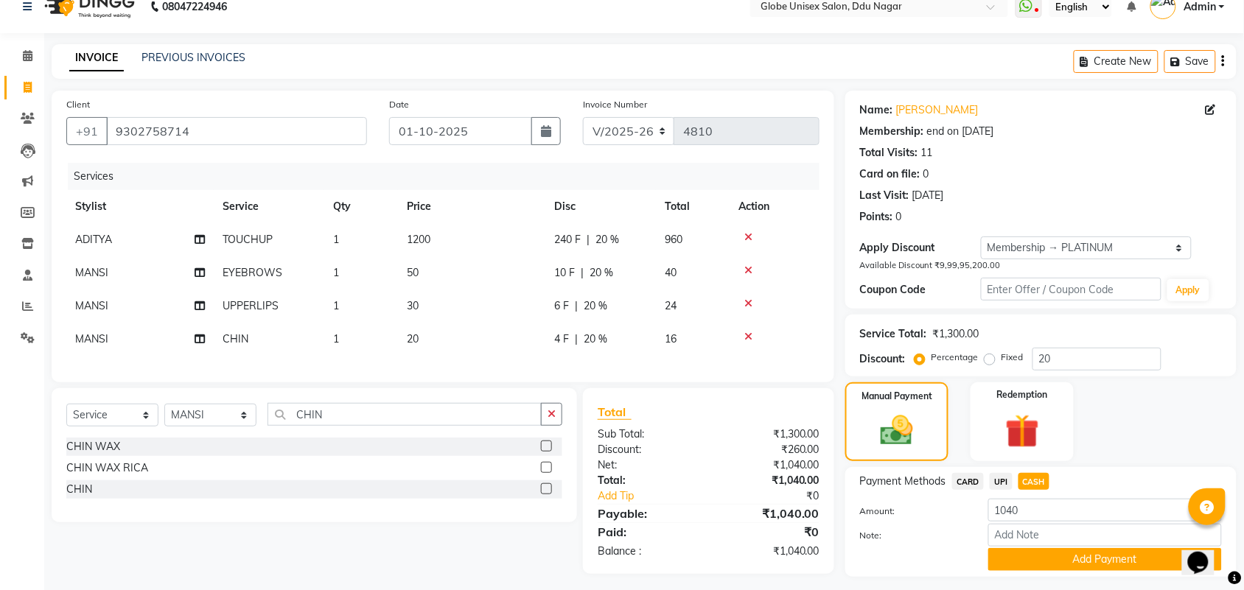
scroll to position [57, 0]
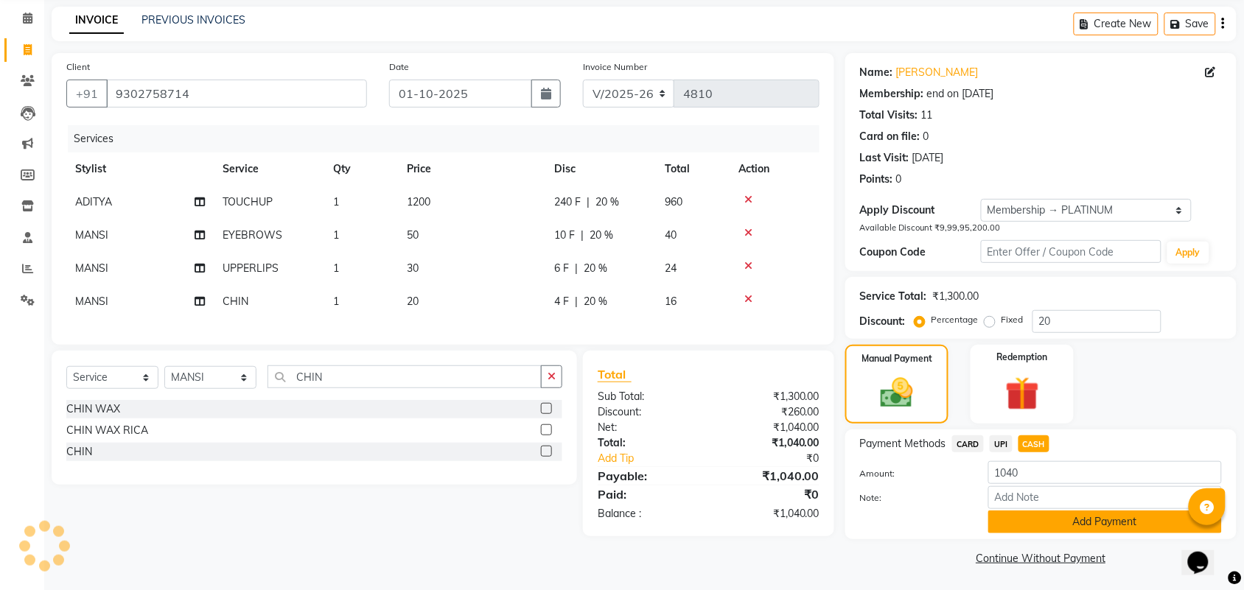
click at [1140, 521] on button "Add Payment" at bounding box center [1105, 522] width 234 height 23
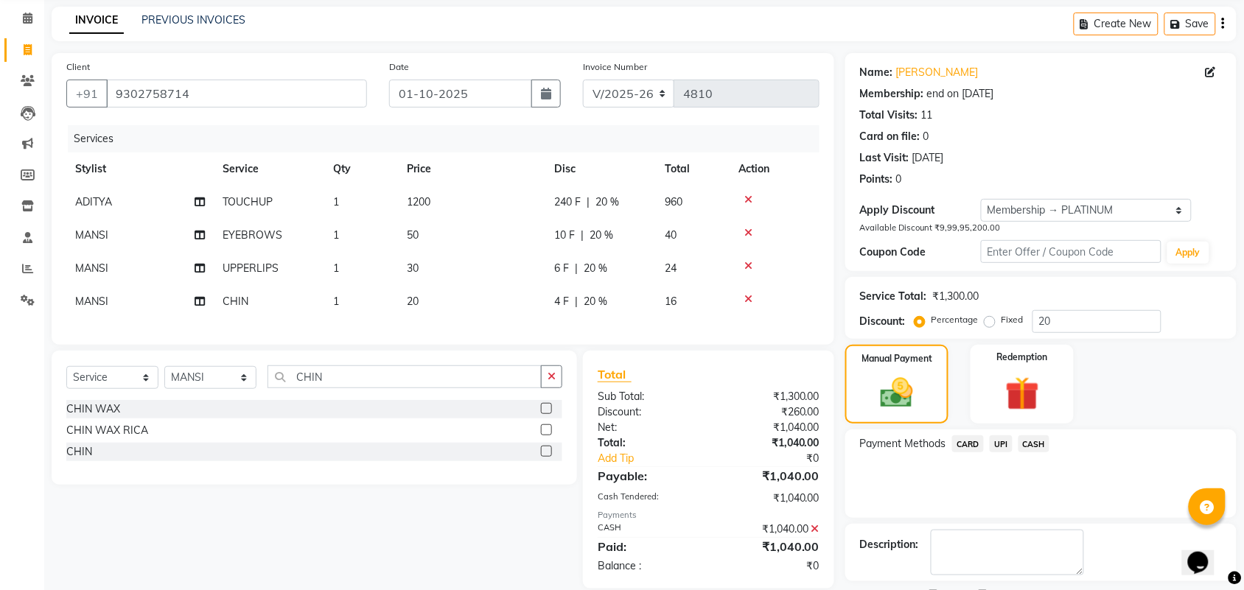
scroll to position [130, 0]
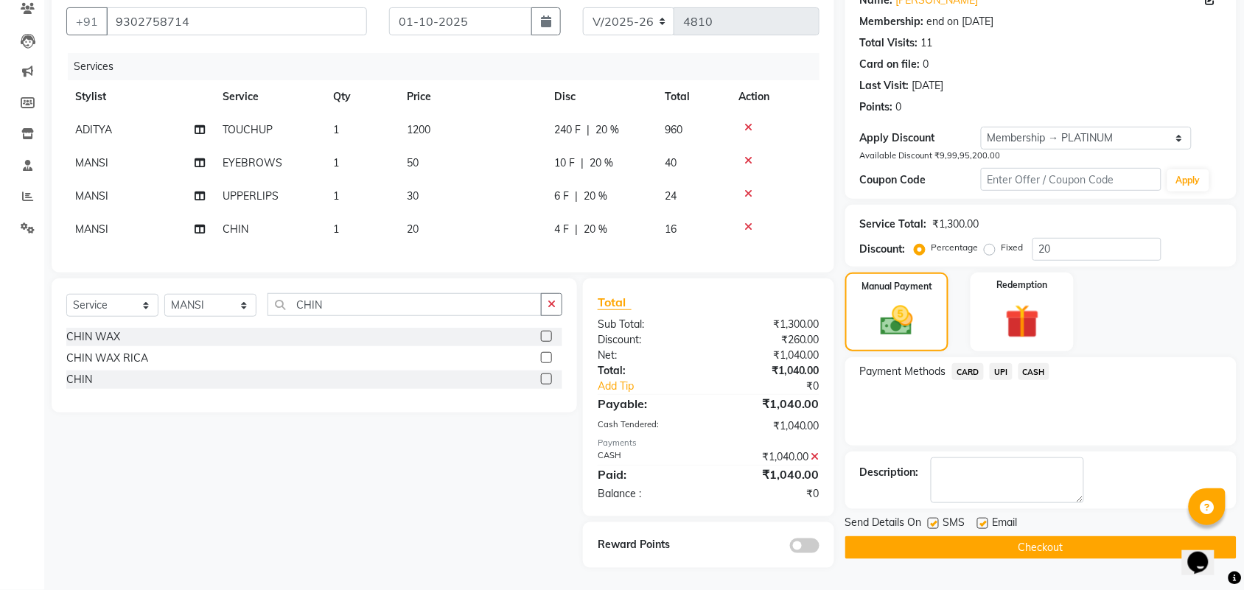
click at [1091, 558] on button "Checkout" at bounding box center [1040, 547] width 391 height 23
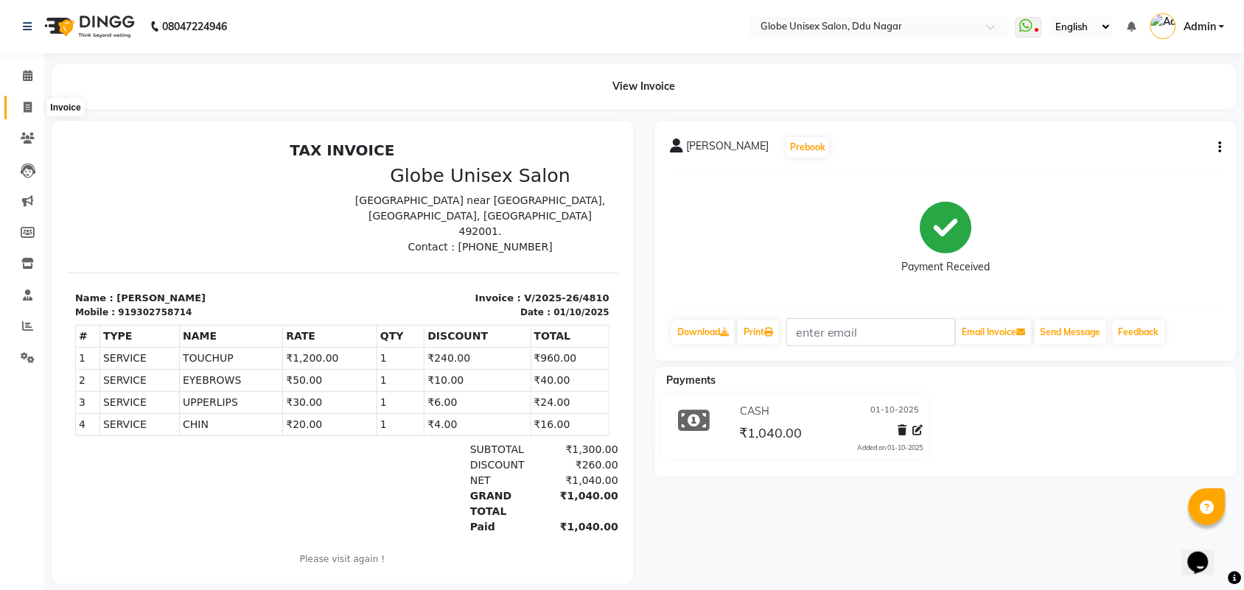
click at [34, 108] on span at bounding box center [28, 107] width 26 height 17
select select "service"
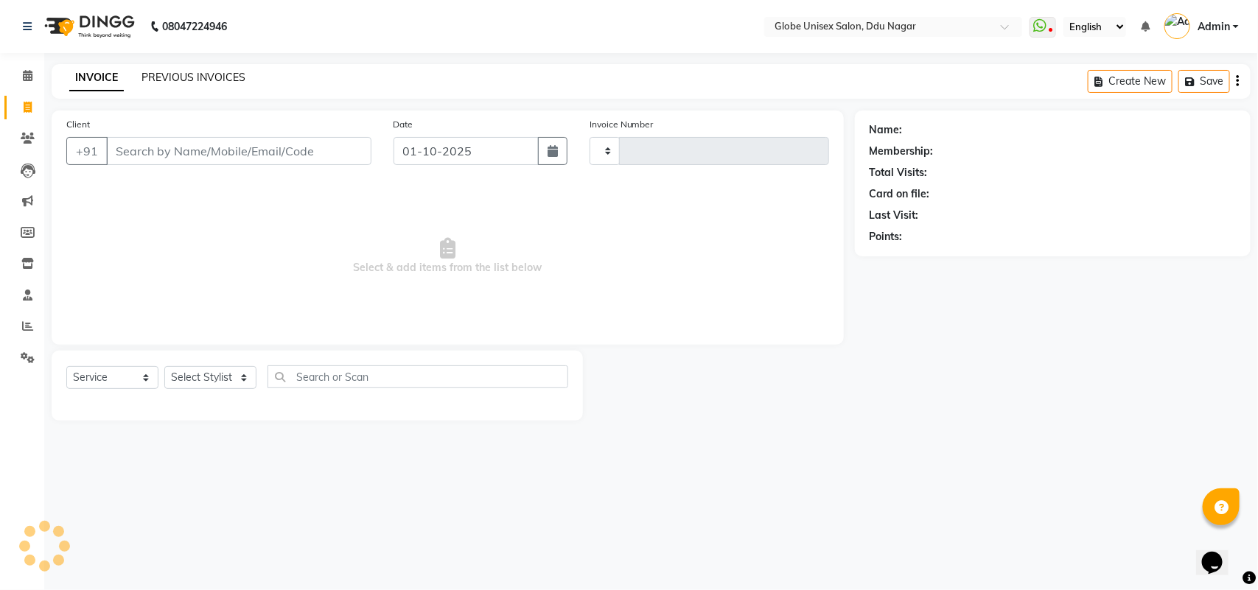
click at [212, 72] on link "PREVIOUS INVOICES" at bounding box center [193, 77] width 104 height 13
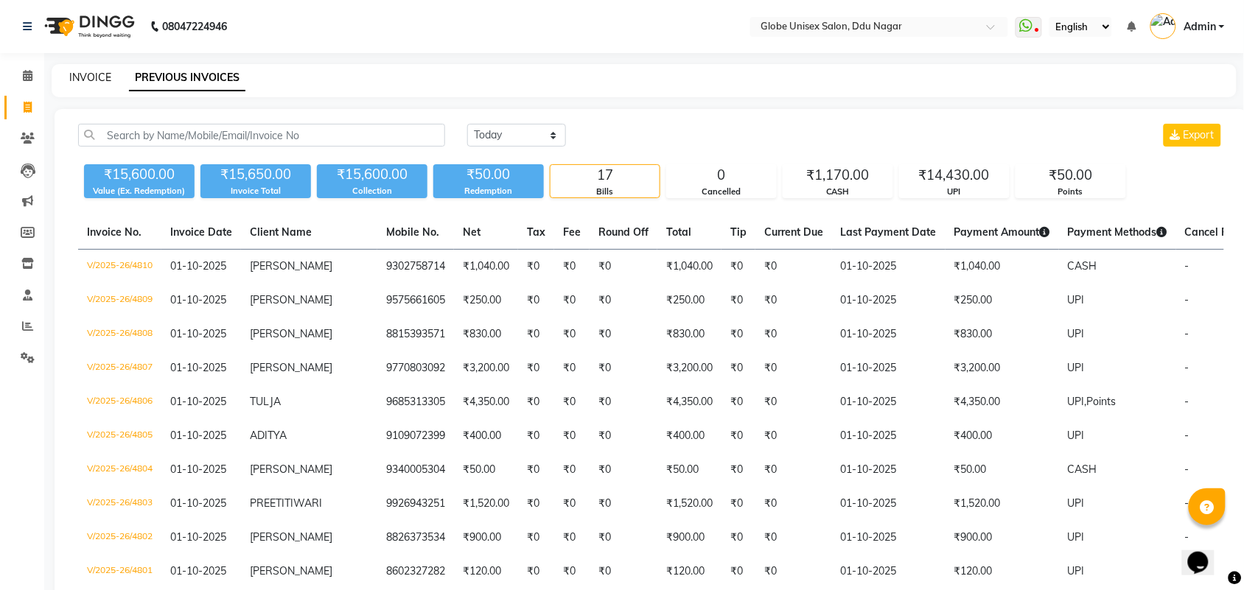
click at [100, 78] on link "INVOICE" at bounding box center [90, 77] width 42 height 13
select select "service"
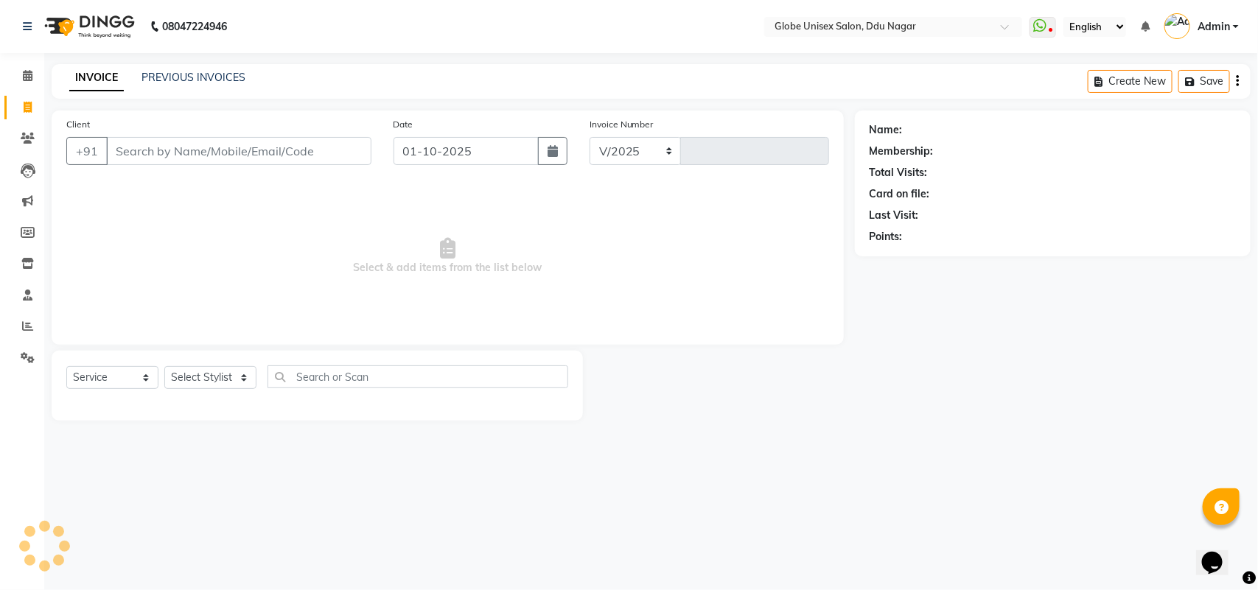
select select "4184"
type input "4811"
click at [30, 264] on icon at bounding box center [27, 263] width 13 height 11
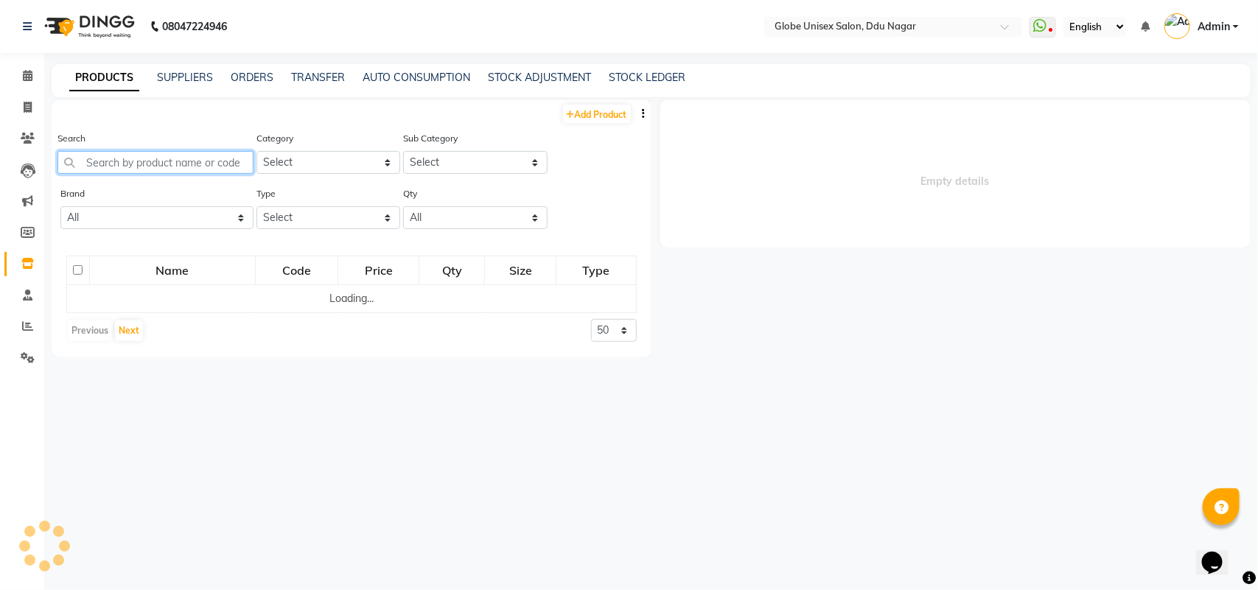
click at [220, 168] on input "text" at bounding box center [155, 162] width 196 height 23
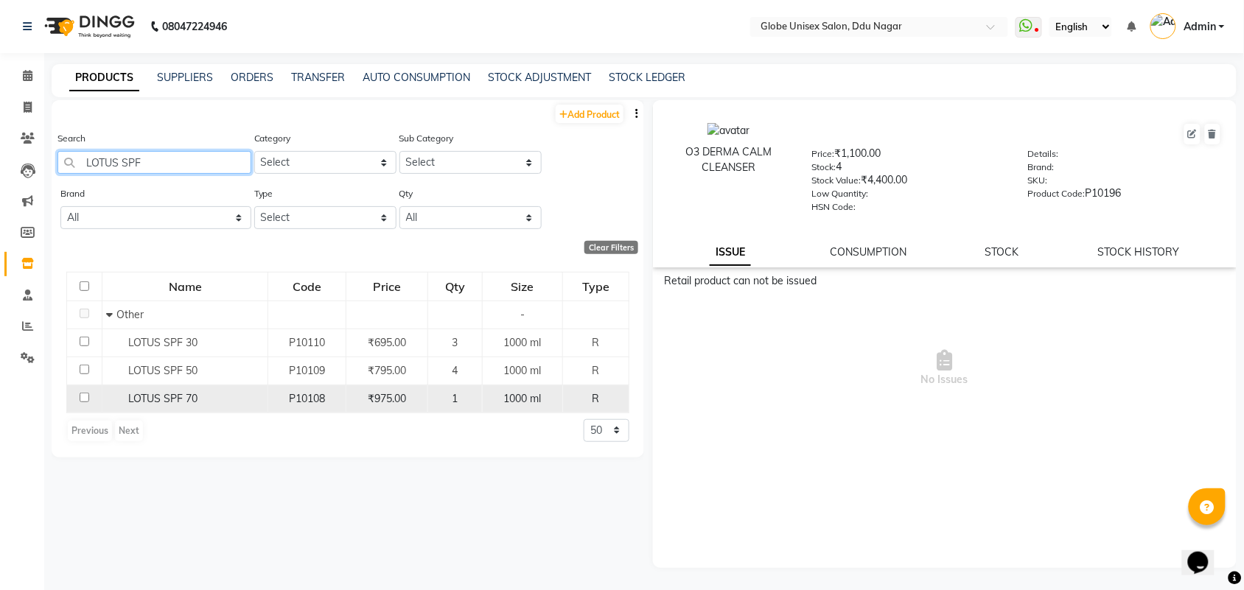
type input "LOTUS SPF"
click at [177, 398] on span "LOTUS SPF 70" at bounding box center [162, 398] width 69 height 13
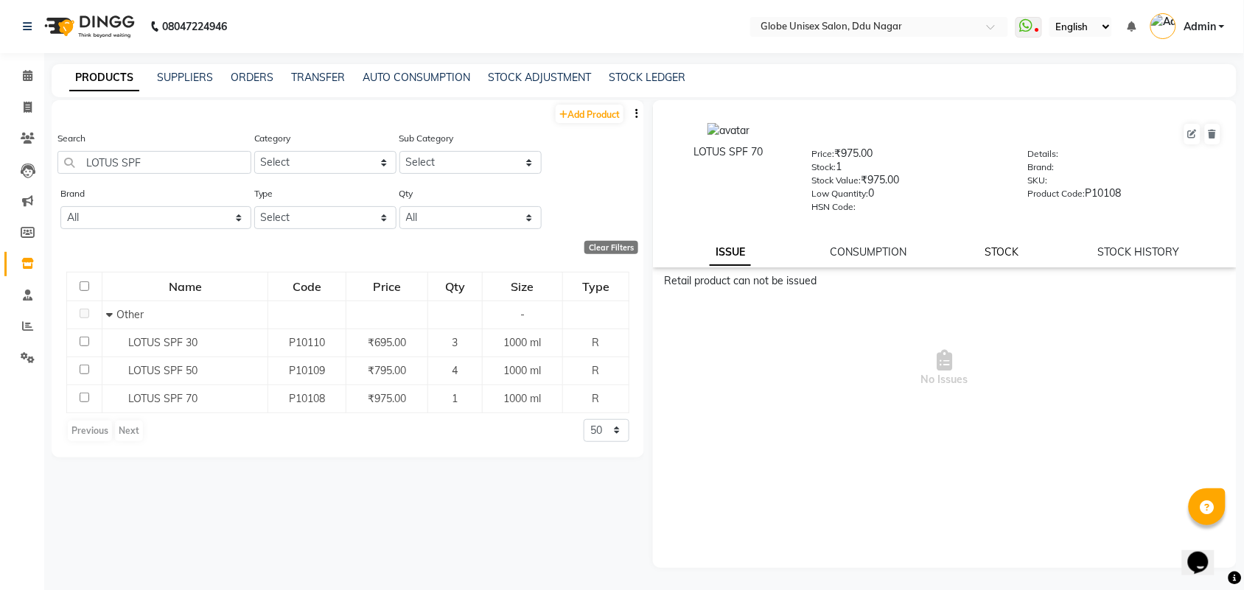
click at [1002, 245] on link "STOCK" at bounding box center [1002, 251] width 34 height 13
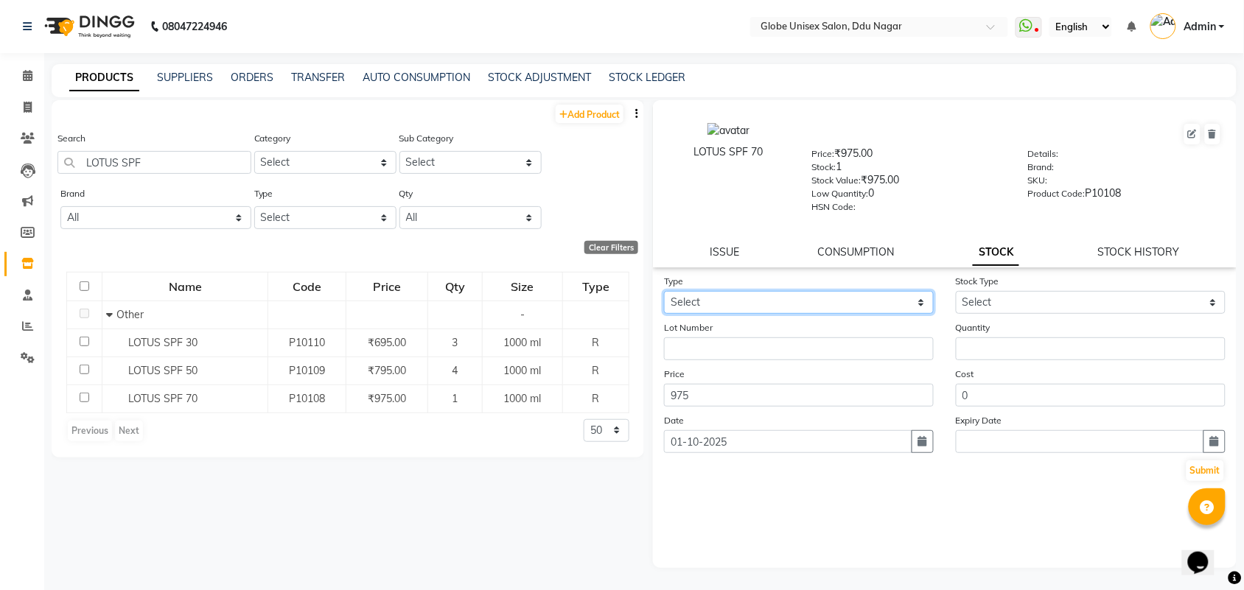
drag, startPoint x: 786, startPoint y: 293, endPoint x: 786, endPoint y: 309, distance: 16.2
click at [786, 293] on select "Select In Out" at bounding box center [799, 302] width 270 height 23
select select "in"
click at [664, 291] on select "Select In Out" at bounding box center [799, 302] width 270 height 23
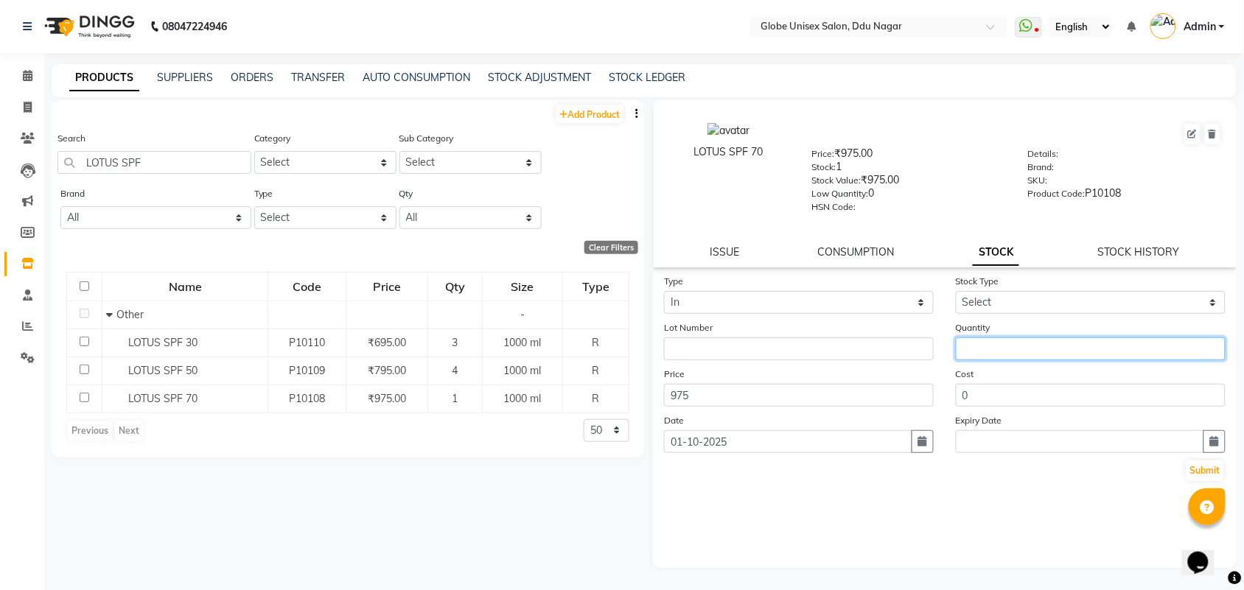
click at [1029, 341] on input "number" at bounding box center [1091, 348] width 270 height 23
type input "3"
click at [1052, 275] on div "Stock Type Select New Stock Adjustment Return Other" at bounding box center [1091, 293] width 292 height 41
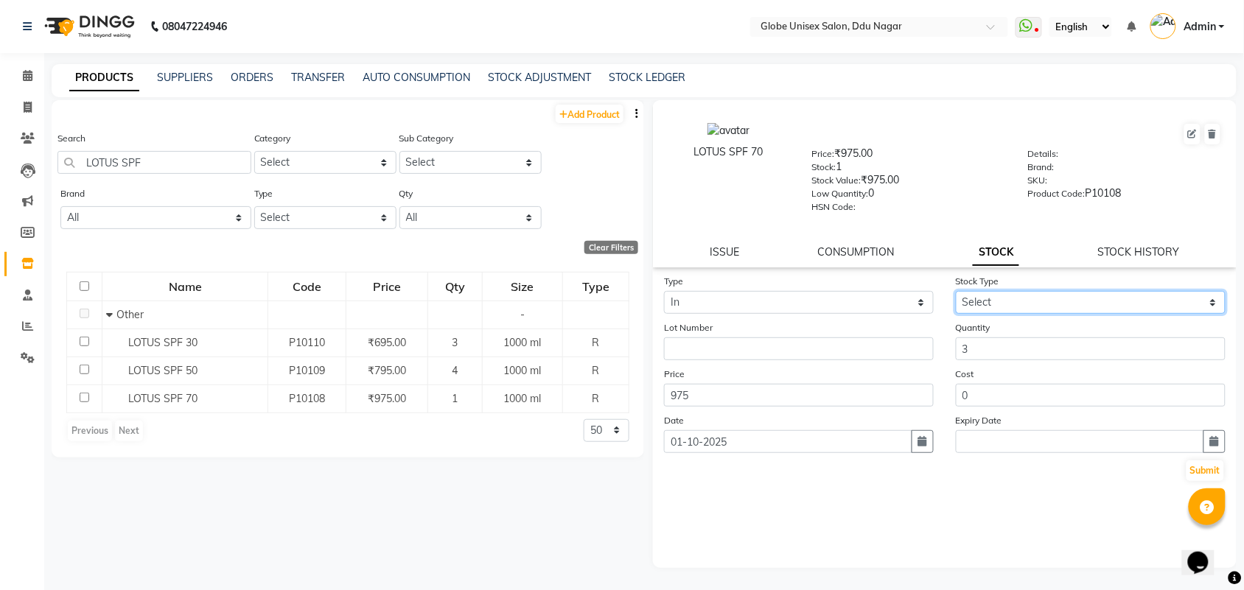
click at [1050, 292] on select "Select New Stock Adjustment Return Other" at bounding box center [1091, 302] width 270 height 23
select select "new stock"
click at [956, 291] on select "Select New Stock Adjustment Return Other" at bounding box center [1091, 302] width 270 height 23
click at [1186, 469] on button "Submit" at bounding box center [1205, 471] width 38 height 21
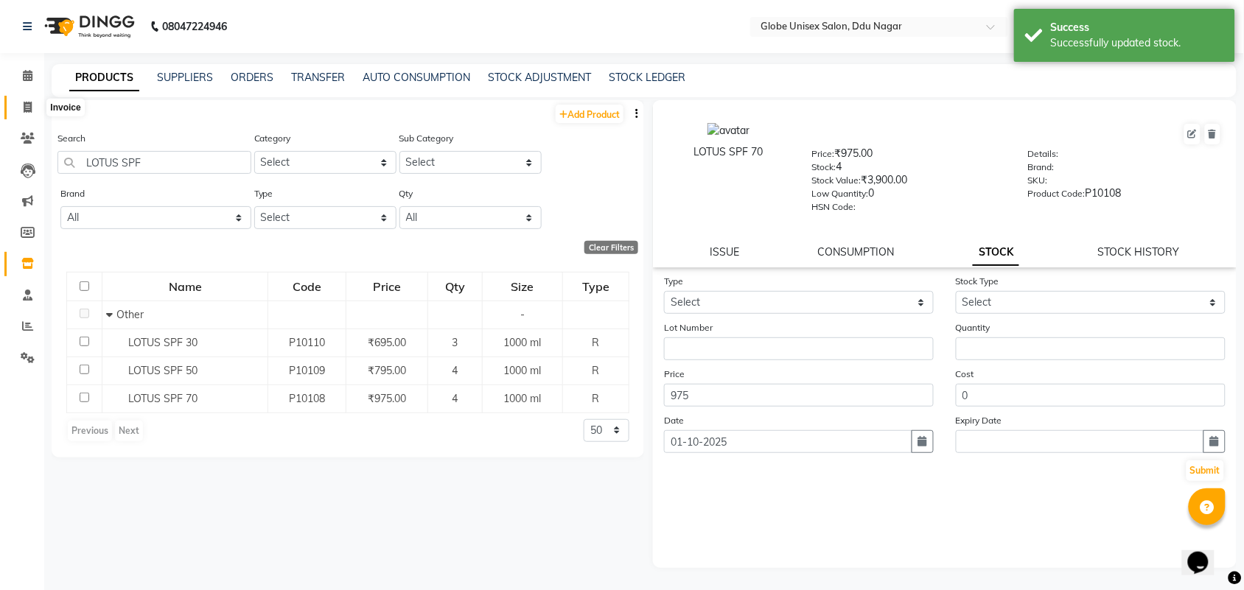
click at [18, 105] on span at bounding box center [28, 107] width 26 height 17
select select "service"
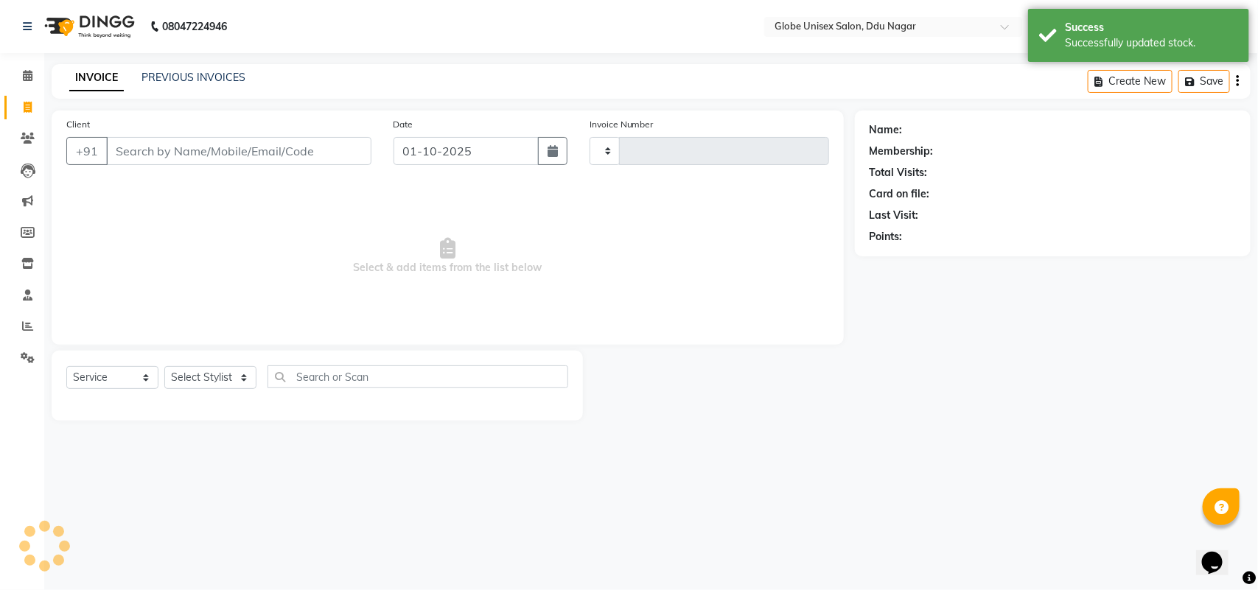
type input "4811"
select select "4184"
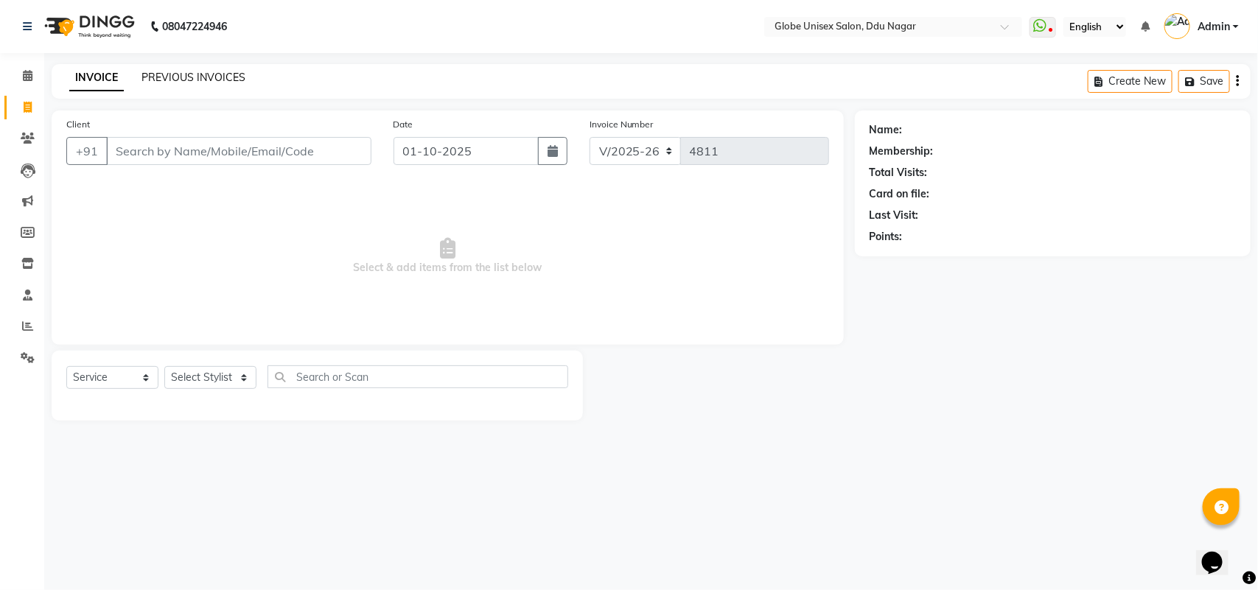
click at [207, 74] on link "PREVIOUS INVOICES" at bounding box center [193, 77] width 104 height 13
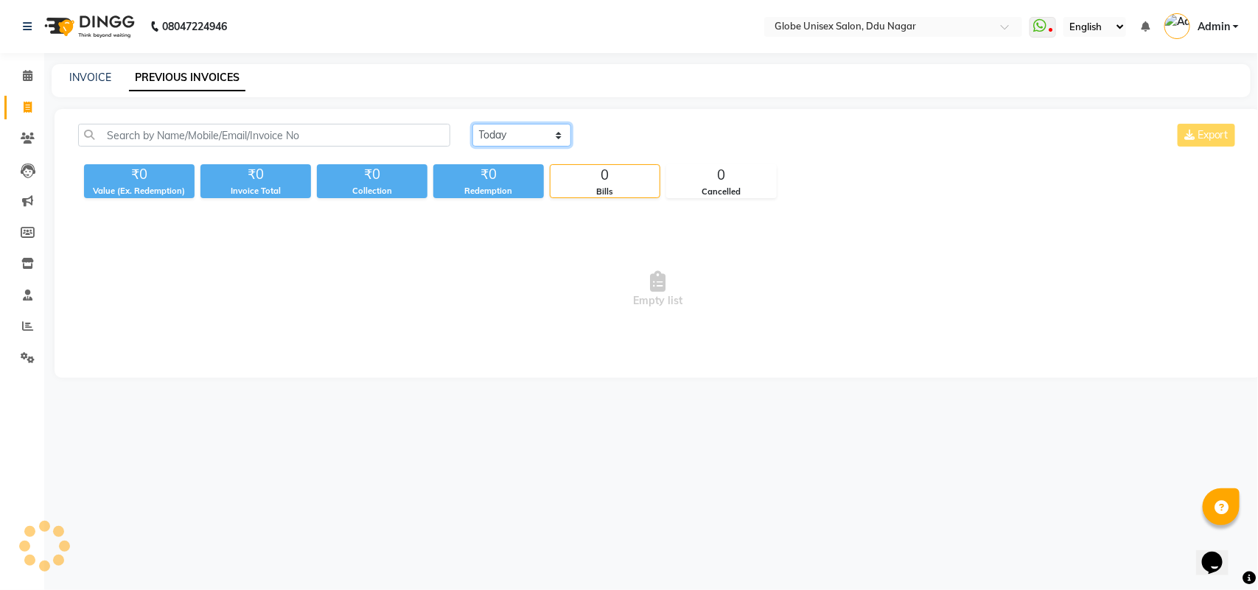
click at [533, 135] on select "Today Yesterday Custom Range" at bounding box center [521, 135] width 99 height 23
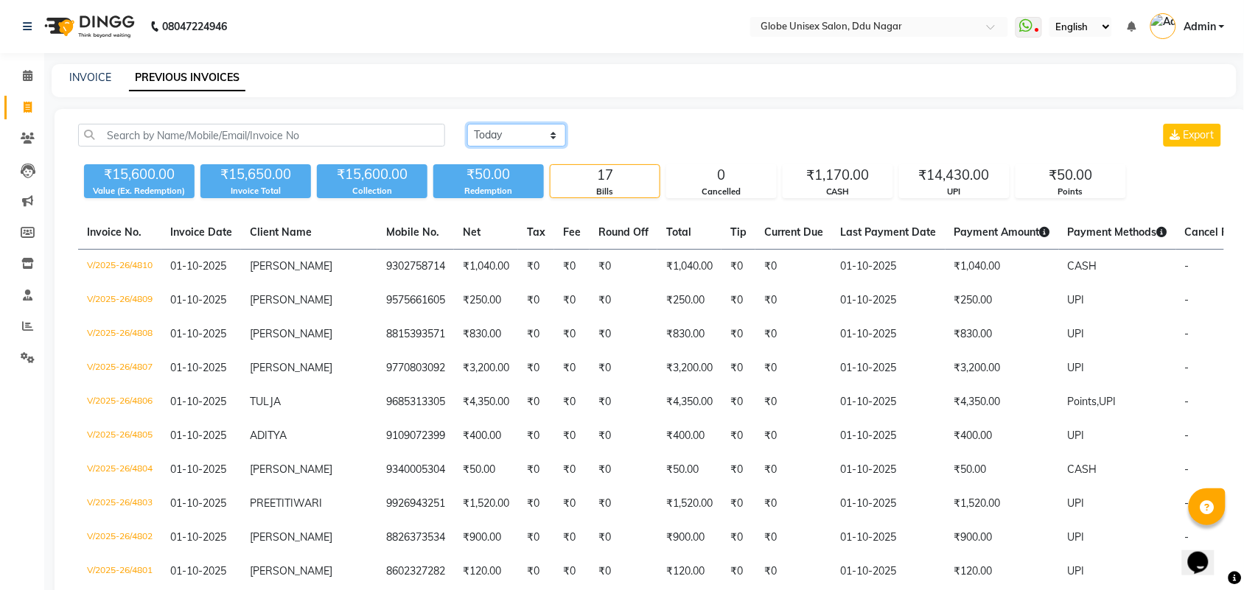
select select "yesterday"
click at [467, 124] on select "Today Yesterday Custom Range" at bounding box center [516, 135] width 99 height 23
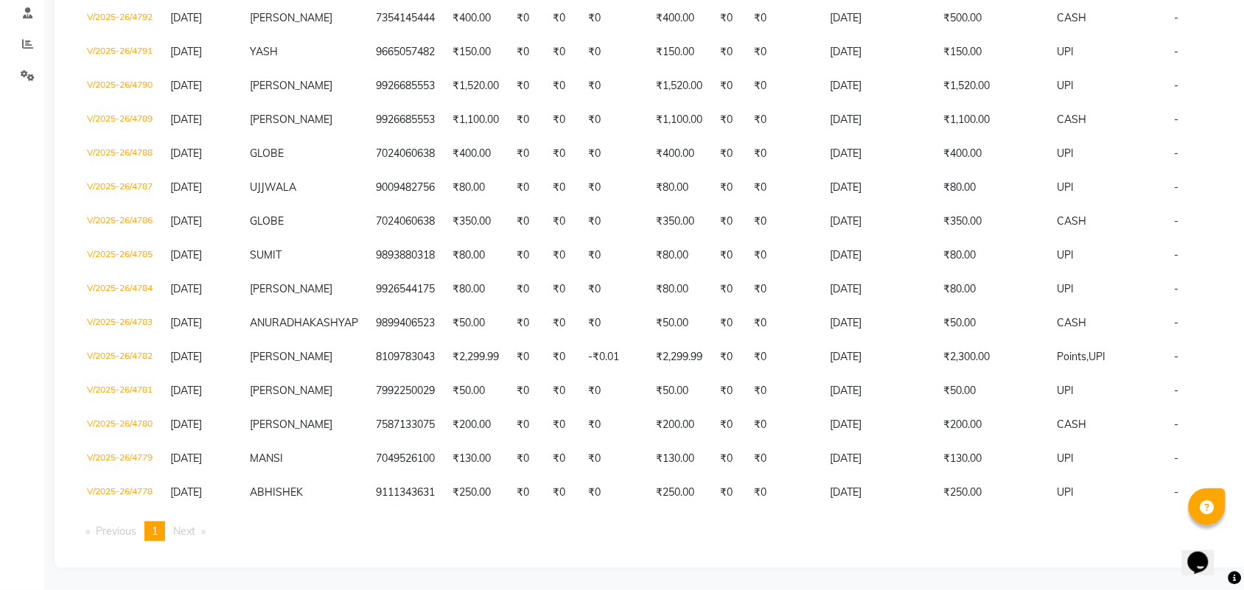
scroll to position [328, 0]
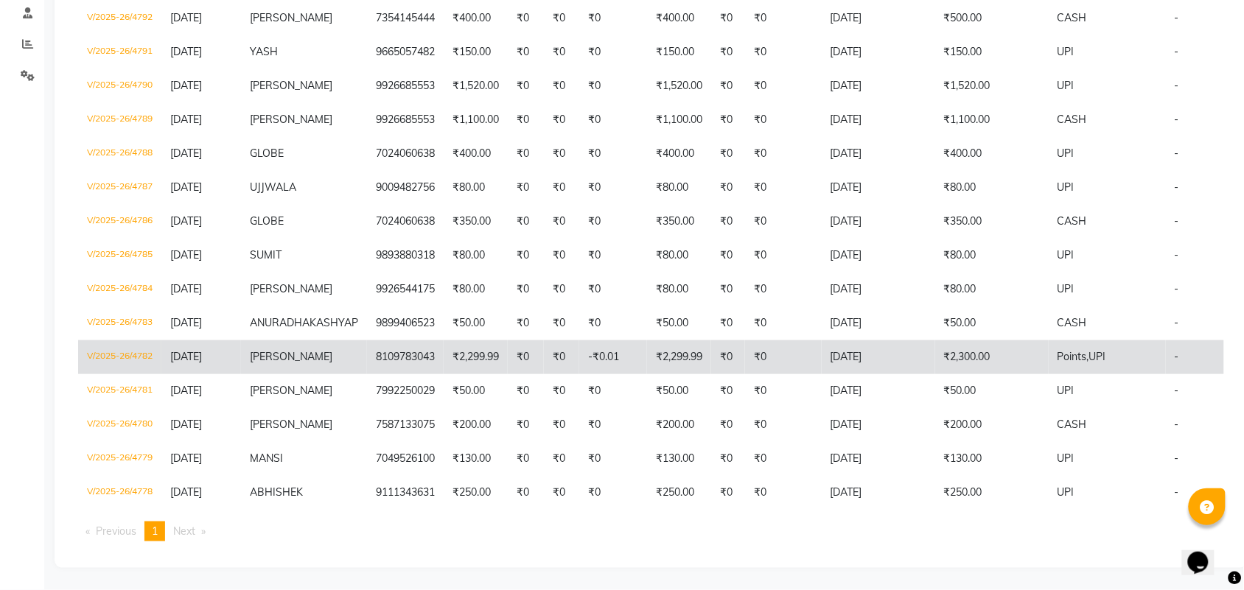
click at [116, 340] on td "V/2025-26/4782" at bounding box center [119, 357] width 83 height 34
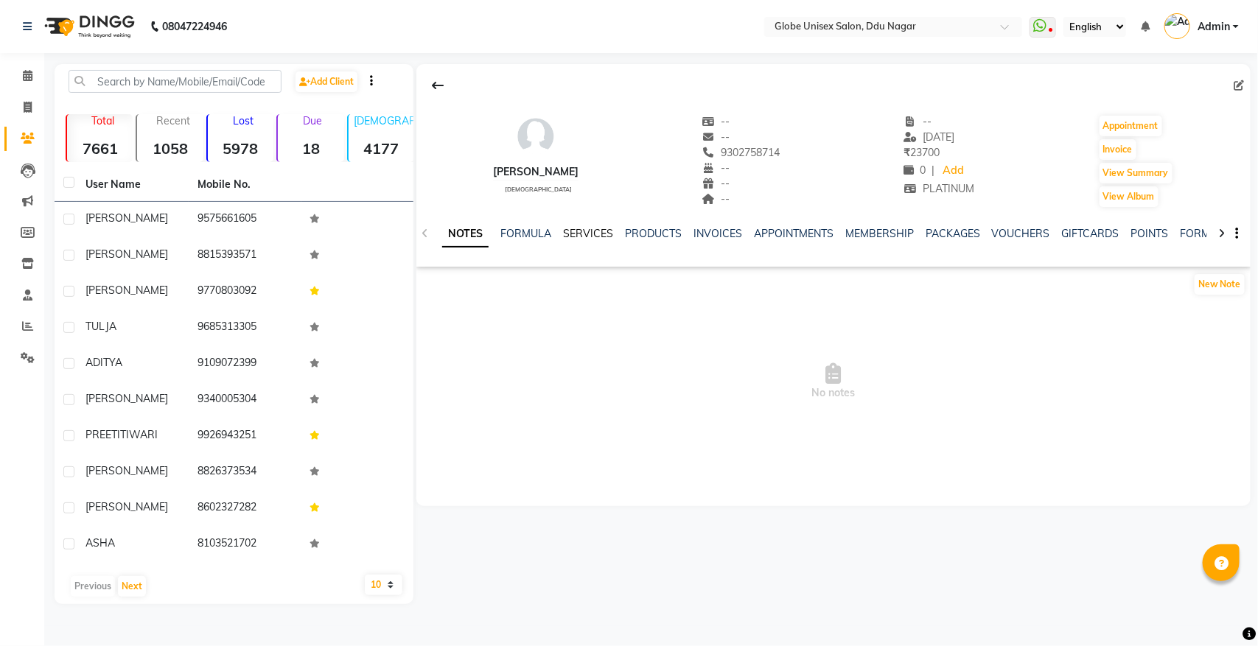
click at [582, 230] on link "SERVICES" at bounding box center [588, 233] width 50 height 13
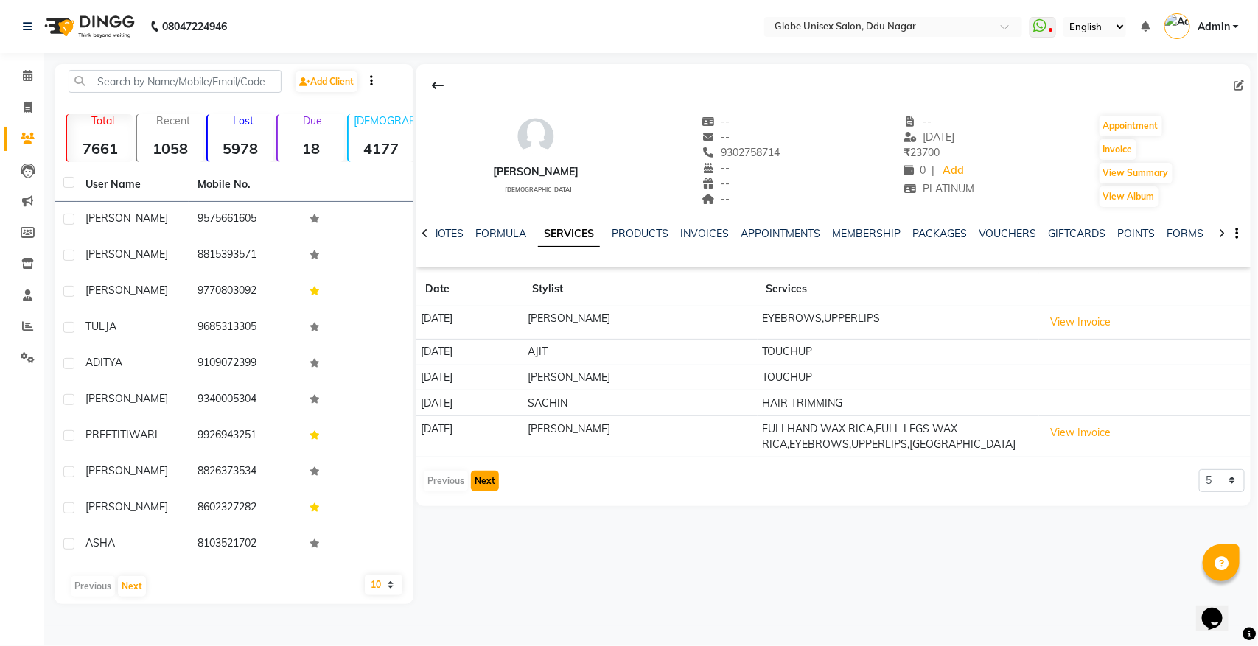
click at [479, 483] on button "Next" at bounding box center [485, 481] width 28 height 21
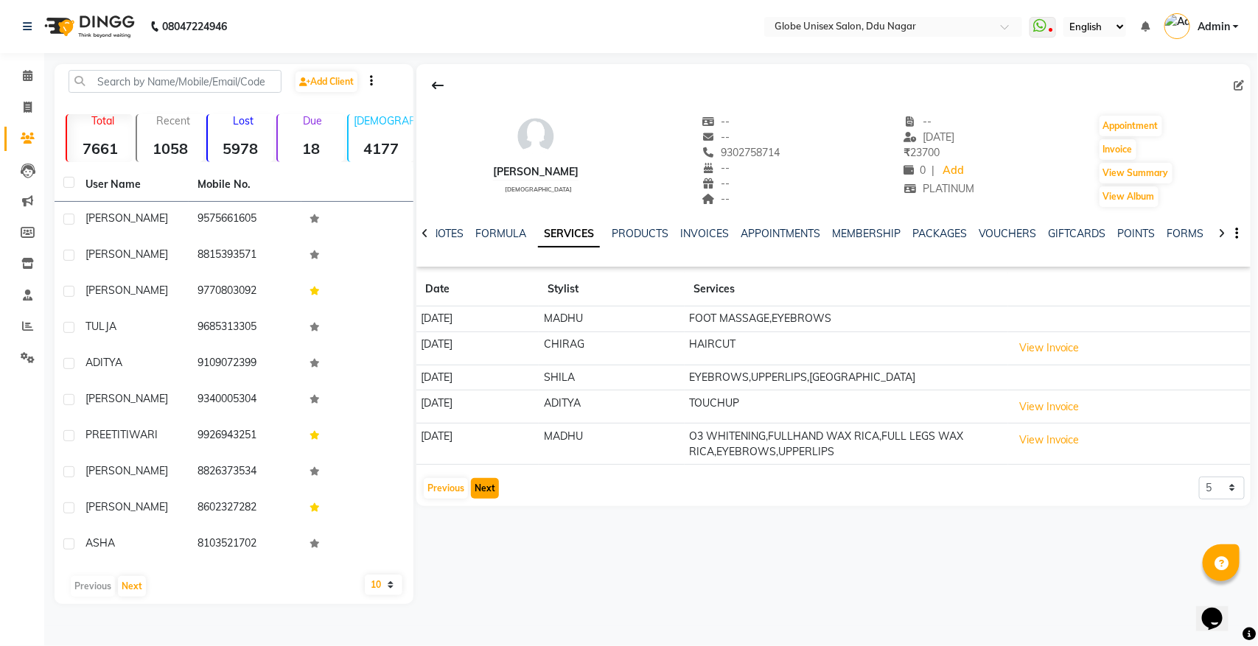
click at [479, 483] on button "Next" at bounding box center [485, 488] width 28 height 21
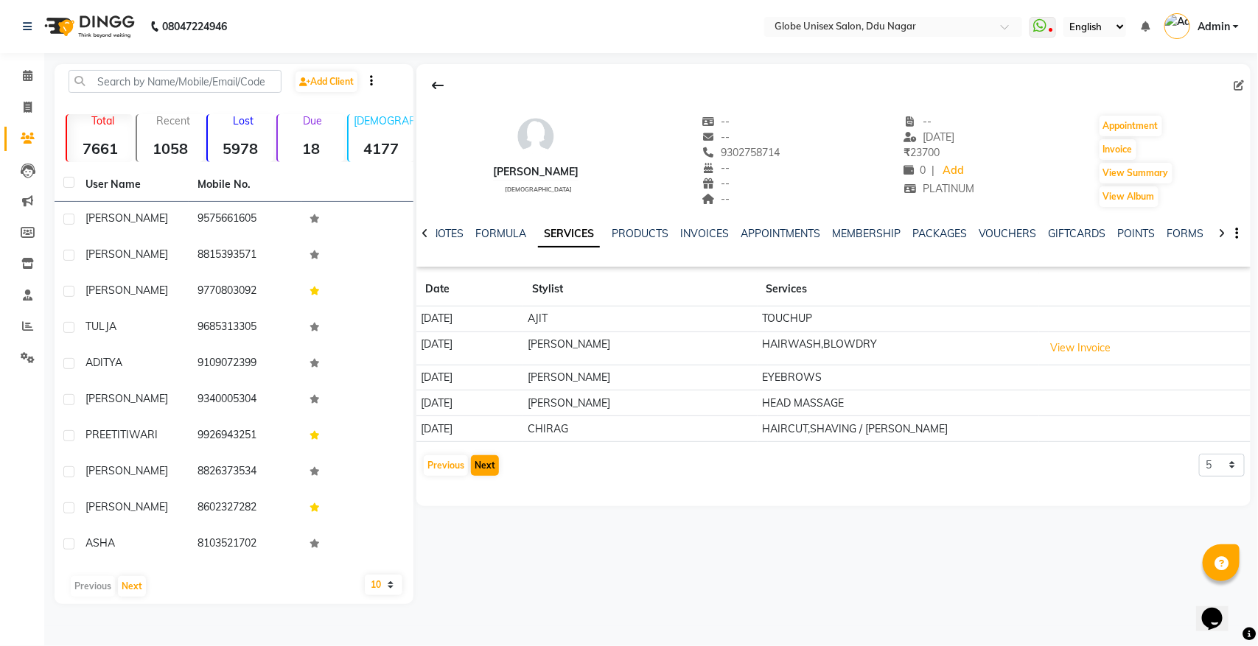
click at [479, 483] on div "SONAL SHUKLA female -- -- 9302758714 -- -- -- -- 23-08-2025 ₹ 23700 0 | Add PLA…" at bounding box center [833, 273] width 834 height 419
click at [485, 470] on button "Next" at bounding box center [485, 465] width 28 height 21
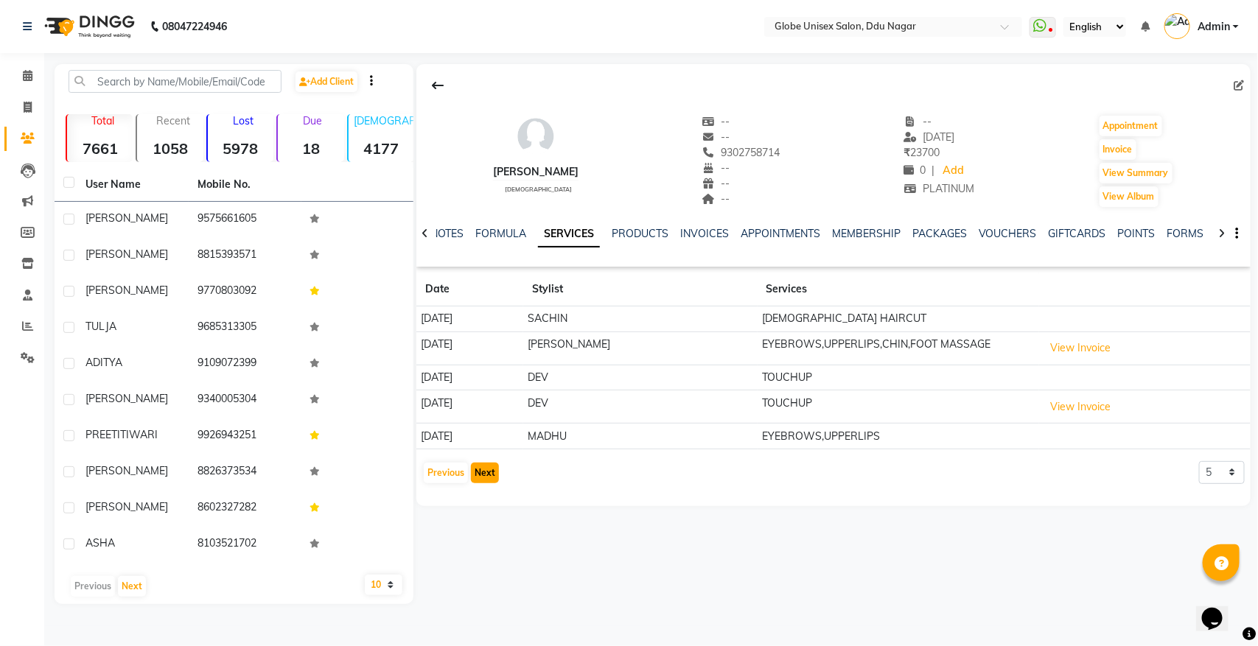
click at [485, 470] on button "Next" at bounding box center [485, 473] width 28 height 21
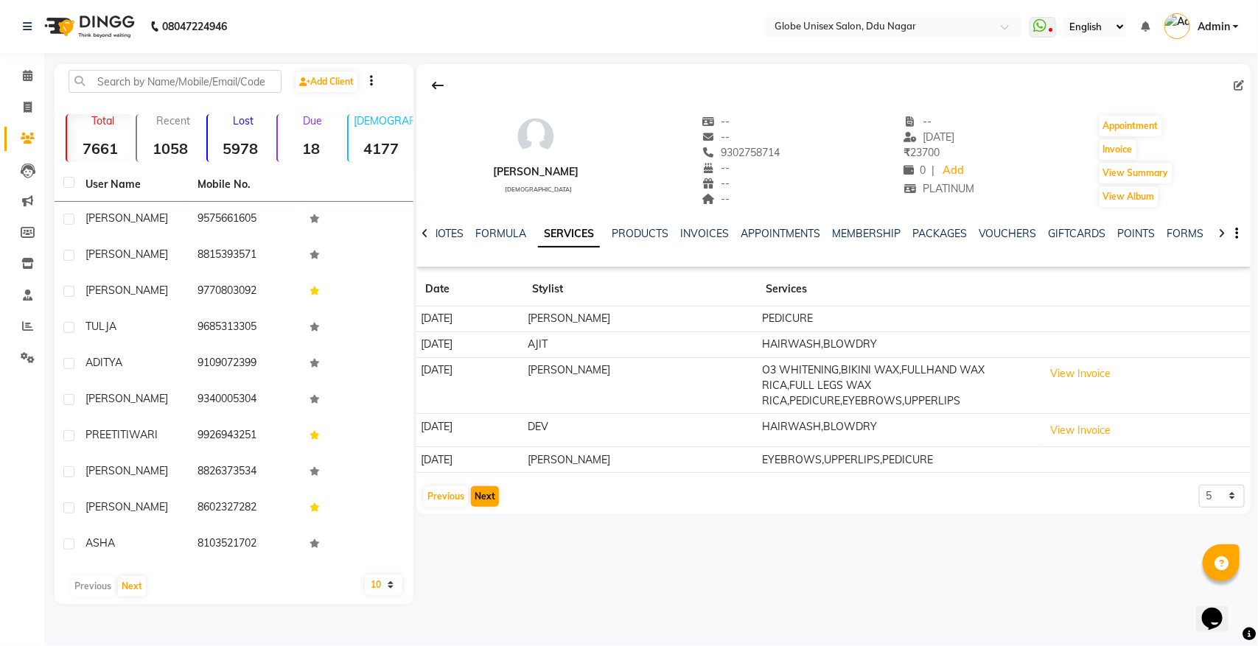
click at [485, 485] on div "Previous Next" at bounding box center [461, 497] width 78 height 24
click at [485, 486] on button "Next" at bounding box center [485, 496] width 28 height 21
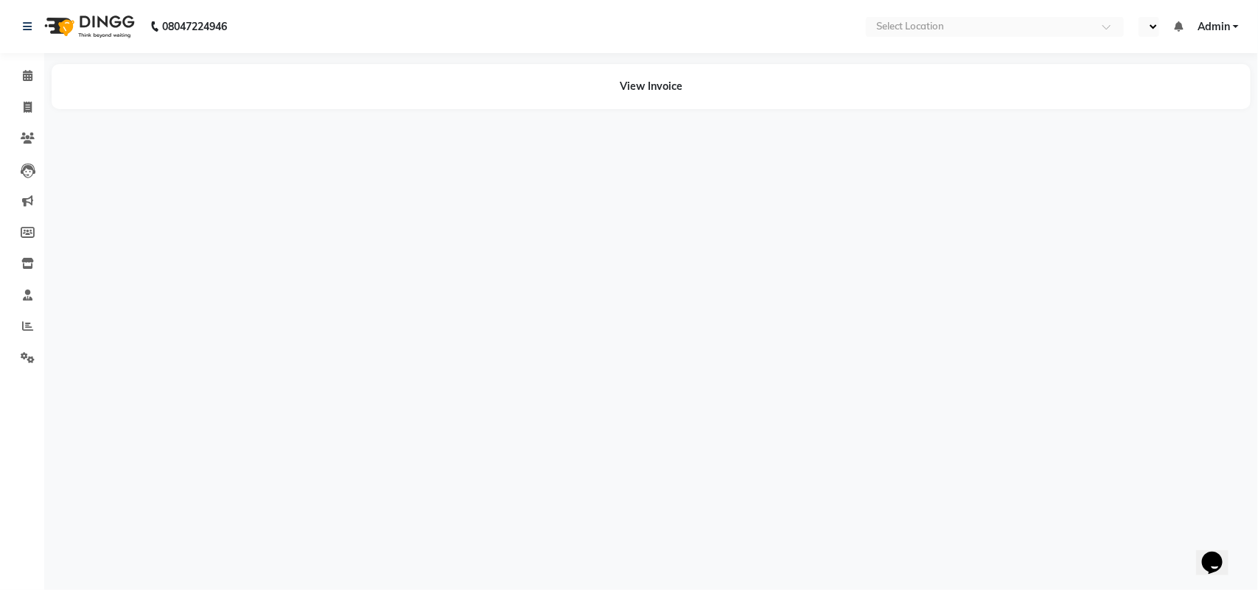
select select "en"
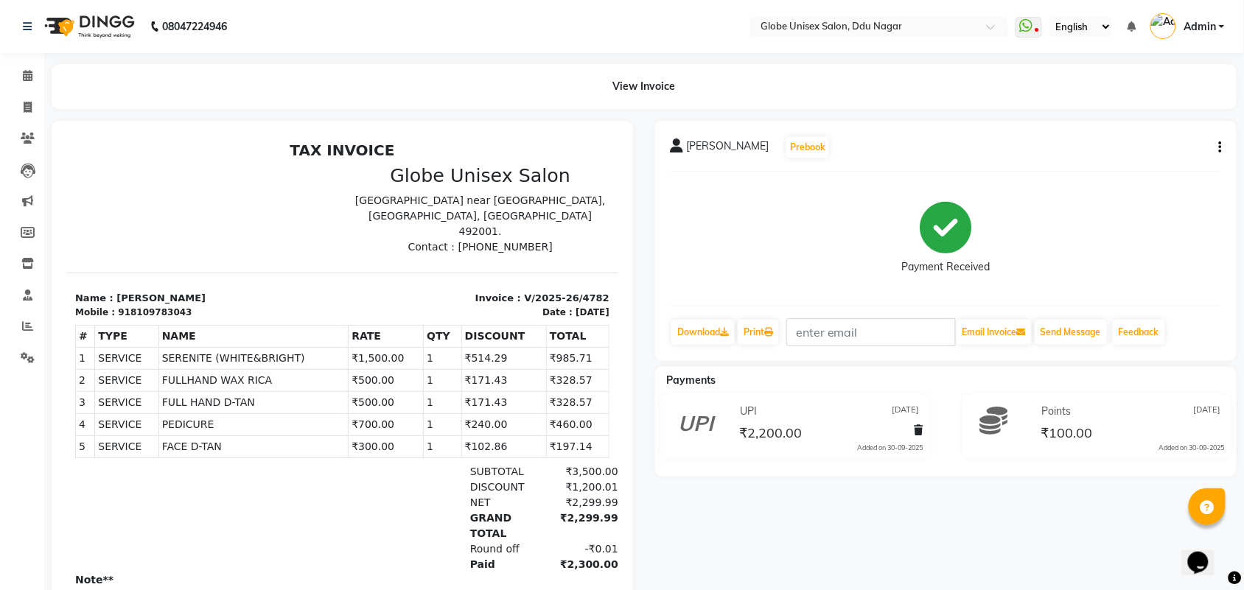
click at [1217, 140] on button "button" at bounding box center [1217, 147] width 9 height 15
click at [1108, 155] on div "Edit Item Staff" at bounding box center [1146, 156] width 101 height 18
select select
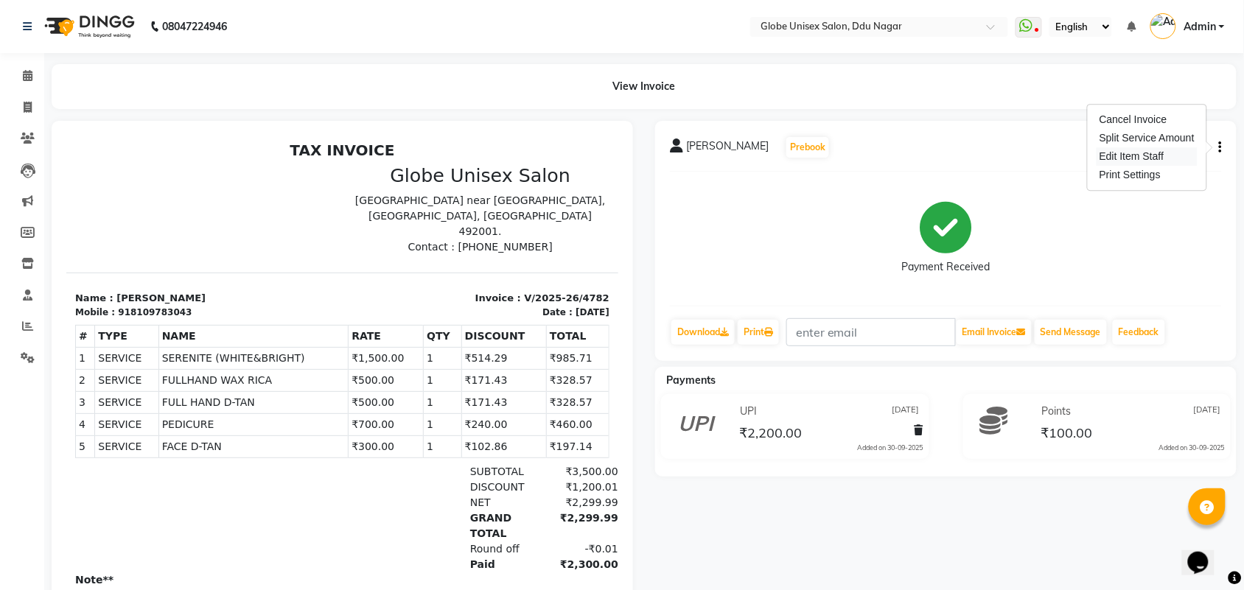
select select
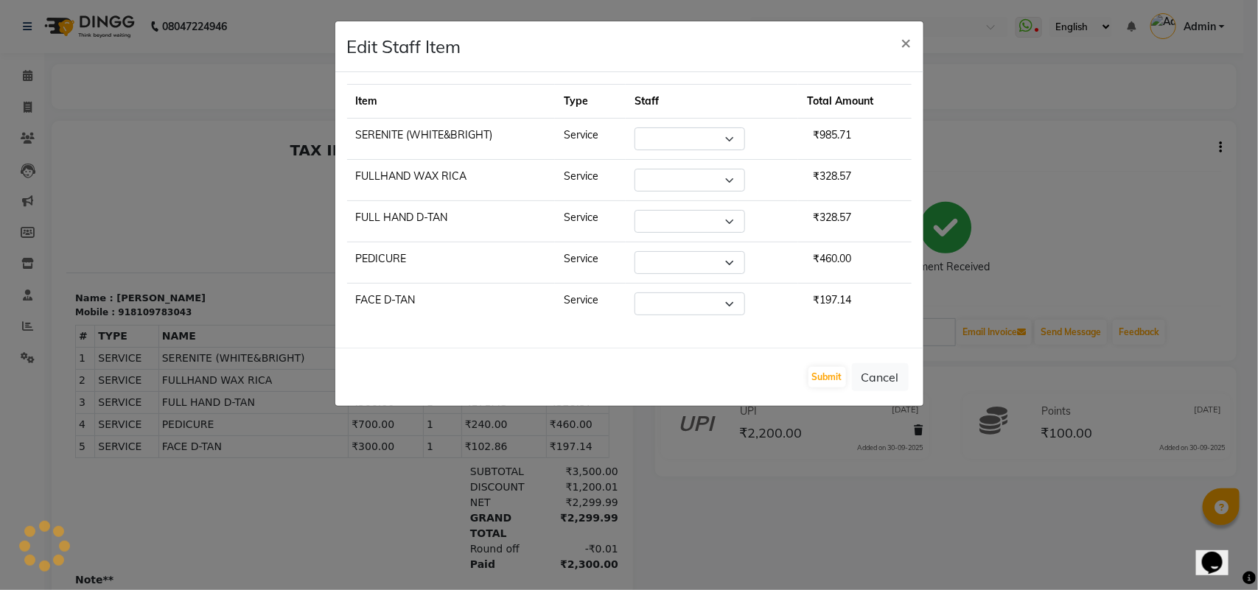
select select "21813"
select select "39160"
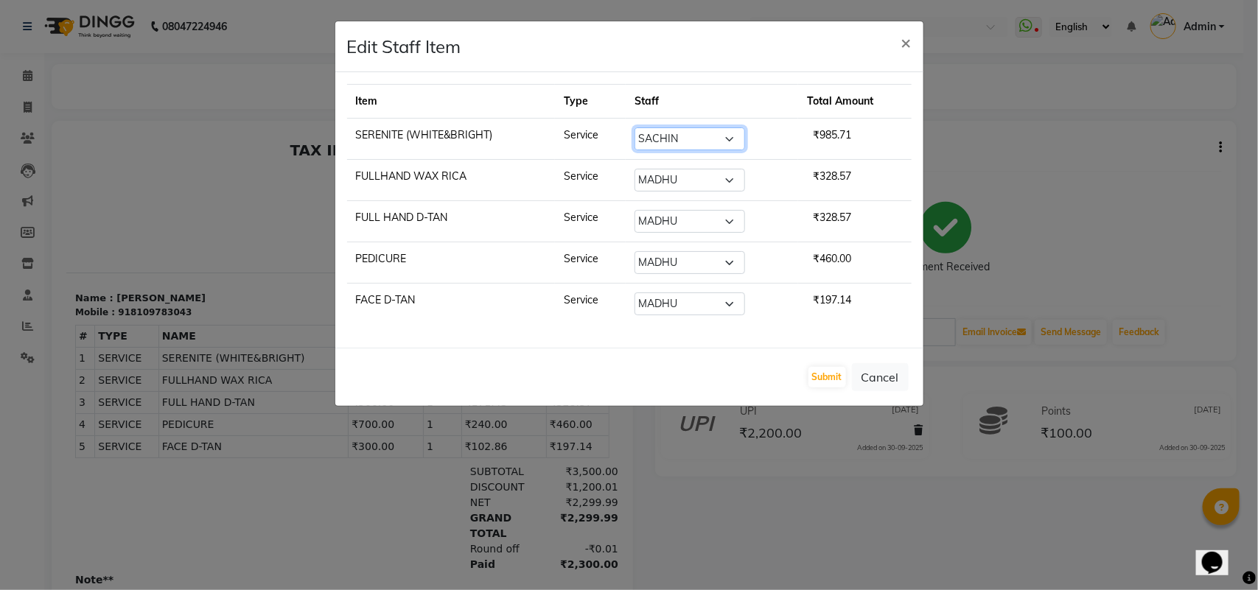
click at [730, 146] on select "Select ADITYA AJIT [PERSON_NAME] [PERSON_NAME] [PERSON_NAME] [PERSON_NAME] RAKS…" at bounding box center [689, 138] width 111 height 23
select select "39160"
click at [634, 127] on select "Select ADITYA AJIT [PERSON_NAME] [PERSON_NAME] [PERSON_NAME] [PERSON_NAME] RAKS…" at bounding box center [689, 138] width 111 height 23
click at [825, 376] on button "Submit" at bounding box center [827, 377] width 38 height 21
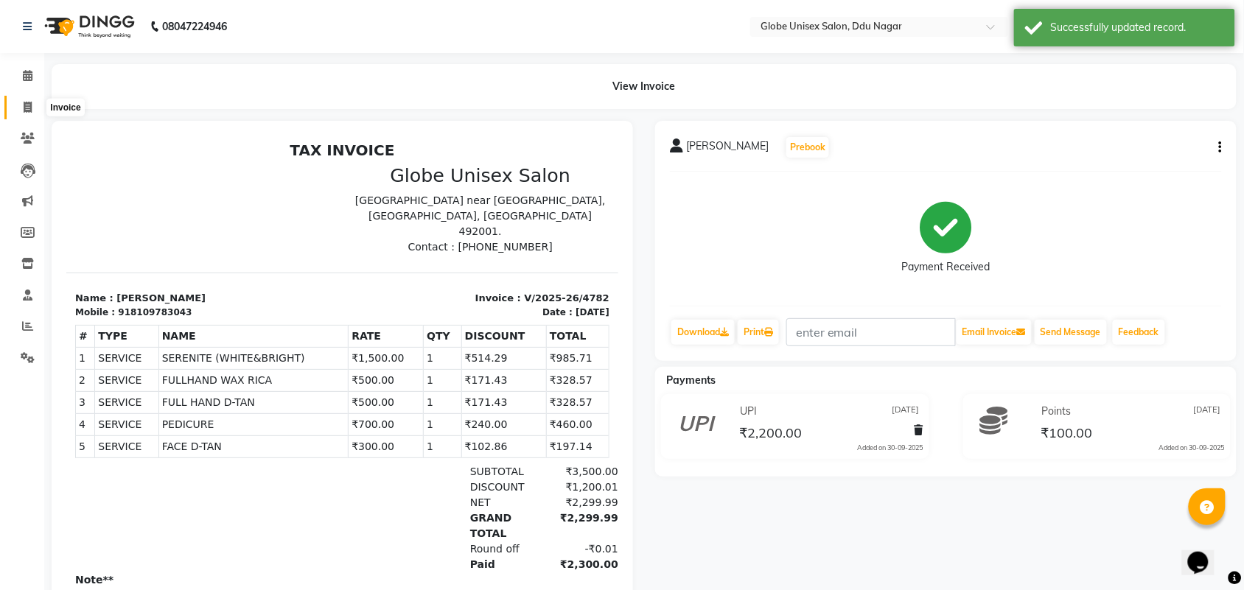
click at [24, 102] on icon at bounding box center [28, 107] width 8 height 11
select select "service"
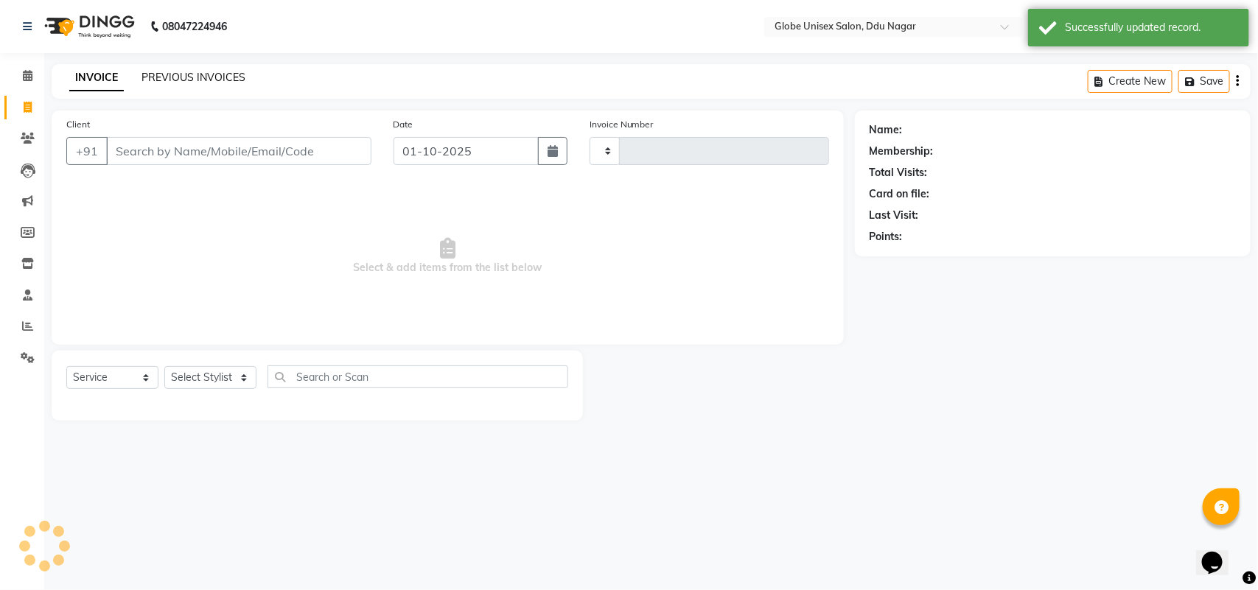
type input "4811"
select select "4184"
click at [194, 76] on link "PREVIOUS INVOICES" at bounding box center [193, 77] width 104 height 13
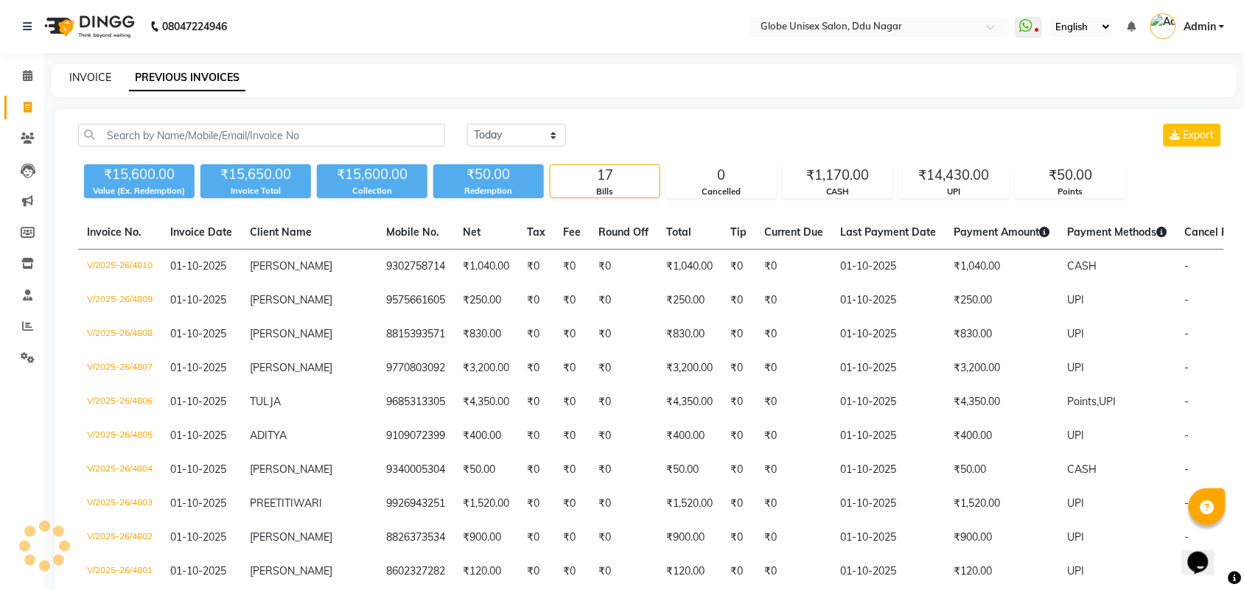
click at [94, 83] on link "INVOICE" at bounding box center [90, 77] width 42 height 13
select select "service"
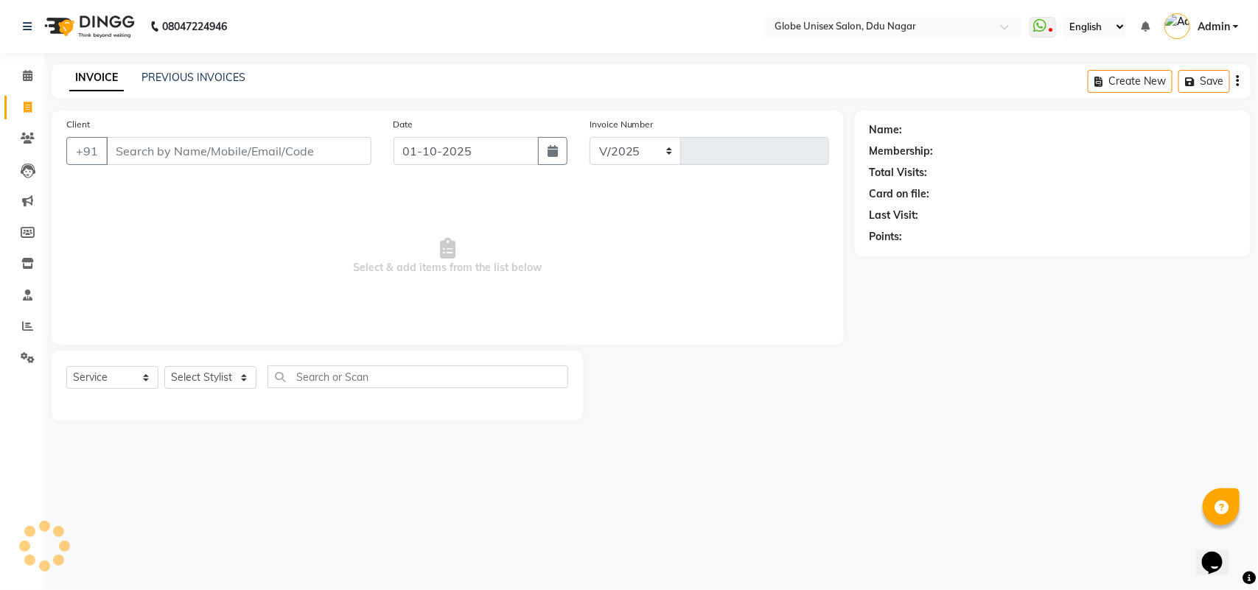
select select "4184"
type input "4811"
click at [183, 85] on div "PREVIOUS INVOICES" at bounding box center [193, 77] width 104 height 15
click at [203, 77] on link "PREVIOUS INVOICES" at bounding box center [193, 77] width 104 height 13
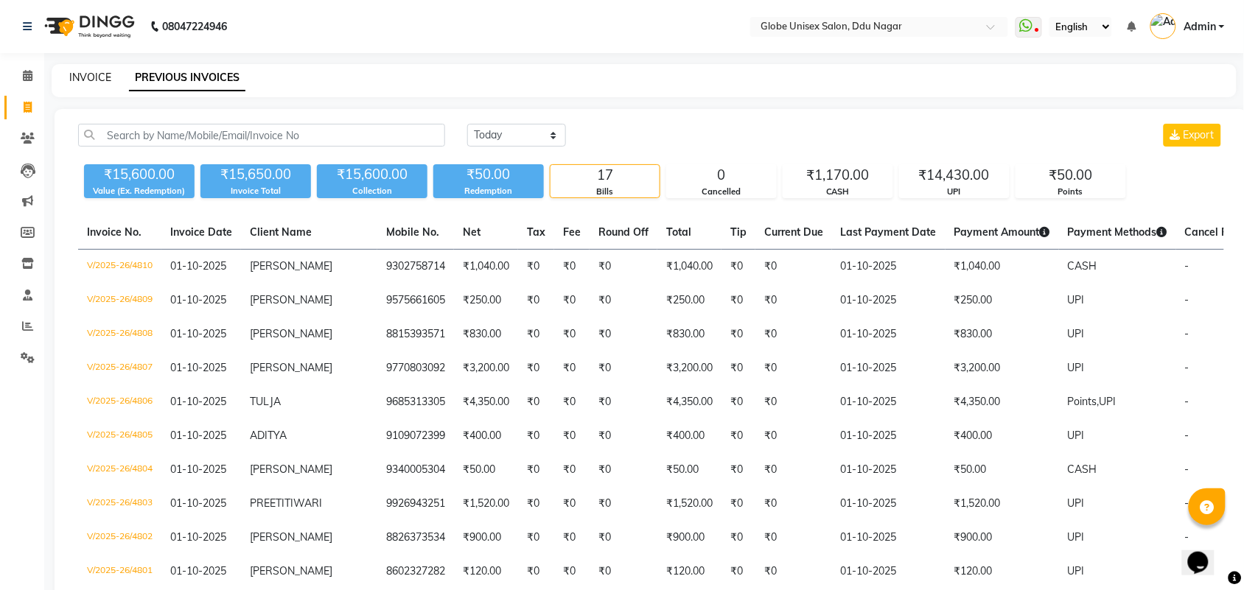
click at [97, 74] on link "INVOICE" at bounding box center [90, 77] width 42 height 13
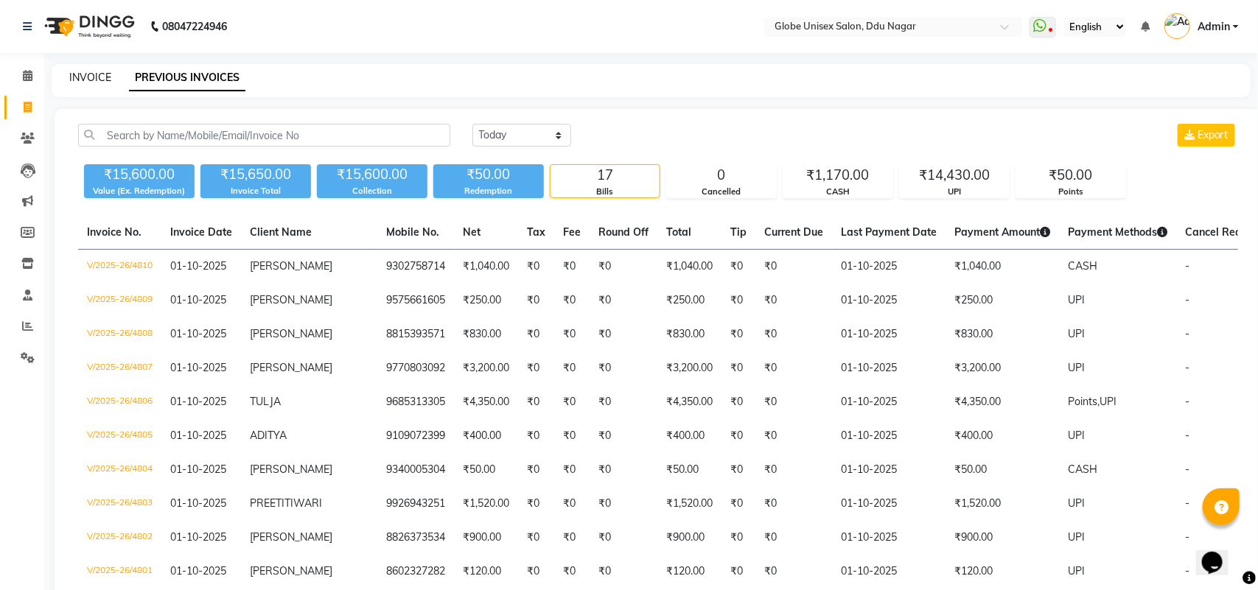
select select "service"
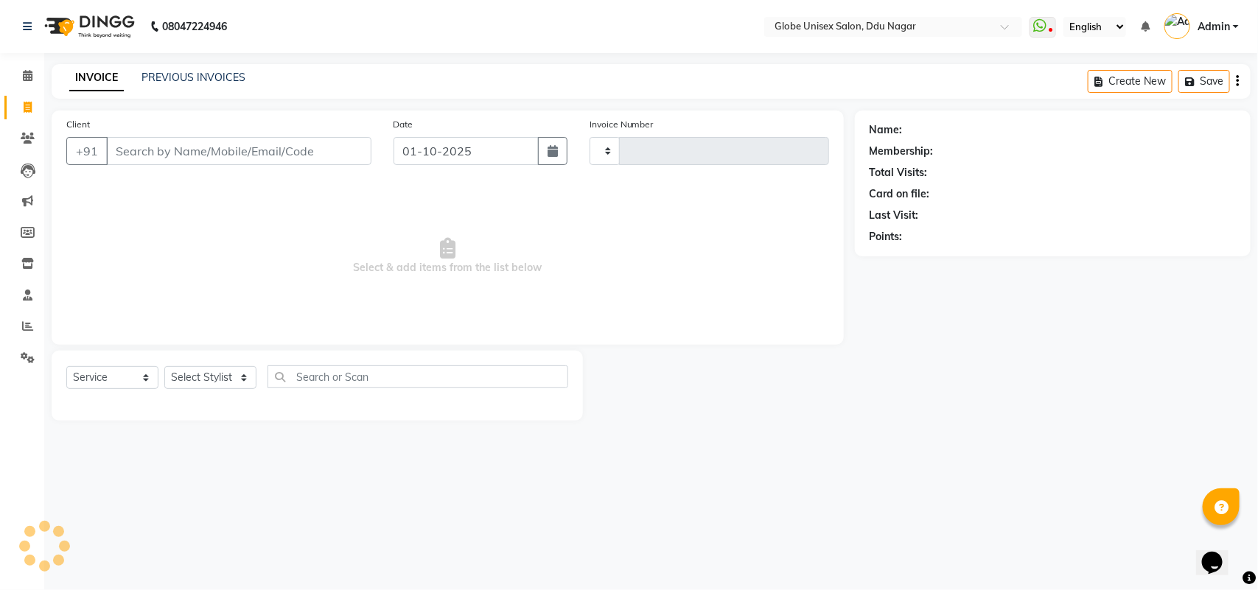
type input "4811"
select select "4184"
click at [216, 373] on select "Select Stylist ADITYA AJIT [PERSON_NAME] DEV [PERSON_NAME] [PERSON_NAME] [PERSO…" at bounding box center [210, 377] width 92 height 23
select select "62852"
click at [164, 366] on select "Select Stylist ADITYA AJIT [PERSON_NAME] DEV [PERSON_NAME] [PERSON_NAME] [PERSO…" at bounding box center [210, 377] width 92 height 23
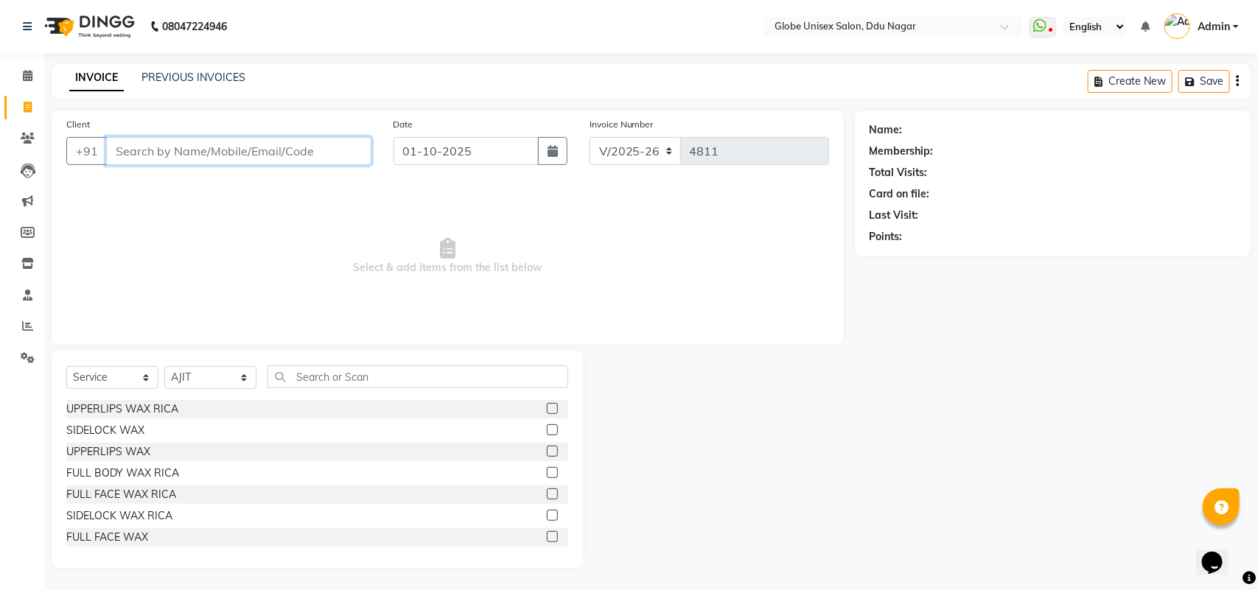
click at [249, 160] on input "Client" at bounding box center [238, 151] width 265 height 28
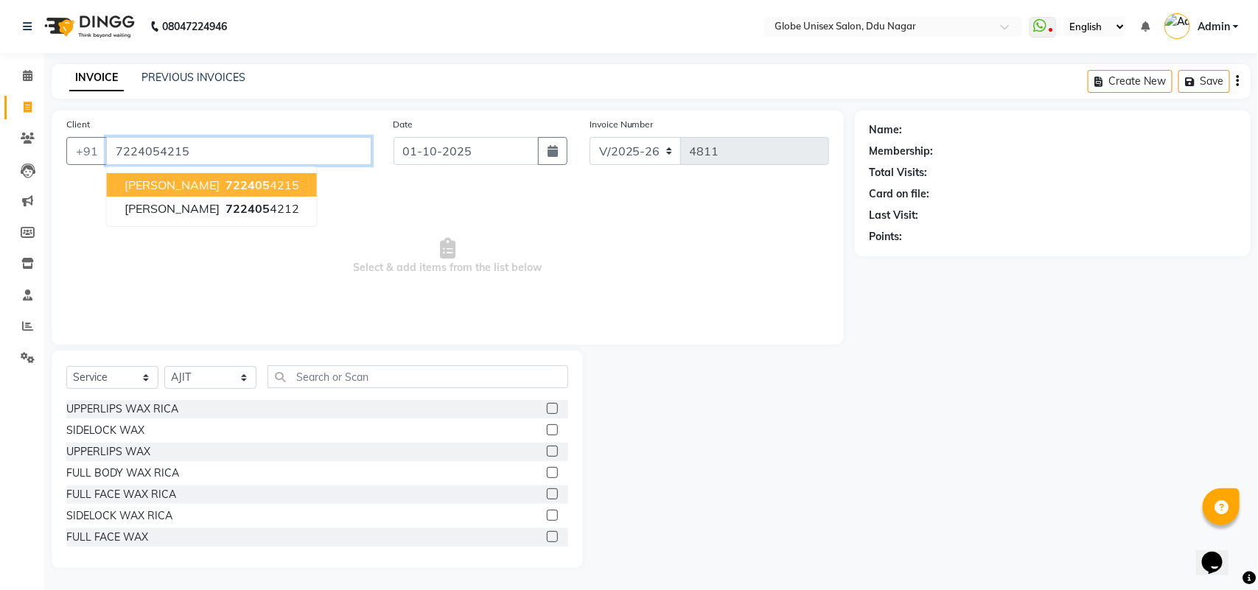
type input "7224054215"
select select "1: Object"
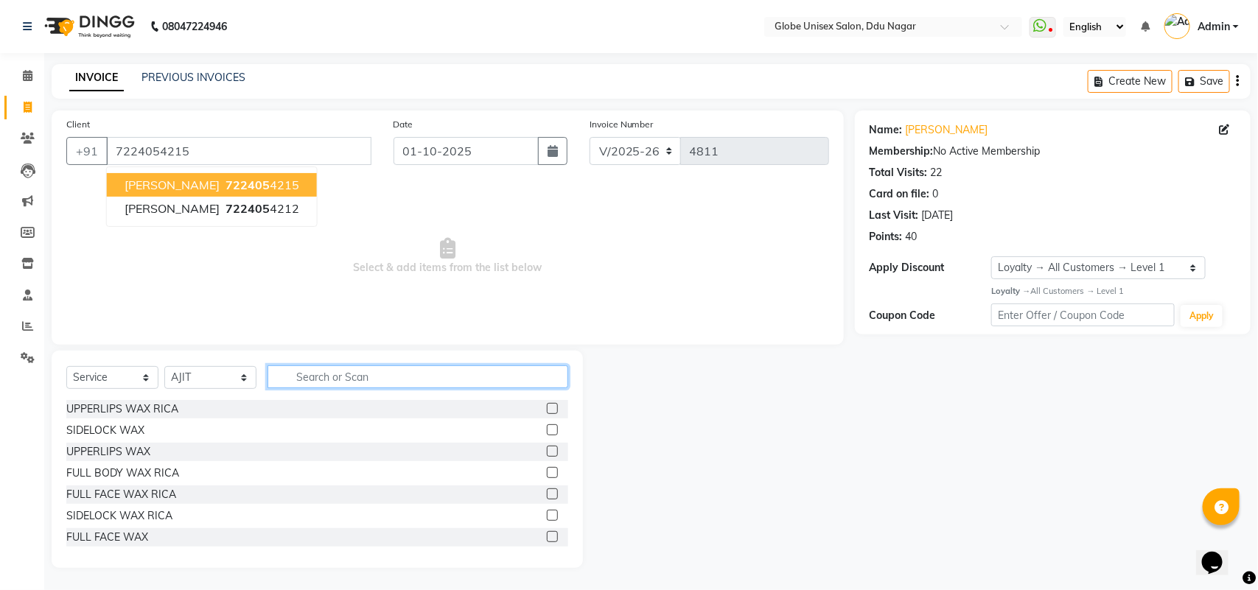
click at [393, 365] on input "text" at bounding box center [417, 376] width 301 height 23
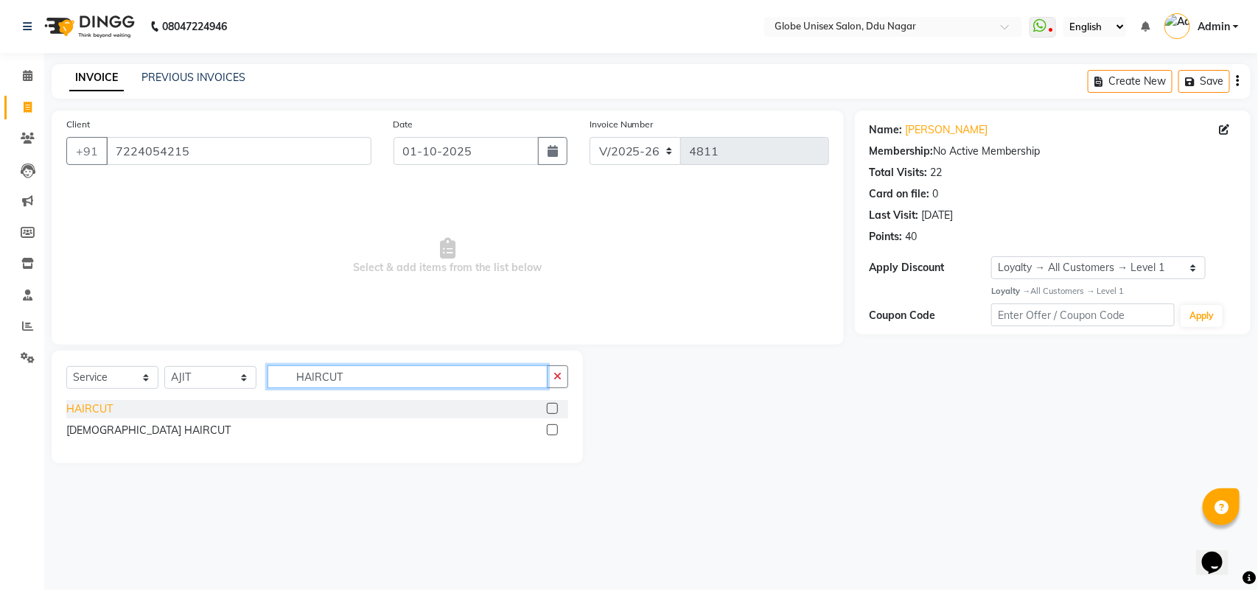
type input "HAIRCUT"
click at [99, 410] on div "HAIRCUT" at bounding box center [89, 409] width 46 height 15
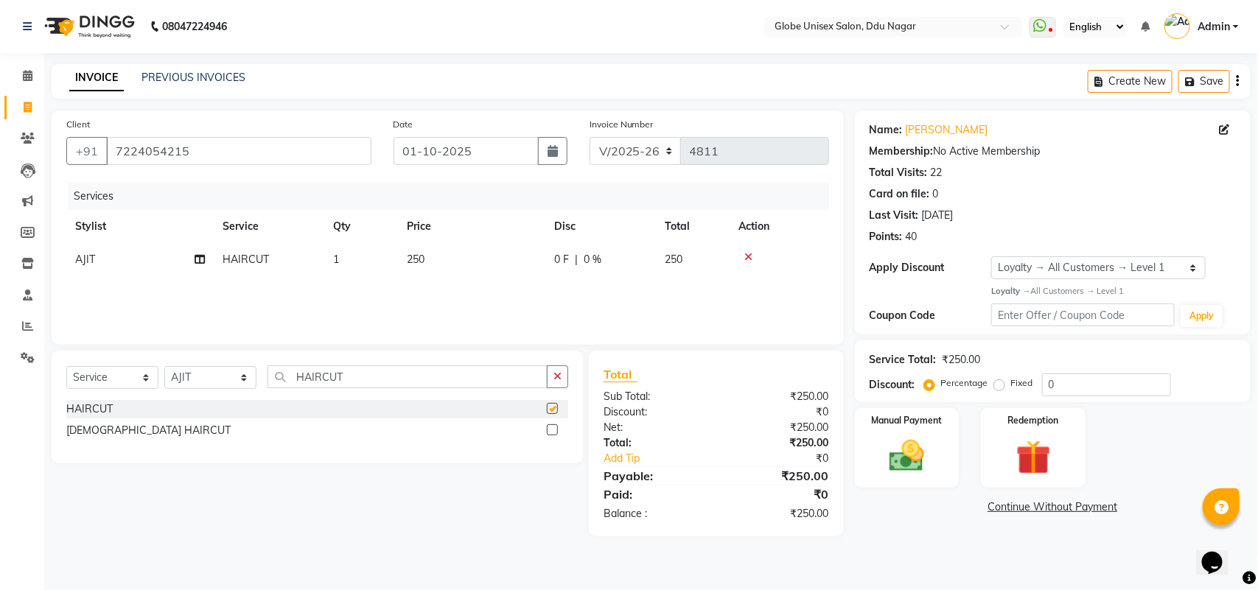
checkbox input "false"
click at [385, 385] on input "HAIRCUT" at bounding box center [407, 376] width 280 height 23
type input "H"
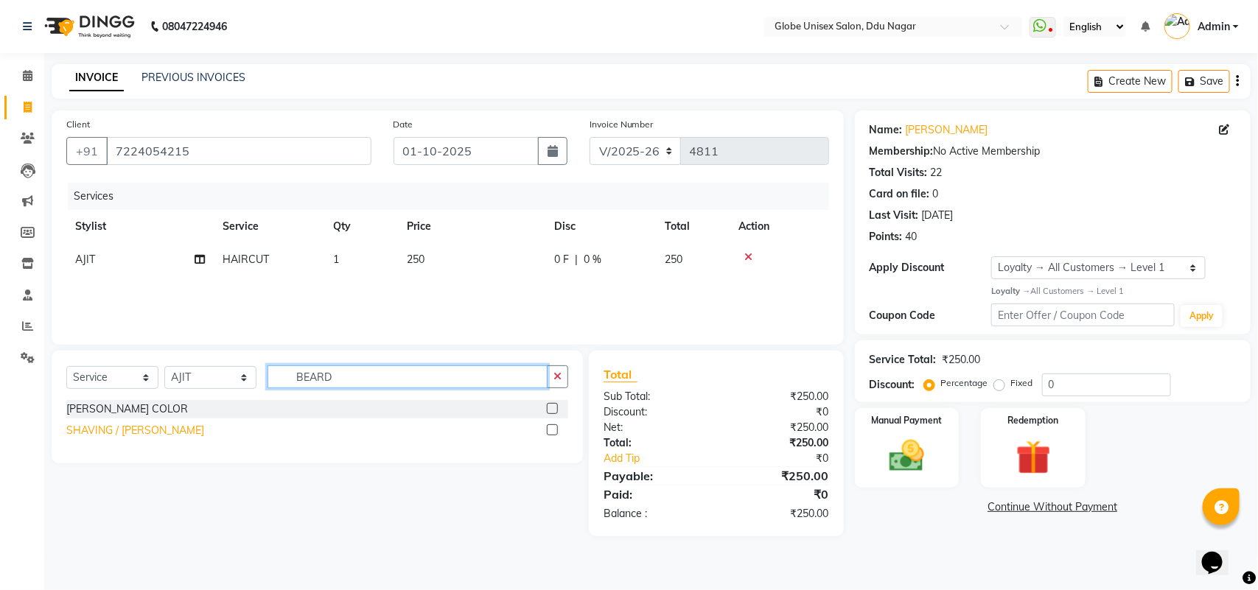
type input "BEARD"
click at [116, 424] on div "SHAVING / [PERSON_NAME]" at bounding box center [135, 430] width 138 height 15
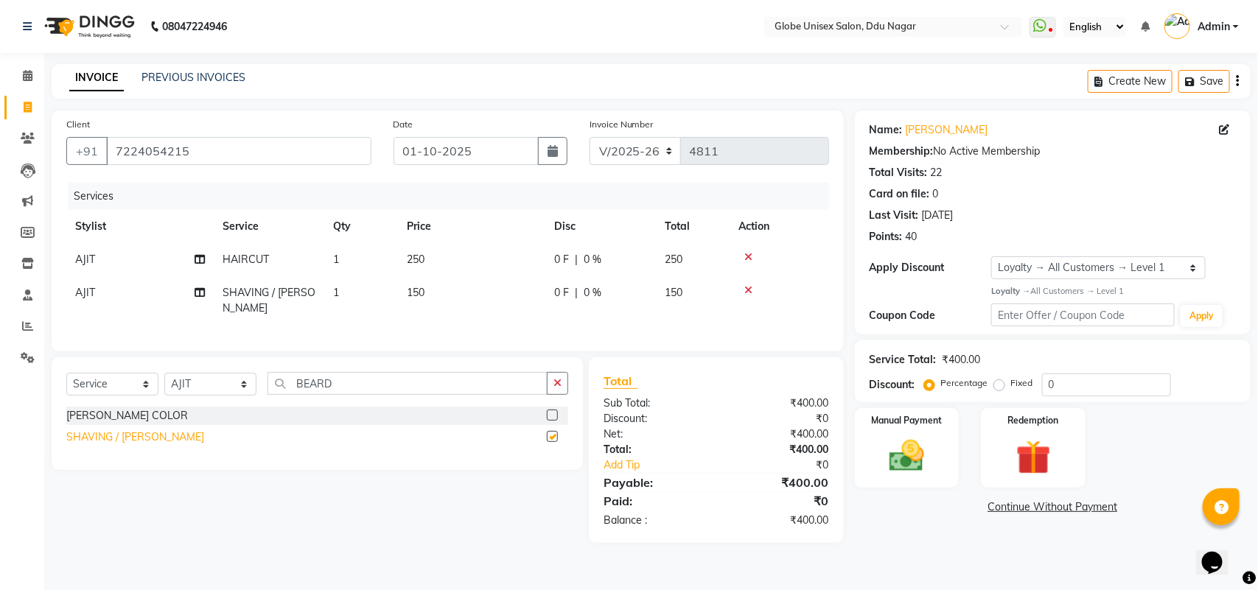
checkbox input "false"
click at [911, 446] on img at bounding box center [907, 455] width 58 height 41
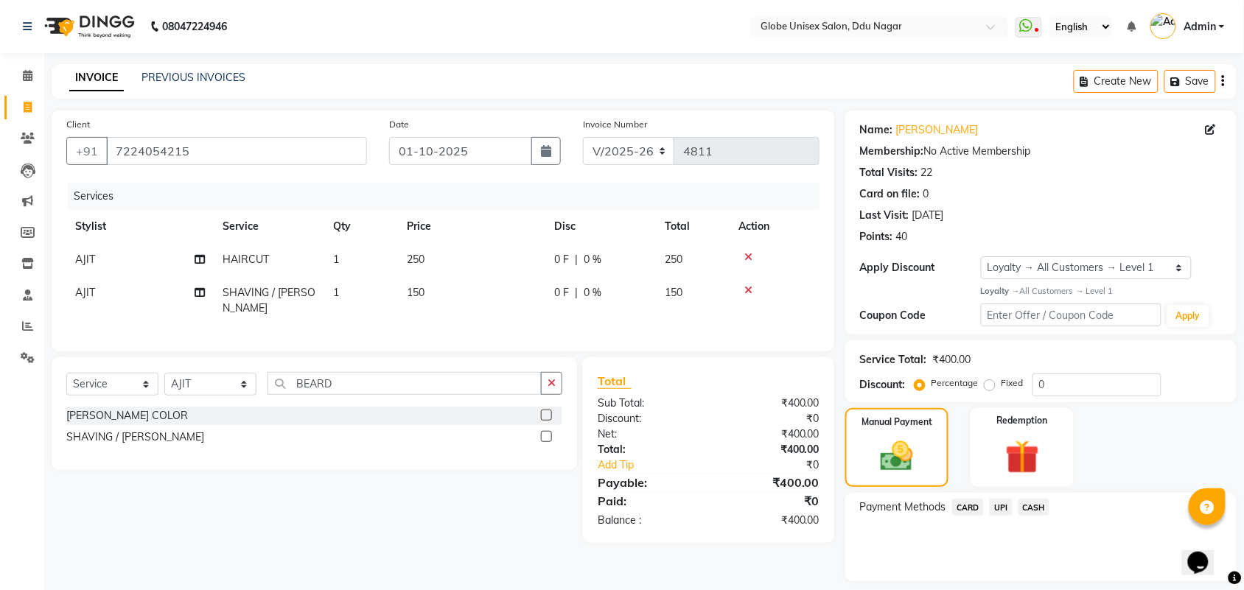
click at [1037, 512] on span "CASH" at bounding box center [1034, 507] width 32 height 17
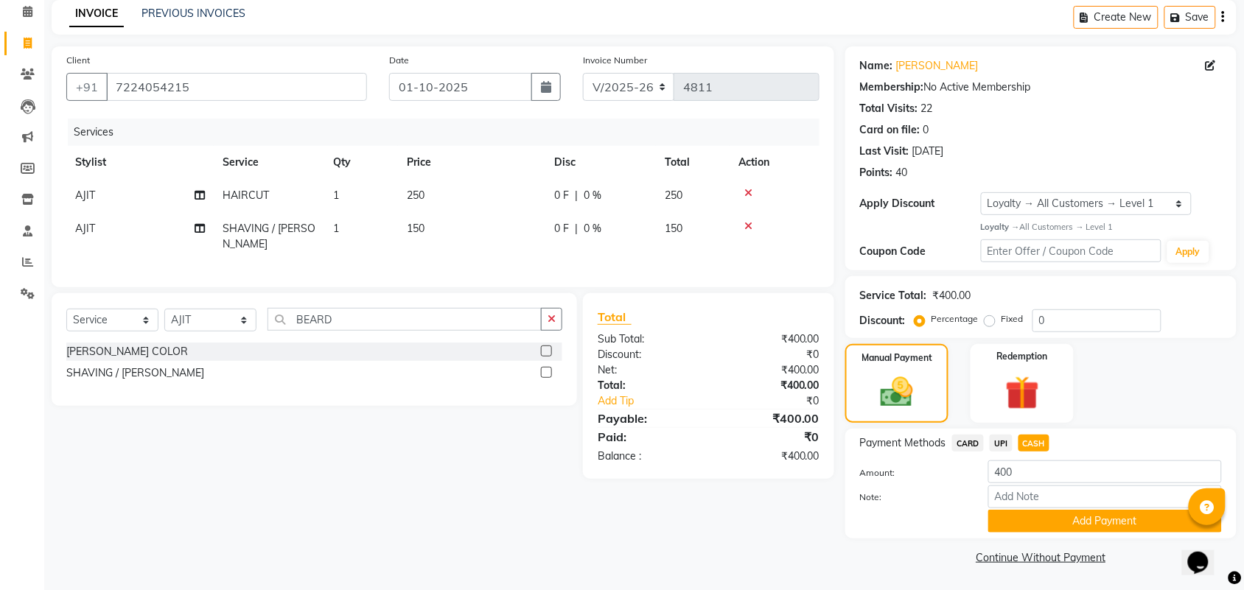
drag, startPoint x: 1091, startPoint y: 514, endPoint x: 1257, endPoint y: 462, distance: 174.3
click at [1100, 516] on button "Add Payment" at bounding box center [1105, 521] width 234 height 23
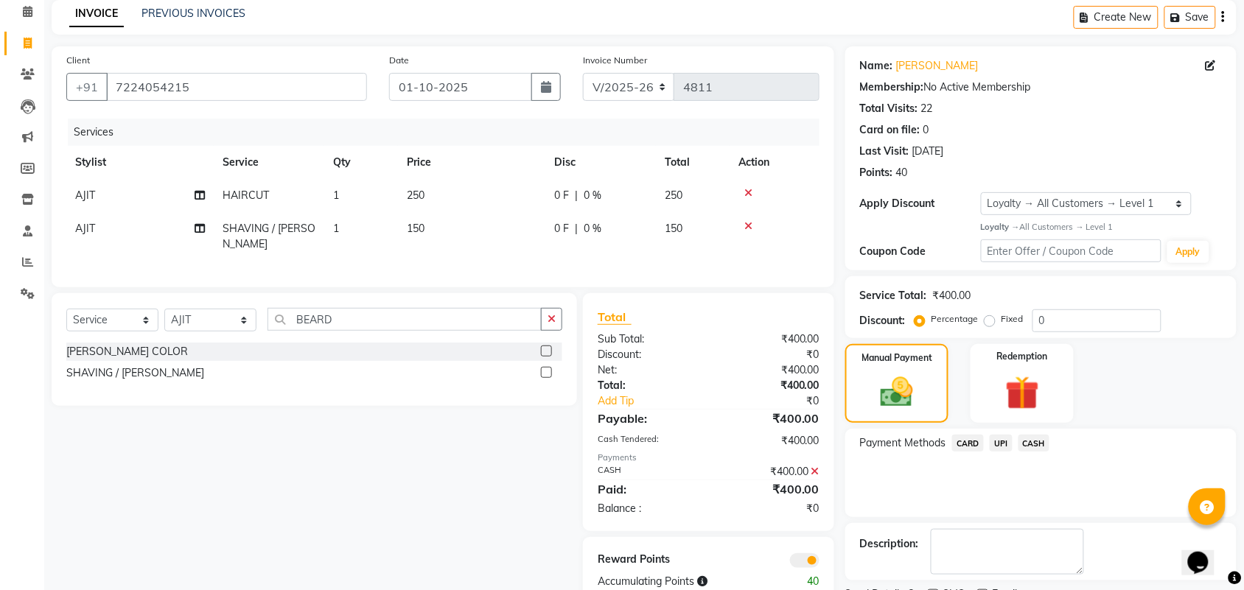
scroll to position [127, 0]
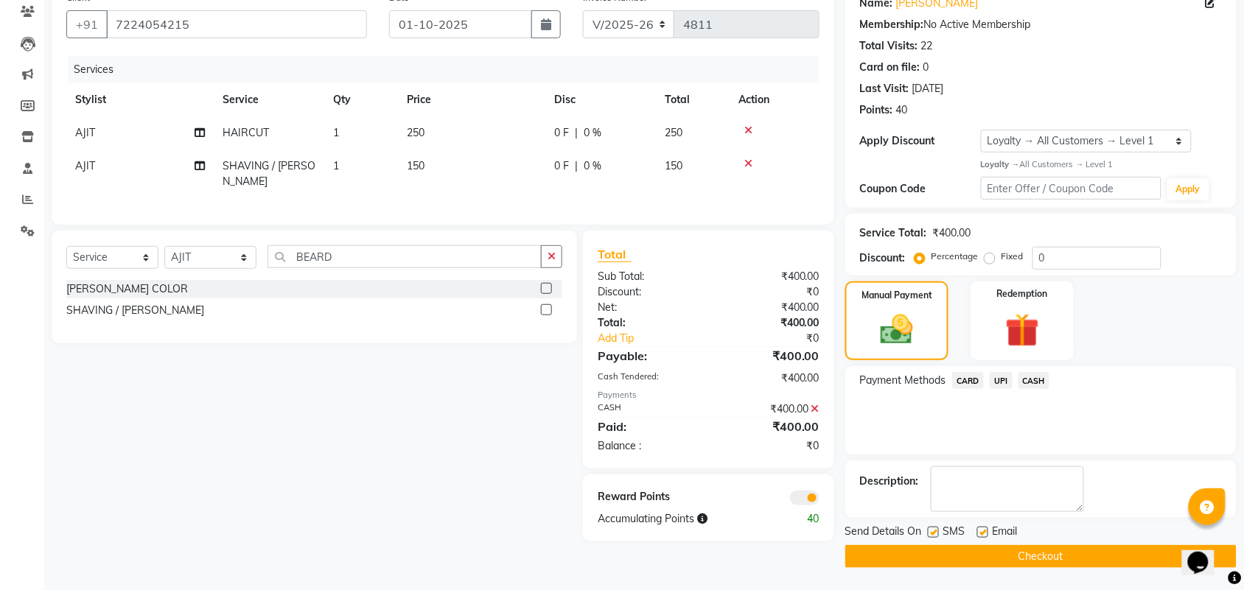
click at [1081, 555] on button "Checkout" at bounding box center [1040, 556] width 391 height 23
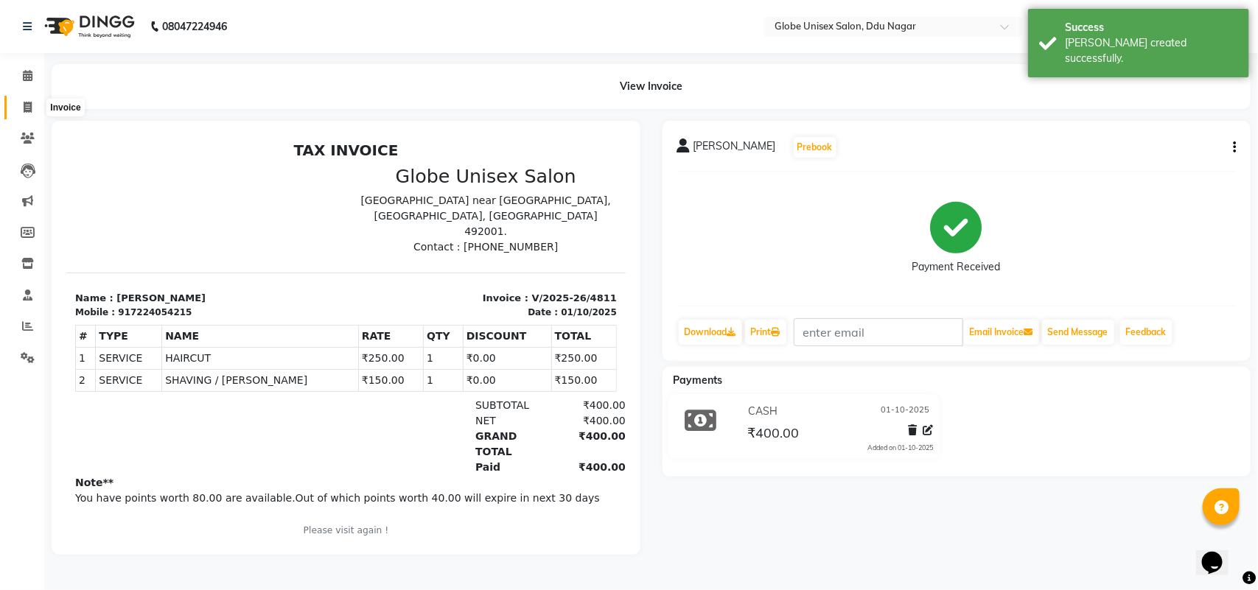
click at [24, 103] on icon at bounding box center [28, 107] width 8 height 11
select select "service"
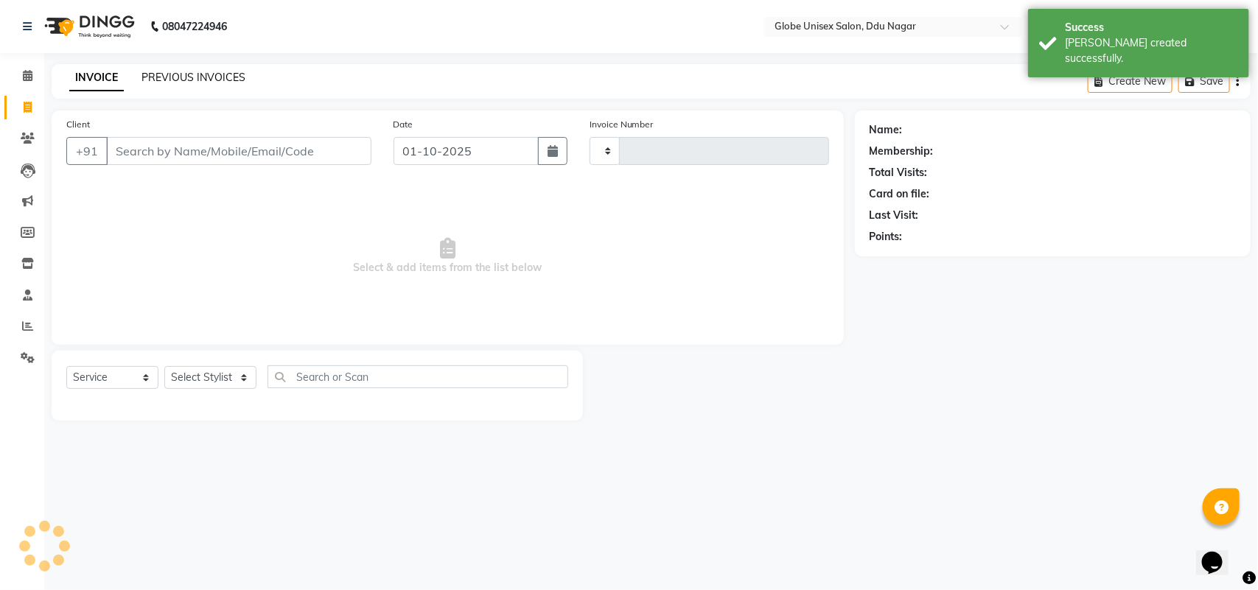
click at [194, 79] on link "PREVIOUS INVOICES" at bounding box center [193, 77] width 104 height 13
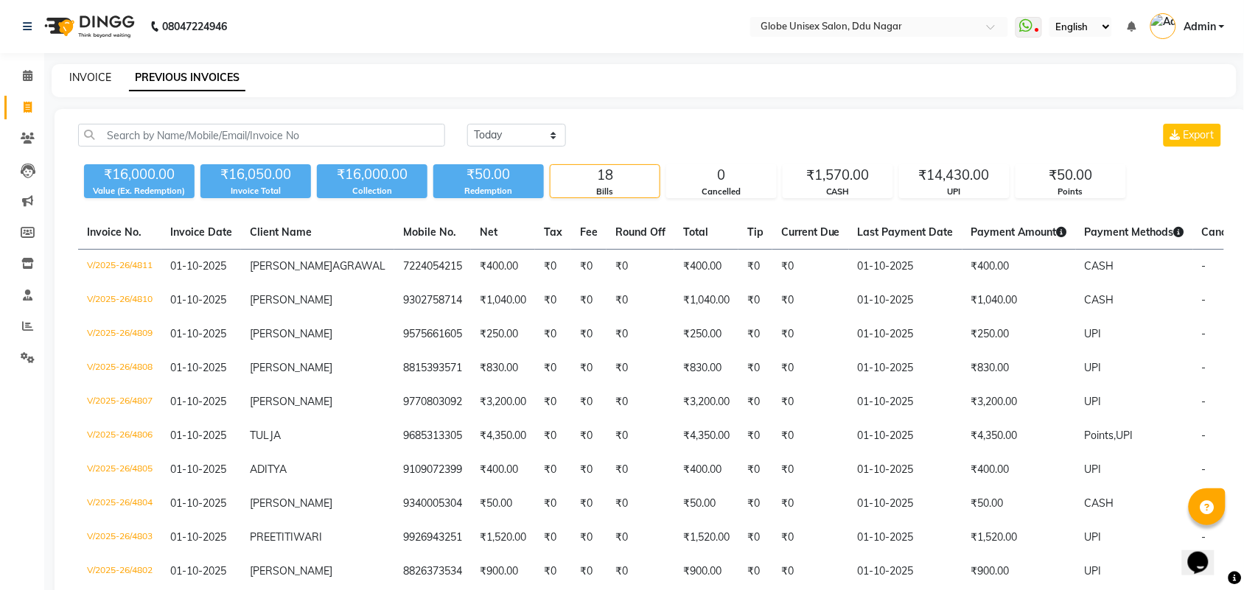
click at [103, 74] on link "INVOICE" at bounding box center [90, 77] width 42 height 13
select select "service"
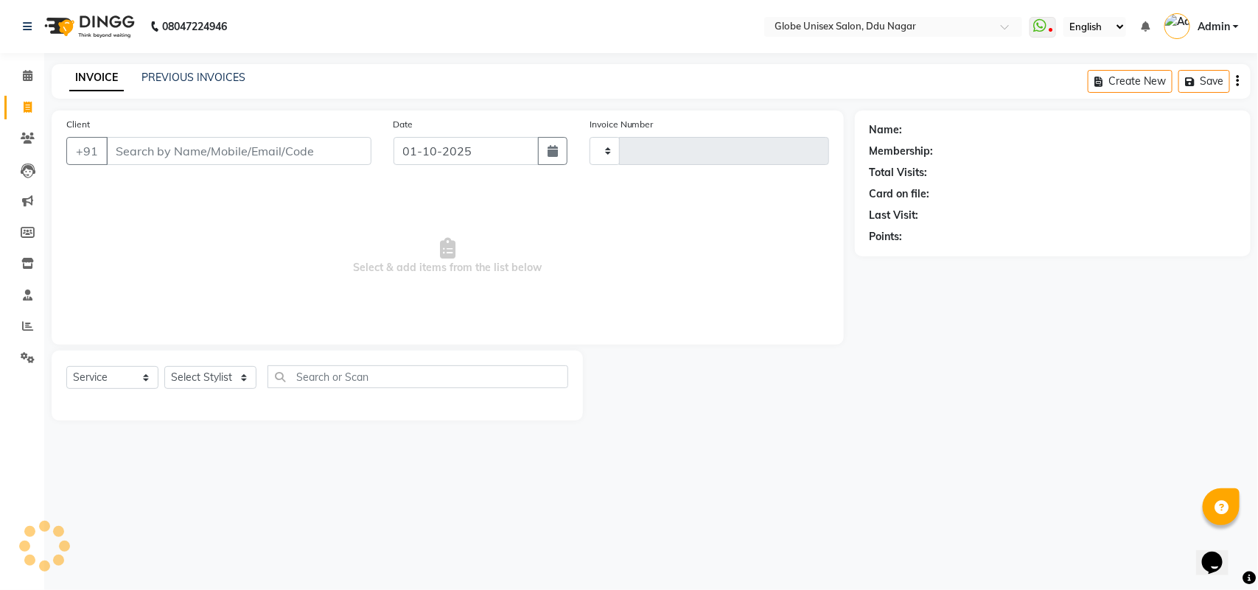
type input "4812"
select select "4184"
click at [194, 74] on link "PREVIOUS INVOICES" at bounding box center [193, 77] width 104 height 13
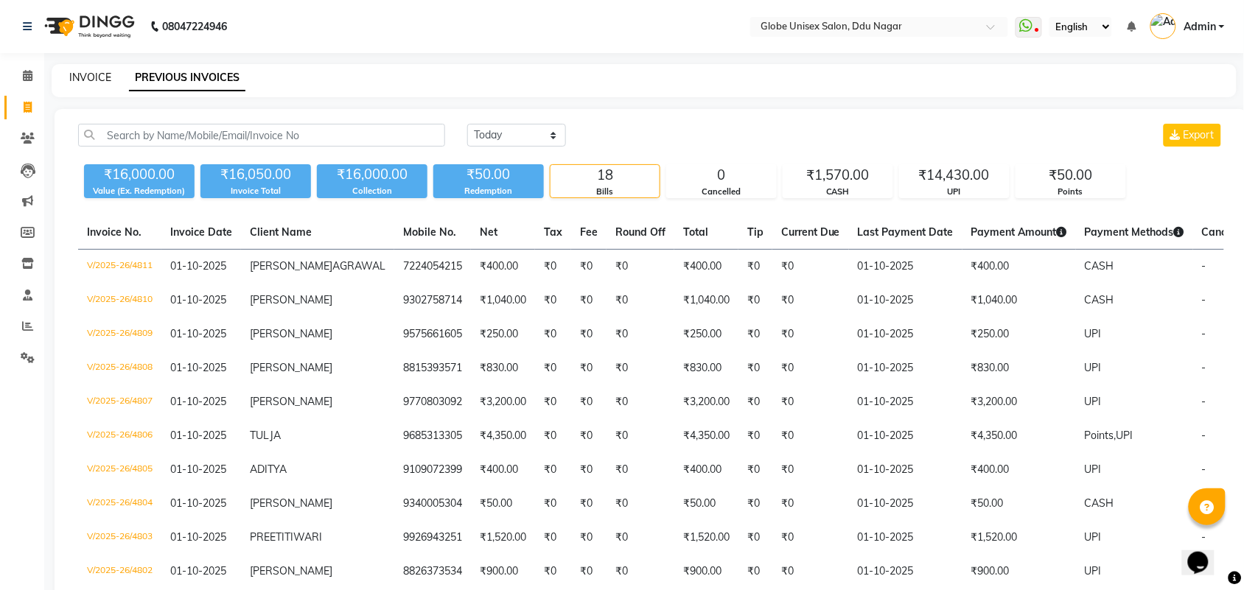
click at [93, 82] on link "INVOICE" at bounding box center [90, 77] width 42 height 13
select select "service"
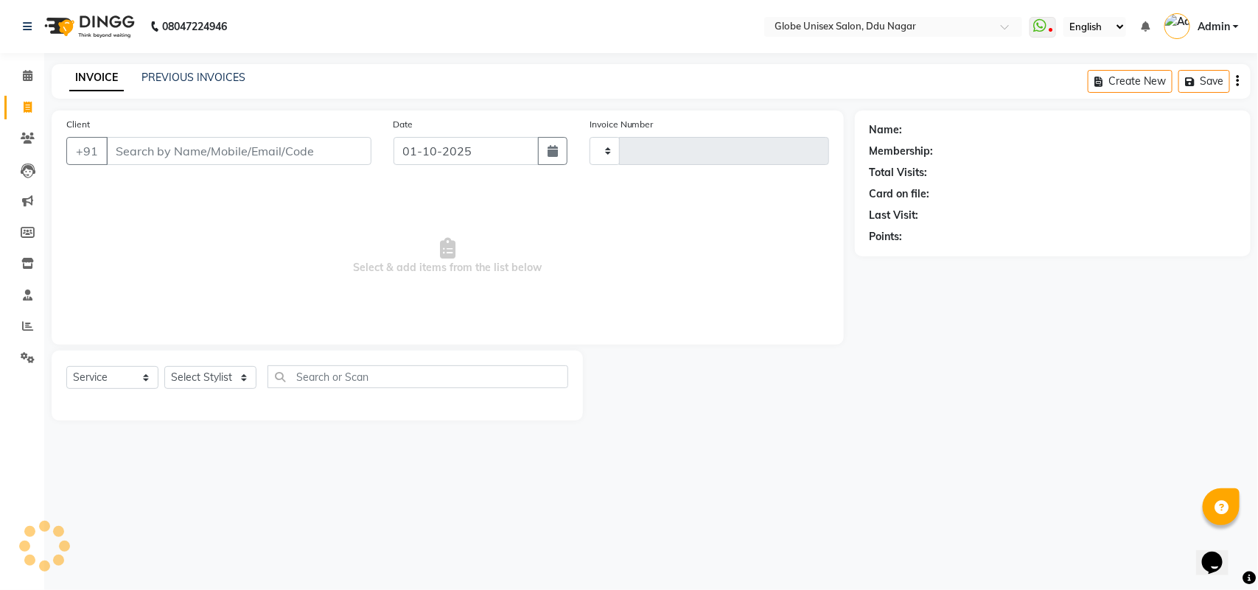
type input "4812"
select select "4184"
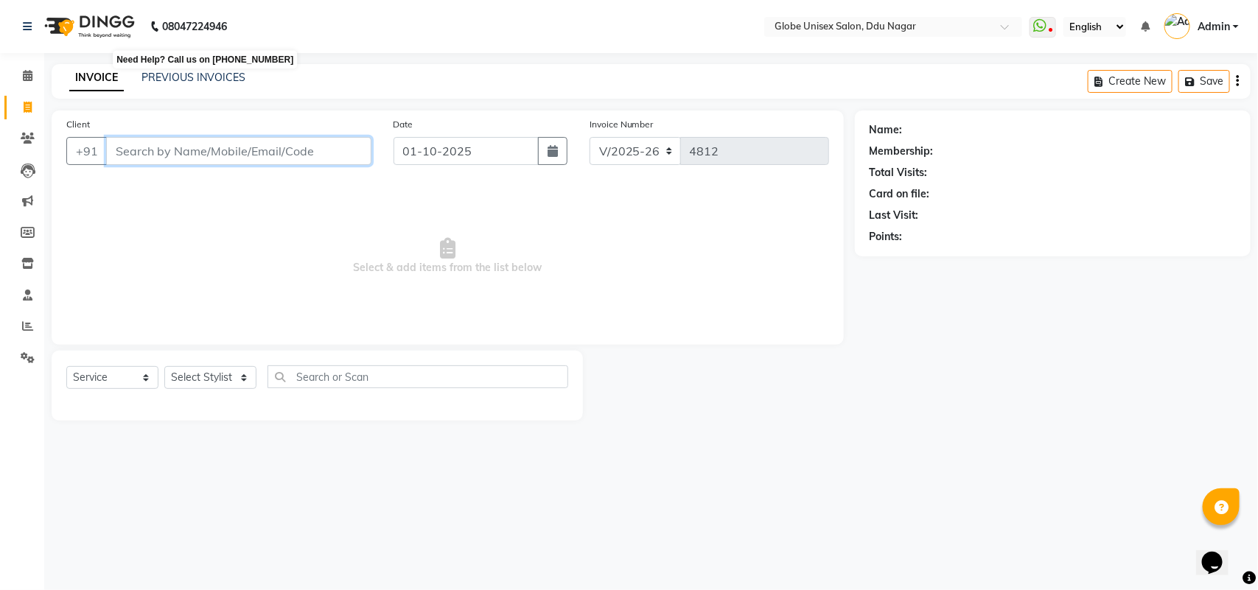
click at [188, 148] on input "Client" at bounding box center [238, 151] width 265 height 28
click at [293, 144] on input "Client" at bounding box center [238, 151] width 265 height 28
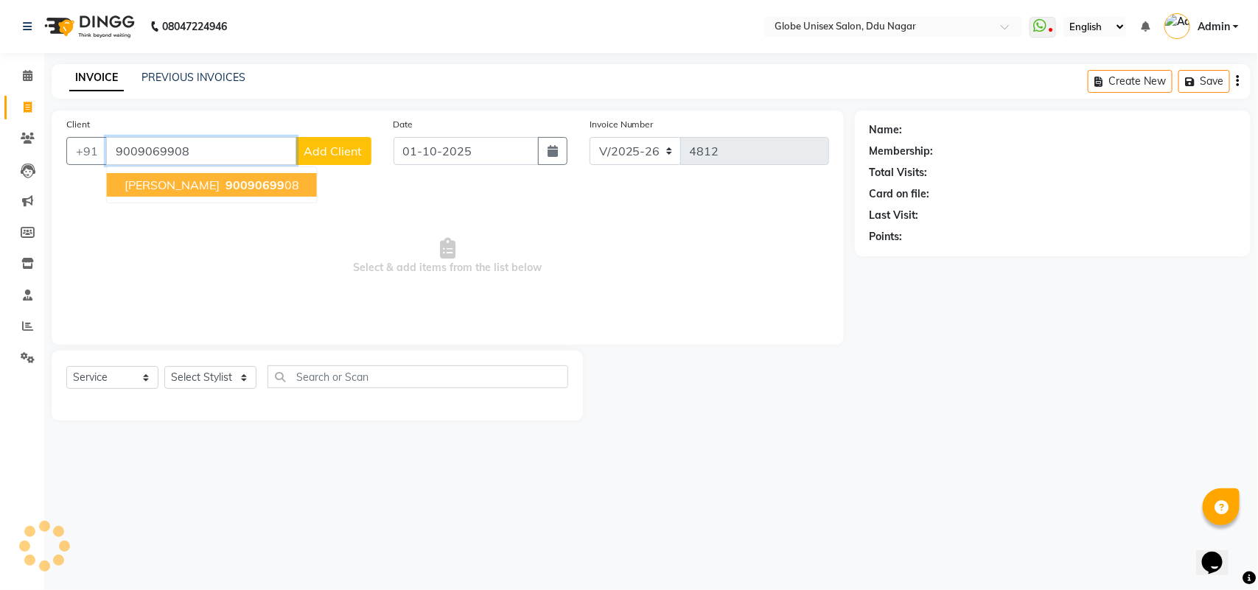
type input "9009069908"
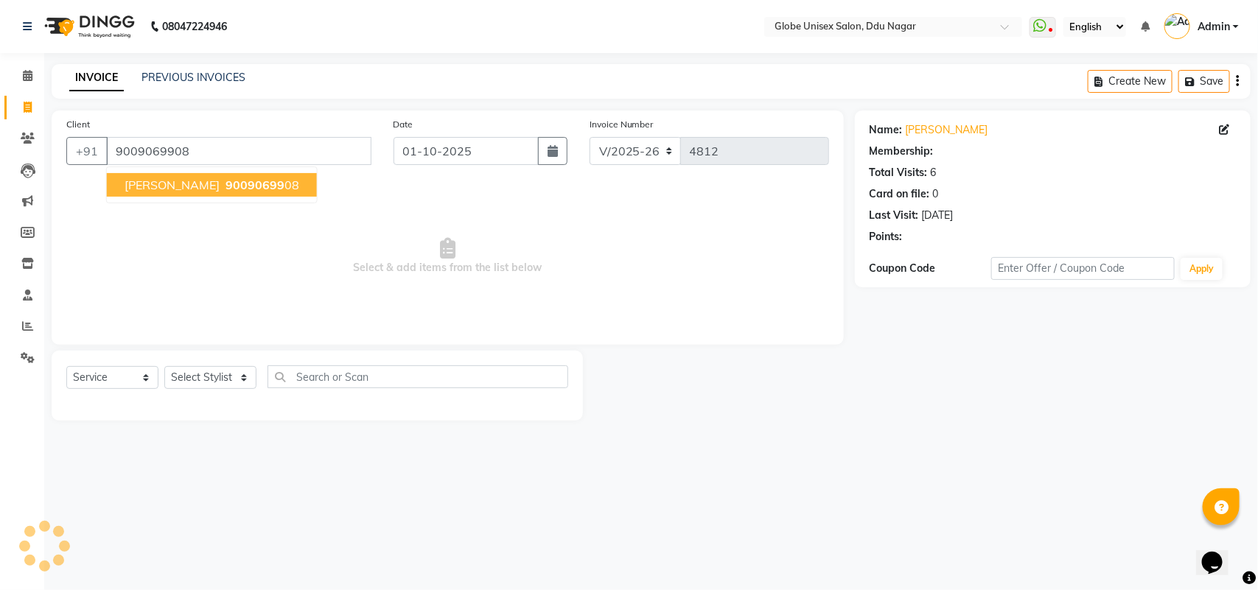
select select "2: Object"
click at [200, 385] on select "Select Stylist ADITYA AJIT [PERSON_NAME] DEV [PERSON_NAME] [PERSON_NAME] [PERSO…" at bounding box center [210, 377] width 92 height 23
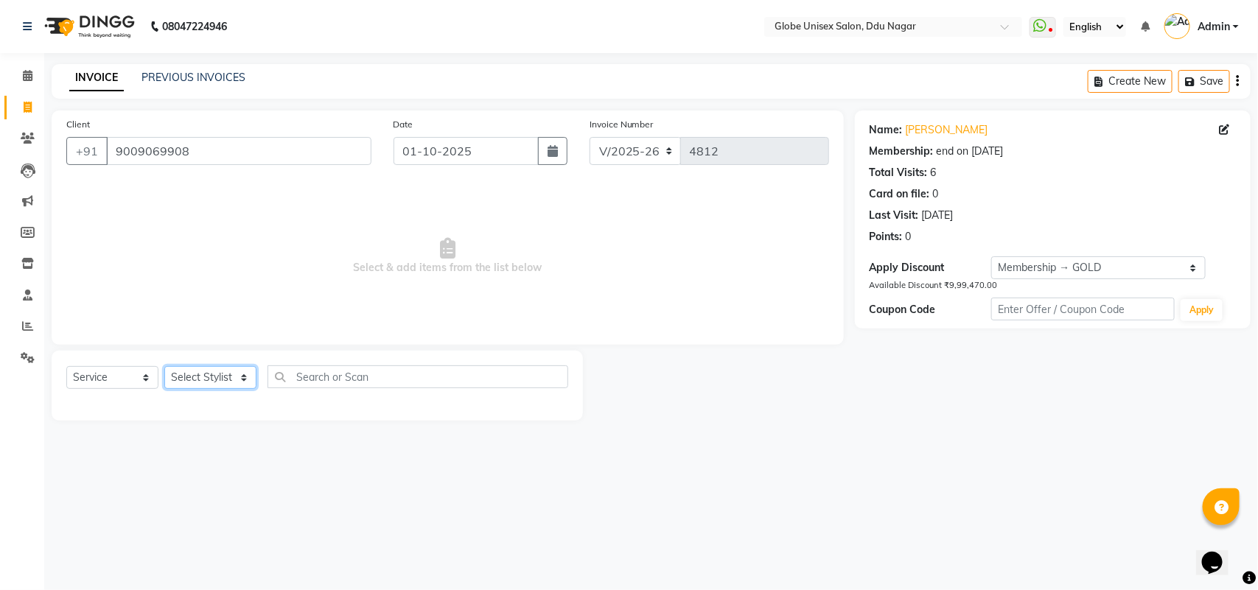
select select "24272"
click at [164, 366] on select "Select Stylist ADITYA AJIT [PERSON_NAME] DEV [PERSON_NAME] [PERSON_NAME] [PERSO…" at bounding box center [210, 377] width 92 height 23
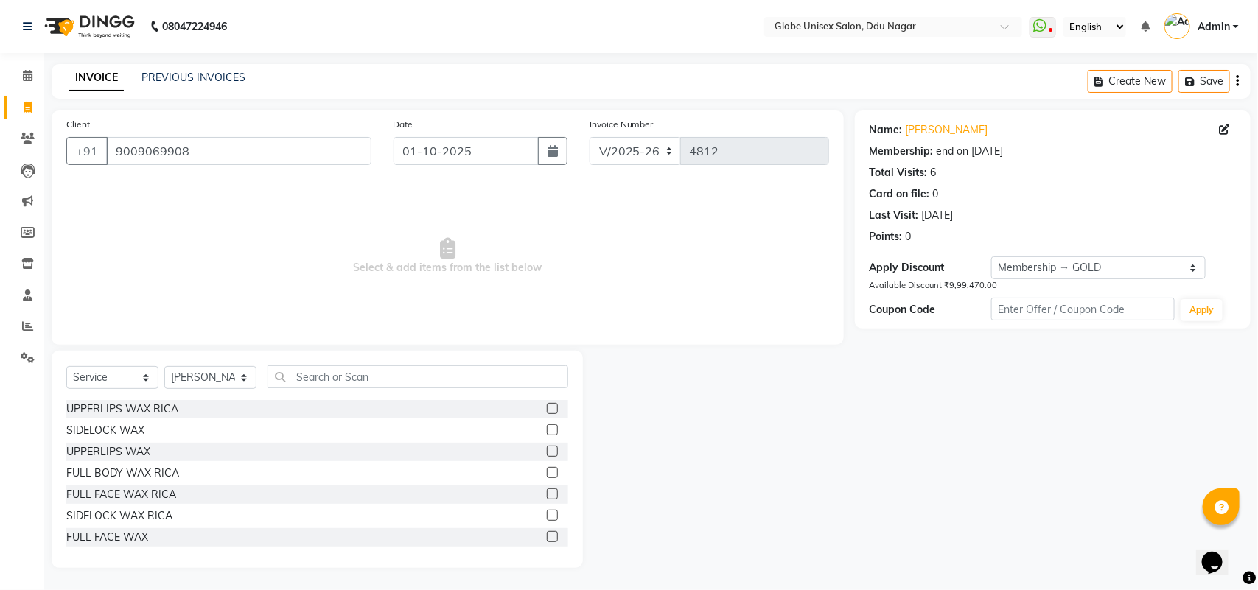
drag, startPoint x: 360, startPoint y: 396, endPoint x: 362, endPoint y: 380, distance: 16.4
click at [361, 396] on div "Select Service Product Membership Package Voucher Prepaid Gift Card Select Styl…" at bounding box center [317, 382] width 502 height 35
click at [365, 374] on input "text" at bounding box center [417, 376] width 301 height 23
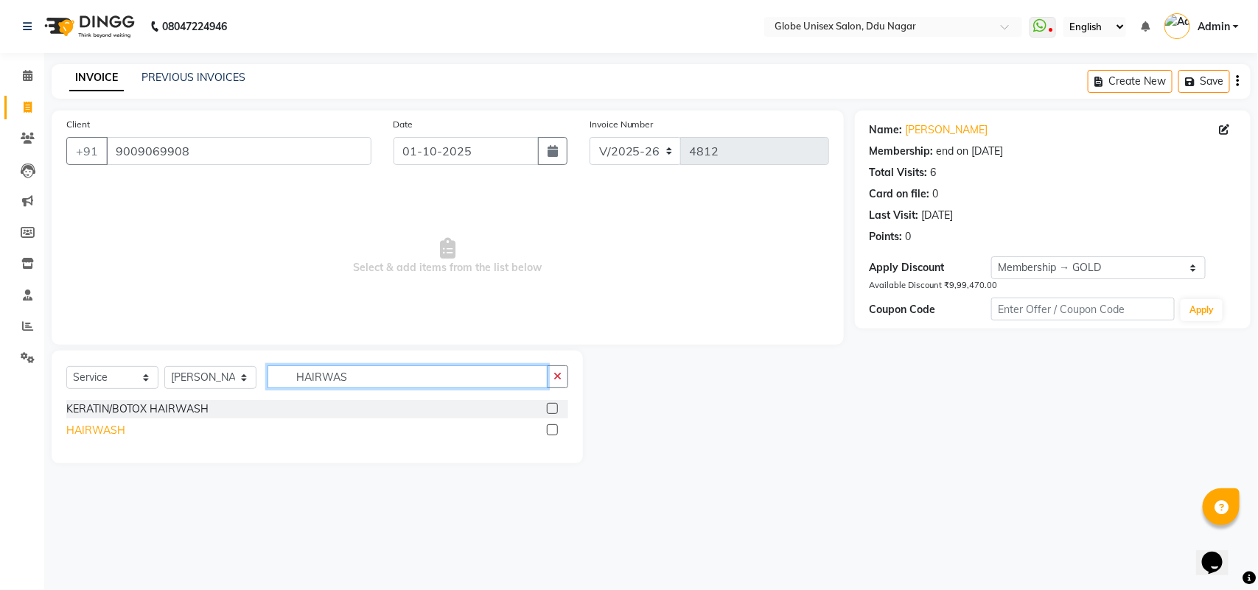
type input "HAIRWAS"
click at [90, 431] on div "HAIRWASH" at bounding box center [95, 430] width 59 height 15
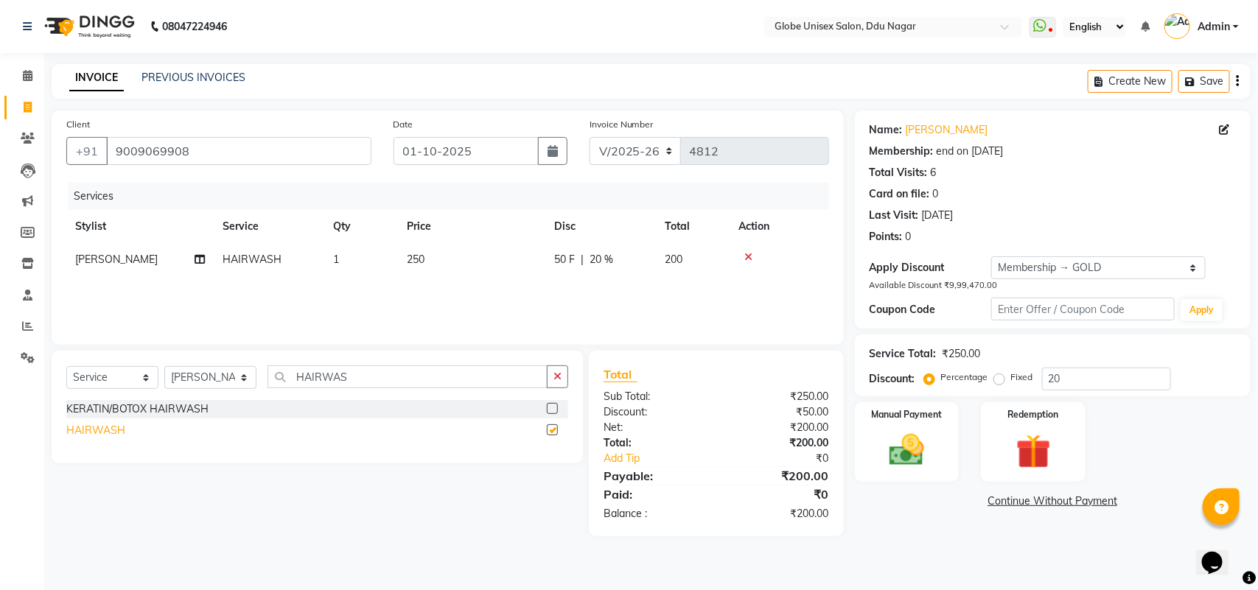
checkbox input "false"
click at [376, 370] on input "HAIRWAS" at bounding box center [407, 376] width 280 height 23
type input "H"
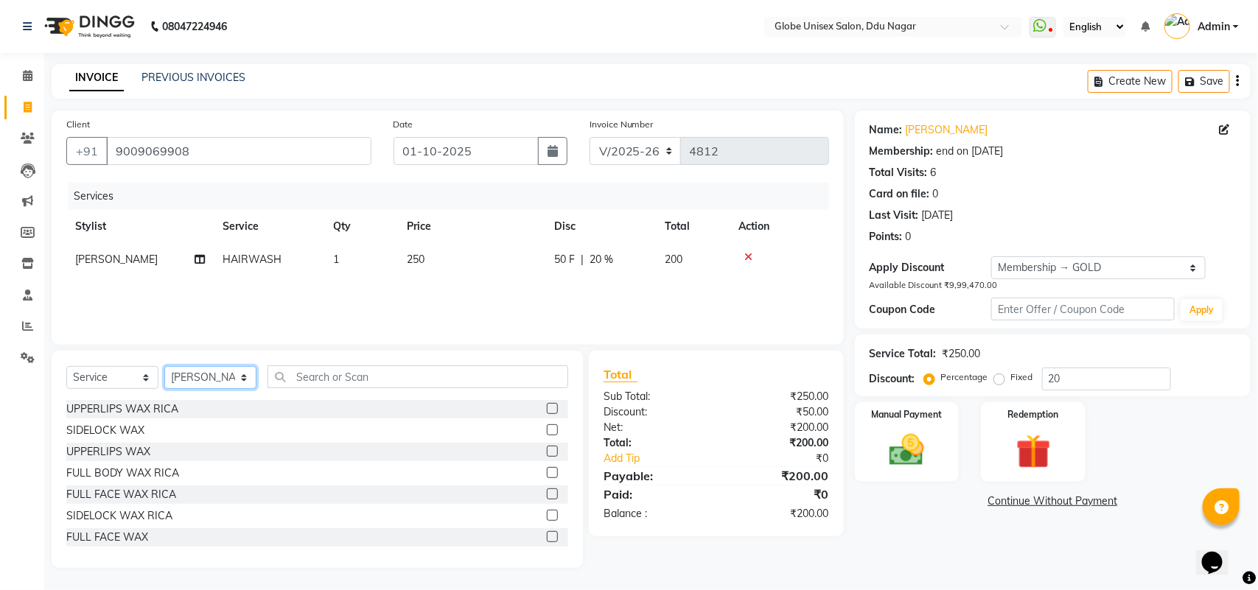
click at [218, 371] on select "Select Stylist ADITYA AJIT [PERSON_NAME] DEV [PERSON_NAME] [PERSON_NAME] [PERSO…" at bounding box center [210, 377] width 92 height 23
select select "34566"
click at [164, 366] on select "Select Stylist ADITYA AJIT [PERSON_NAME] DEV [PERSON_NAME] [PERSON_NAME] [PERSO…" at bounding box center [210, 377] width 92 height 23
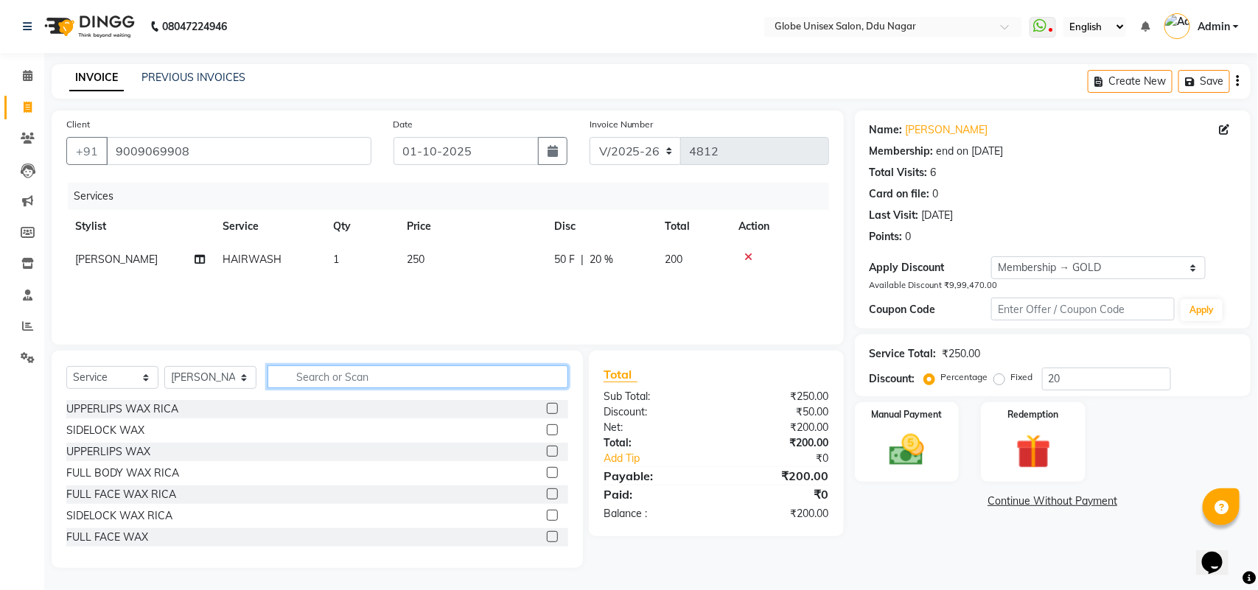
click at [334, 372] on input "text" at bounding box center [417, 376] width 301 height 23
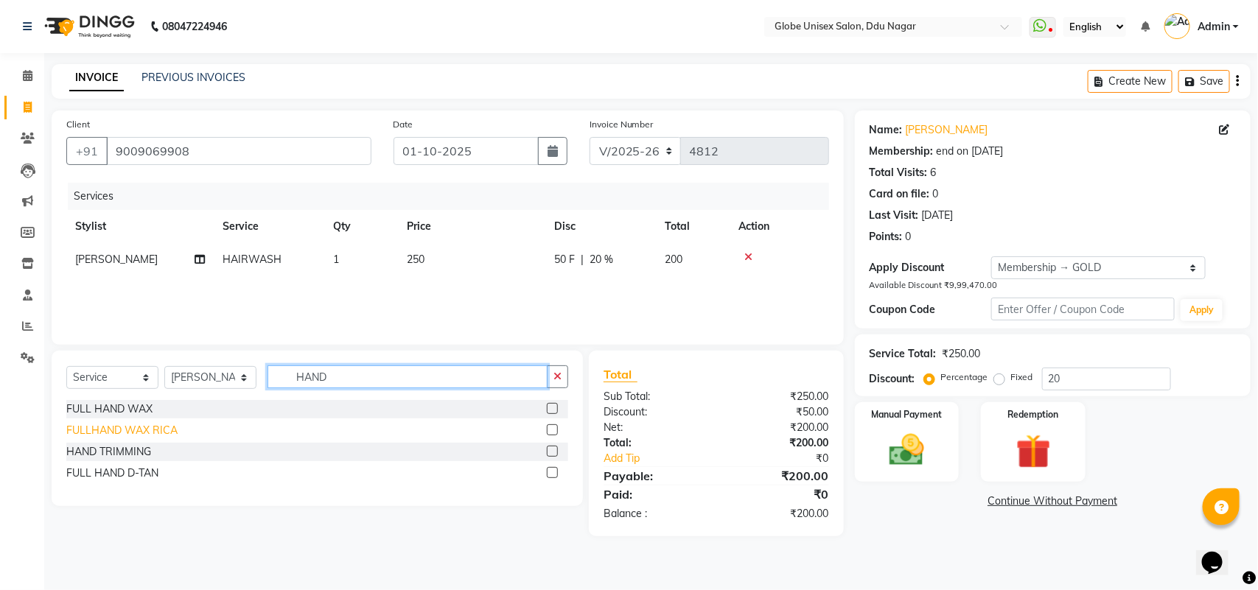
type input "HAND"
click at [150, 429] on div "FULLHAND WAX RICA" at bounding box center [121, 430] width 111 height 15
checkbox input "false"
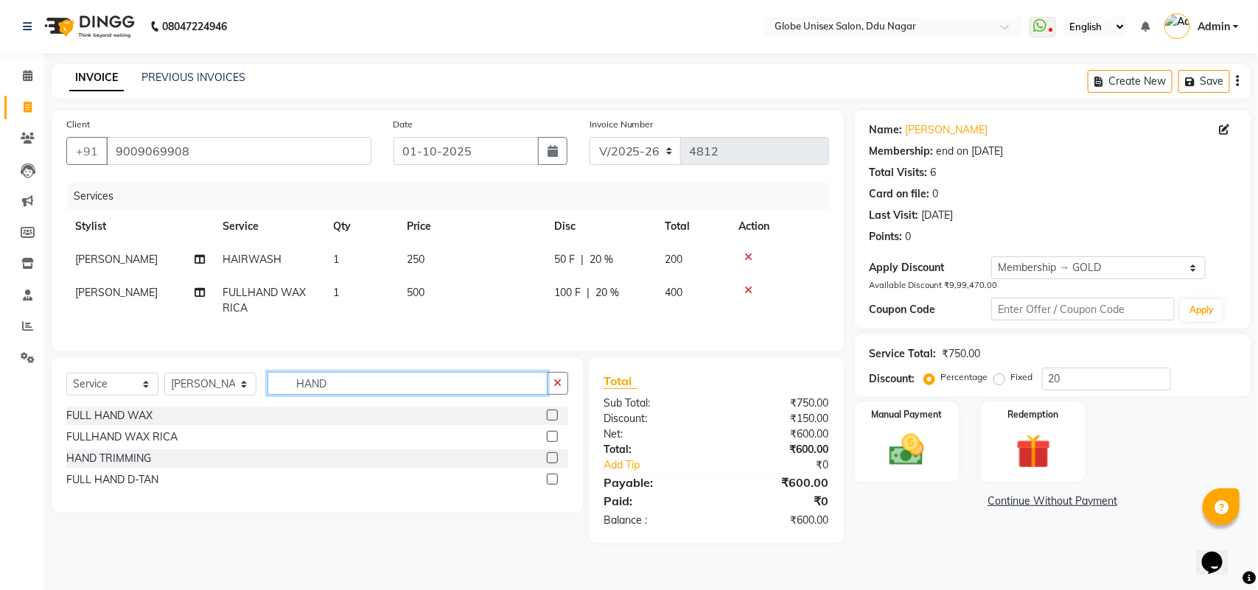
click at [365, 395] on input "HAND" at bounding box center [407, 383] width 280 height 23
type input "H"
type input "EYE"
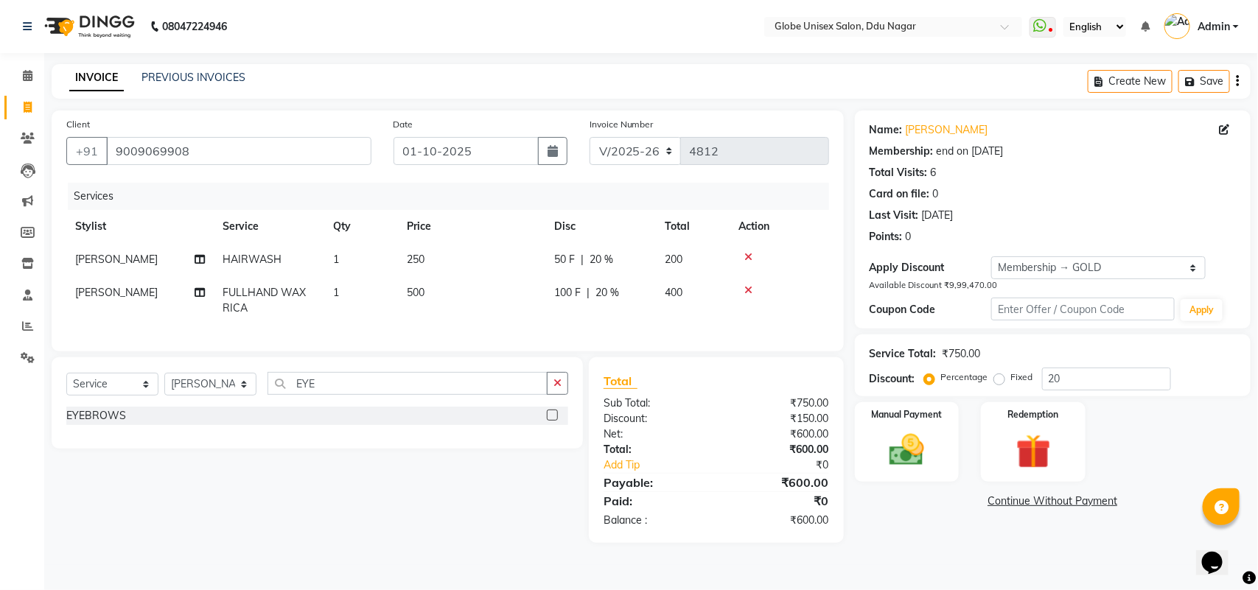
click at [113, 425] on div "EYEBROWS" at bounding box center [317, 416] width 502 height 18
click at [113, 424] on div "EYEBROWS" at bounding box center [96, 415] width 60 height 15
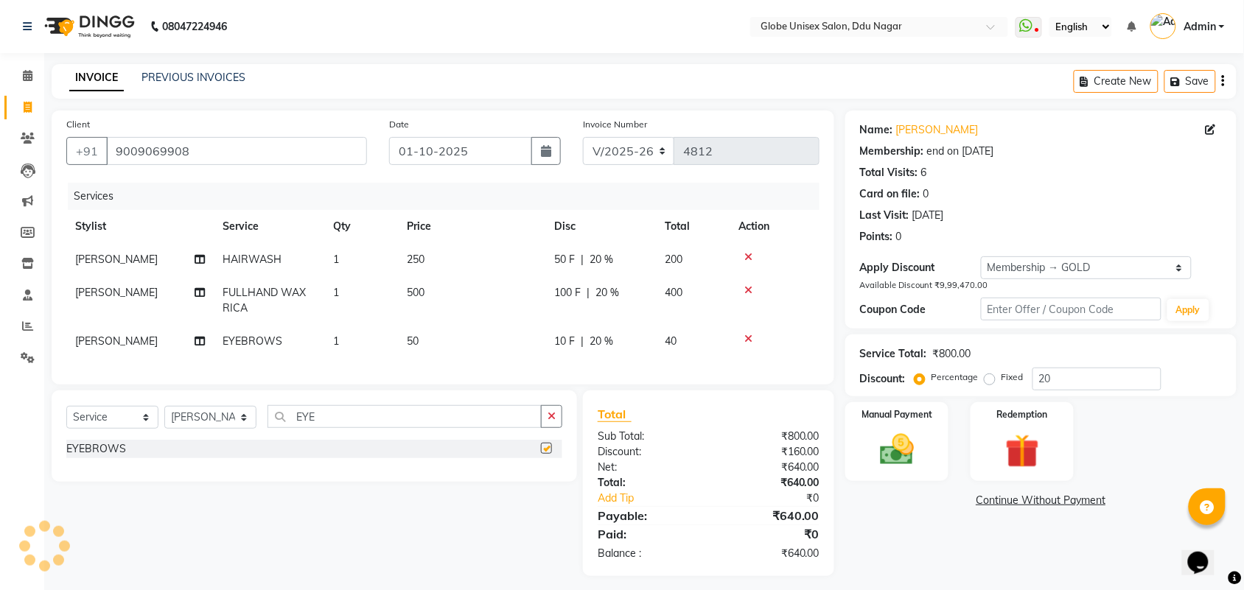
checkbox input "false"
click at [451, 302] on td "500" at bounding box center [471, 300] width 147 height 49
select select "34566"
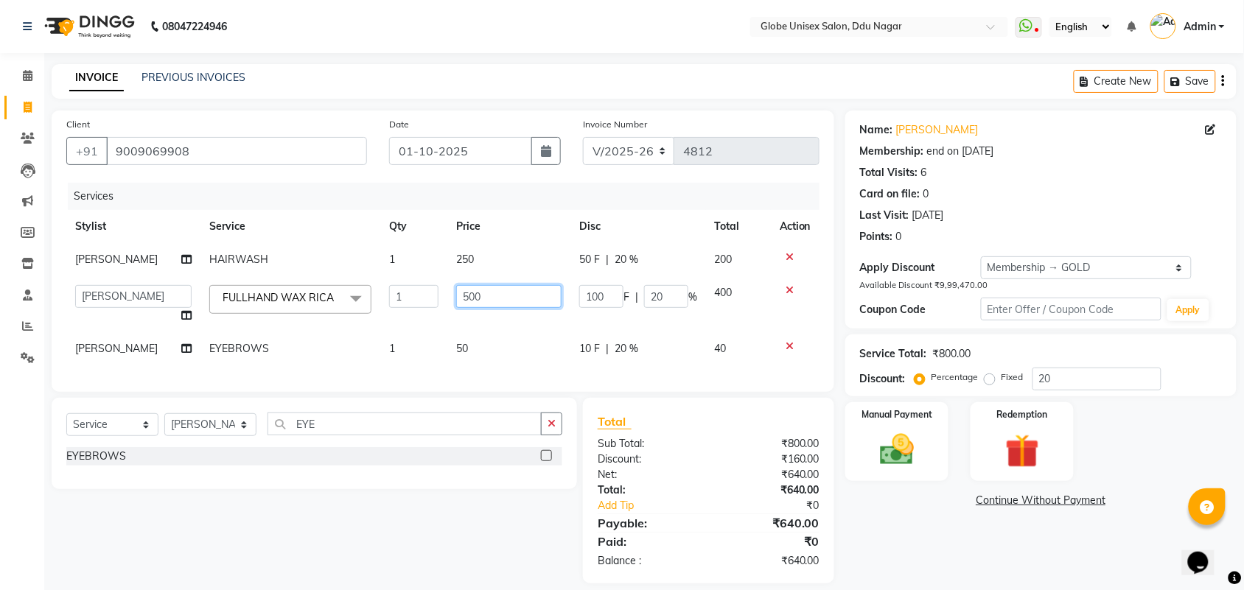
click at [529, 299] on input "500" at bounding box center [508, 296] width 105 height 23
type input "5"
type input "450"
click at [893, 513] on div "Name: [PERSON_NAME] Membership: end on [DATE] Total Visits: 6 Card on file: 0 L…" at bounding box center [1046, 347] width 402 height 473
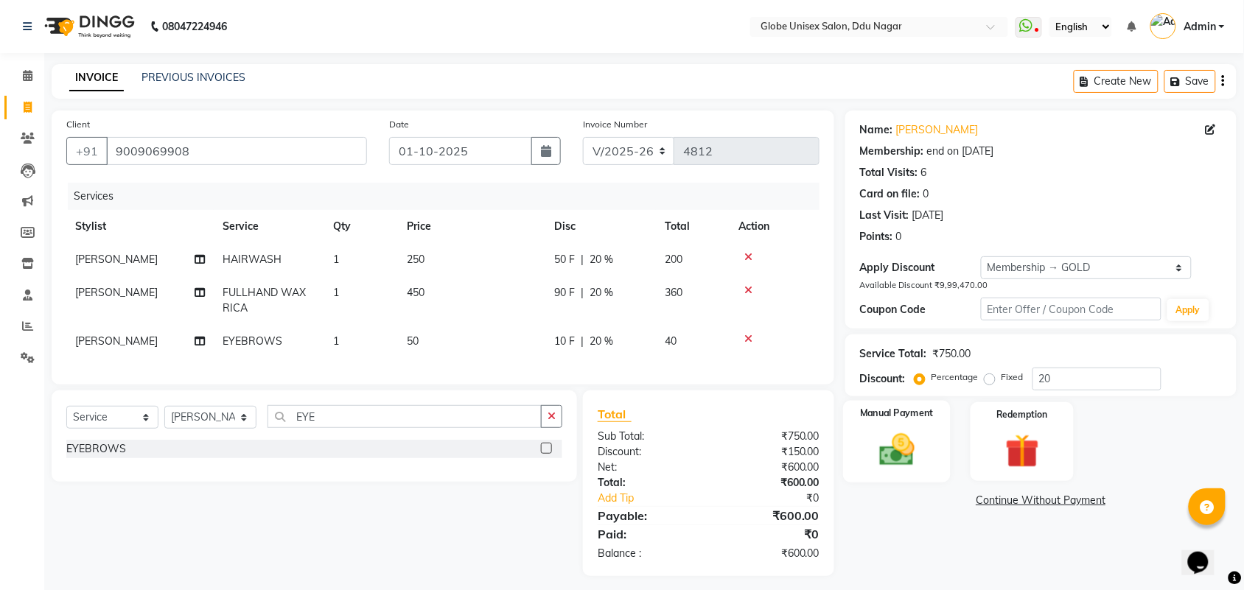
click at [900, 443] on img at bounding box center [896, 450] width 57 height 41
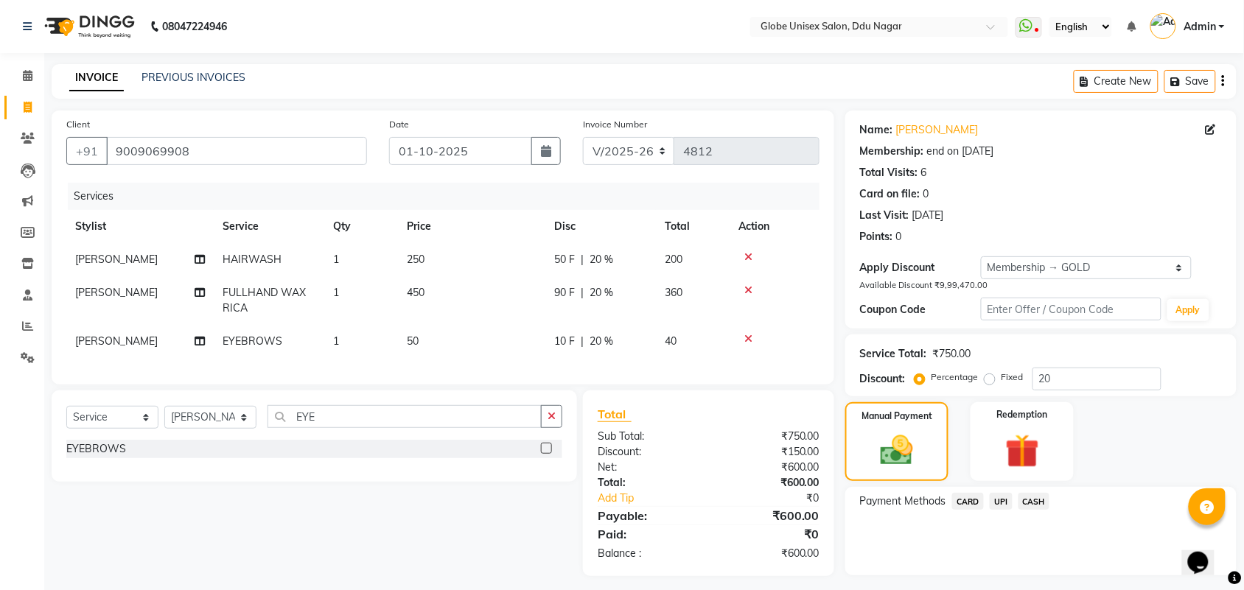
click at [1002, 498] on span "UPI" at bounding box center [1001, 501] width 23 height 17
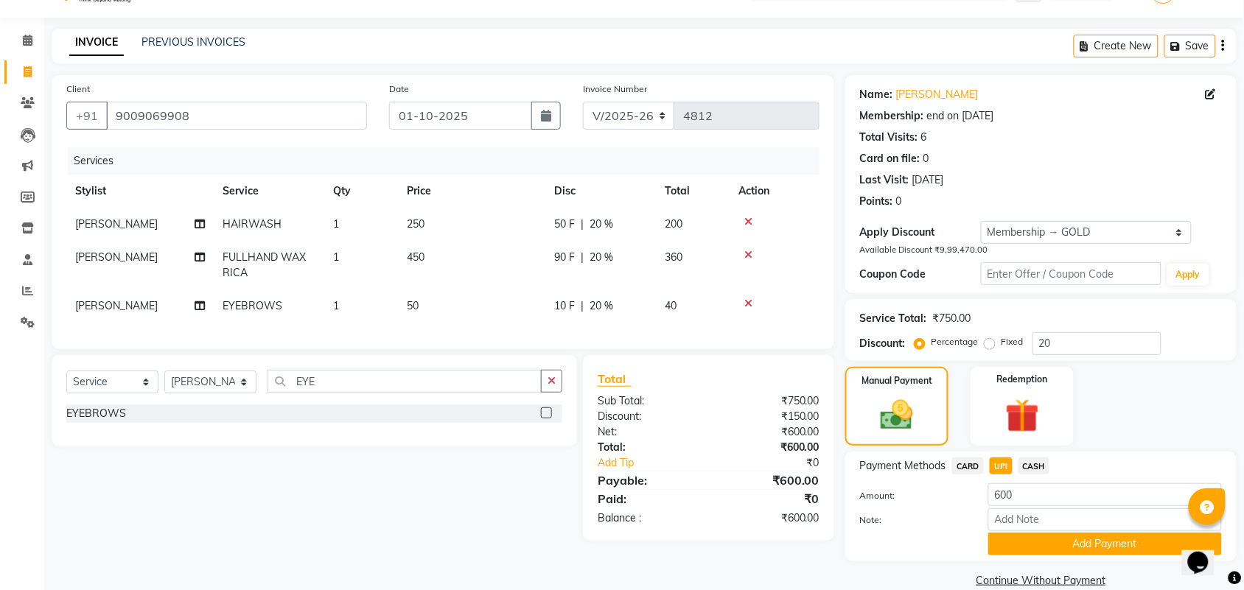
scroll to position [57, 0]
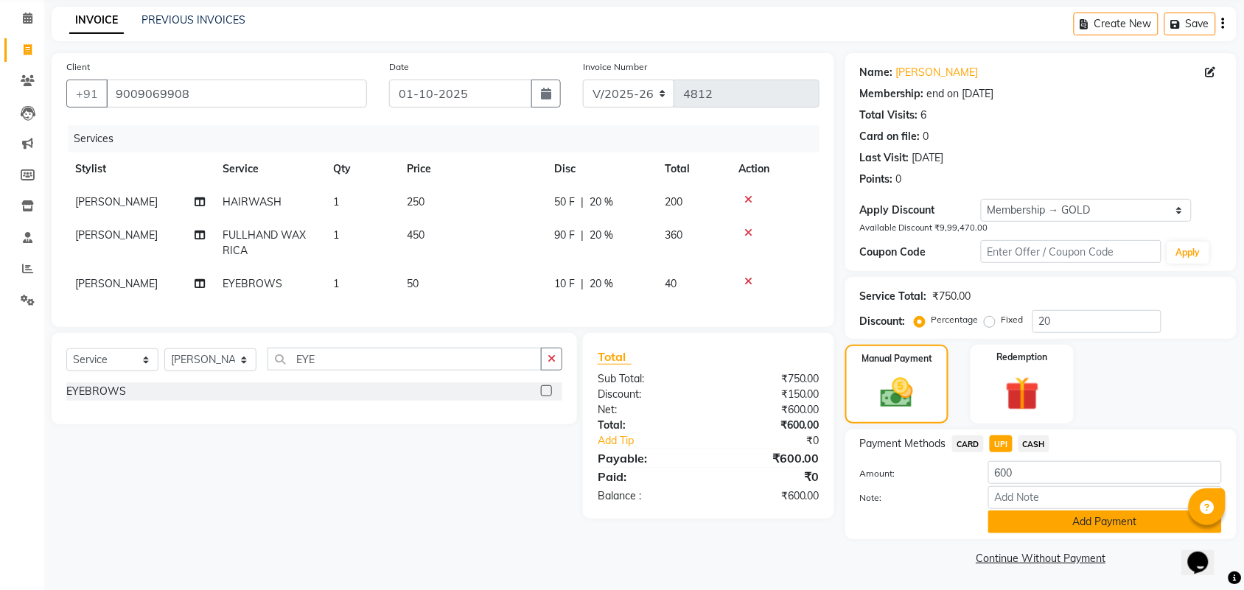
click at [1128, 531] on button "Add Payment" at bounding box center [1105, 522] width 234 height 23
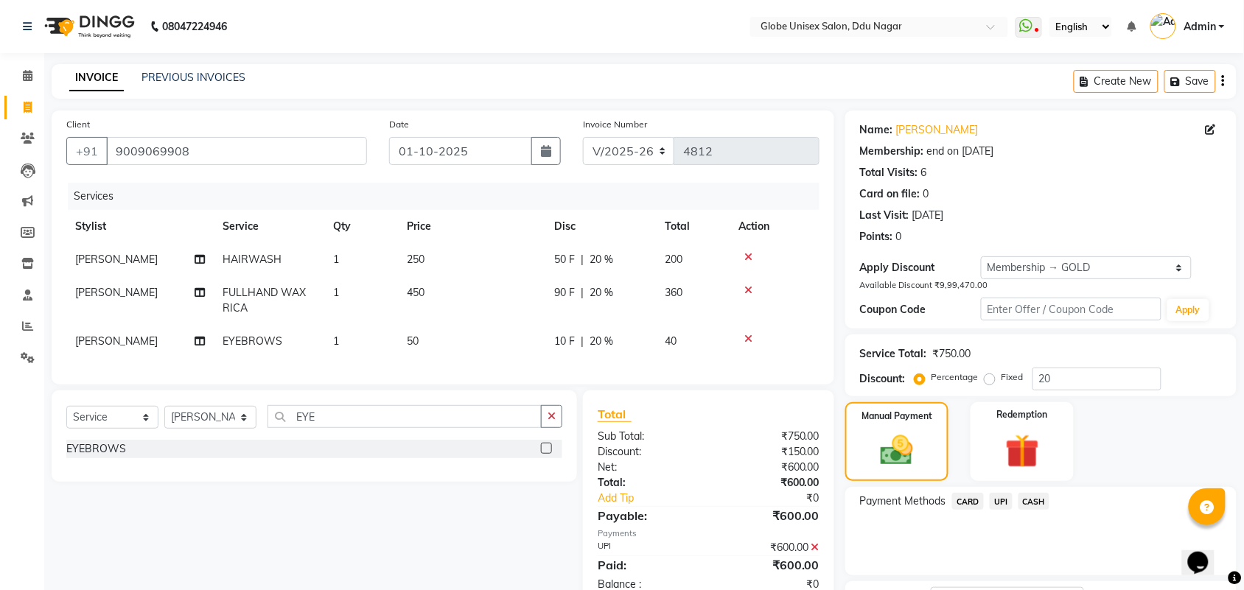
scroll to position [122, 0]
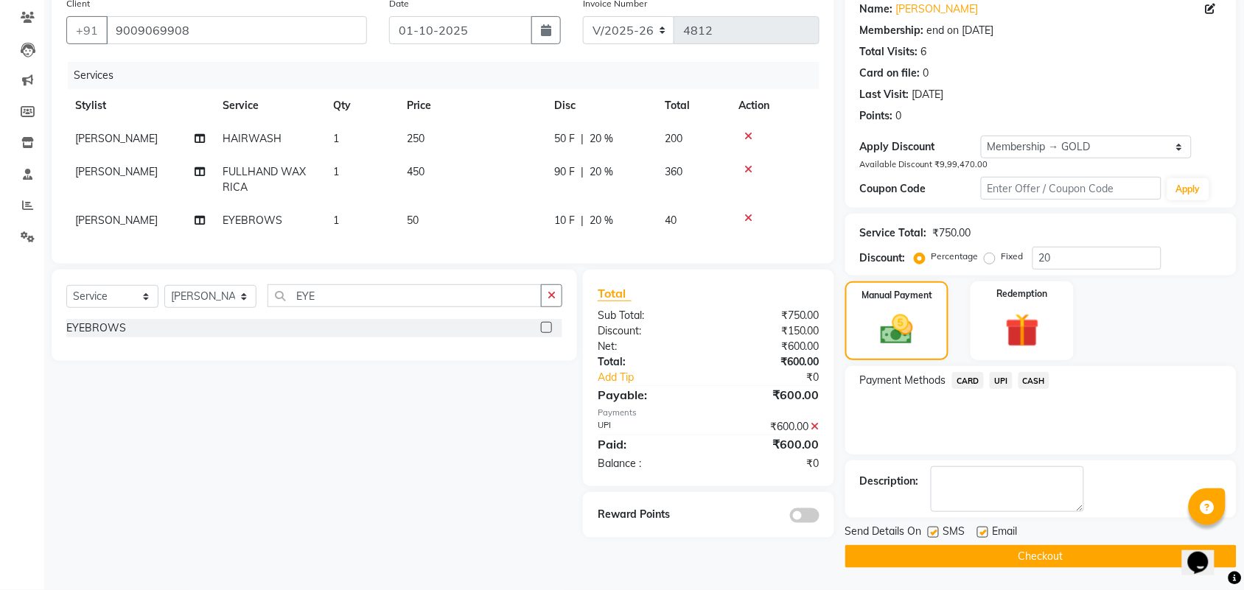
click at [986, 564] on button "Checkout" at bounding box center [1040, 556] width 391 height 23
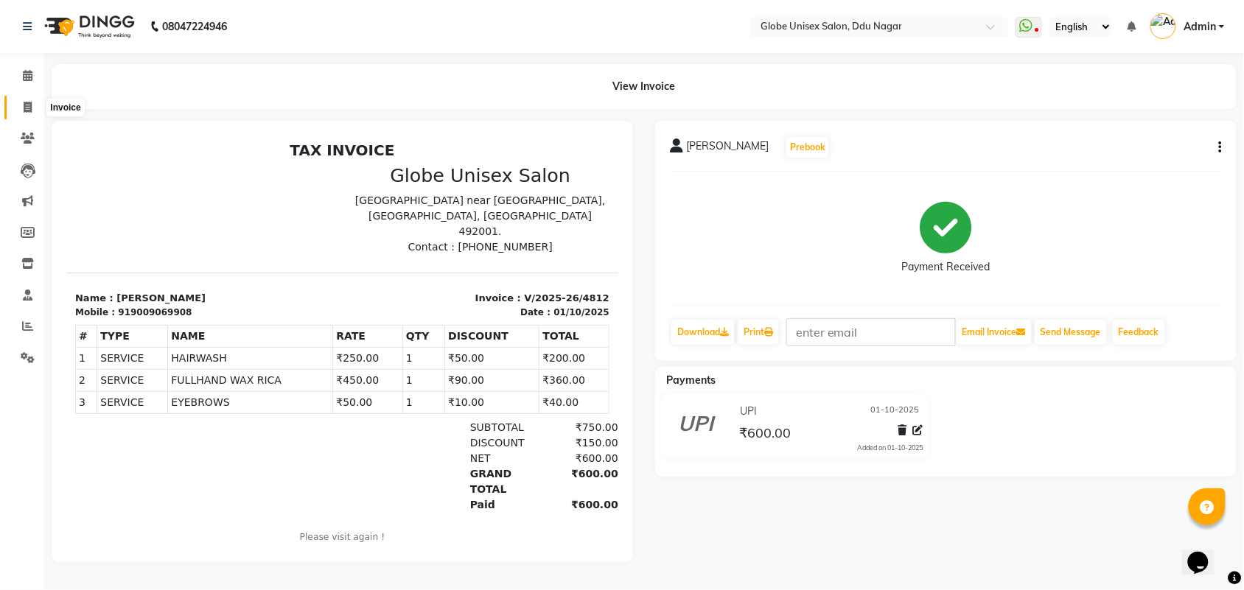
click at [24, 102] on icon at bounding box center [28, 107] width 8 height 11
select select "service"
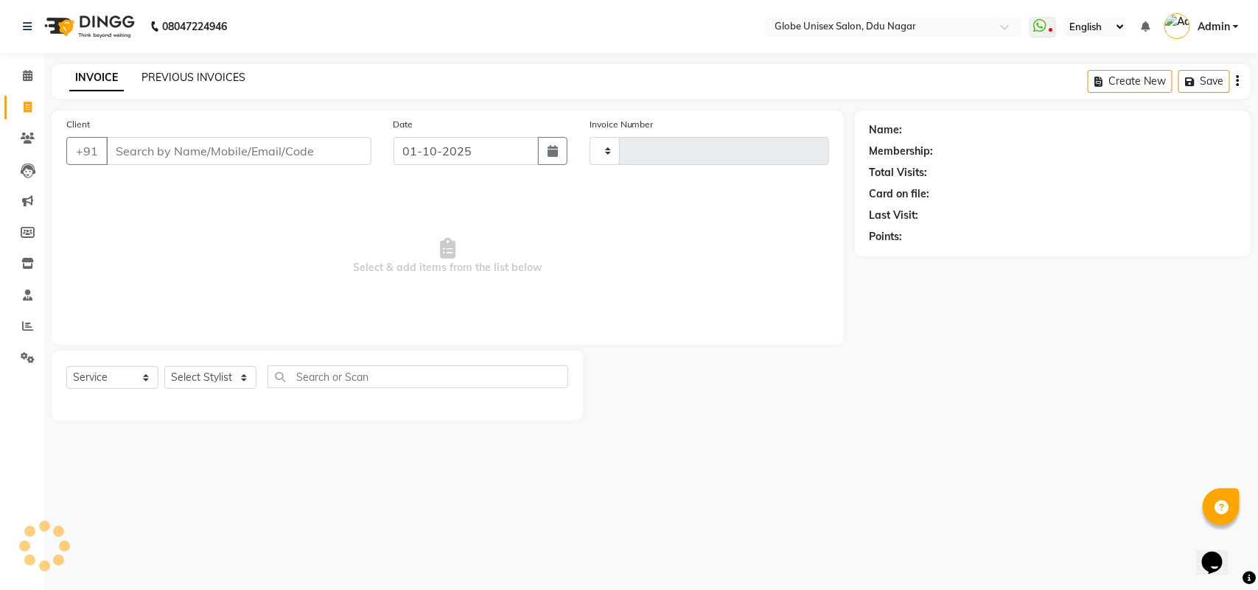
click at [166, 72] on link "PREVIOUS INVOICES" at bounding box center [193, 77] width 104 height 13
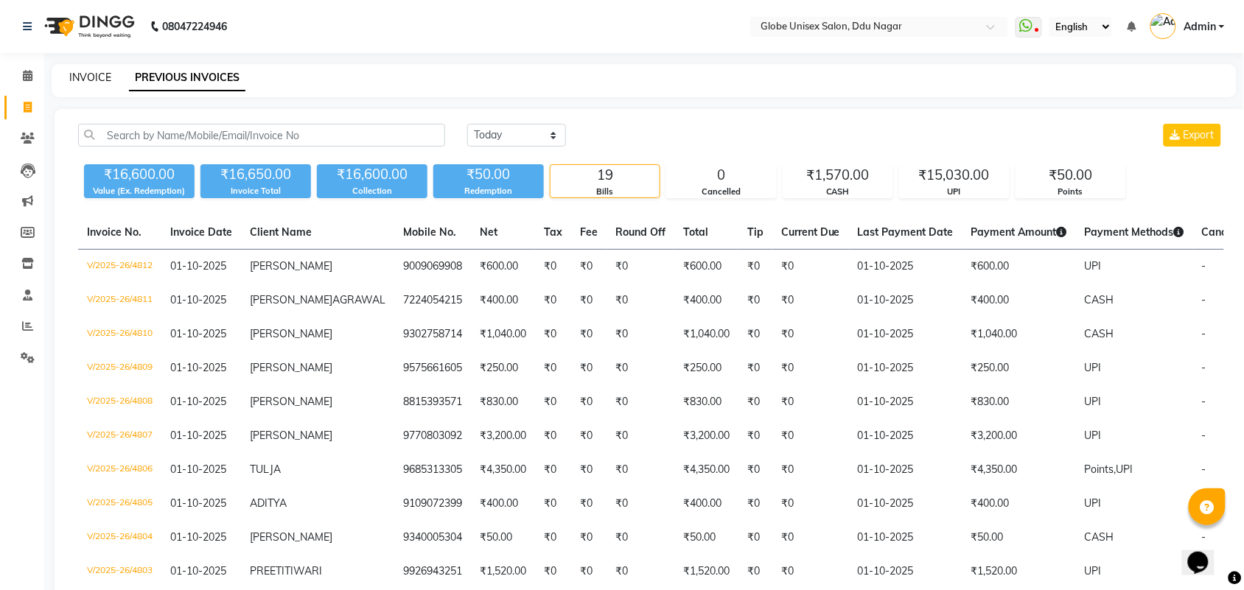
click at [108, 78] on link "INVOICE" at bounding box center [90, 77] width 42 height 13
select select "service"
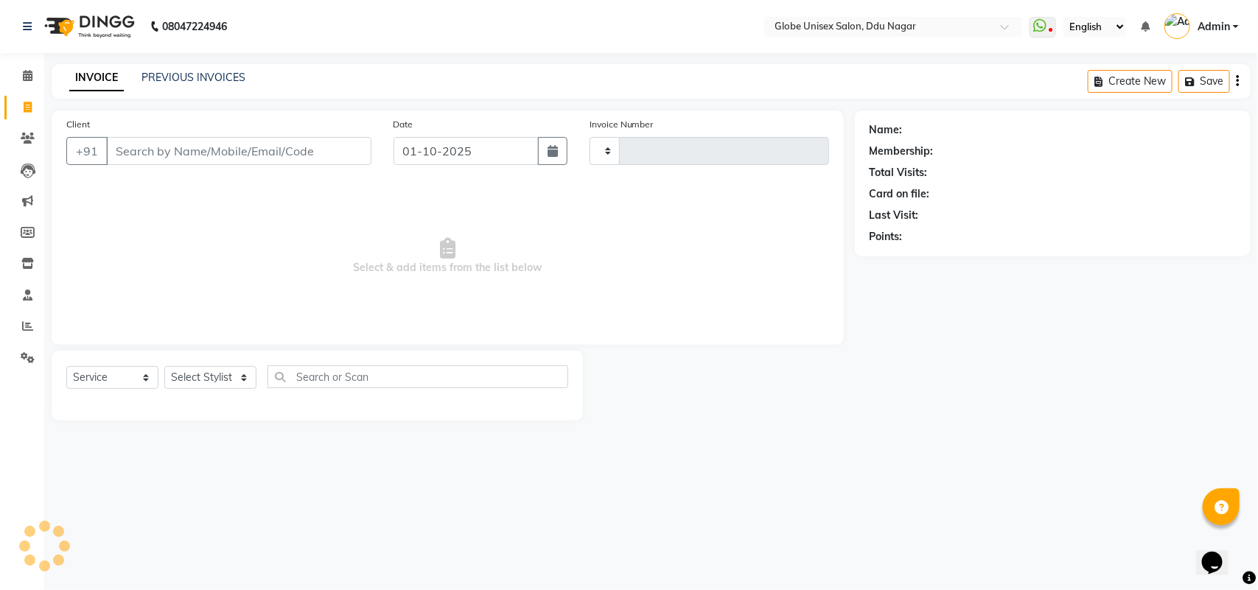
type input "4813"
select select "4184"
click at [344, 142] on input "Client" at bounding box center [238, 151] width 265 height 28
click at [281, 155] on input "Client" at bounding box center [238, 151] width 265 height 28
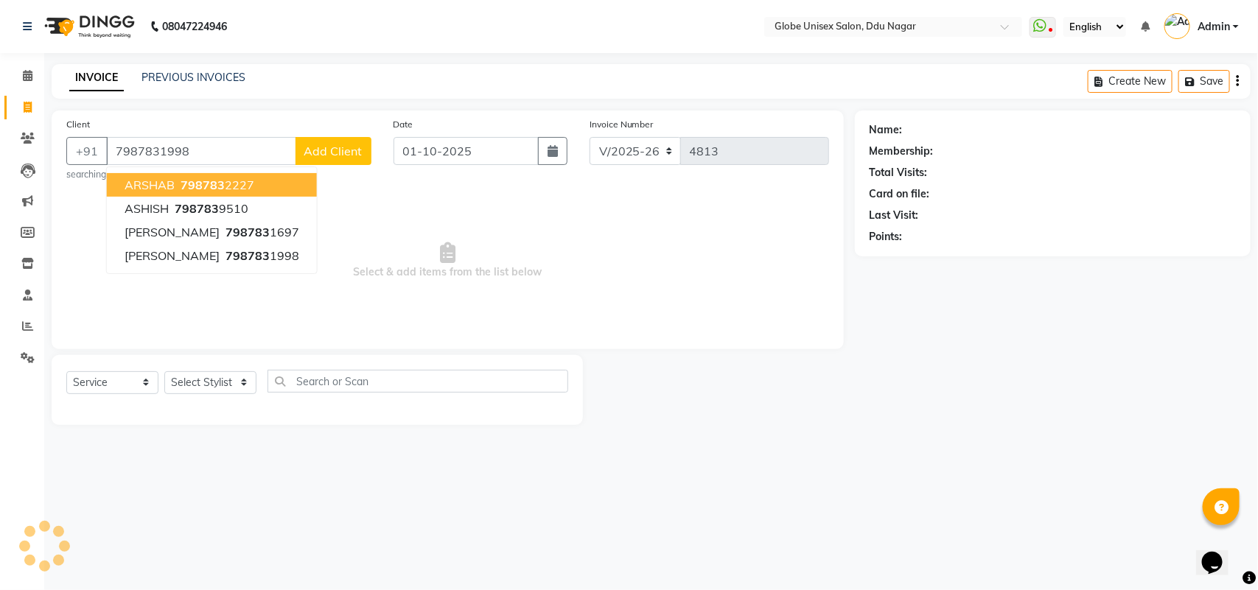
type input "7987831998"
select select "1: Object"
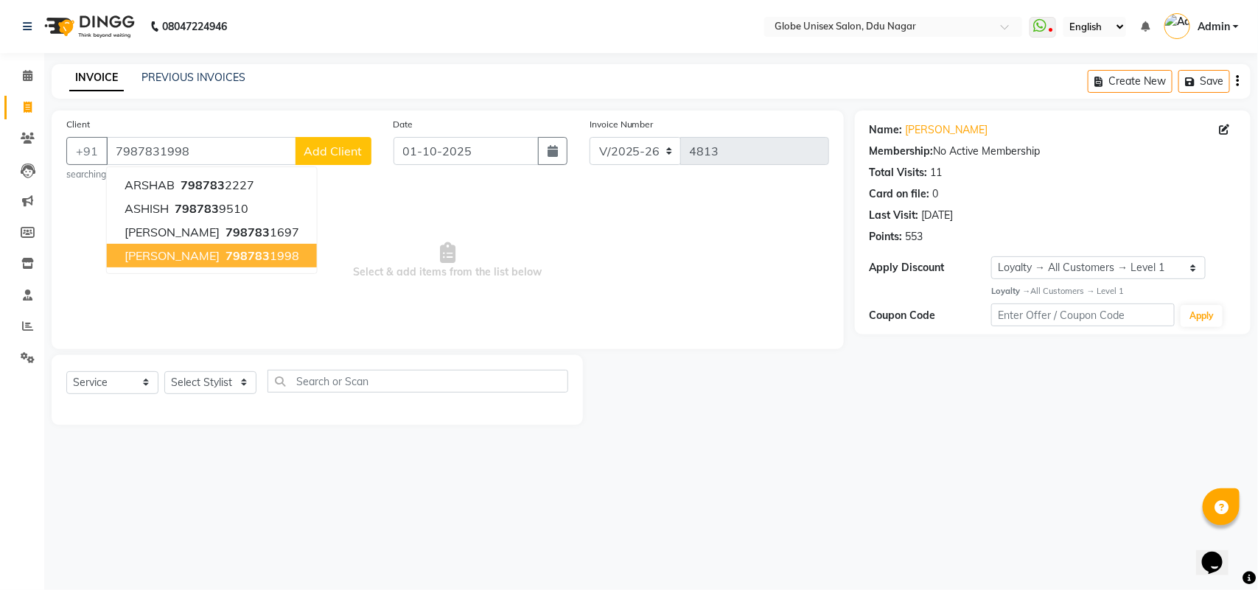
click at [271, 264] on button "[PERSON_NAME] 798783 1998" at bounding box center [212, 256] width 210 height 24
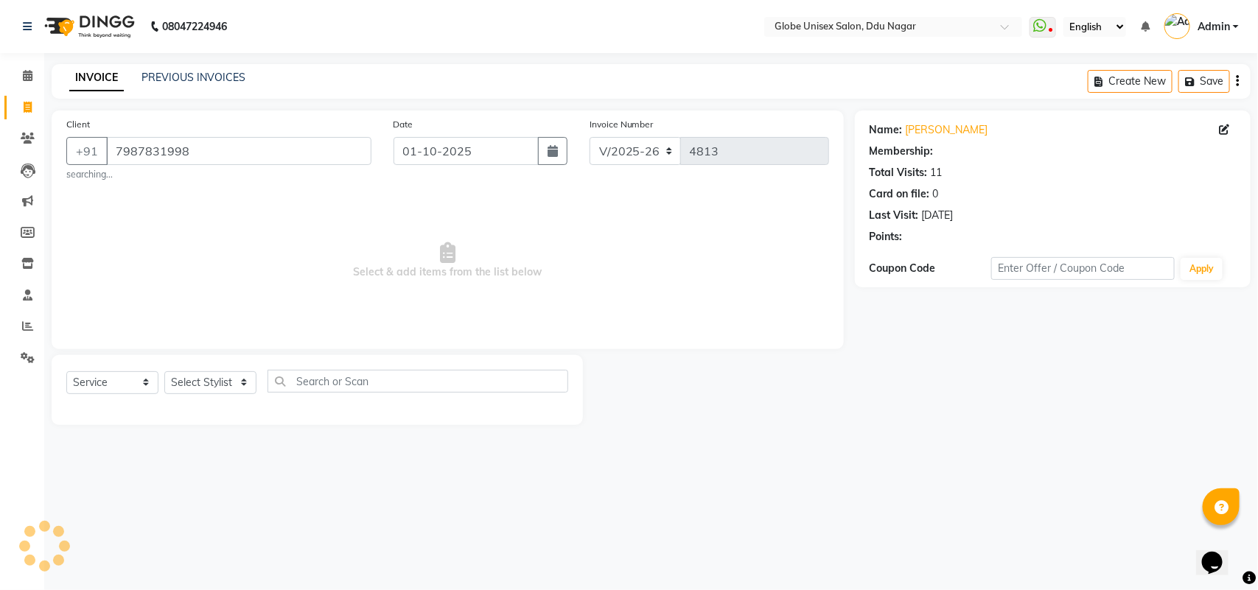
select select "1: Object"
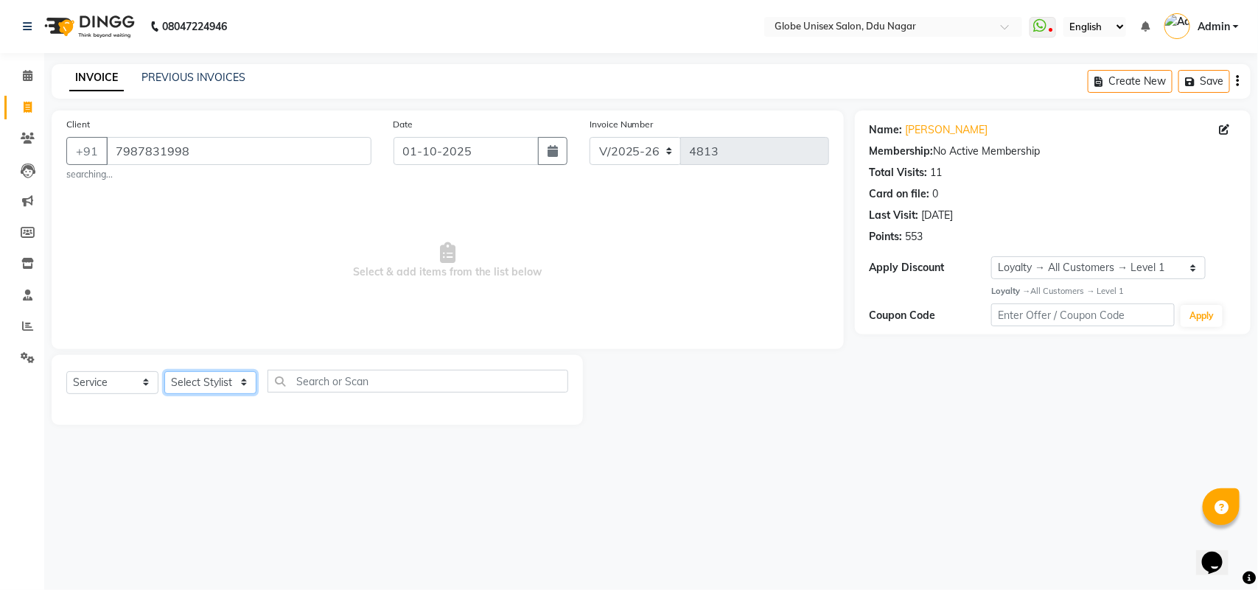
click at [223, 381] on select "Select Stylist ADITYA AJIT [PERSON_NAME] DEV [PERSON_NAME] [PERSON_NAME] [PERSO…" at bounding box center [210, 382] width 92 height 23
select select "25130"
click at [164, 371] on select "Select Stylist ADITYA AJIT [PERSON_NAME] DEV [PERSON_NAME] [PERSON_NAME] [PERSO…" at bounding box center [210, 382] width 92 height 23
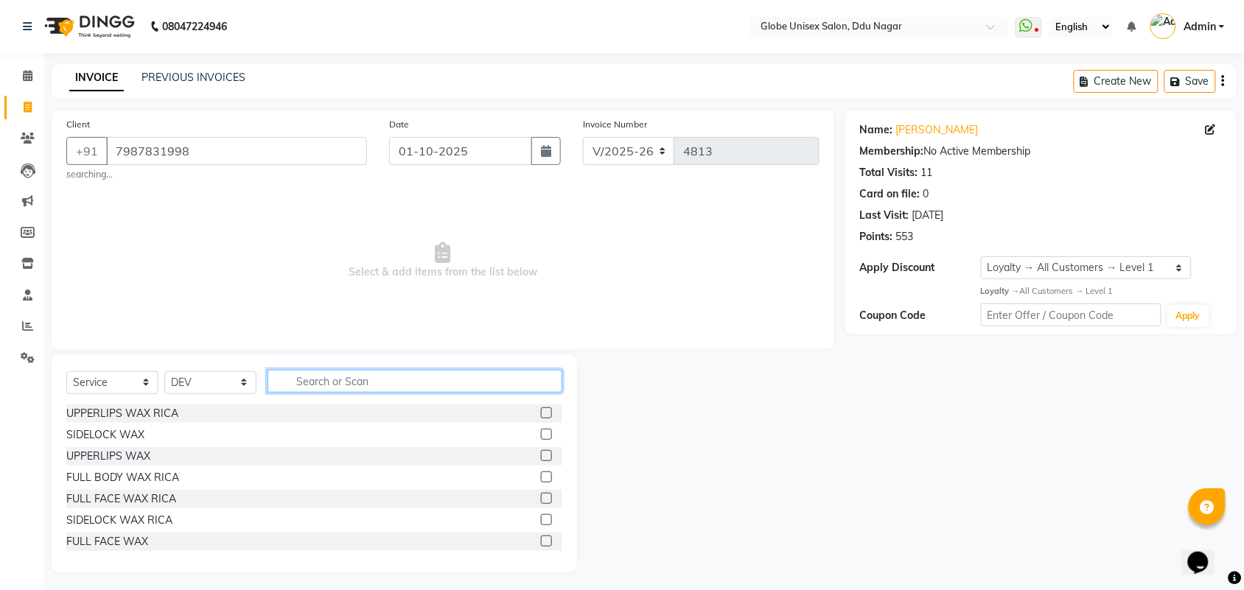
click at [337, 378] on input "text" at bounding box center [414, 381] width 295 height 23
click at [340, 388] on input "text" at bounding box center [414, 381] width 295 height 23
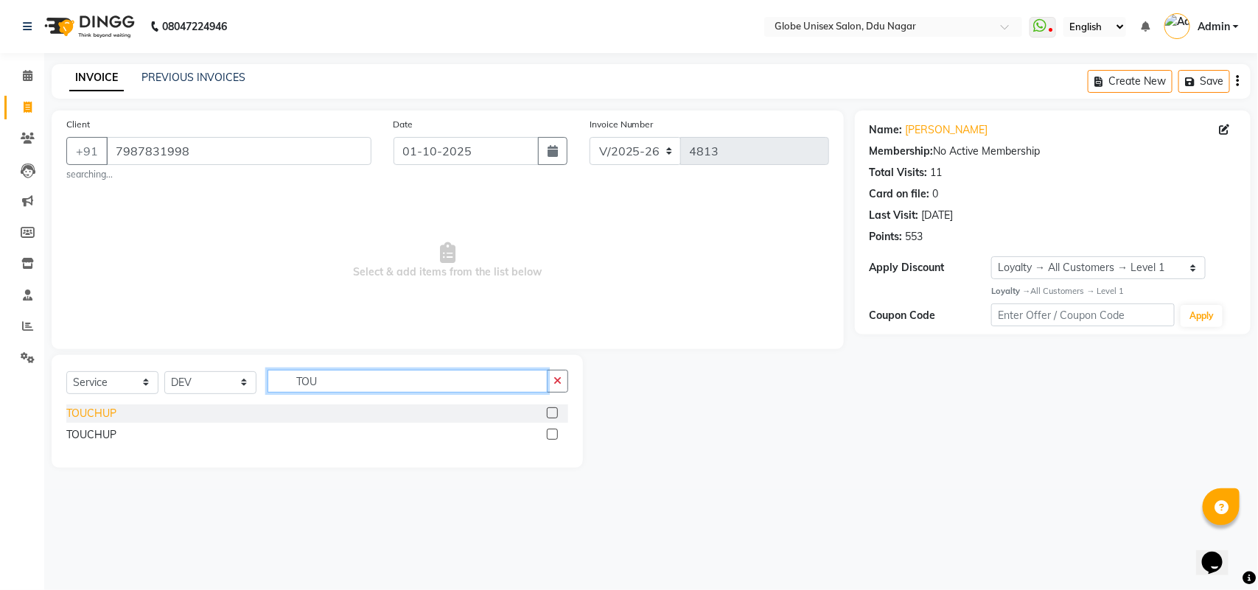
type input "TOU"
click at [115, 413] on div "TOUCHUP" at bounding box center [91, 413] width 50 height 15
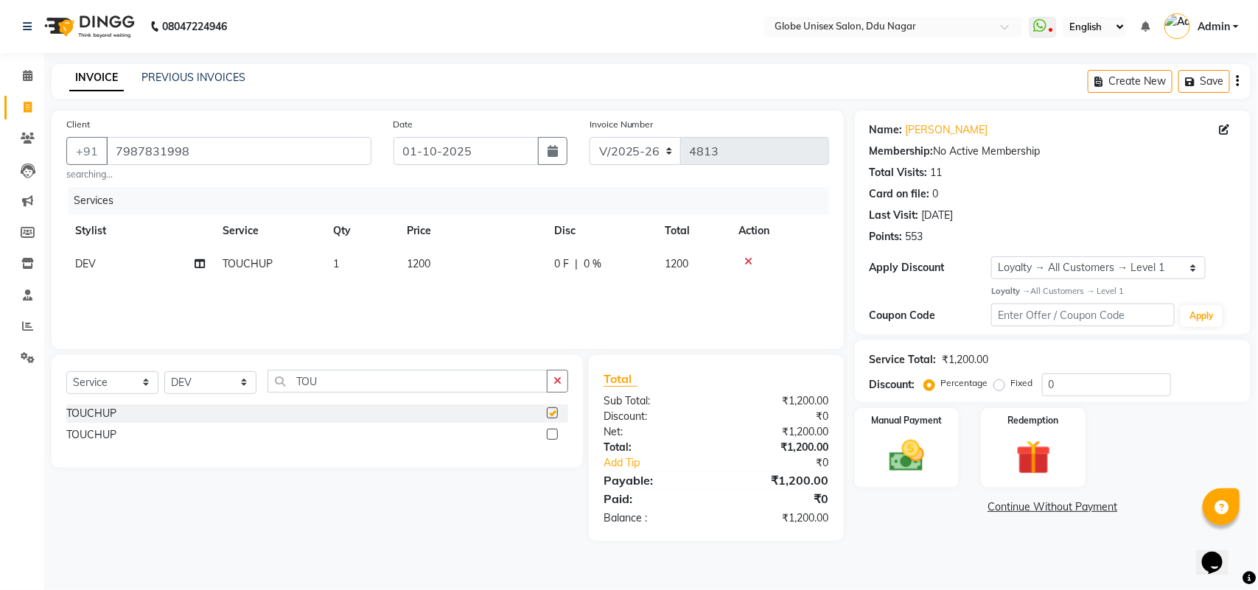
checkbox input "false"
click at [385, 385] on input "TOU" at bounding box center [407, 381] width 280 height 23
type input "T"
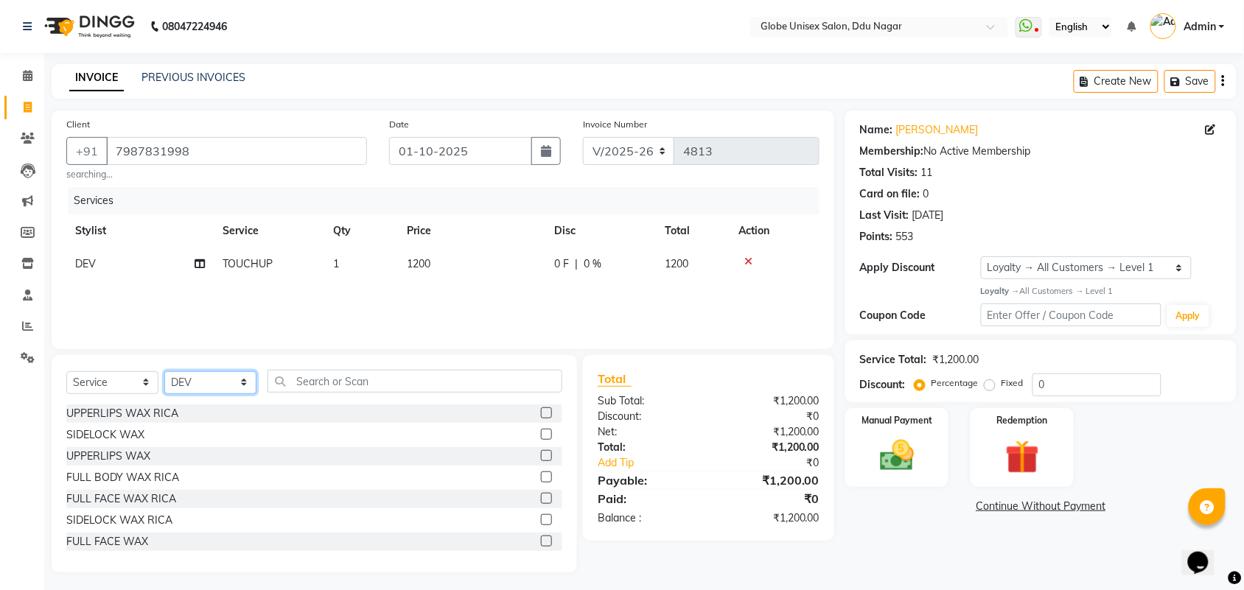
click at [237, 387] on select "Select Stylist ADITYA AJIT [PERSON_NAME] DEV [PERSON_NAME] [PERSON_NAME] [PERSO…" at bounding box center [210, 382] width 92 height 23
select select "69938"
click at [164, 371] on select "Select Stylist ADITYA AJIT [PERSON_NAME] DEV [PERSON_NAME] [PERSON_NAME] [PERSO…" at bounding box center [210, 382] width 92 height 23
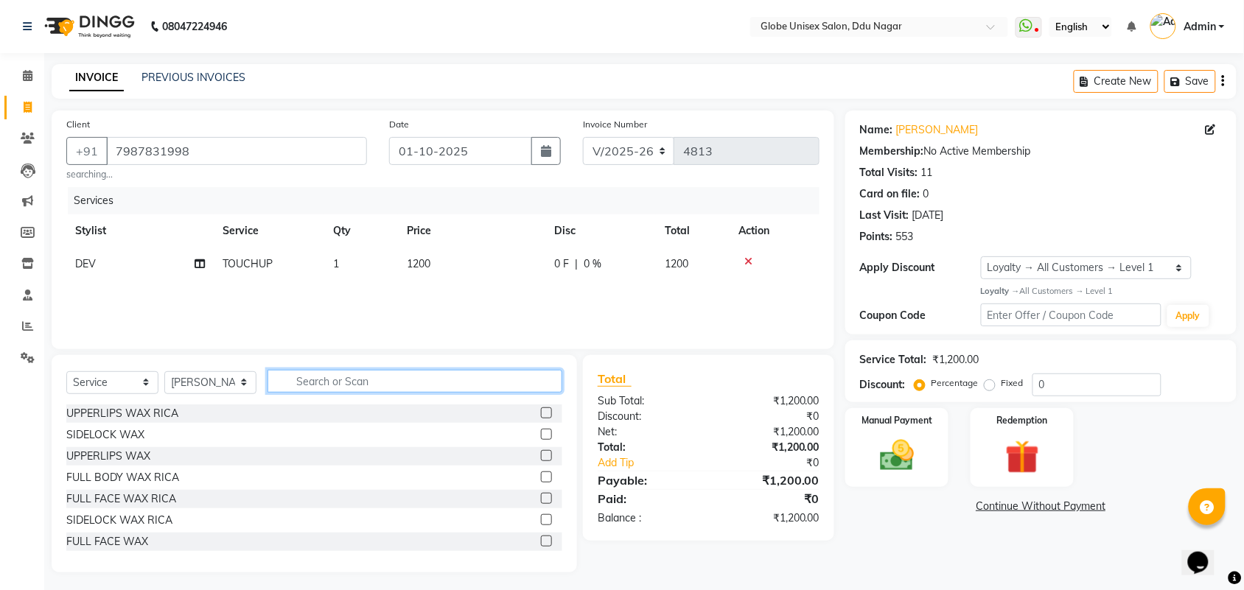
click at [334, 381] on input "text" at bounding box center [414, 381] width 295 height 23
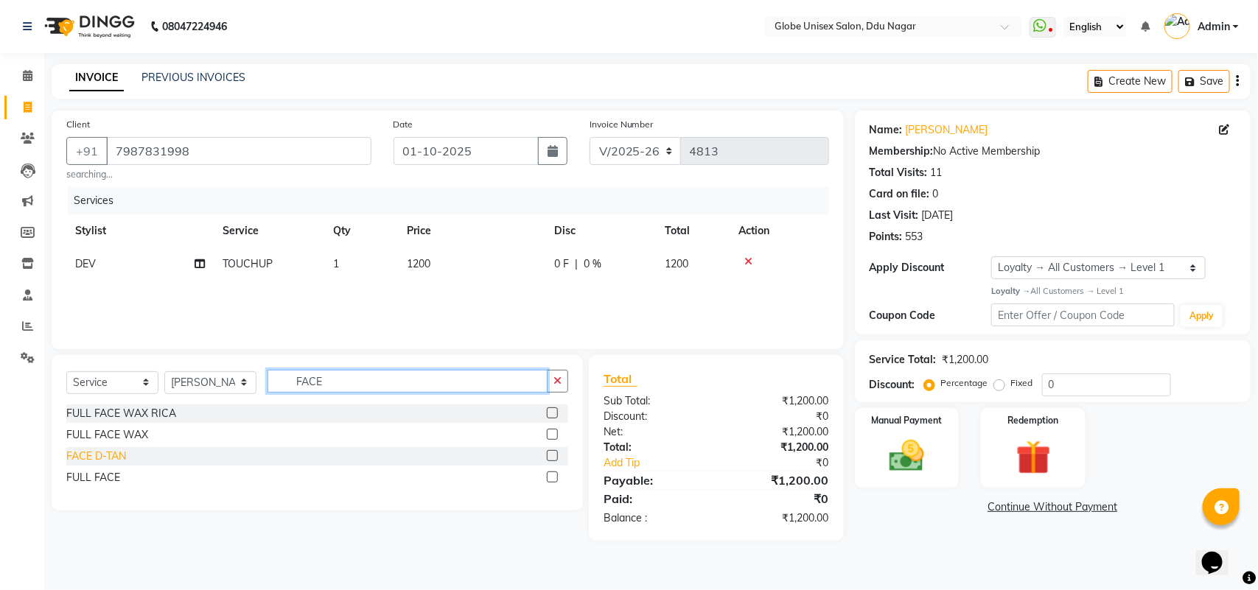
type input "FACE"
click at [102, 454] on div "FACE D-TAN" at bounding box center [96, 456] width 60 height 15
checkbox input "false"
click at [392, 388] on input "FACE" at bounding box center [407, 381] width 280 height 23
type input "F"
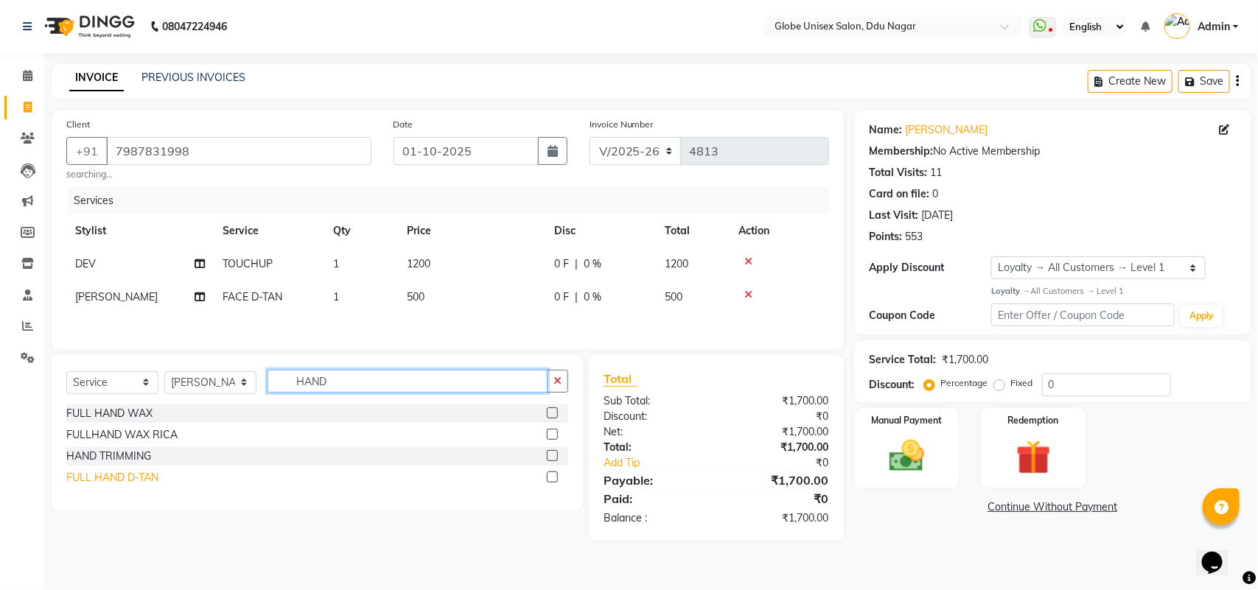
type input "HAND"
click at [131, 480] on div "FULL HAND D-TAN" at bounding box center [112, 477] width 92 height 15
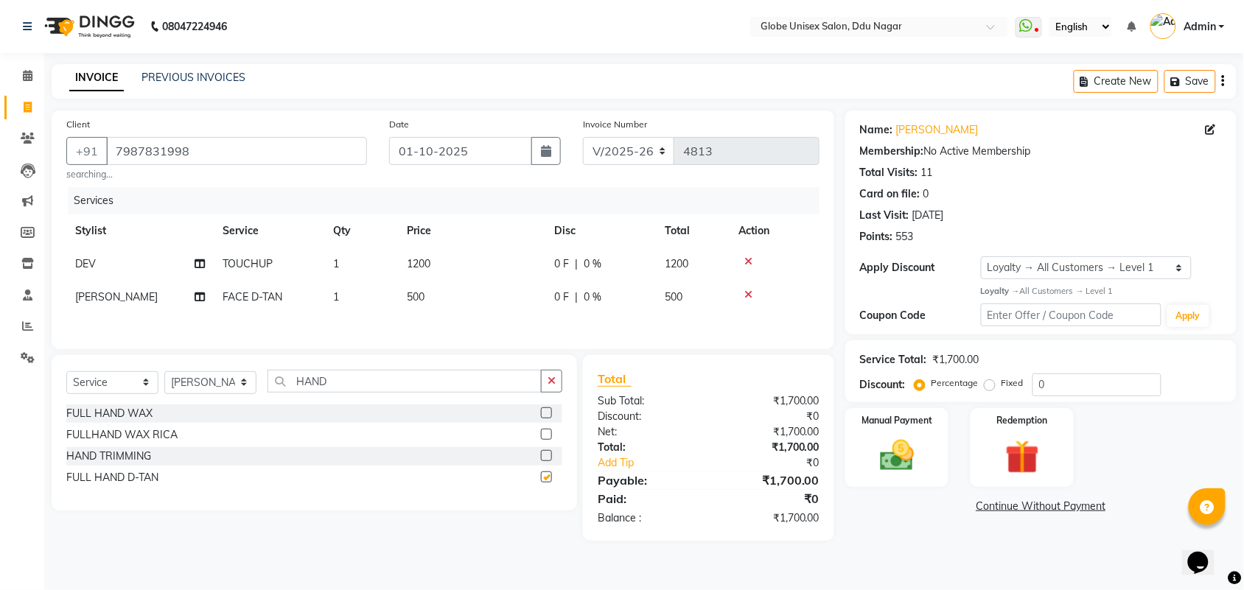
checkbox input "false"
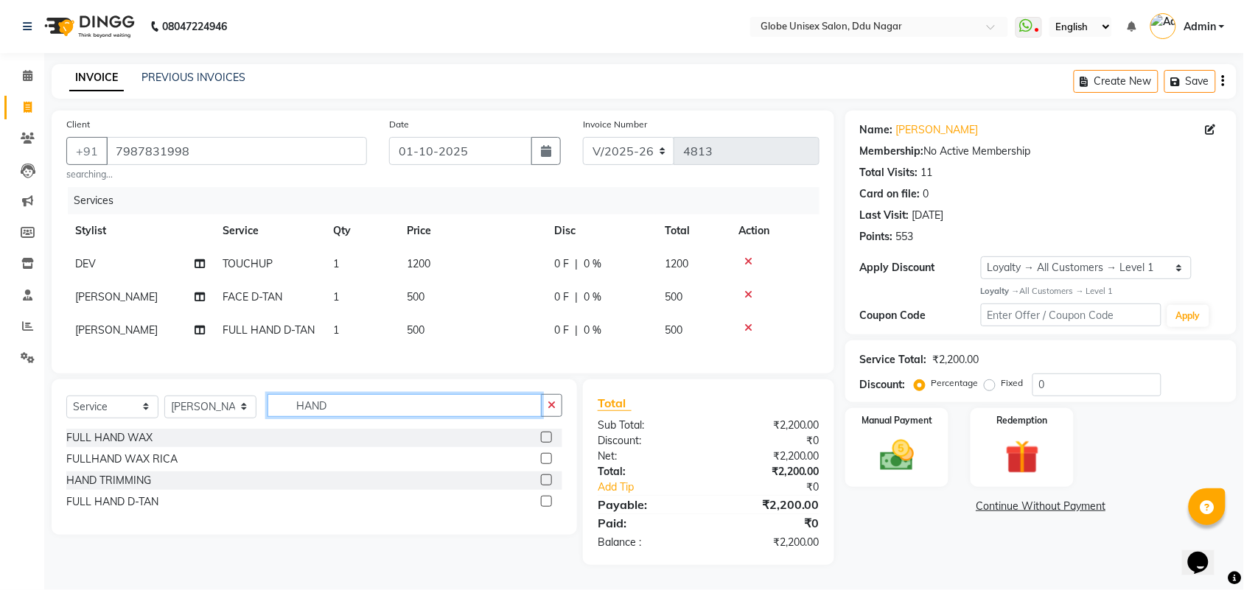
click at [347, 417] on input "HAND" at bounding box center [404, 405] width 274 height 23
type input "H"
type input "BACK D"
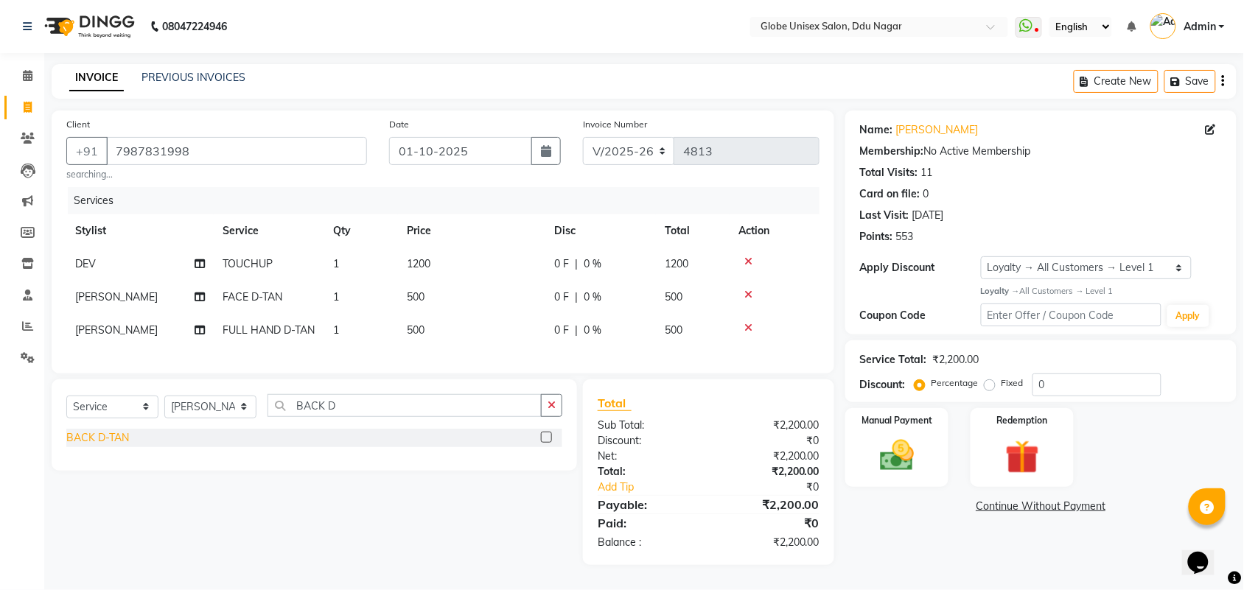
click at [107, 446] on div "BACK D-TAN" at bounding box center [97, 437] width 63 height 15
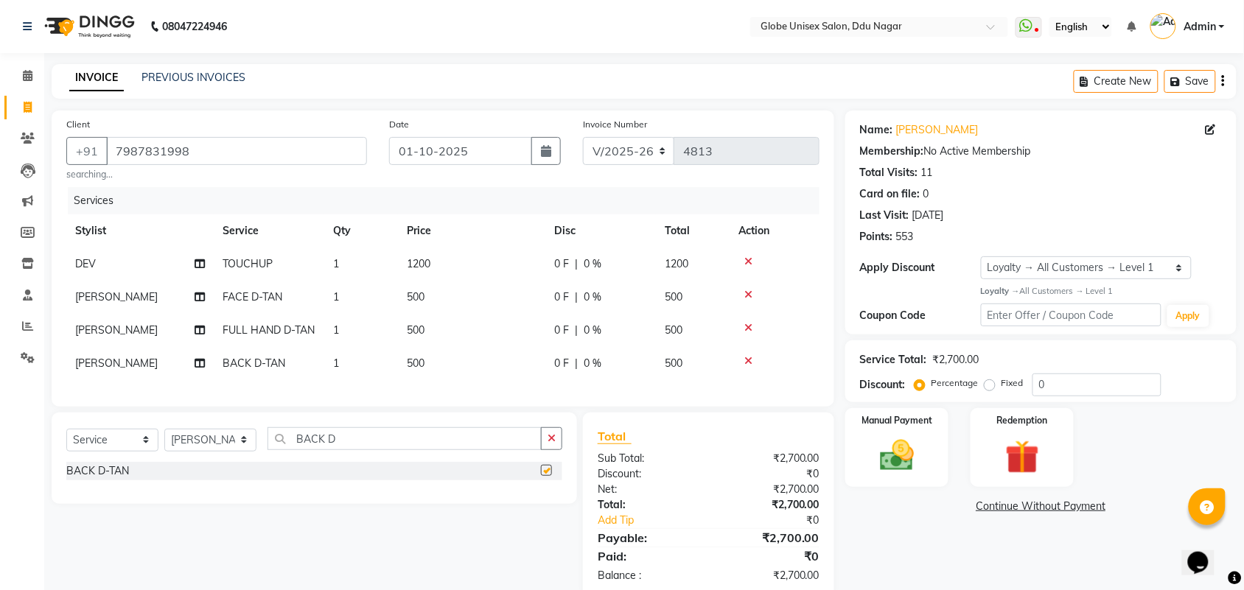
checkbox input "false"
click at [365, 450] on input "BACK D" at bounding box center [404, 438] width 274 height 23
type input "B"
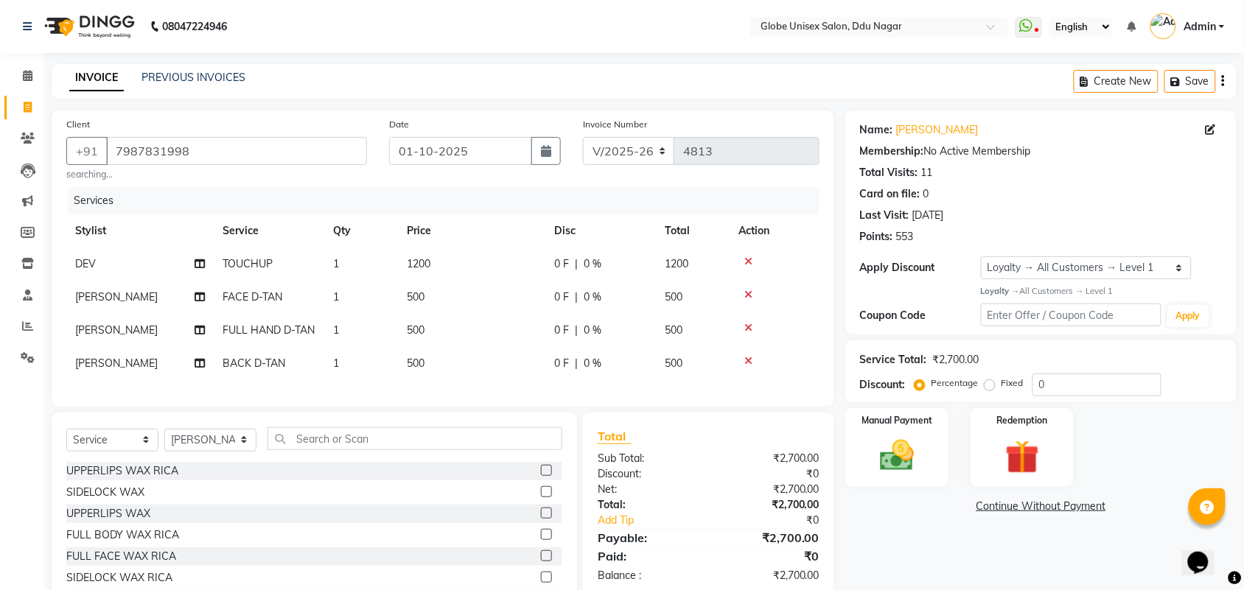
click at [470, 302] on td "500" at bounding box center [471, 297] width 147 height 33
select select "69938"
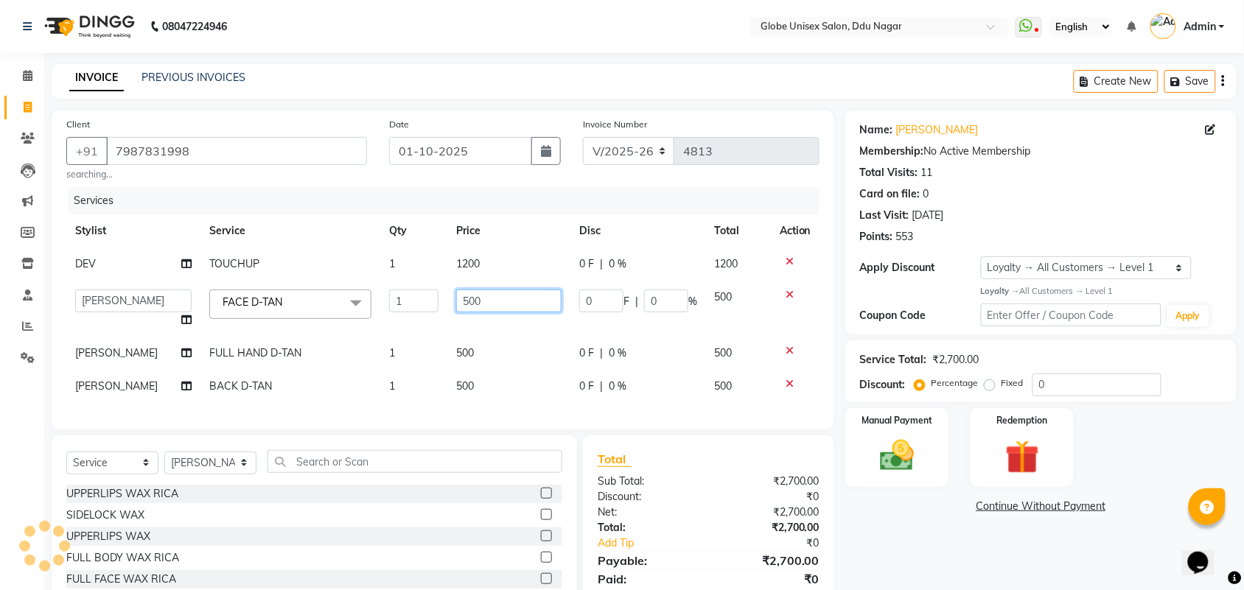
click at [505, 296] on input "500" at bounding box center [508, 301] width 105 height 23
type input "5"
type input "800"
click at [898, 517] on div "Name: [PERSON_NAME] Membership: No Active Membership Total Visits: 11 Card on f…" at bounding box center [1046, 382] width 402 height 542
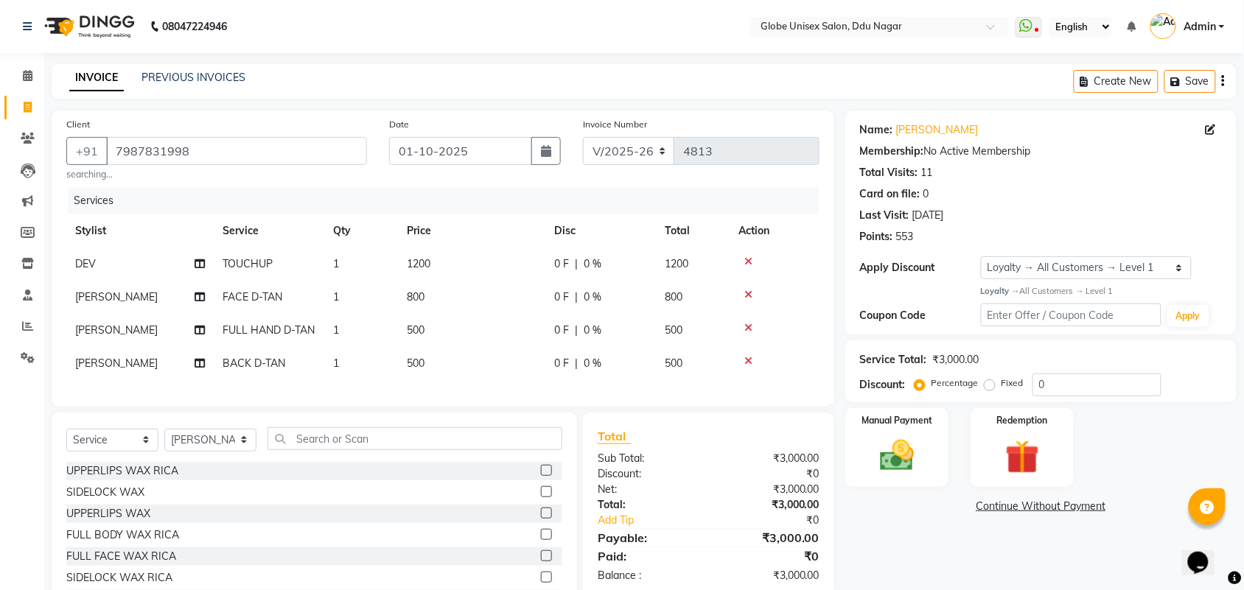
click at [468, 295] on td "800" at bounding box center [471, 297] width 147 height 33
select select "69938"
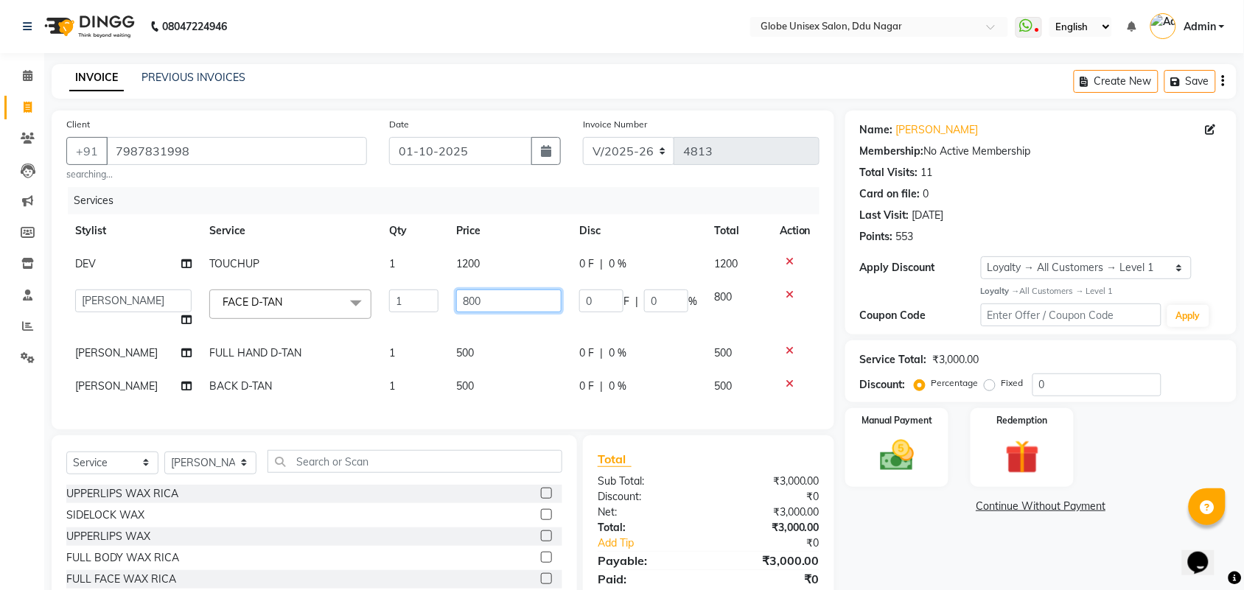
click at [489, 296] on input "800" at bounding box center [508, 301] width 105 height 23
type input "8"
type input "1000"
click at [900, 524] on div "Name: [PERSON_NAME] Membership: No Active Membership Total Visits: 11 Card on f…" at bounding box center [1046, 382] width 402 height 542
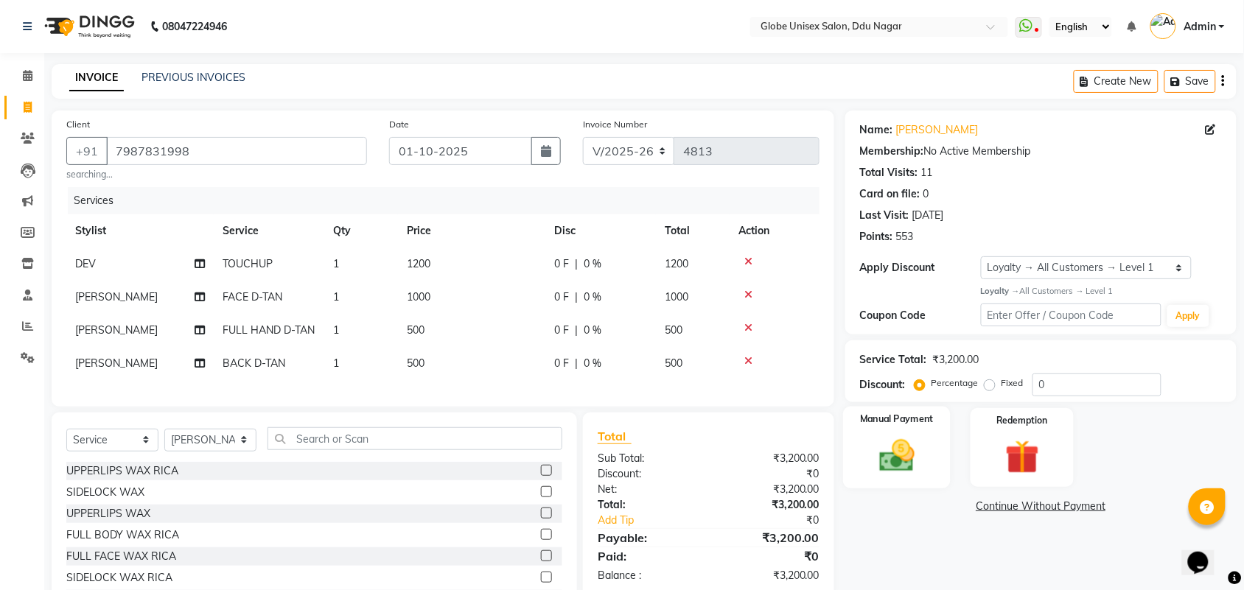
click at [904, 442] on img at bounding box center [896, 455] width 57 height 41
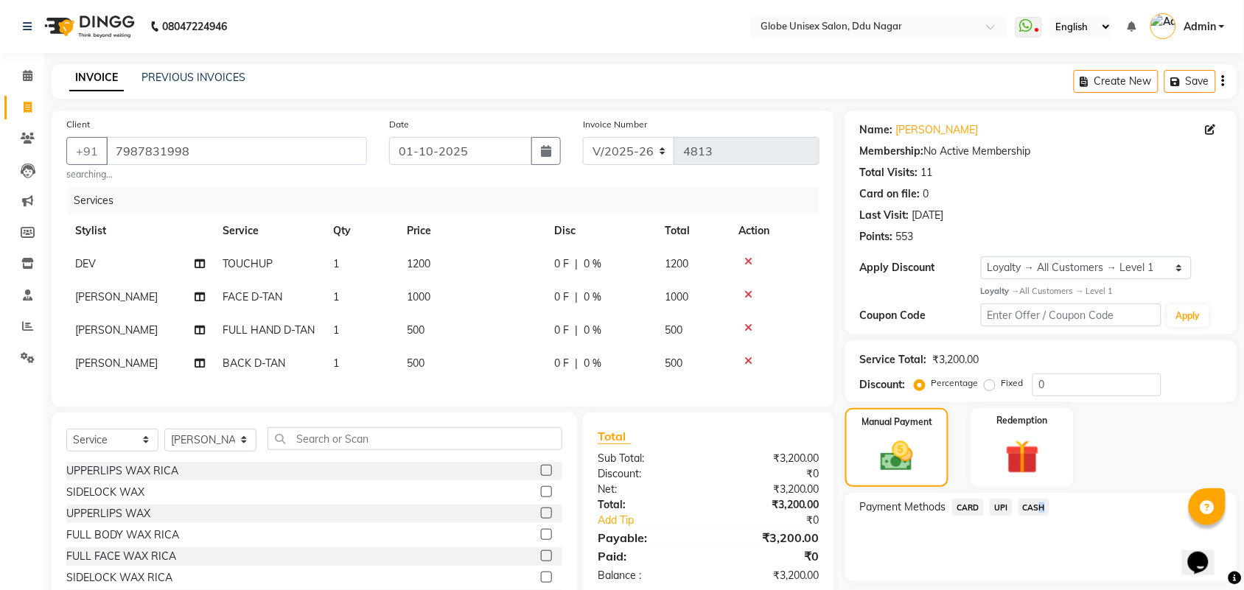
click at [1037, 501] on span "CASH" at bounding box center [1034, 507] width 32 height 17
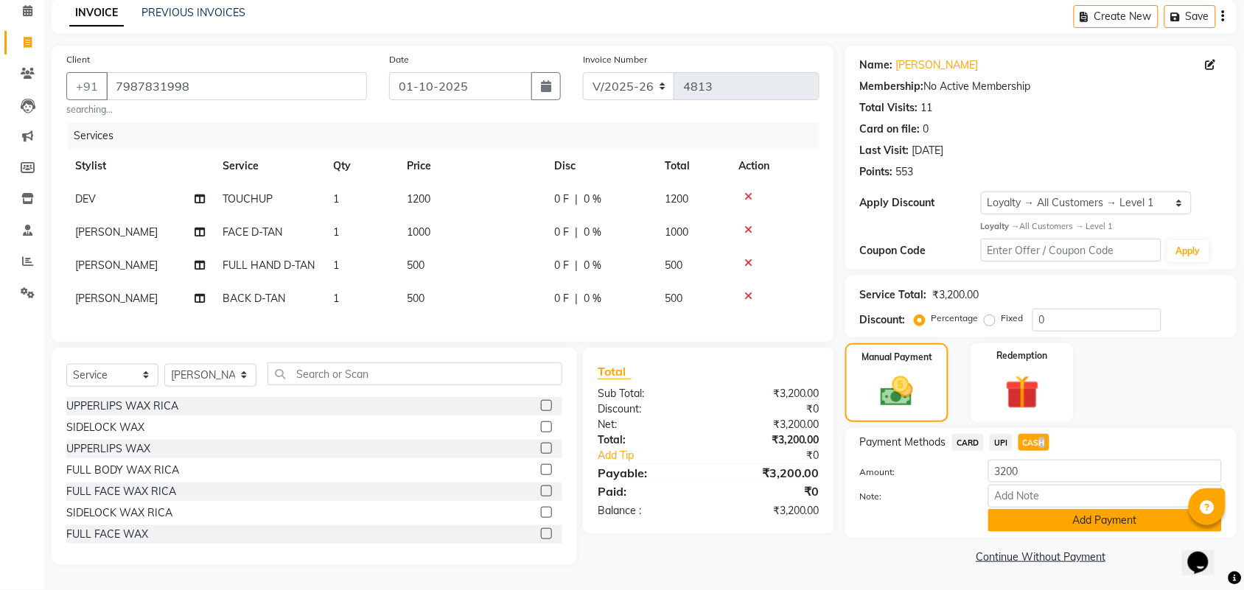
drag, startPoint x: 1098, startPoint y: 501, endPoint x: 1217, endPoint y: 486, distance: 120.3
click at [1100, 509] on button "Add Payment" at bounding box center [1105, 520] width 234 height 23
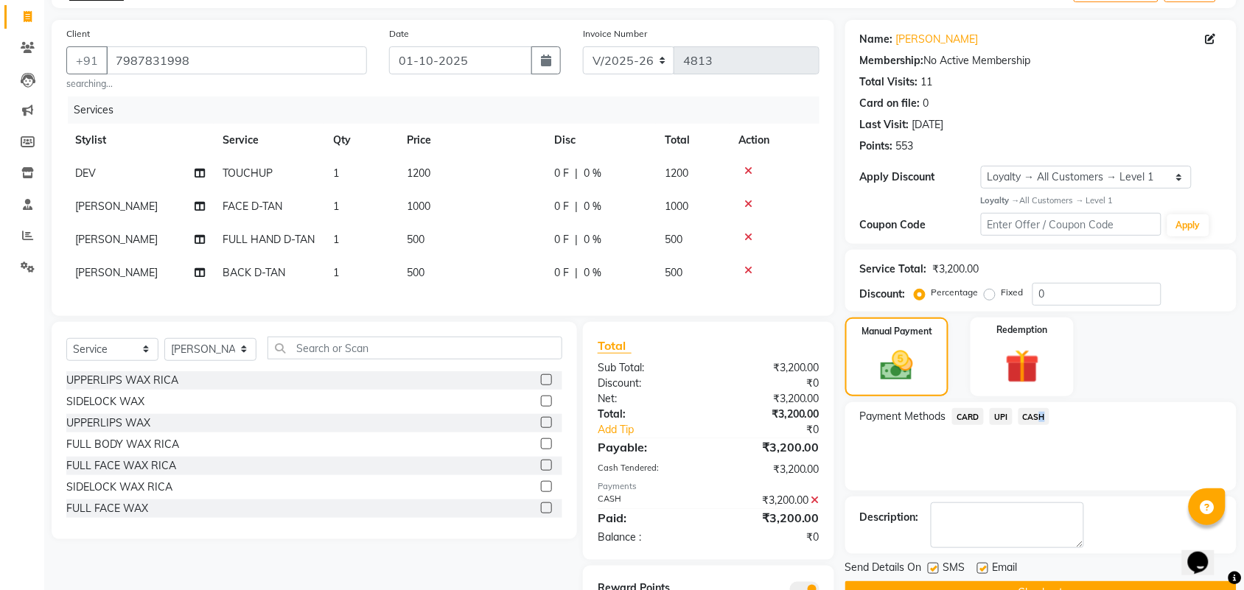
scroll to position [184, 0]
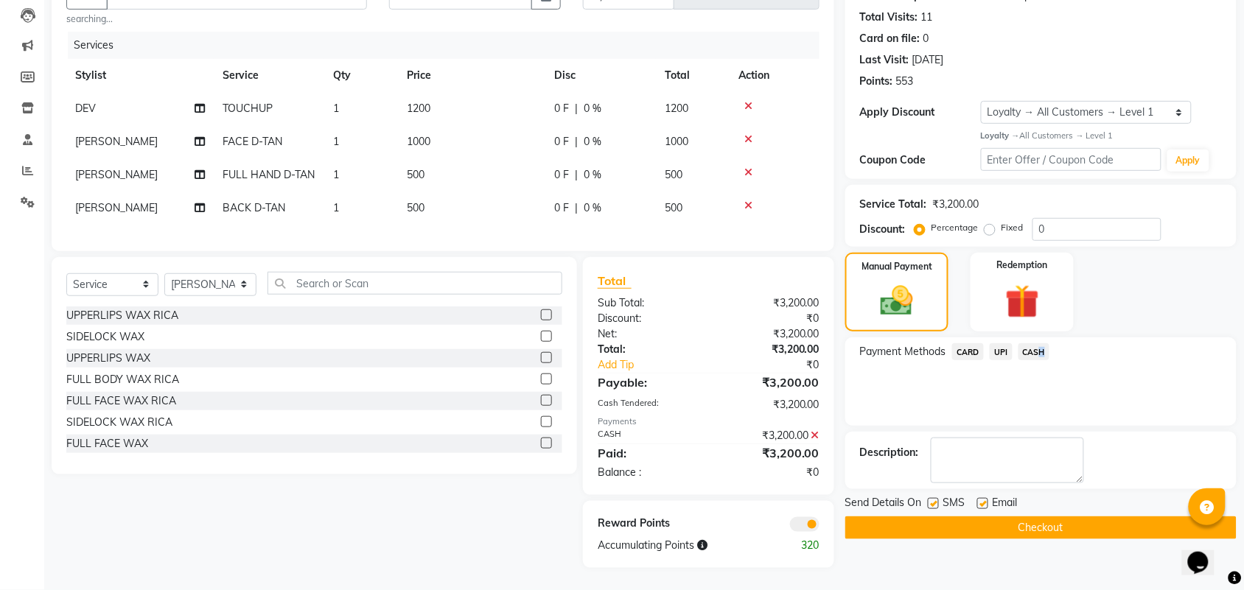
click at [1017, 517] on button "Checkout" at bounding box center [1040, 528] width 391 height 23
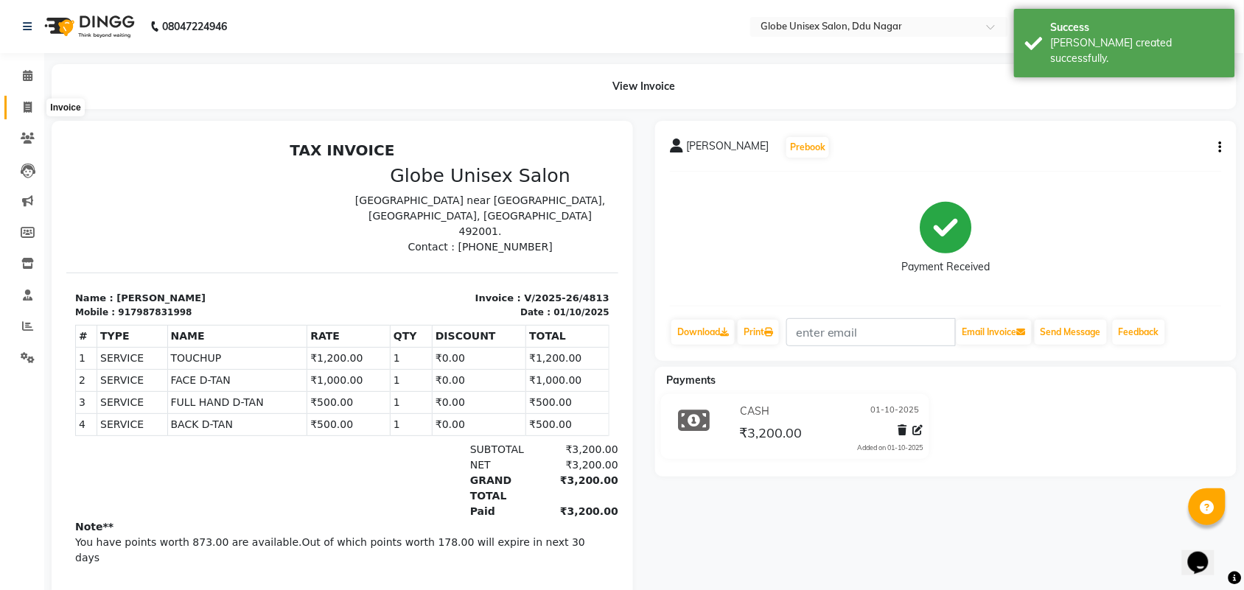
click at [32, 100] on span at bounding box center [28, 107] width 26 height 17
select select "service"
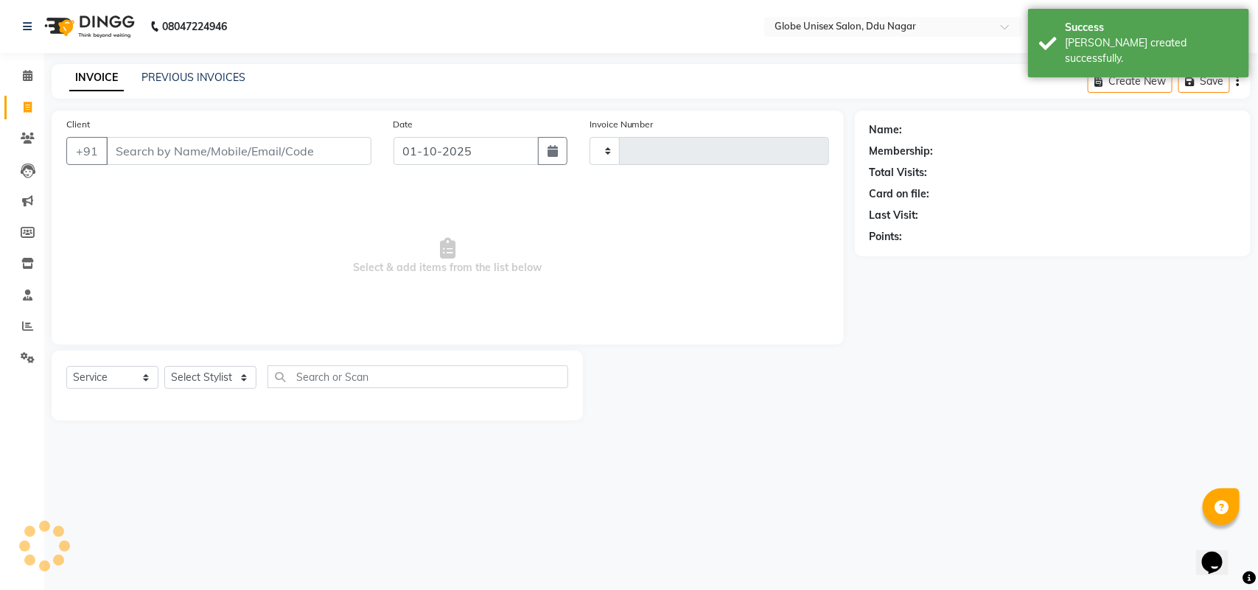
type input "4814"
select select "4184"
click at [174, 79] on link "PREVIOUS INVOICES" at bounding box center [193, 77] width 104 height 13
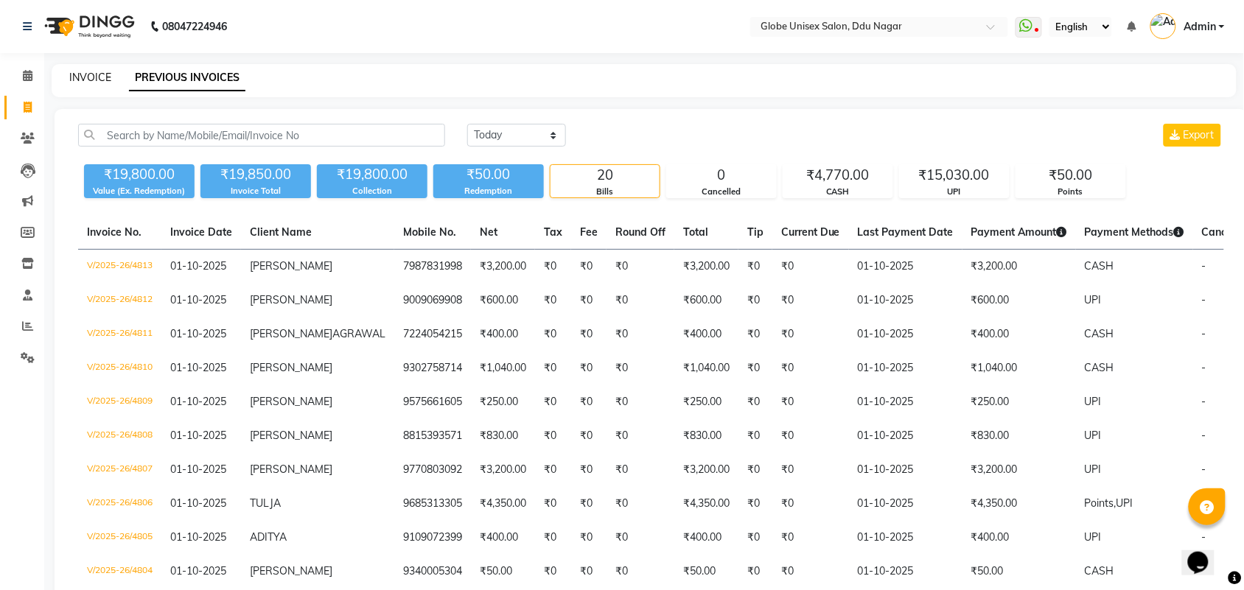
click at [97, 77] on link "INVOICE" at bounding box center [90, 77] width 42 height 13
select select "service"
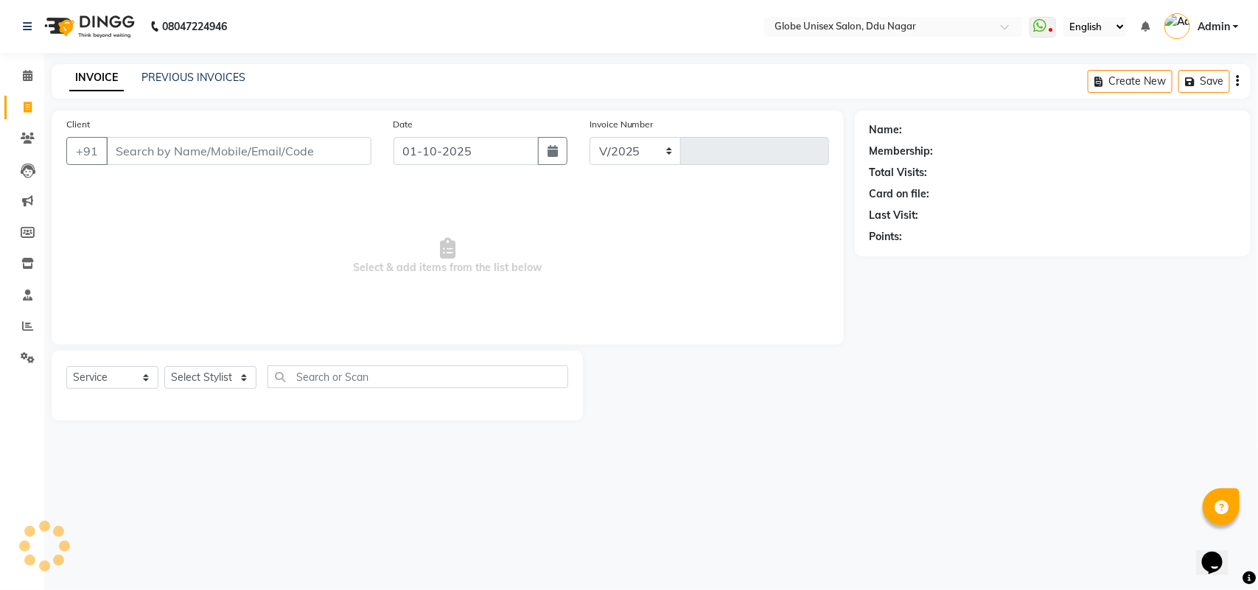
select select "4184"
type input "4814"
click at [196, 377] on select "Select Stylist ADITYA AJIT [PERSON_NAME] DEV [PERSON_NAME] [PERSON_NAME] [PERSO…" at bounding box center [210, 377] width 92 height 23
select select "50759"
click at [164, 366] on select "Select Stylist ADITYA AJIT [PERSON_NAME] DEV [PERSON_NAME] [PERSON_NAME] [PERSO…" at bounding box center [210, 377] width 92 height 23
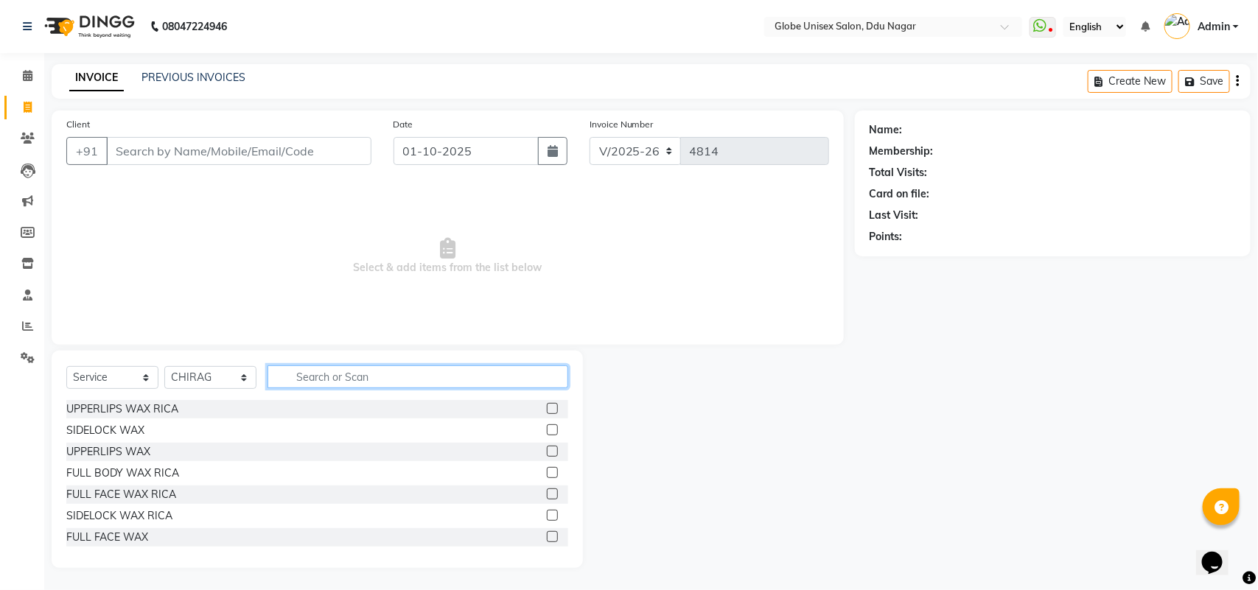
click at [330, 383] on input "text" at bounding box center [417, 376] width 301 height 23
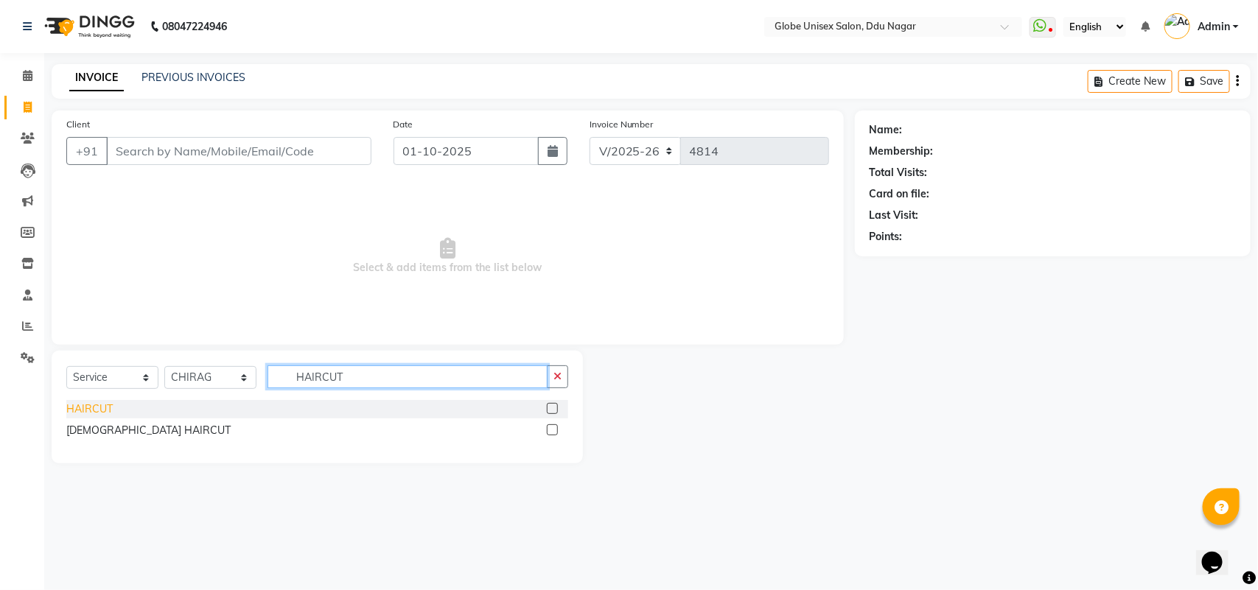
type input "HAIRCUT"
click at [87, 407] on div "HAIRCUT" at bounding box center [89, 409] width 46 height 15
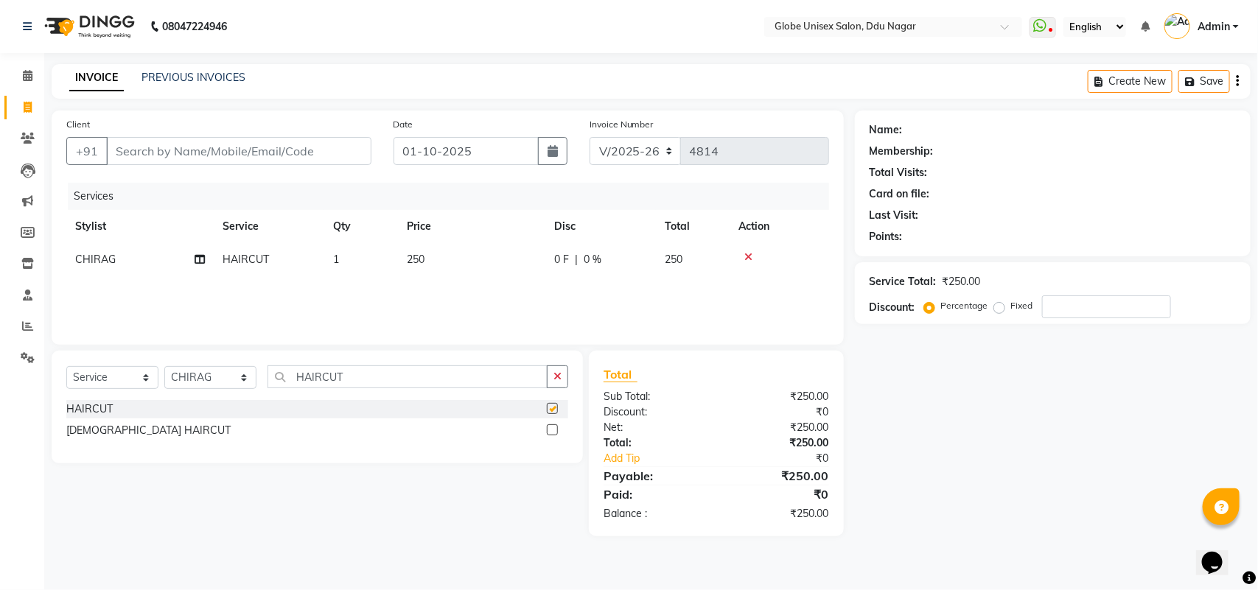
checkbox input "false"
click at [388, 383] on input "HAIRCUT" at bounding box center [407, 376] width 280 height 23
type input "H"
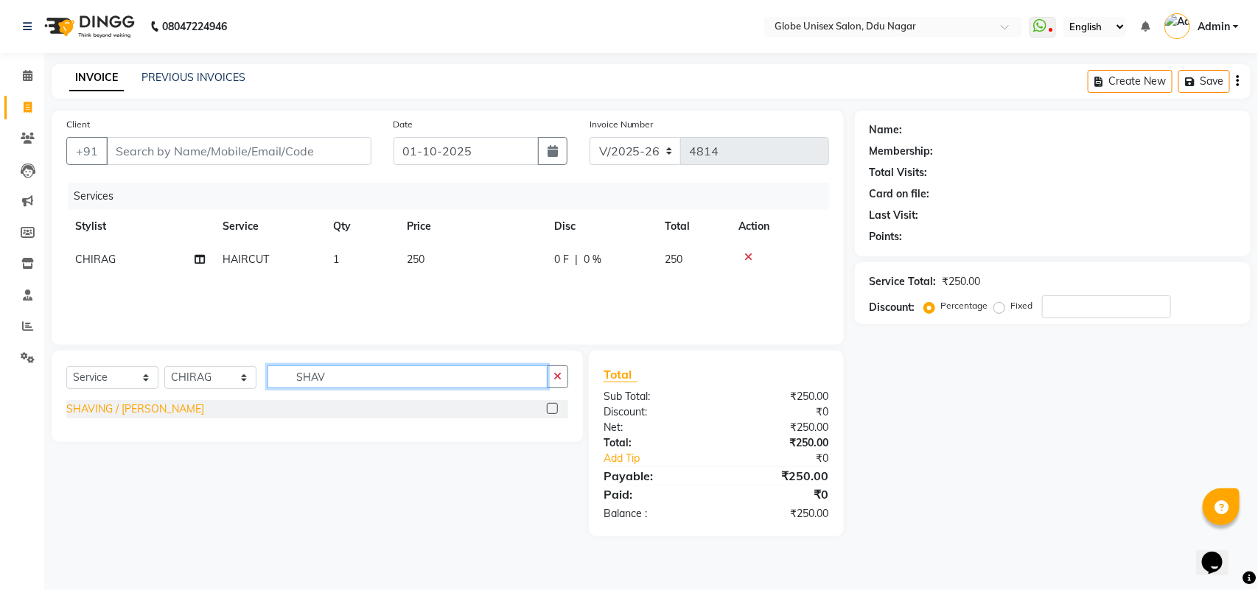
type input "SHAV"
click at [135, 407] on div "SHAVING / [PERSON_NAME]" at bounding box center [135, 409] width 138 height 15
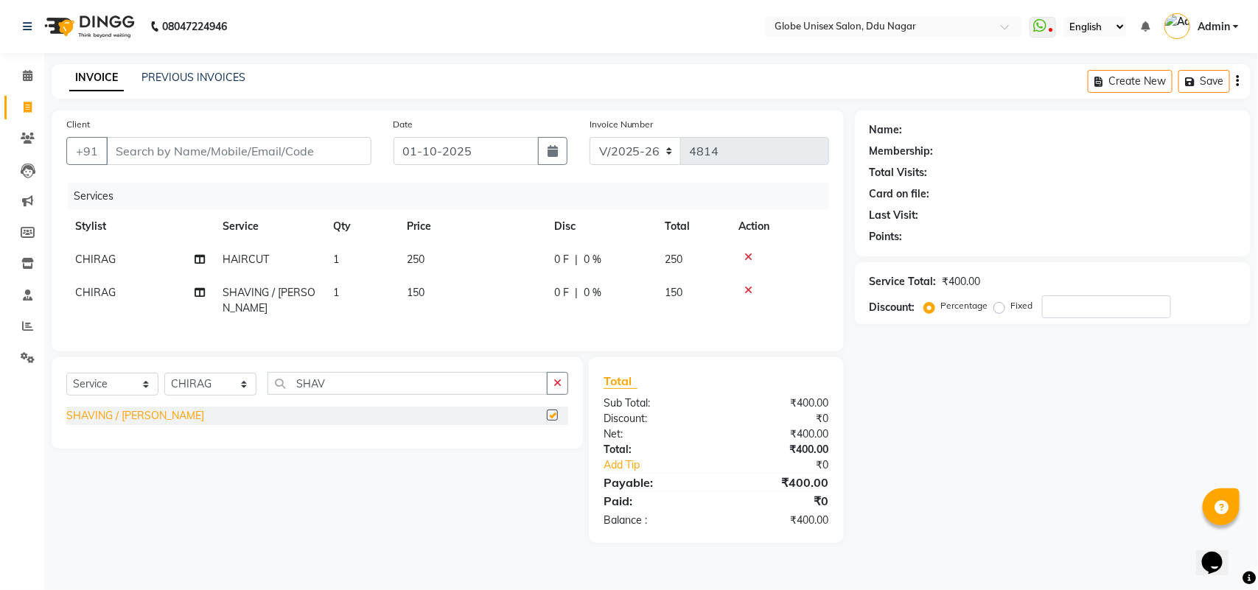
checkbox input "false"
click at [271, 151] on input "Client" at bounding box center [238, 151] width 265 height 28
type input "9"
type input "0"
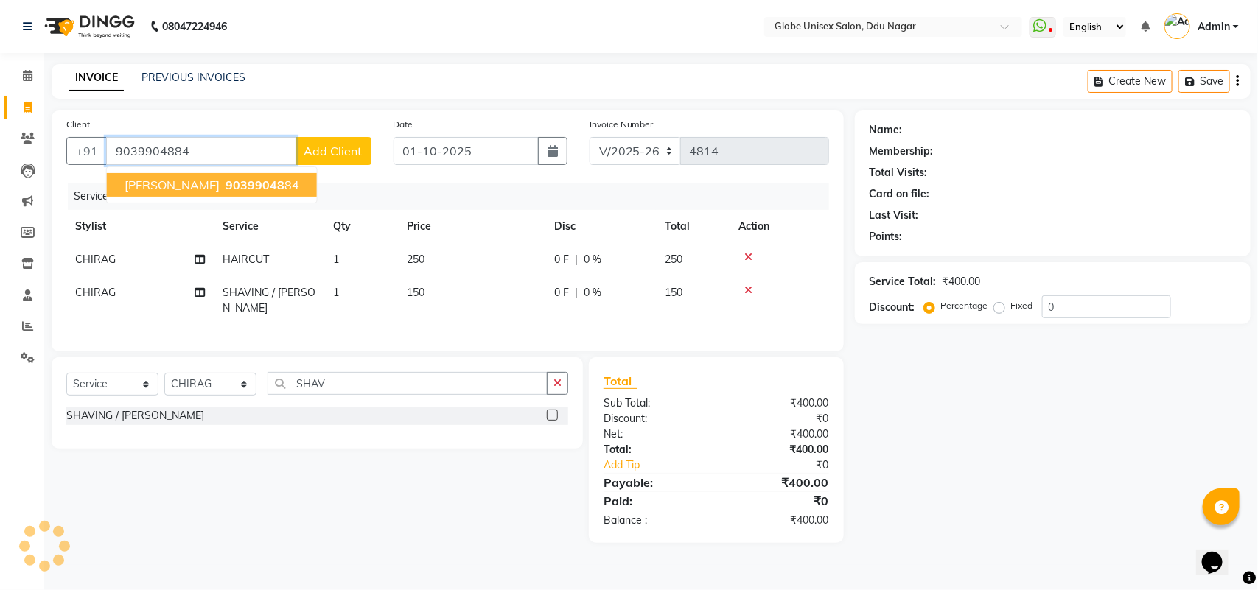
type input "9039904884"
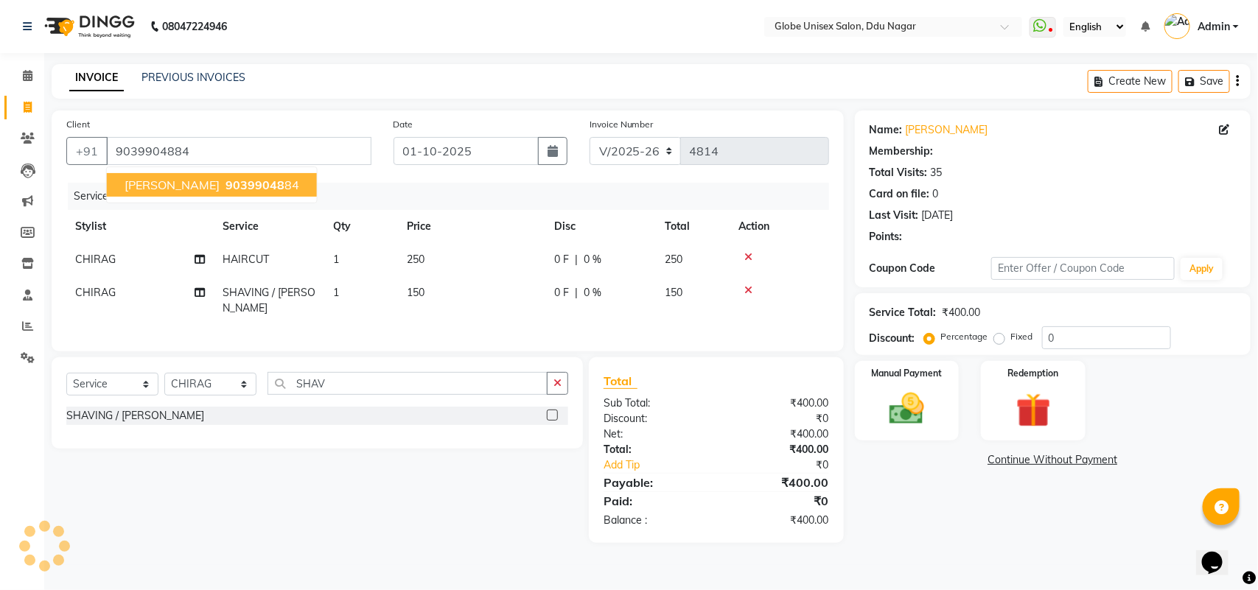
select select "1: Object"
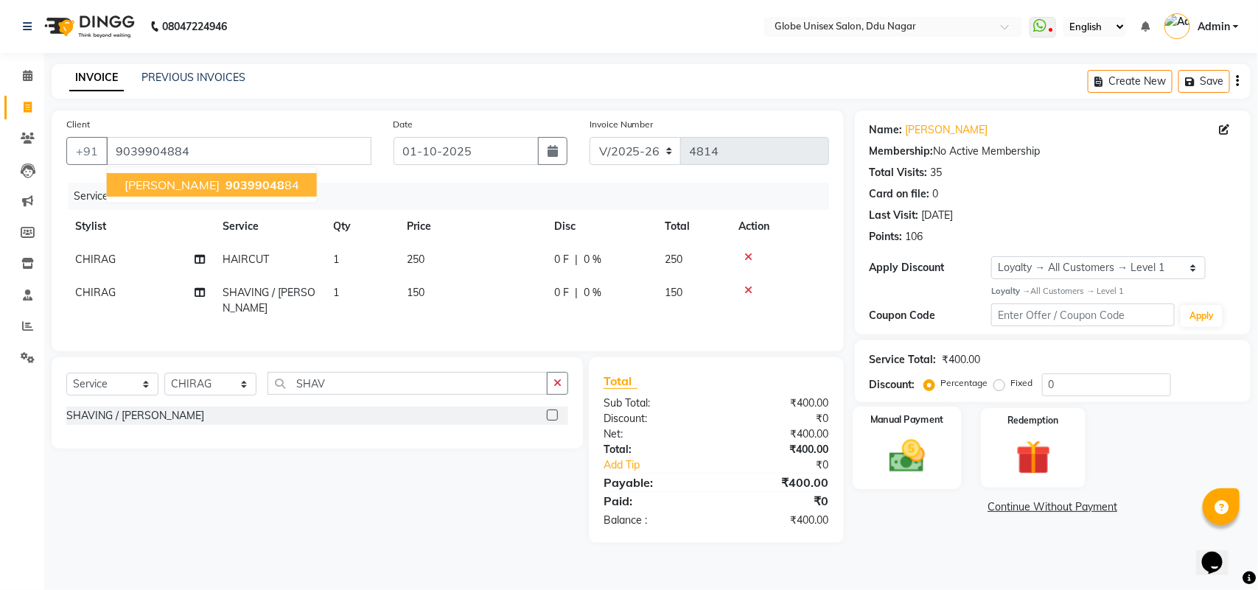
click at [925, 465] on img at bounding box center [907, 455] width 58 height 41
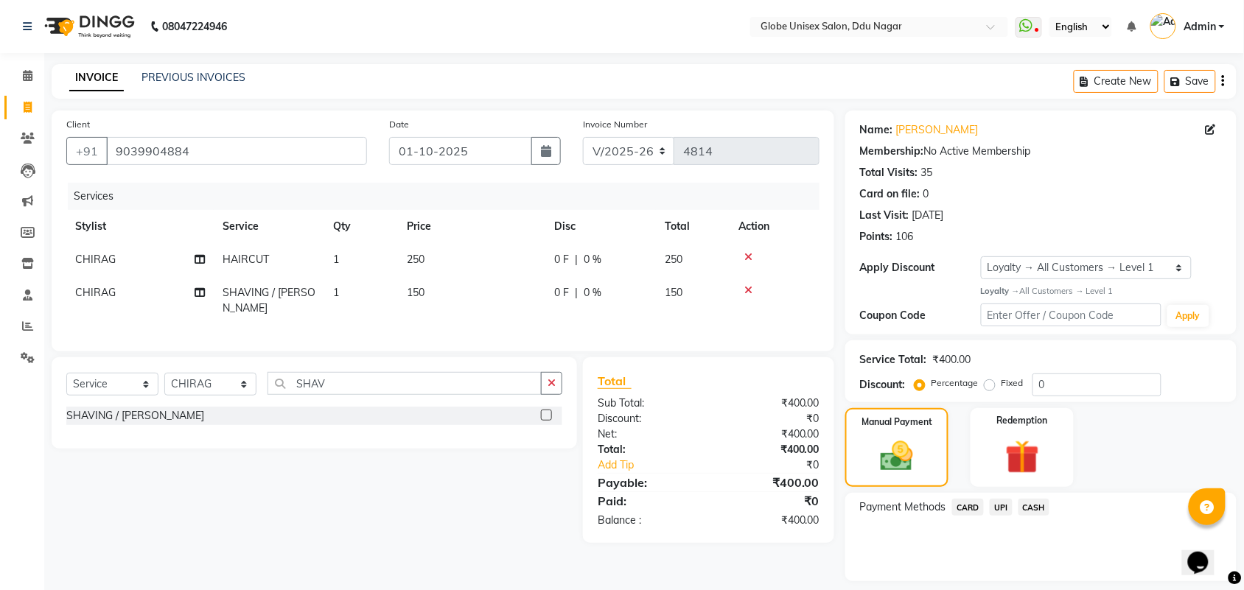
click at [1008, 505] on span "UPI" at bounding box center [1001, 507] width 23 height 17
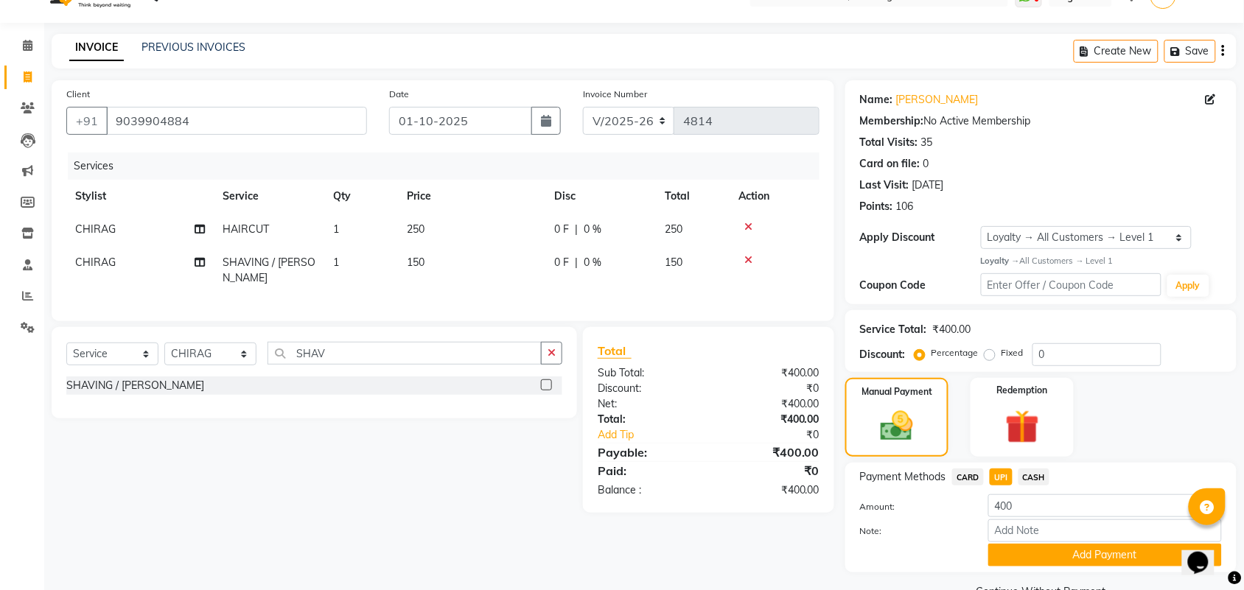
drag, startPoint x: 1067, startPoint y: 547, endPoint x: 1257, endPoint y: 461, distance: 208.7
click at [1068, 547] on button "Add Payment" at bounding box center [1105, 555] width 234 height 23
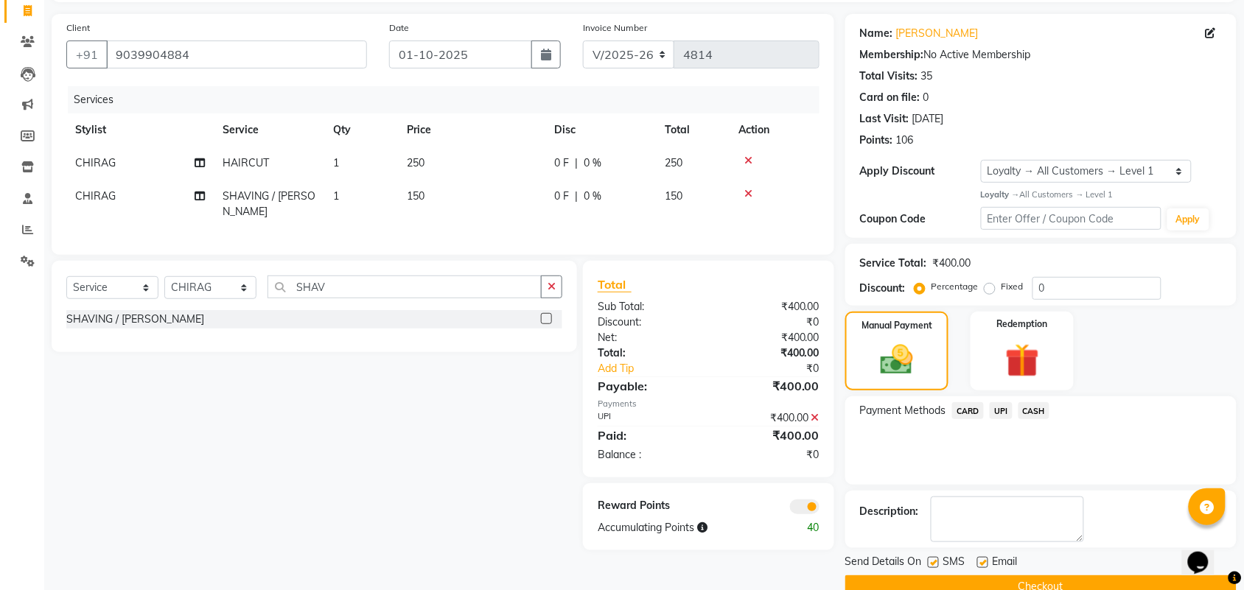
scroll to position [127, 0]
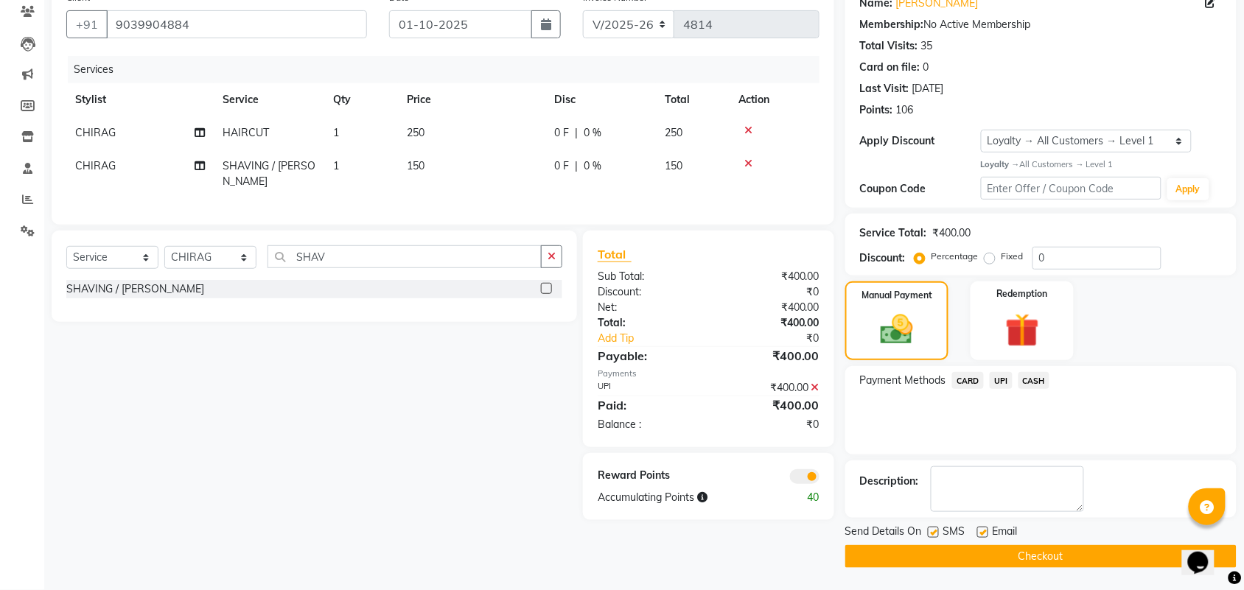
click at [1108, 550] on button "Checkout" at bounding box center [1040, 556] width 391 height 23
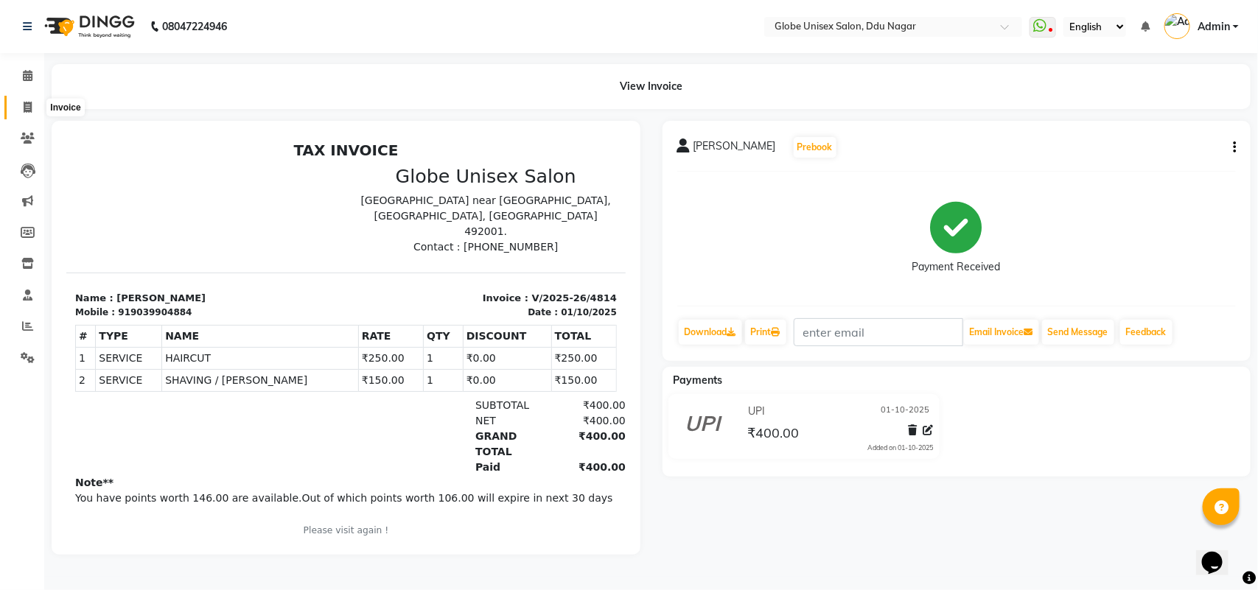
click at [18, 104] on span at bounding box center [28, 107] width 26 height 17
select select "service"
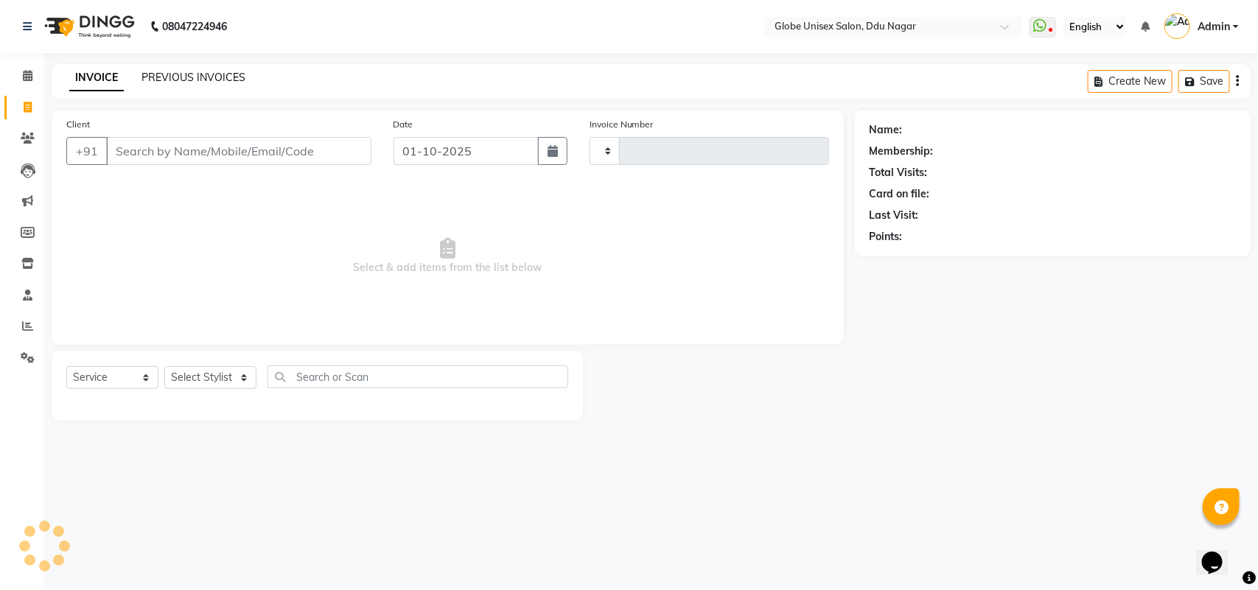
click at [211, 77] on link "PREVIOUS INVOICES" at bounding box center [193, 77] width 104 height 13
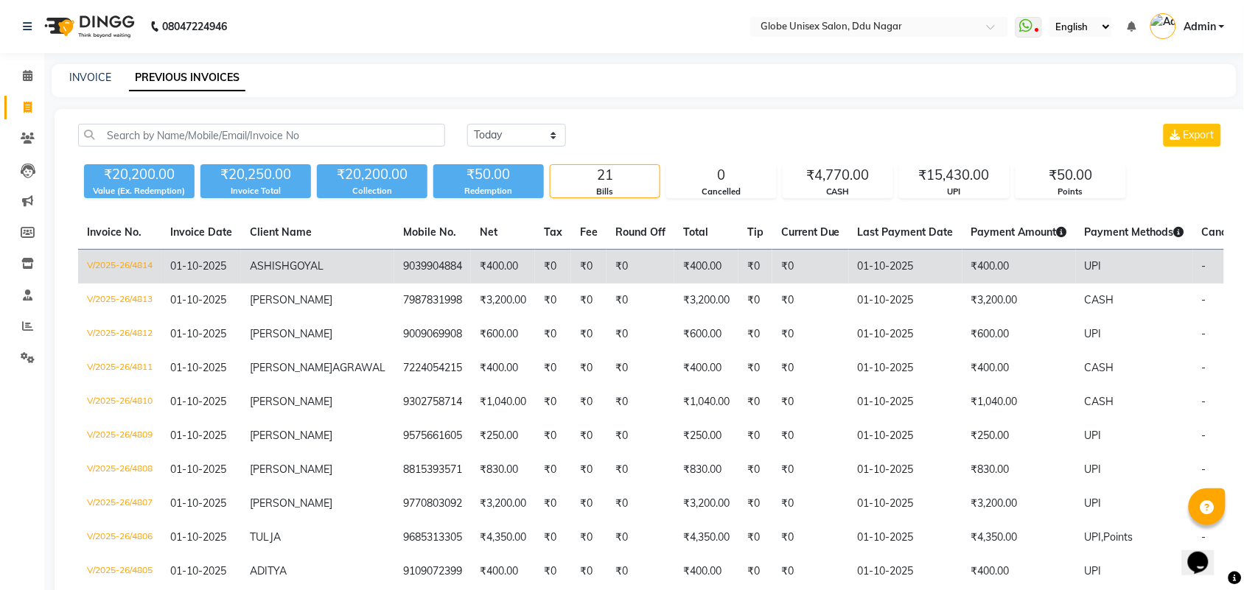
click at [100, 266] on td "V/2025-26/4814" at bounding box center [119, 267] width 83 height 35
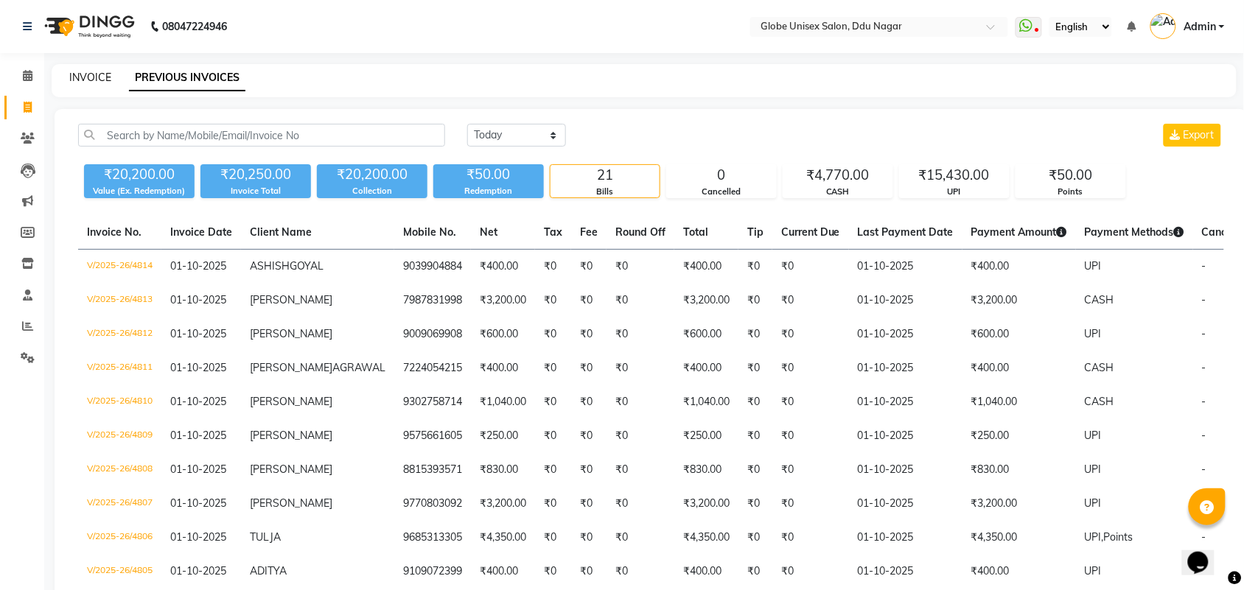
click at [89, 71] on link "INVOICE" at bounding box center [90, 77] width 42 height 13
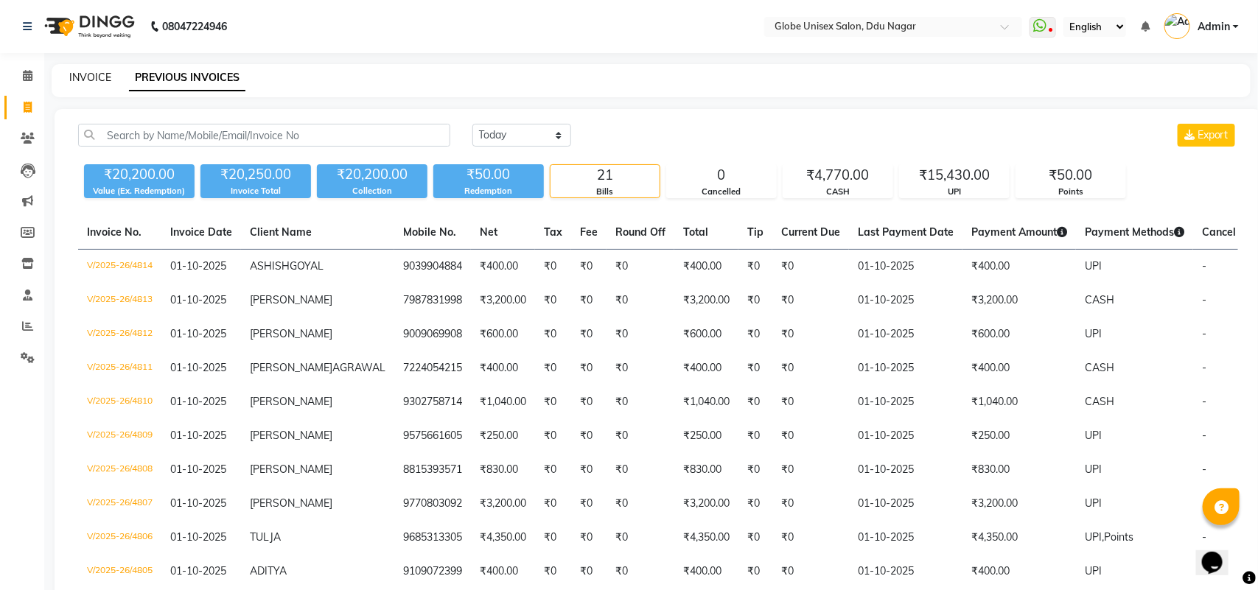
select select "service"
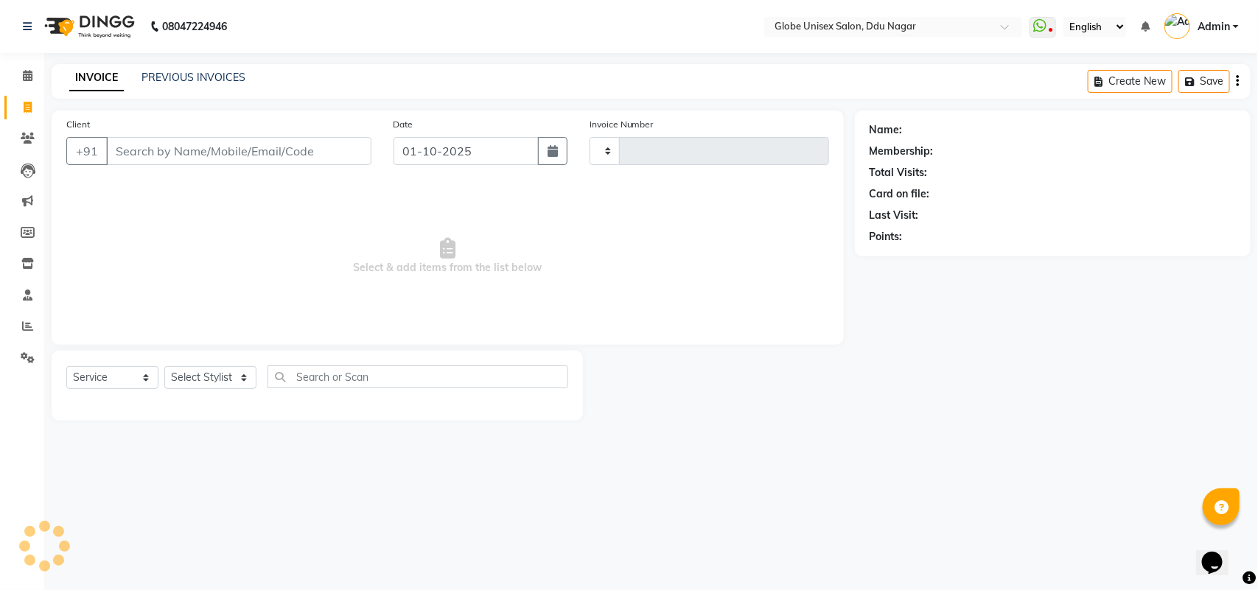
type input "4815"
select select "4184"
click at [216, 71] on link "PREVIOUS INVOICES" at bounding box center [193, 77] width 104 height 13
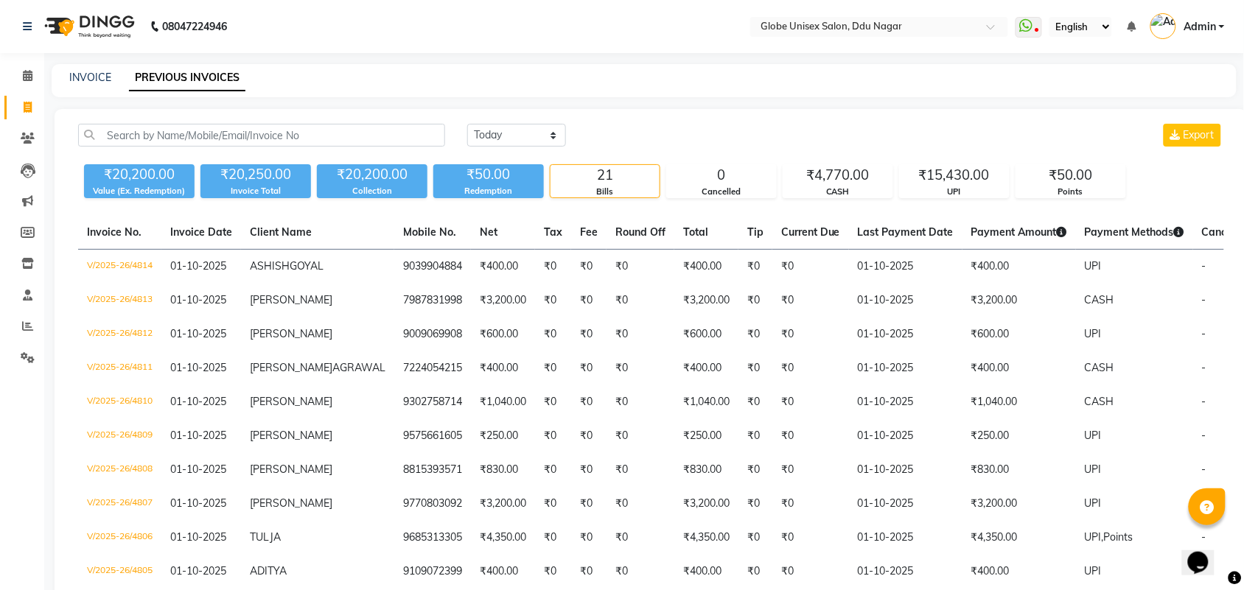
click at [96, 65] on div "INVOICE PREVIOUS INVOICES" at bounding box center [644, 80] width 1185 height 33
click at [96, 70] on div "INVOICE" at bounding box center [90, 77] width 42 height 15
click at [97, 80] on link "INVOICE" at bounding box center [90, 77] width 42 height 13
select select "service"
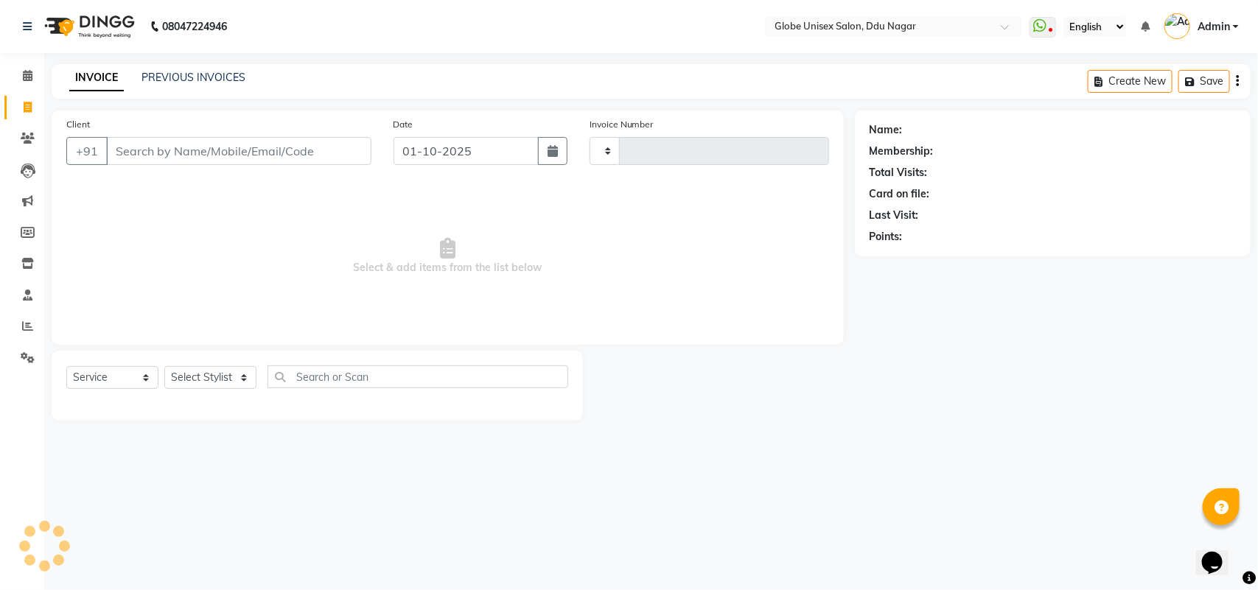
type input "4815"
select select "4184"
click at [27, 72] on icon at bounding box center [28, 75] width 10 height 11
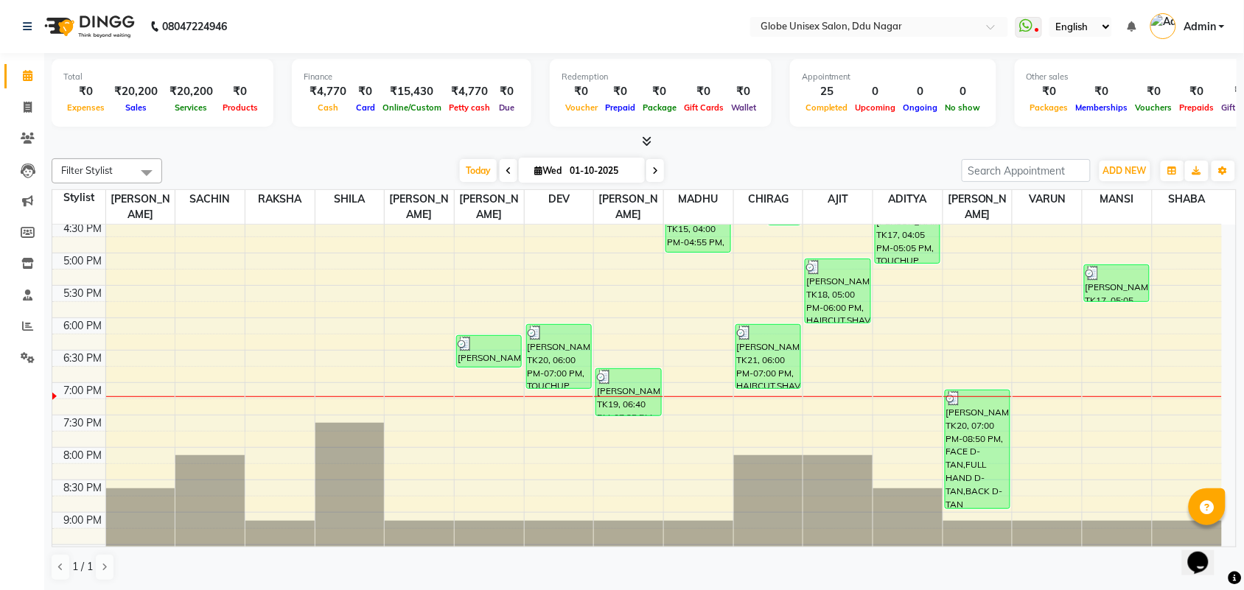
scroll to position [514, 0]
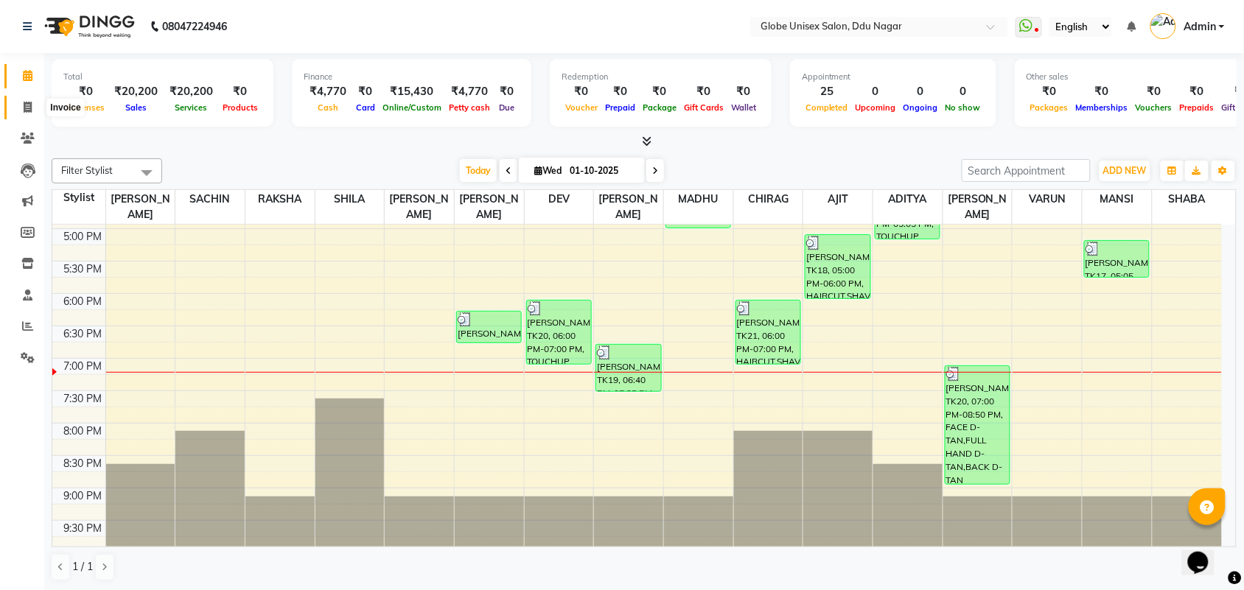
click at [26, 108] on icon at bounding box center [28, 107] width 8 height 11
select select "service"
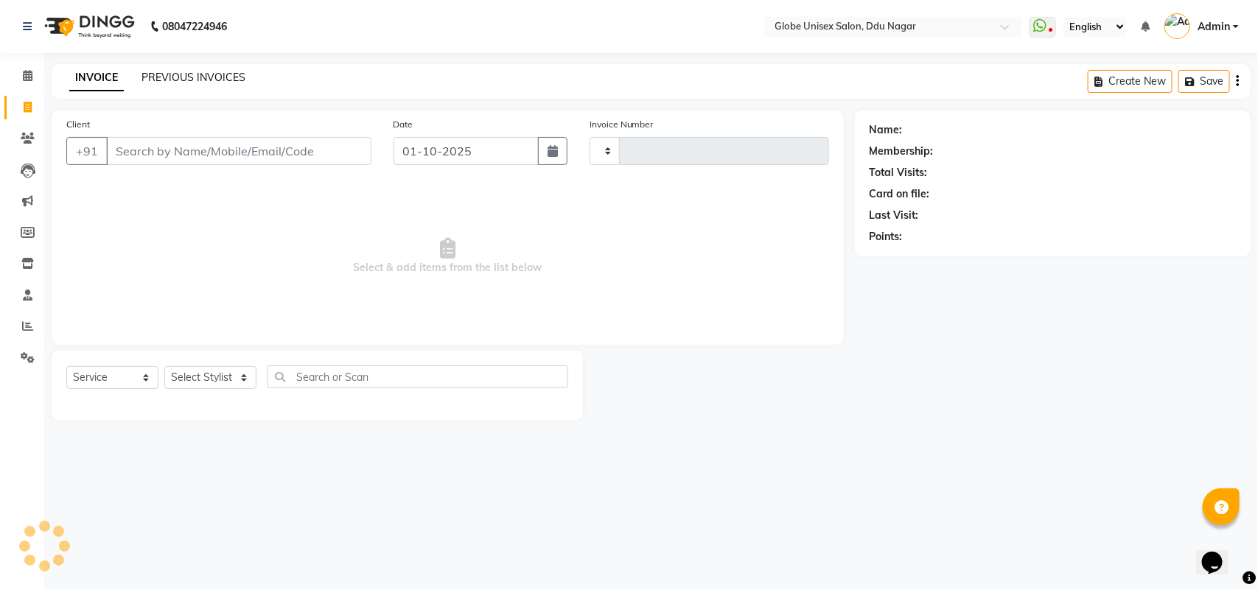
click at [212, 79] on link "PREVIOUS INVOICES" at bounding box center [193, 77] width 104 height 13
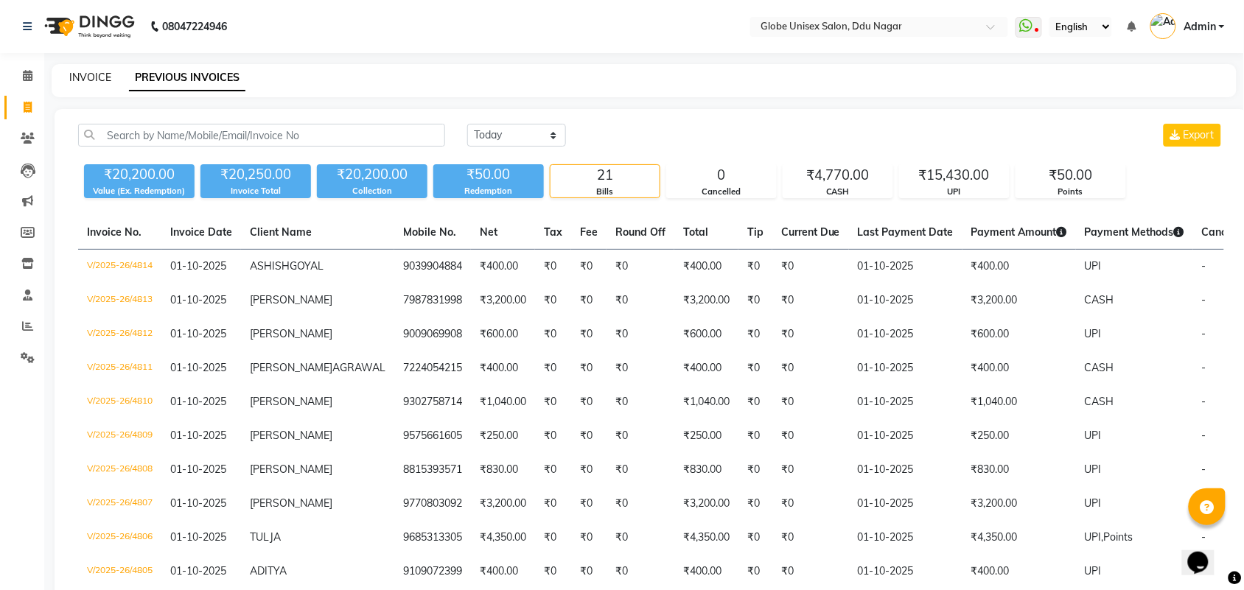
click at [83, 79] on link "INVOICE" at bounding box center [90, 77] width 42 height 13
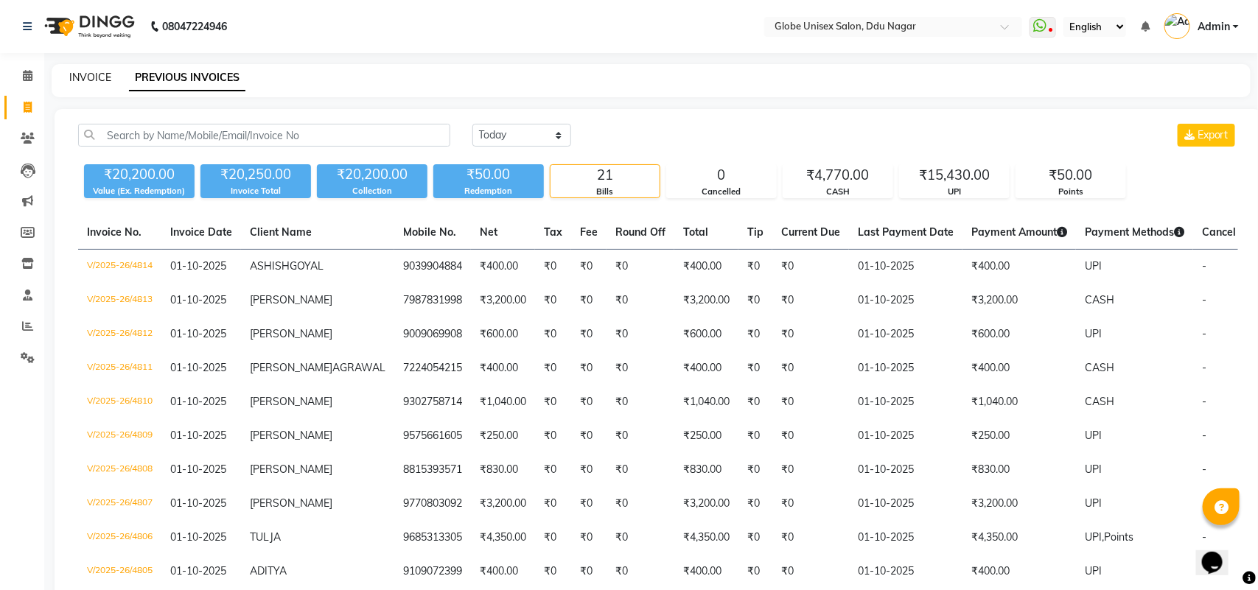
select select "service"
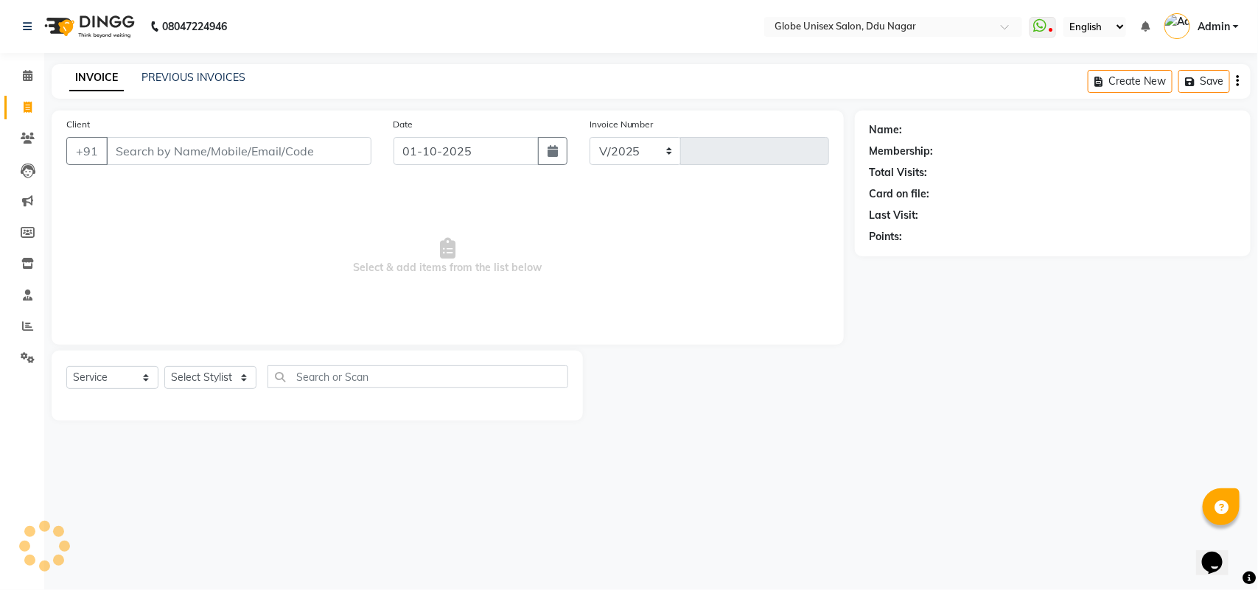
select select "4184"
type input "4815"
click at [194, 145] on input "Client" at bounding box center [238, 151] width 265 height 28
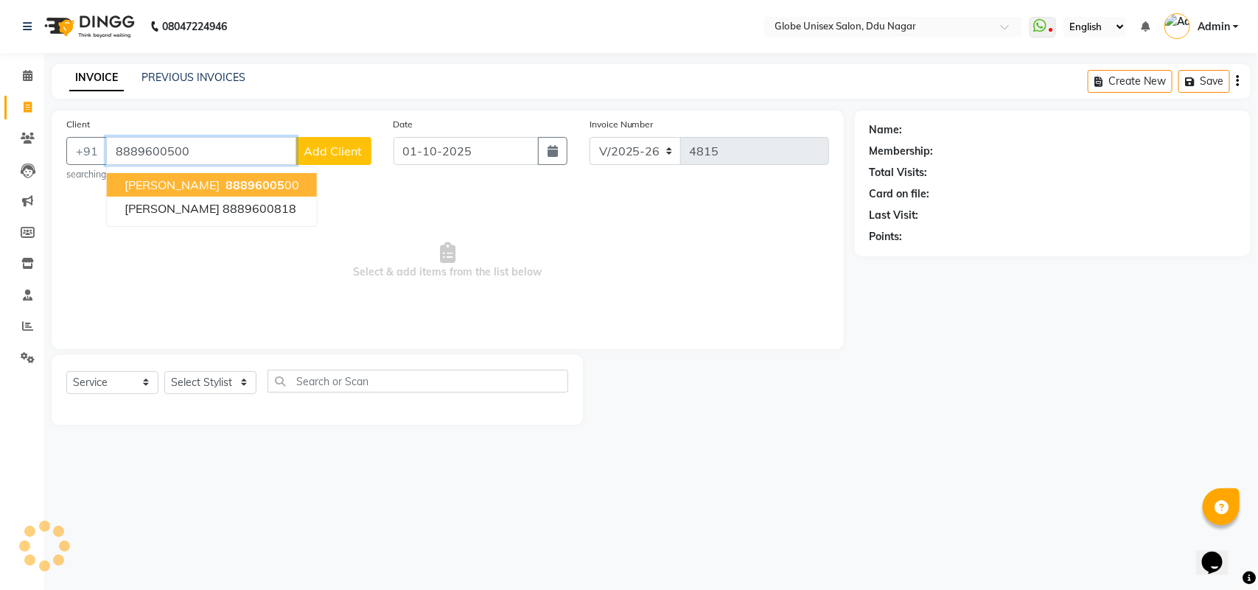
type input "8889600500"
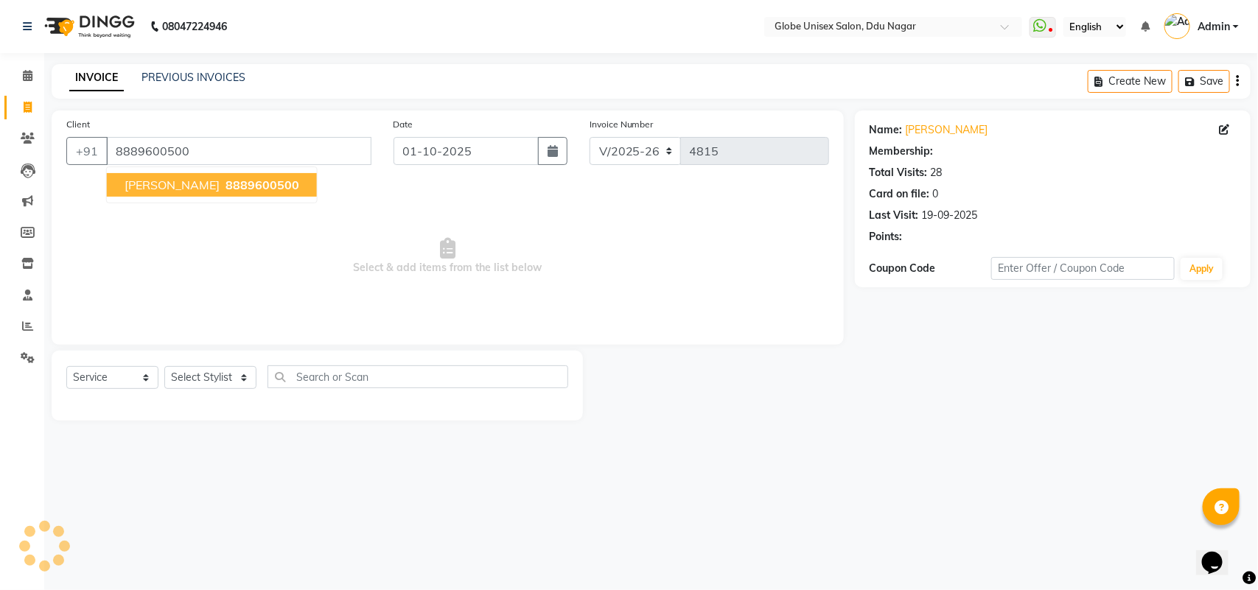
select select "1: Object"
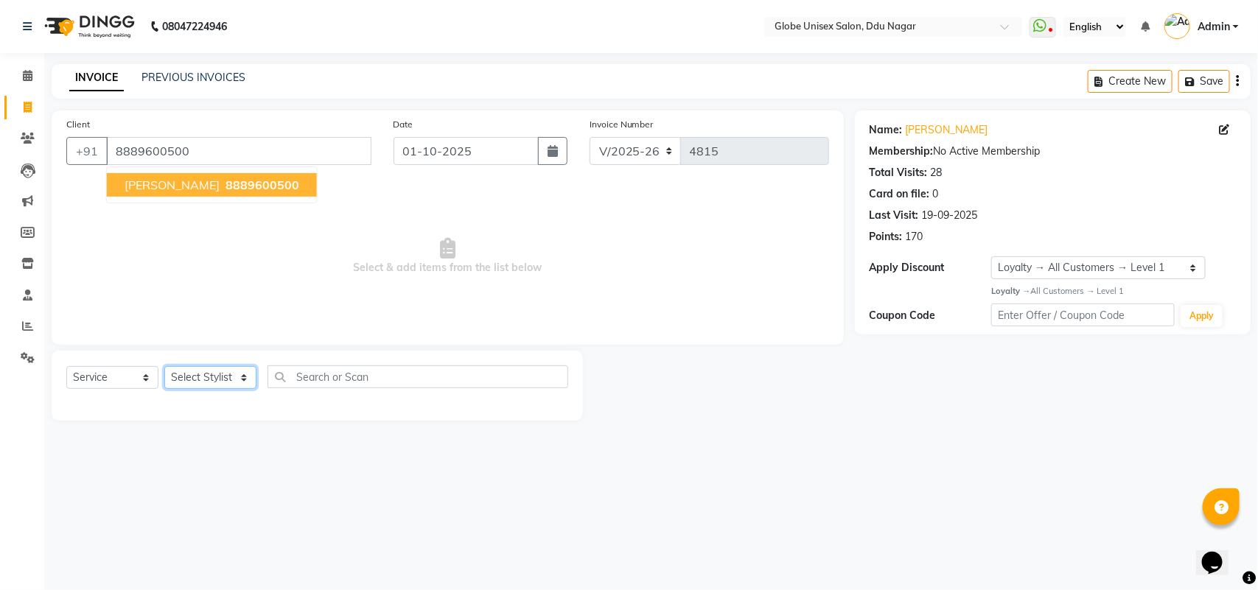
click at [223, 374] on select "Select Stylist ADITYA AJIT [PERSON_NAME] DEV [PERSON_NAME] [PERSON_NAME] [PERSO…" at bounding box center [210, 377] width 92 height 23
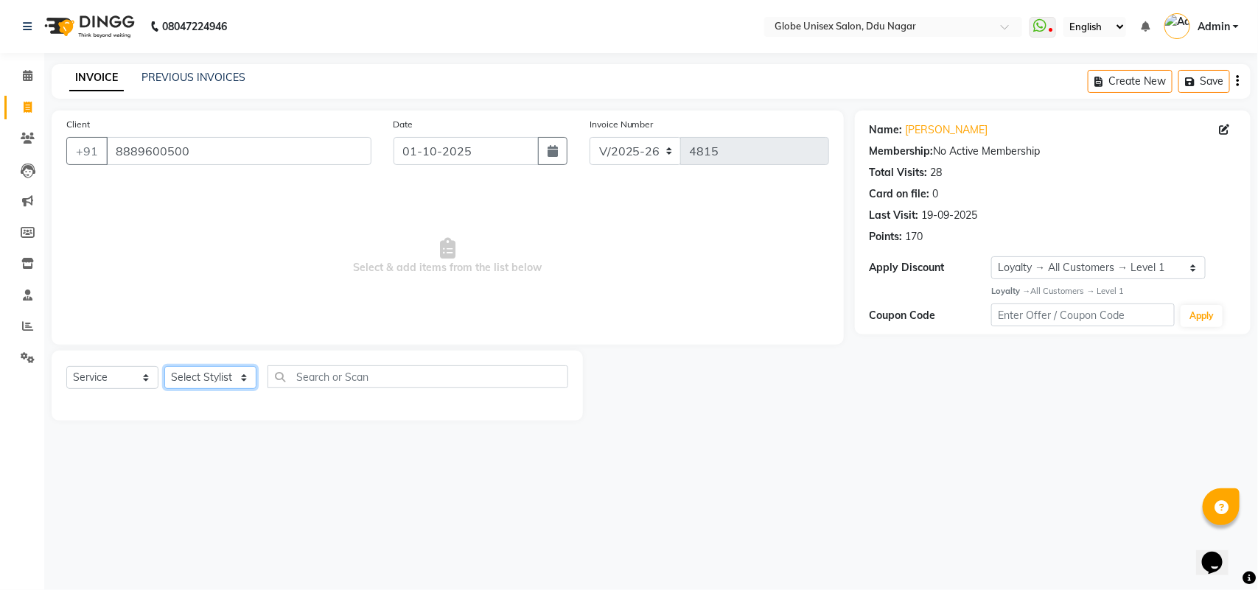
select select "24272"
click at [164, 366] on select "Select Stylist ADITYA AJIT [PERSON_NAME] DEV [PERSON_NAME] [PERSON_NAME] [PERSO…" at bounding box center [210, 377] width 92 height 23
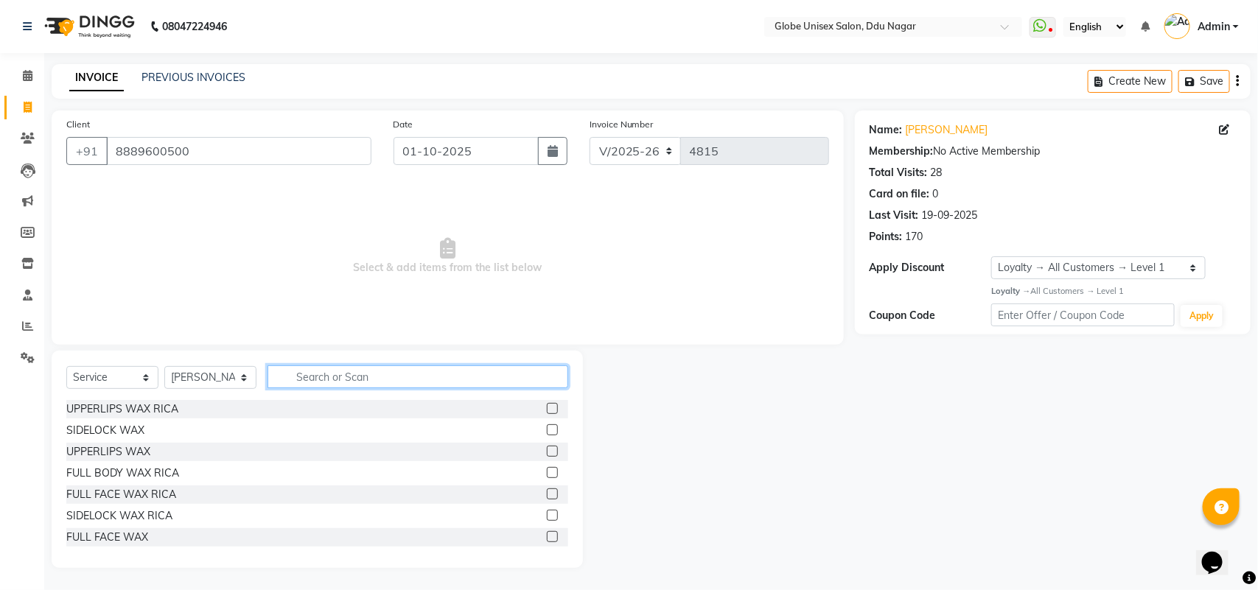
click at [355, 383] on input "text" at bounding box center [417, 376] width 301 height 23
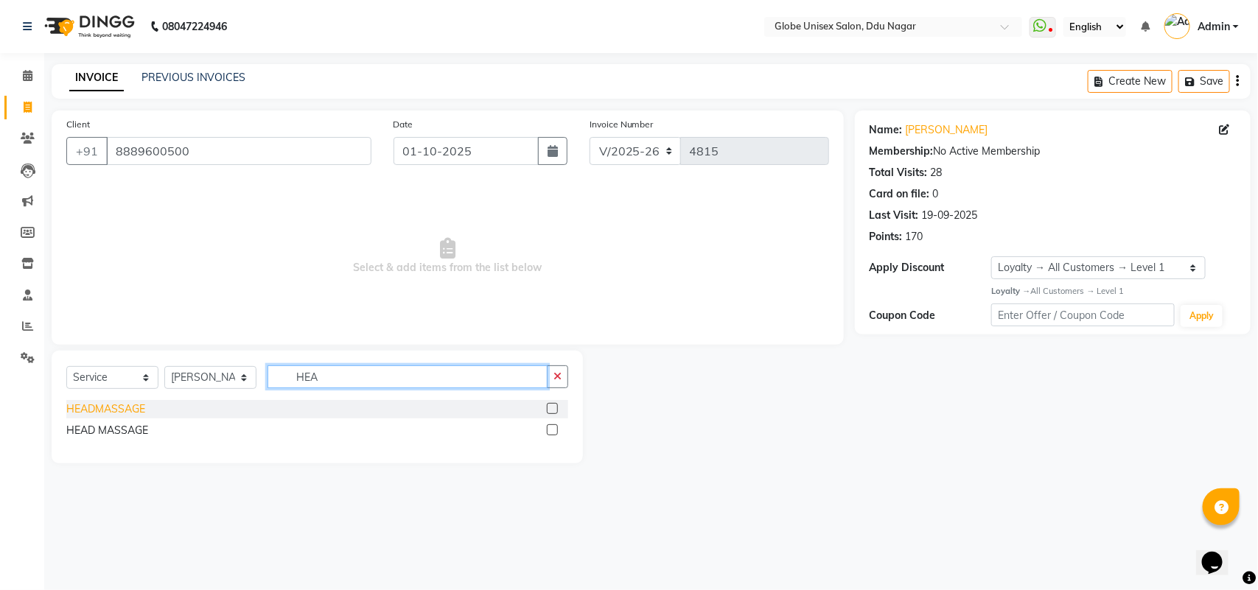
type input "HEA"
click at [94, 413] on div "HEADMASSAGE" at bounding box center [105, 409] width 79 height 15
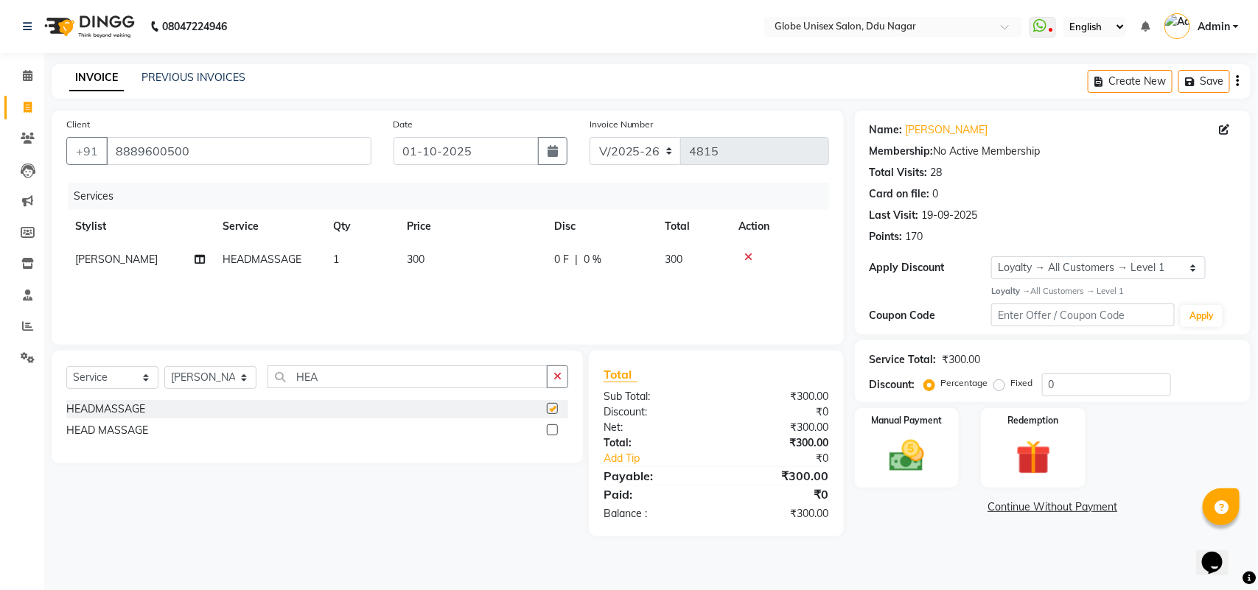
checkbox input "false"
click at [347, 377] on input "HEA" at bounding box center [407, 376] width 280 height 23
type input "H"
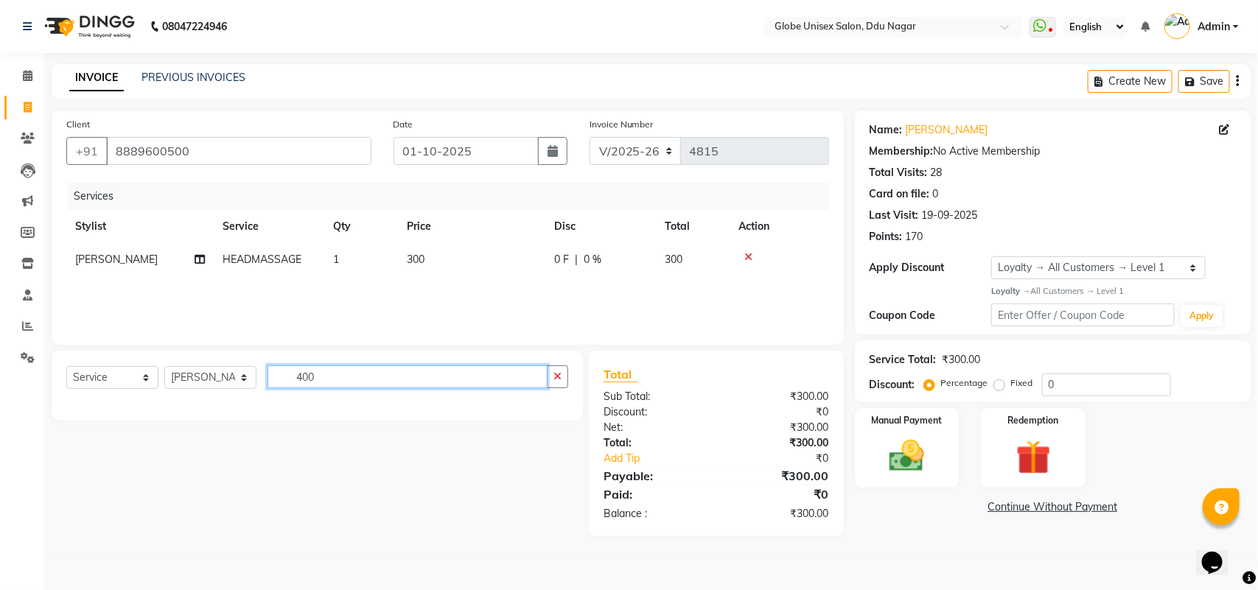
click at [384, 377] on input "400" at bounding box center [407, 376] width 280 height 23
type input "4"
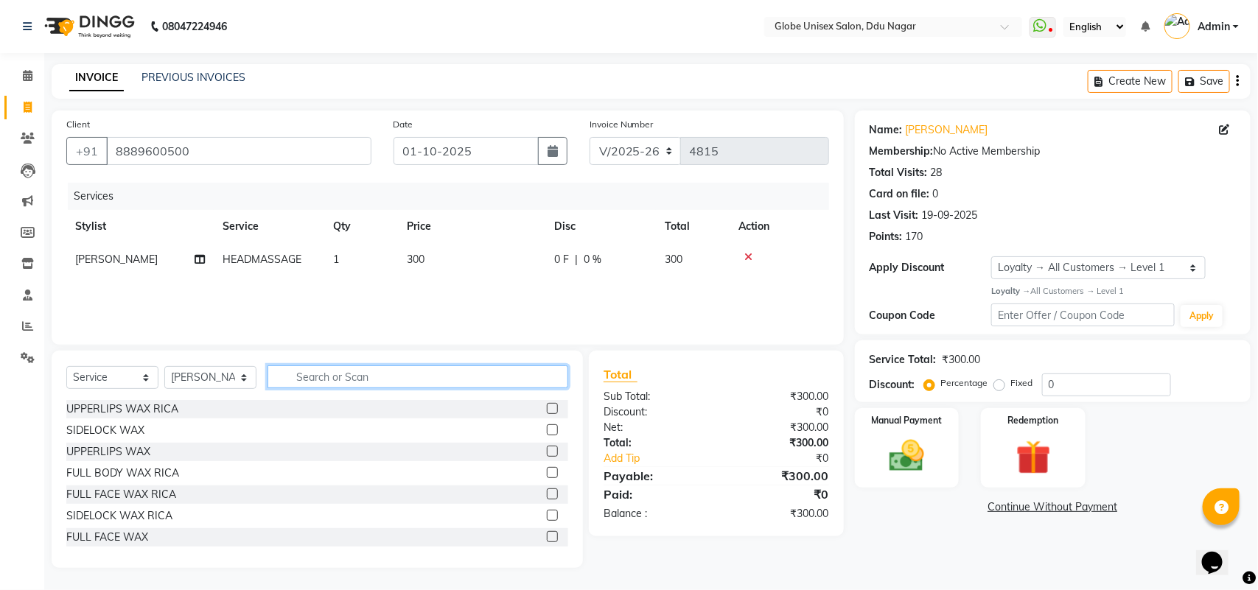
click at [384, 377] on input "text" at bounding box center [417, 376] width 301 height 23
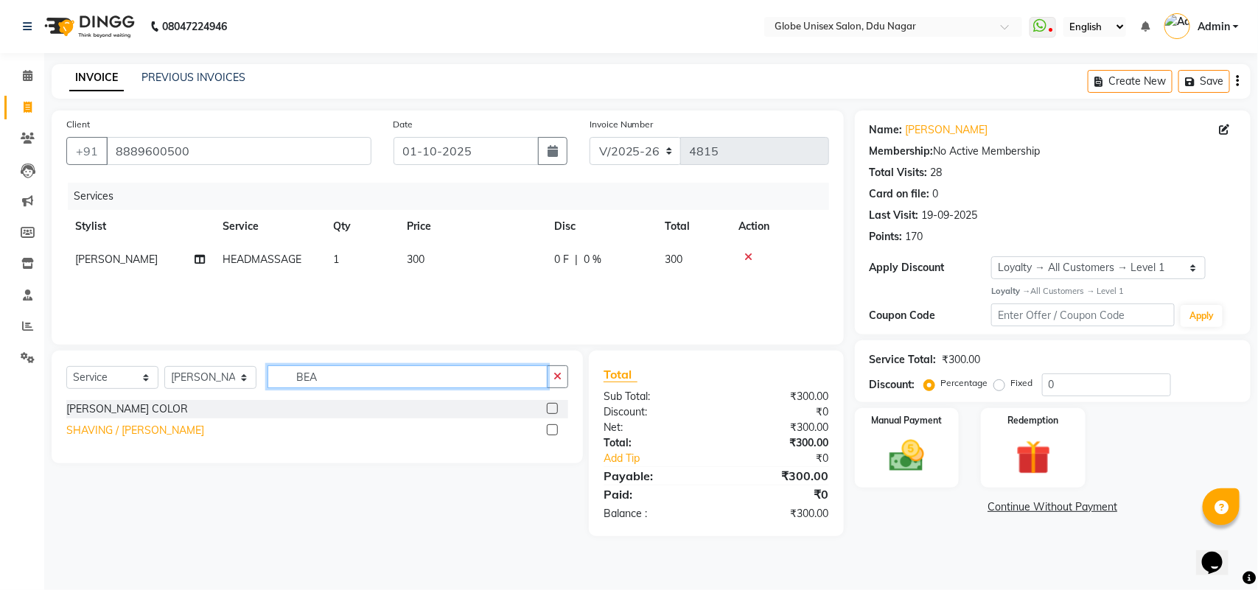
type input "BEA"
click at [134, 428] on div "SHAVING / [PERSON_NAME]" at bounding box center [135, 430] width 138 height 15
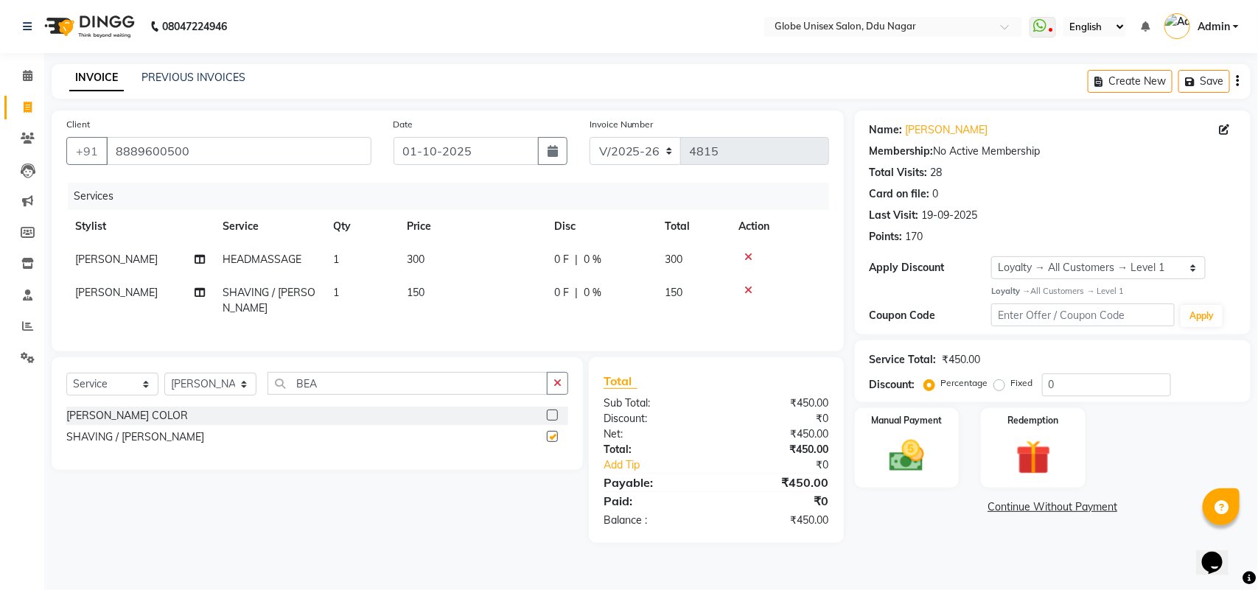
checkbox input "false"
click at [373, 384] on input "BEA" at bounding box center [407, 383] width 280 height 23
type input "B"
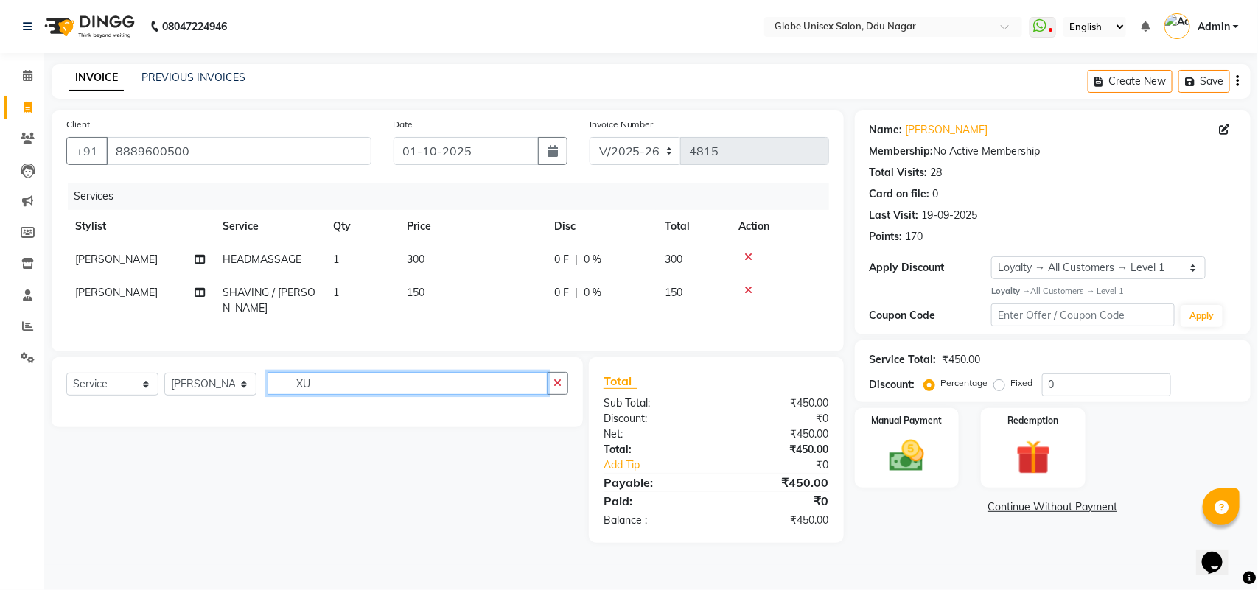
type input "X"
type input "CUT"
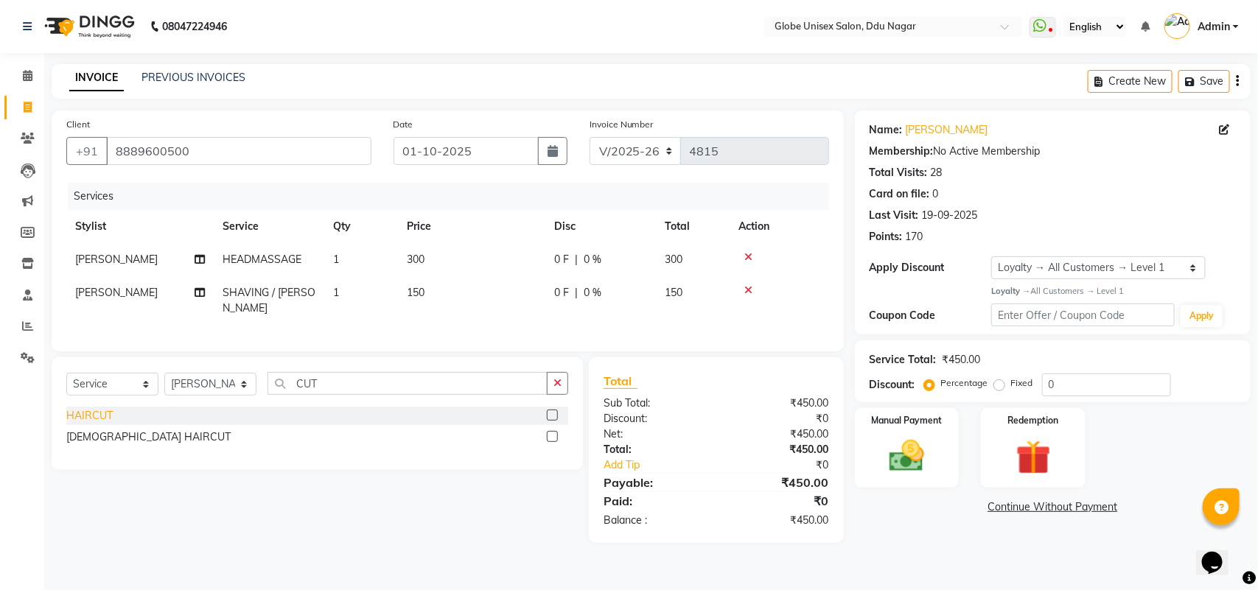
click at [98, 410] on div "HAIRCUT" at bounding box center [89, 415] width 46 height 15
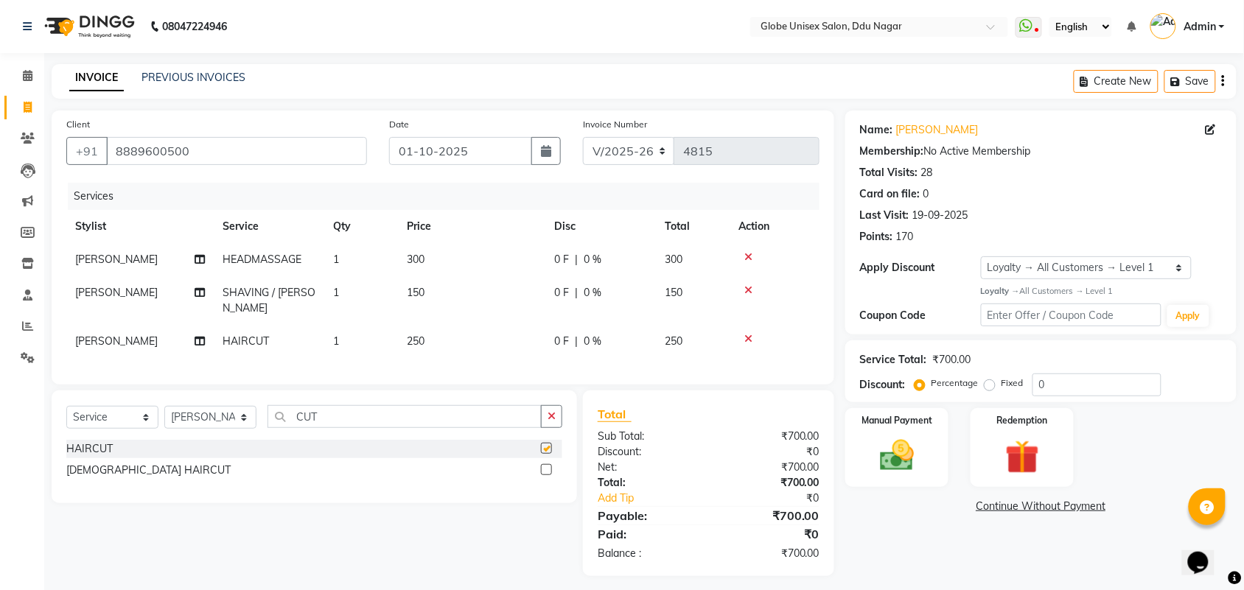
checkbox input "false"
click at [410, 273] on td "300" at bounding box center [471, 259] width 147 height 33
select select "24272"
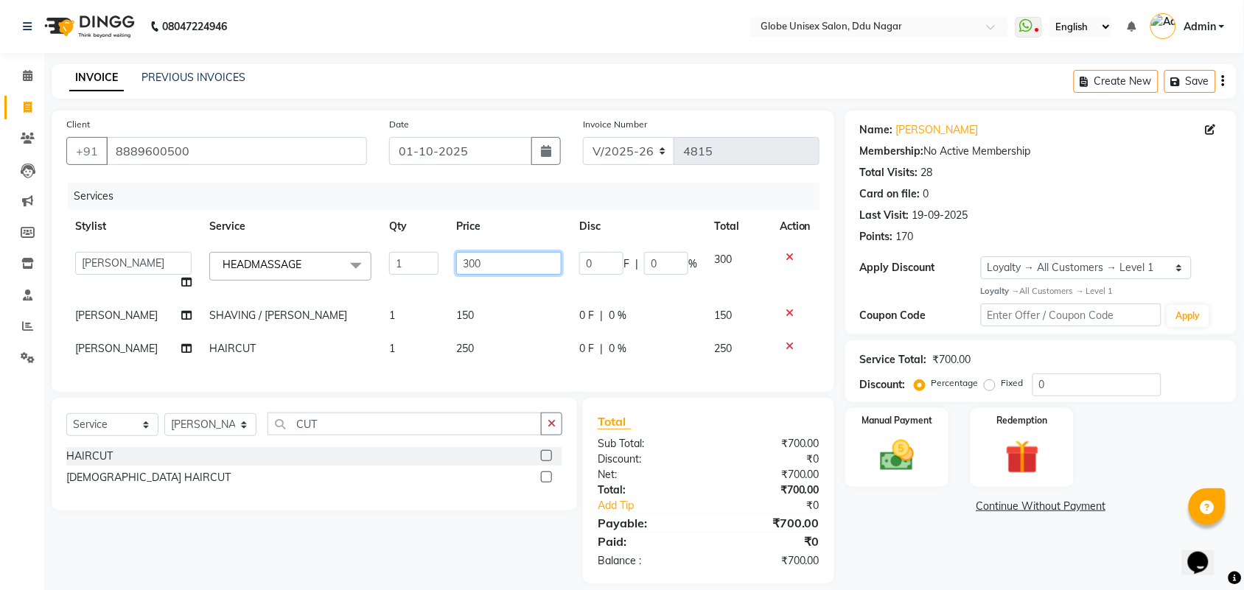
click at [498, 254] on input "300" at bounding box center [508, 263] width 105 height 23
type input "3"
type input "400"
click at [366, 168] on div "Client [PHONE_NUMBER]" at bounding box center [216, 146] width 323 height 60
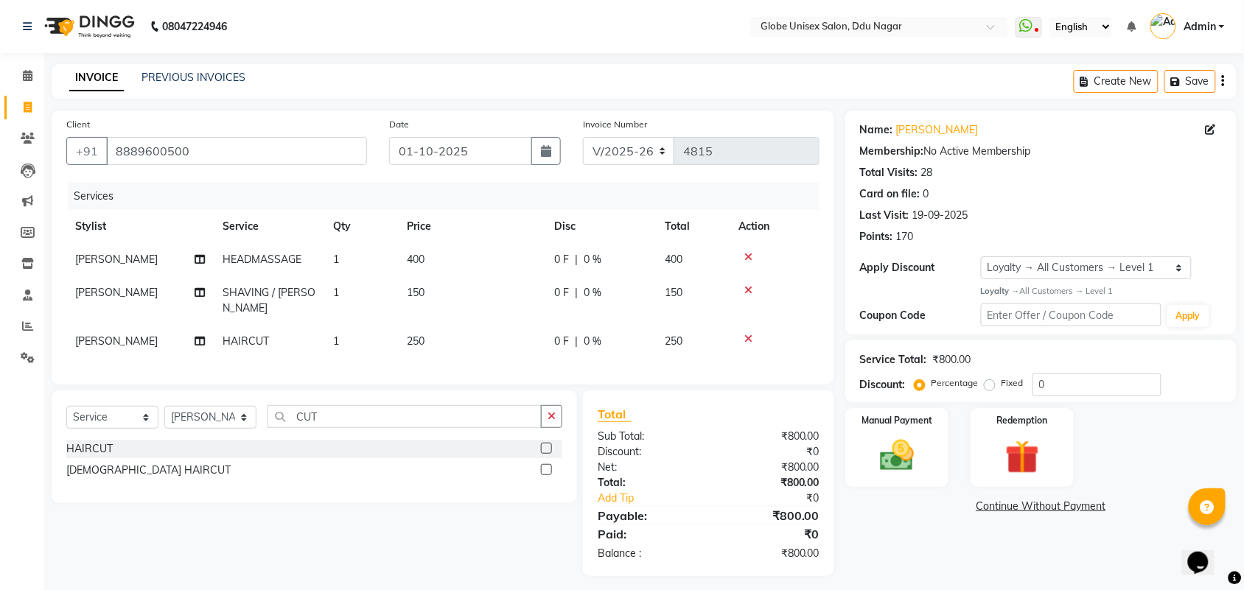
click at [951, 472] on div "Manual Payment Redemption" at bounding box center [1040, 447] width 413 height 79
click at [936, 475] on div "Manual Payment" at bounding box center [897, 448] width 108 height 83
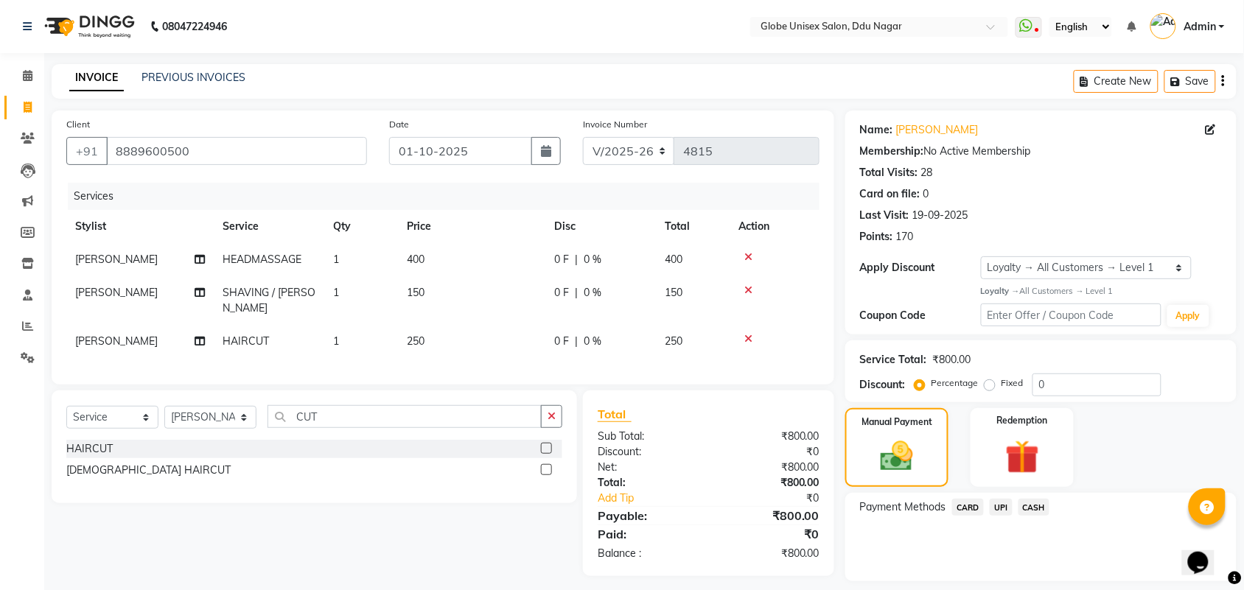
click at [993, 507] on span "UPI" at bounding box center [1001, 507] width 23 height 17
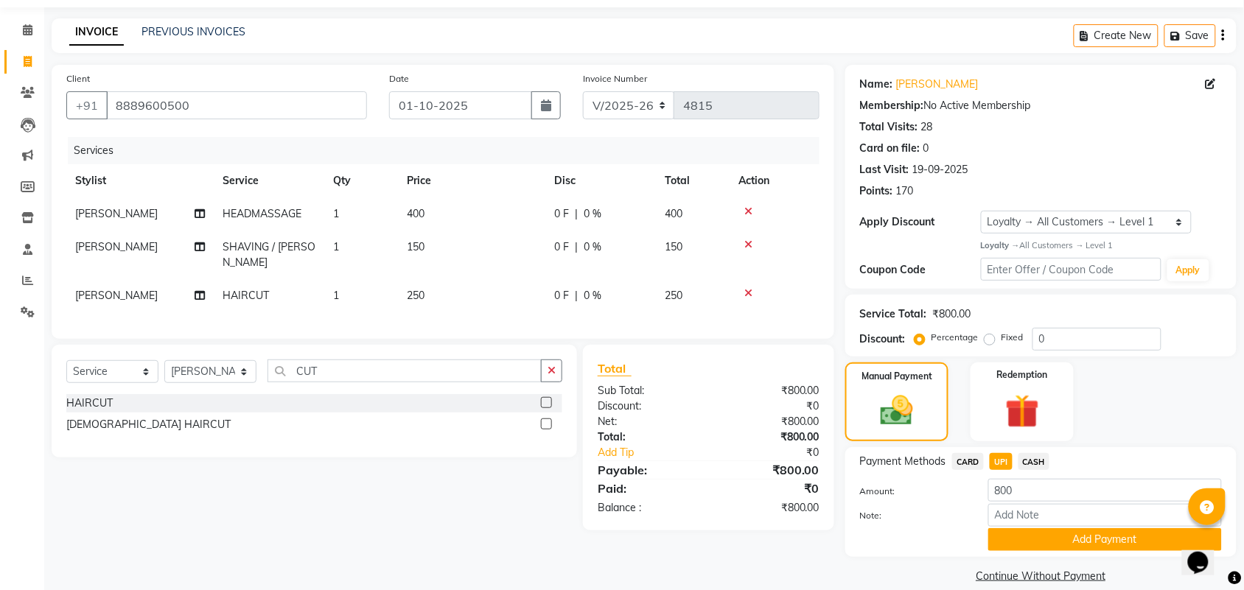
scroll to position [64, 0]
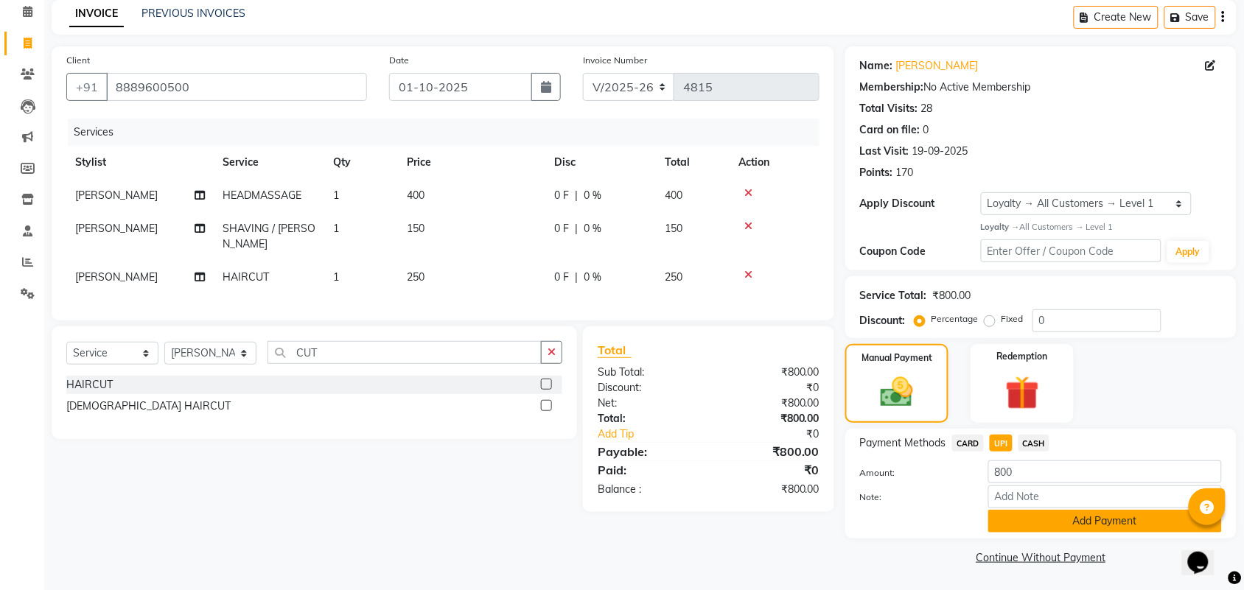
click at [1120, 514] on button "Add Payment" at bounding box center [1105, 521] width 234 height 23
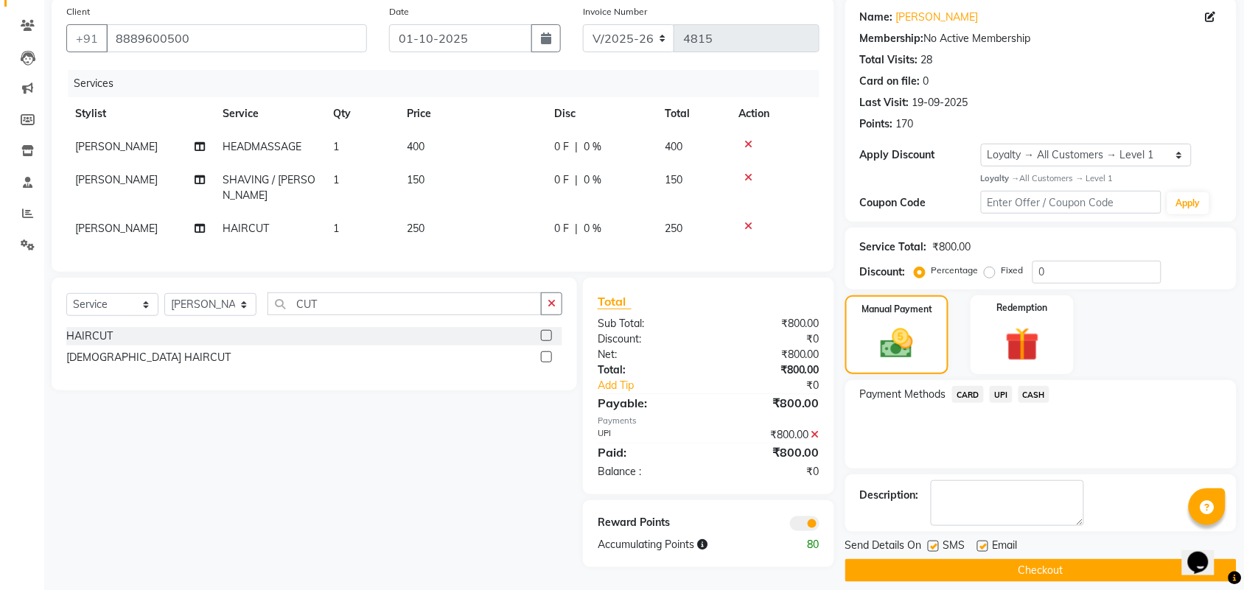
scroll to position [127, 0]
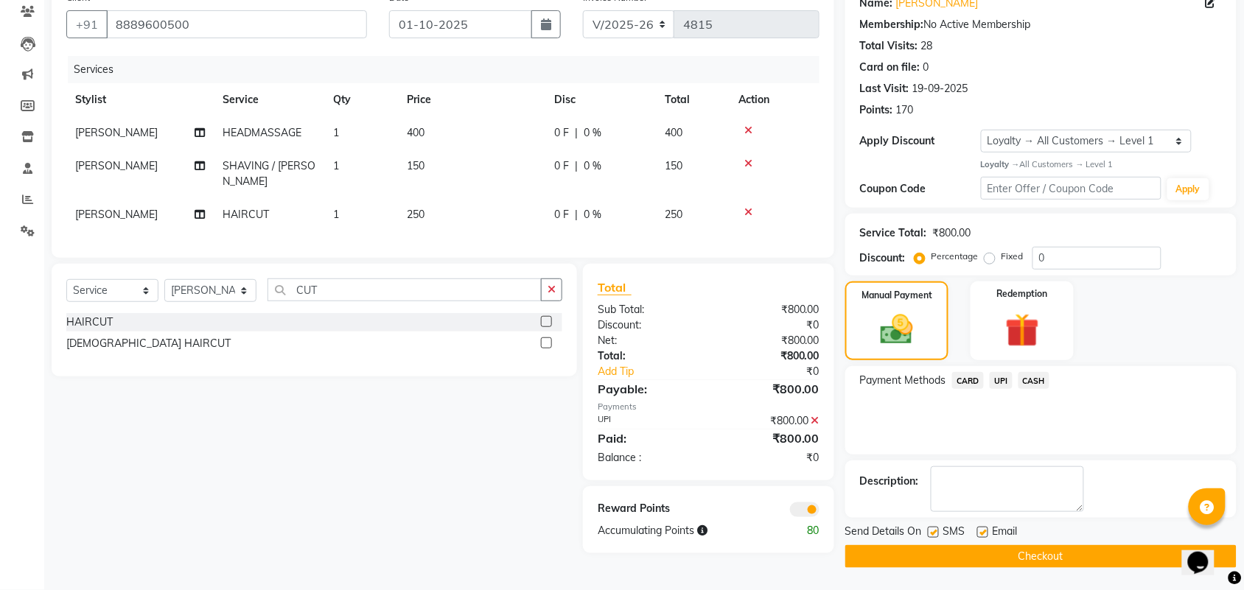
click at [1136, 553] on button "Checkout" at bounding box center [1040, 556] width 391 height 23
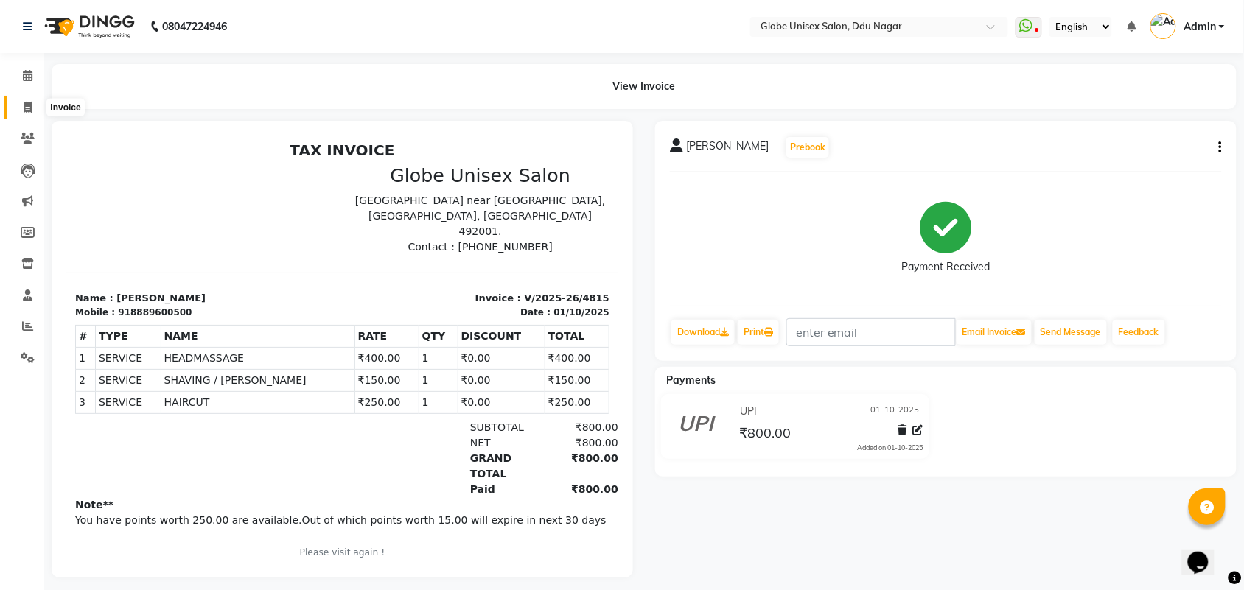
click at [27, 103] on icon at bounding box center [28, 107] width 8 height 11
select select "service"
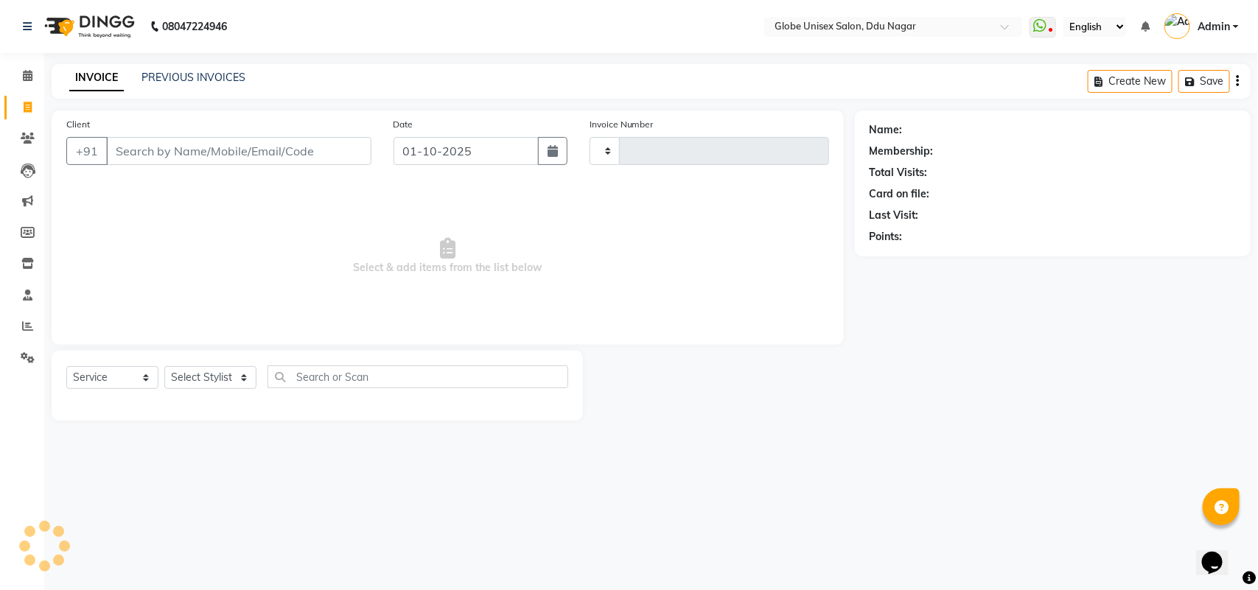
click at [326, 145] on input "Client" at bounding box center [238, 151] width 265 height 28
select select "4184"
type input "4816"
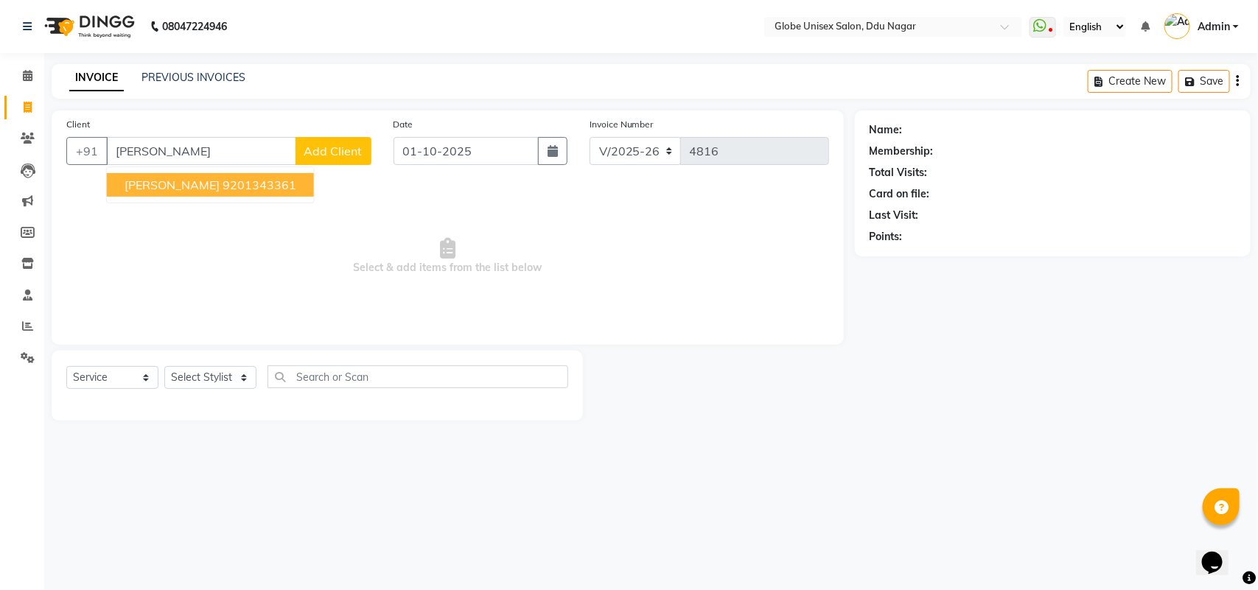
click at [232, 183] on ngb-highlight "9201343361" at bounding box center [260, 185] width 74 height 15
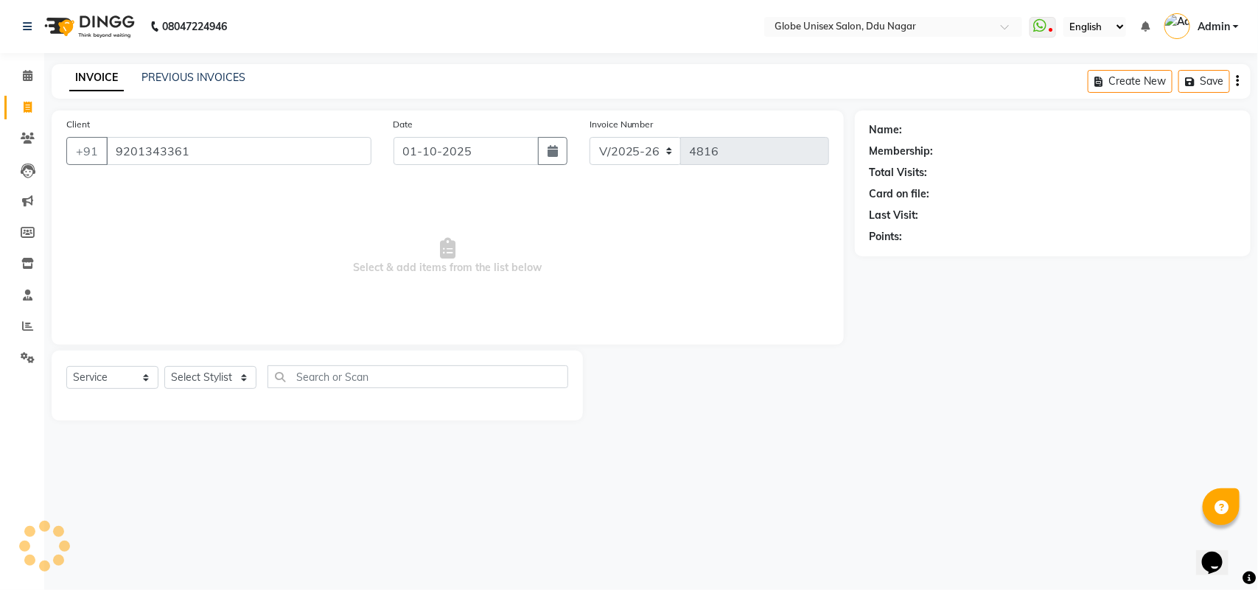
type input "9201343361"
select select "1: Object"
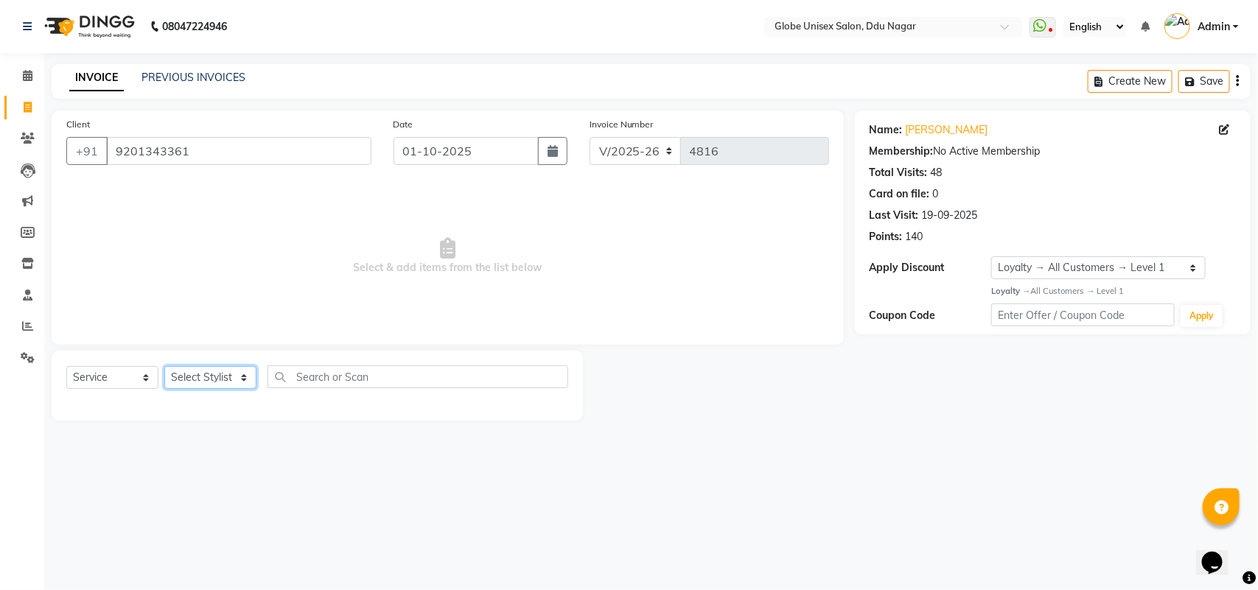
click at [221, 379] on select "Select Stylist ADITYA AJIT [PERSON_NAME] DEV [PERSON_NAME] [PERSON_NAME] [PERSO…" at bounding box center [210, 377] width 92 height 23
select select "25130"
click at [164, 366] on select "Select Stylist ADITYA AJIT [PERSON_NAME] DEV [PERSON_NAME] [PERSON_NAME] [PERSO…" at bounding box center [210, 377] width 92 height 23
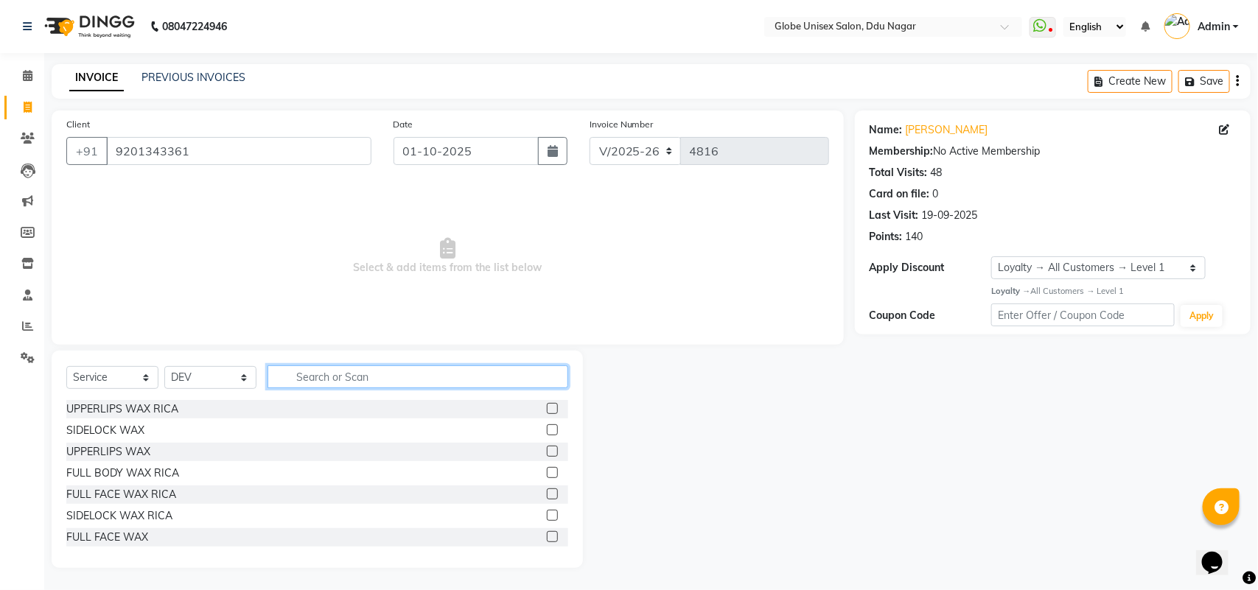
click at [359, 368] on input "text" at bounding box center [417, 376] width 301 height 23
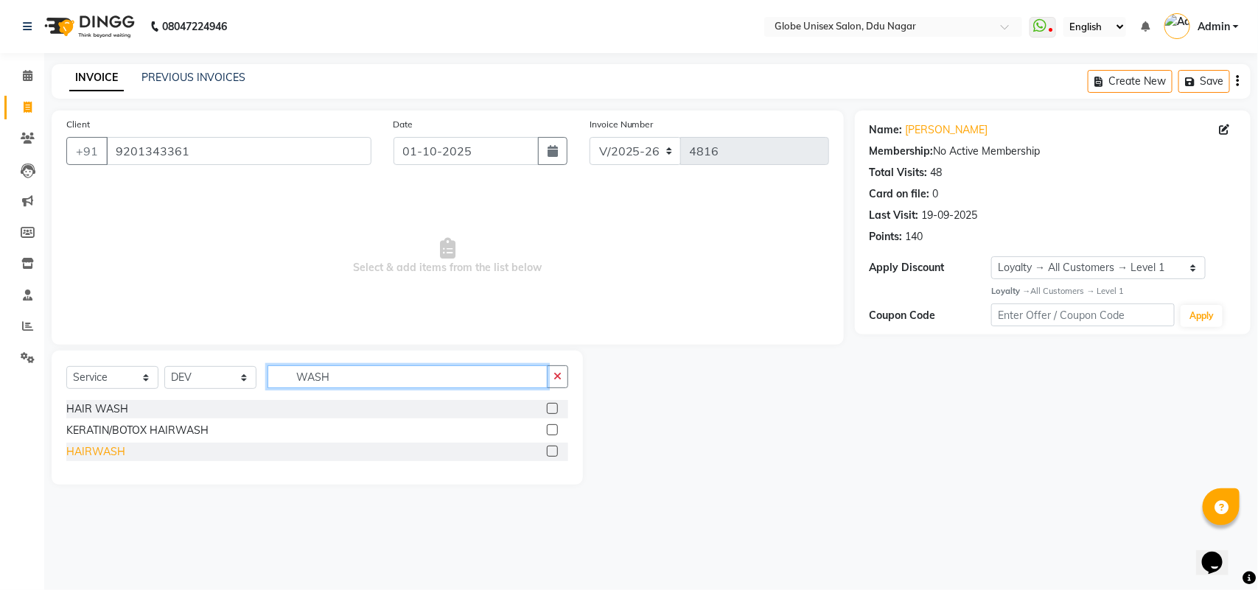
type input "WASH"
click at [99, 457] on div "HAIRWASH" at bounding box center [95, 451] width 59 height 15
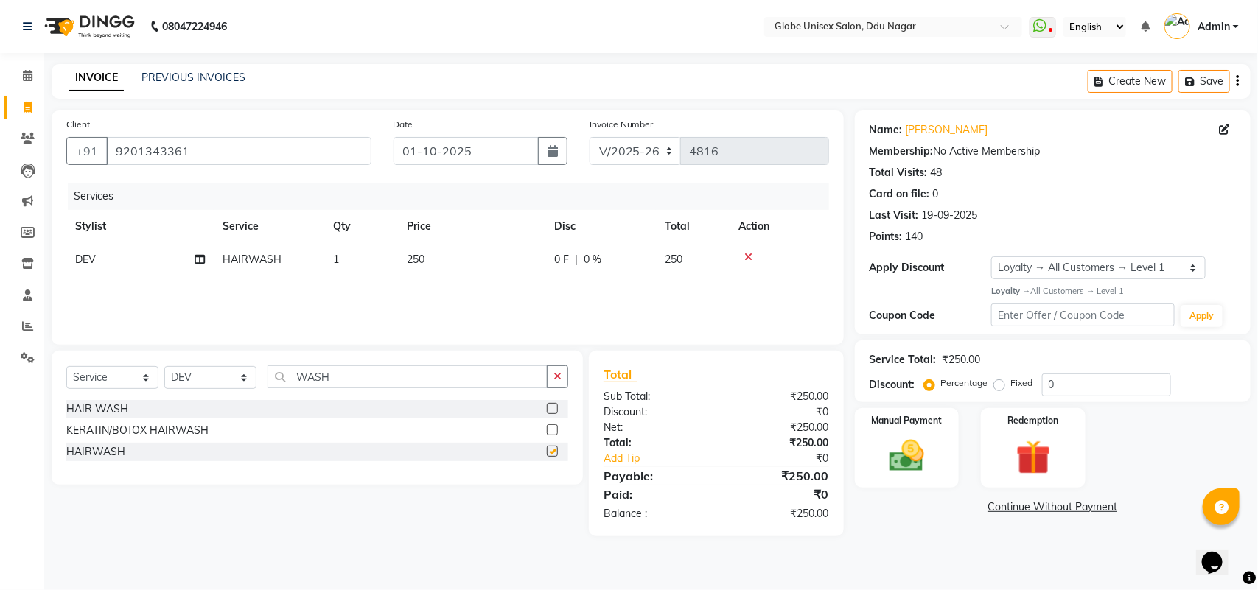
checkbox input "false"
click at [398, 378] on input "WASH" at bounding box center [407, 376] width 280 height 23
type input "W"
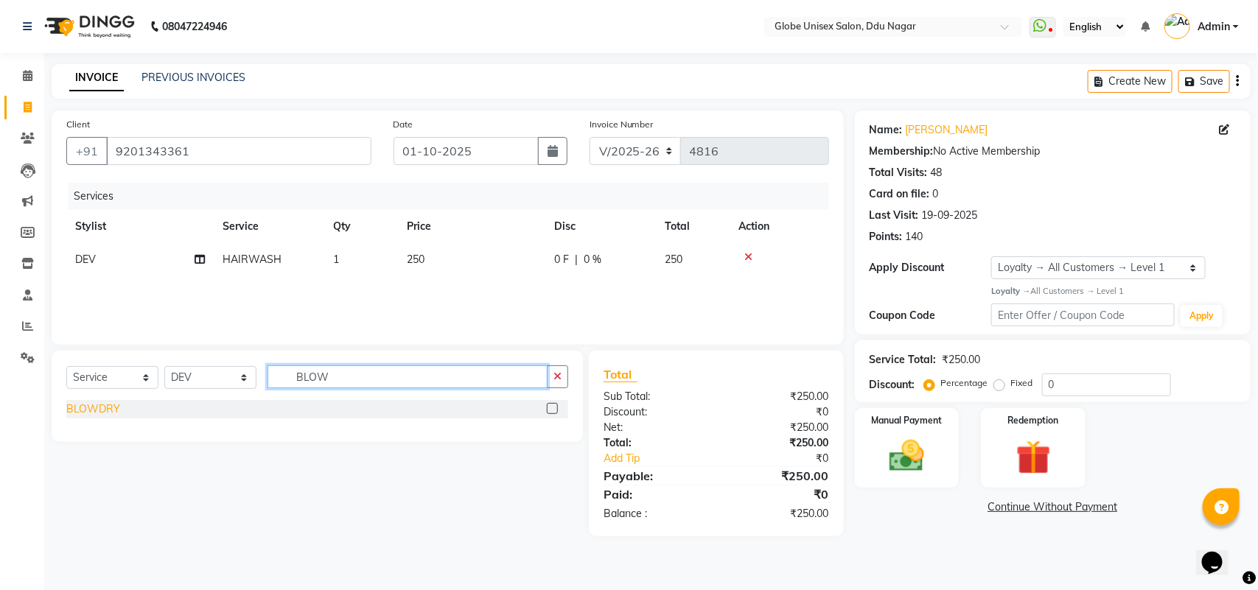
type input "BLOW"
click at [100, 413] on div "BLOWDRY" at bounding box center [93, 409] width 54 height 15
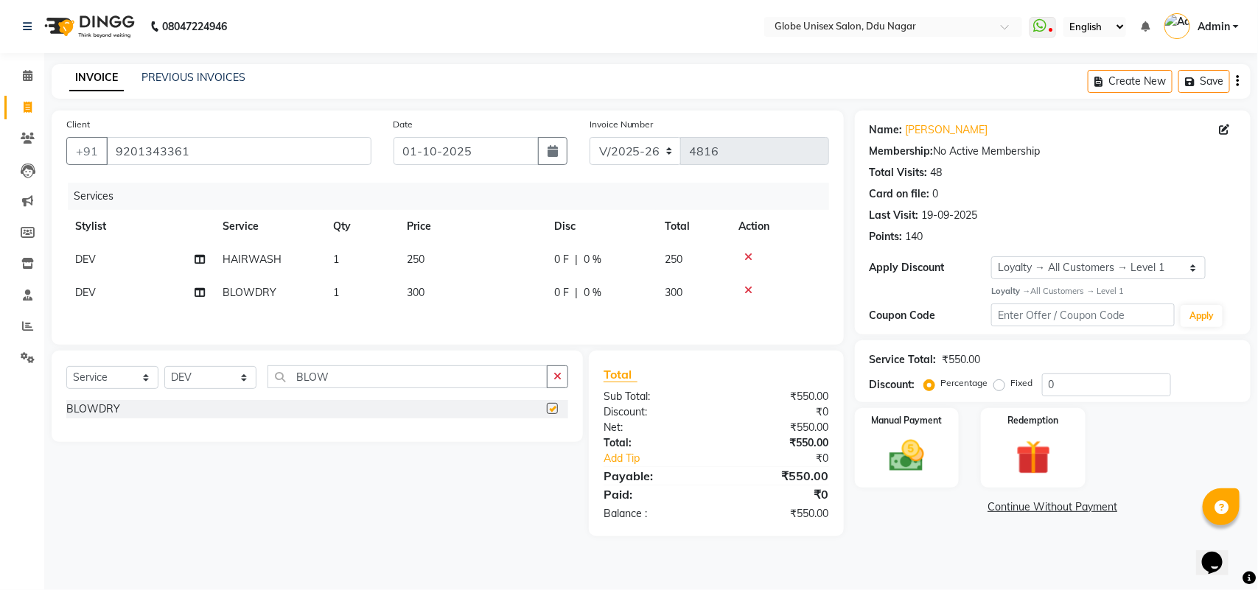
checkbox input "false"
click at [462, 280] on td "300" at bounding box center [471, 292] width 147 height 33
select select "25130"
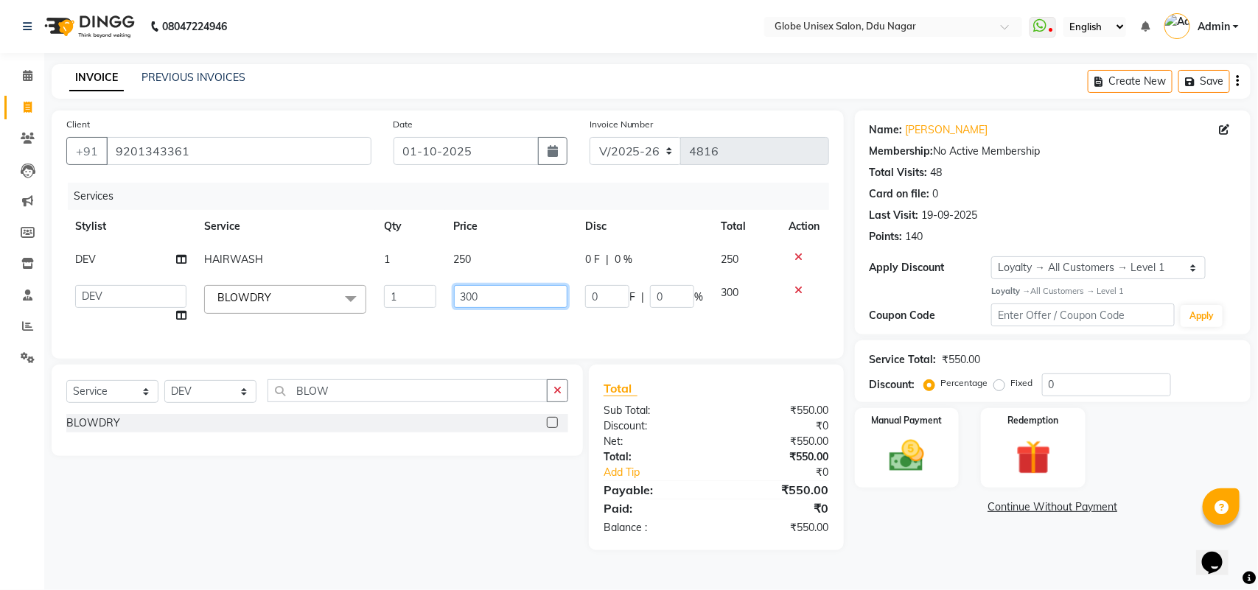
click at [505, 303] on input "300" at bounding box center [511, 296] width 114 height 23
type input "3"
type input "250"
click at [519, 322] on div "Services Stylist Service Qty Price Disc Total Action DEV HAIRWASH 1 250 0 F | 0…" at bounding box center [447, 263] width 763 height 161
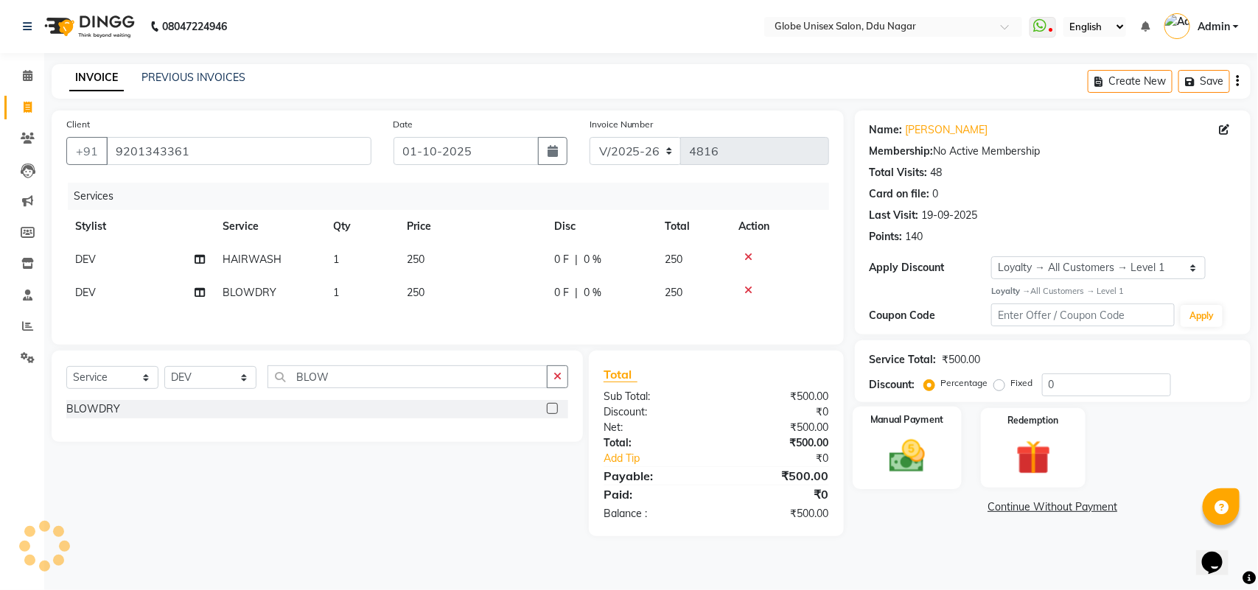
click at [918, 459] on img at bounding box center [907, 455] width 58 height 41
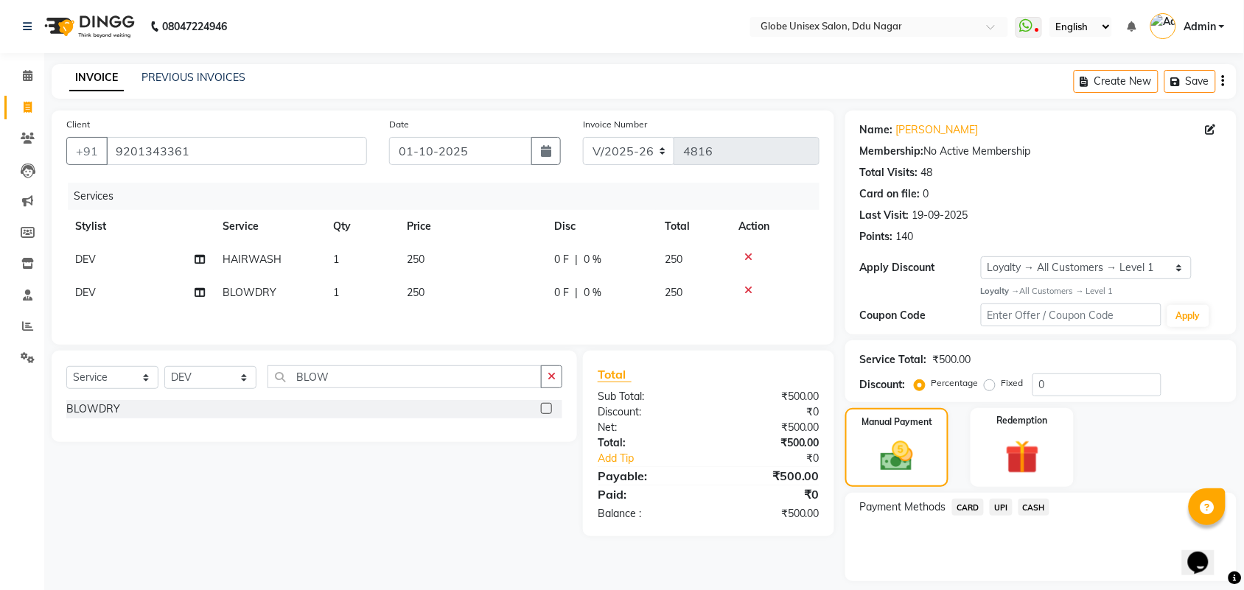
click at [1007, 511] on span "UPI" at bounding box center [1001, 507] width 23 height 17
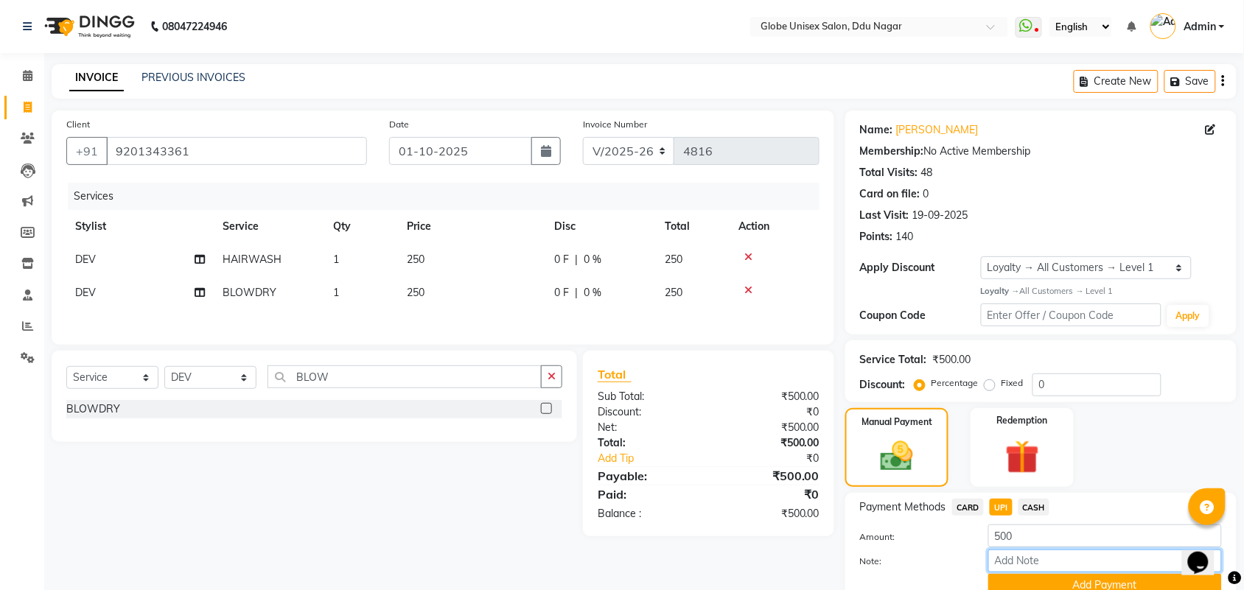
click at [1065, 571] on input "Note:" at bounding box center [1105, 561] width 234 height 23
click at [1069, 586] on button "Add Payment" at bounding box center [1105, 585] width 234 height 23
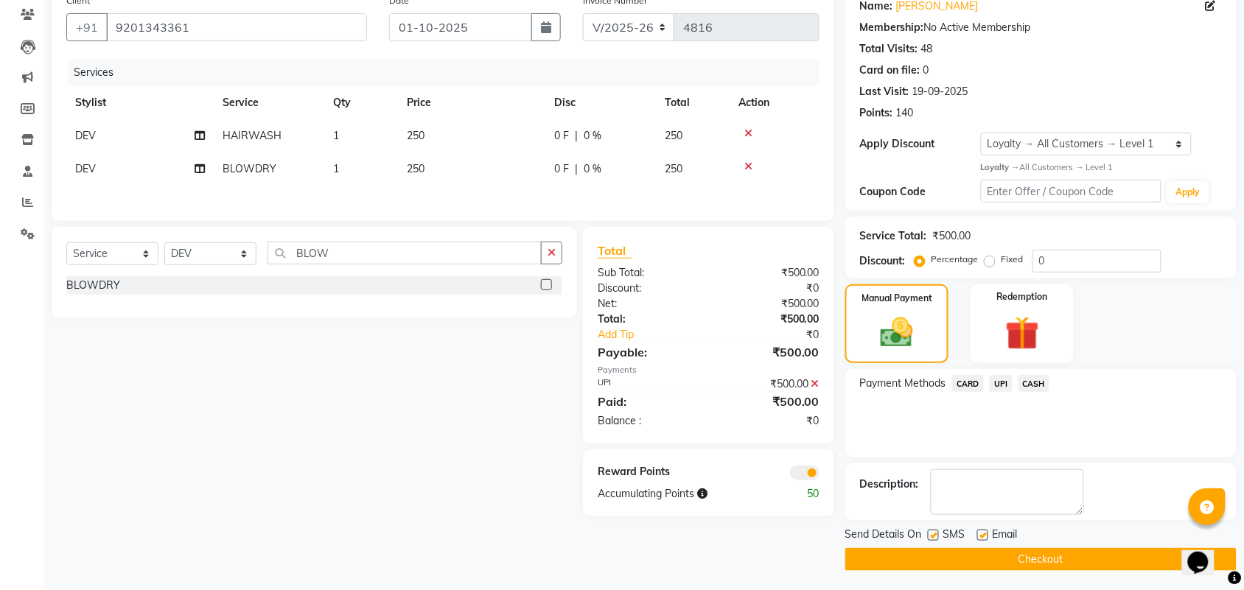
scroll to position [127, 0]
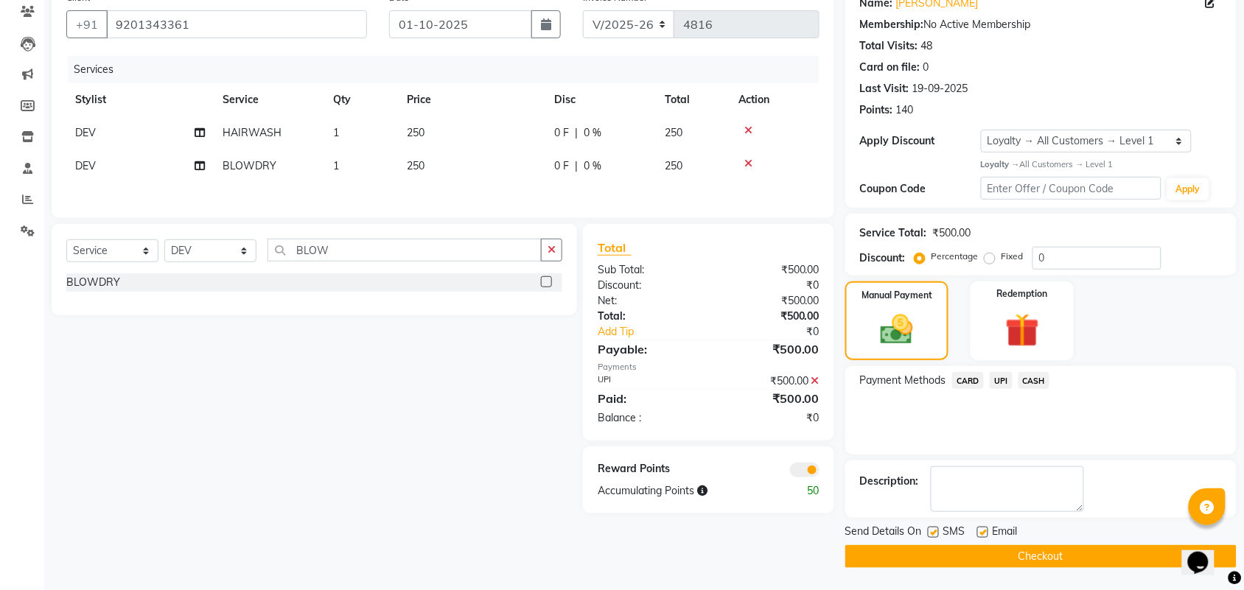
click at [1040, 553] on button "Checkout" at bounding box center [1040, 556] width 391 height 23
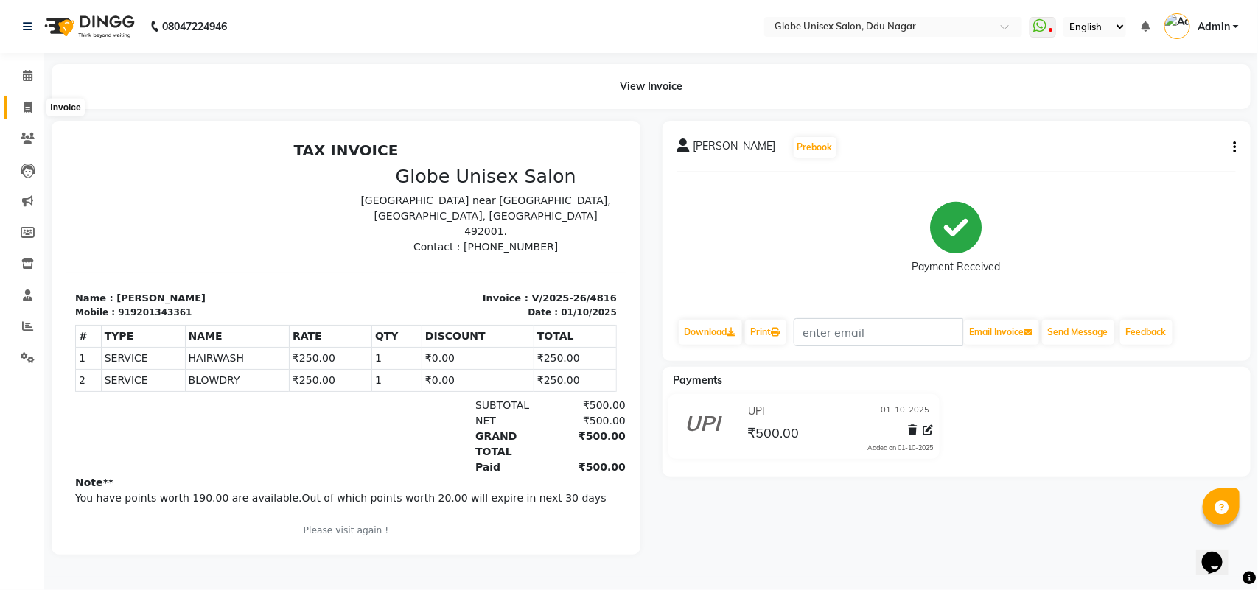
click at [27, 103] on icon at bounding box center [28, 107] width 8 height 11
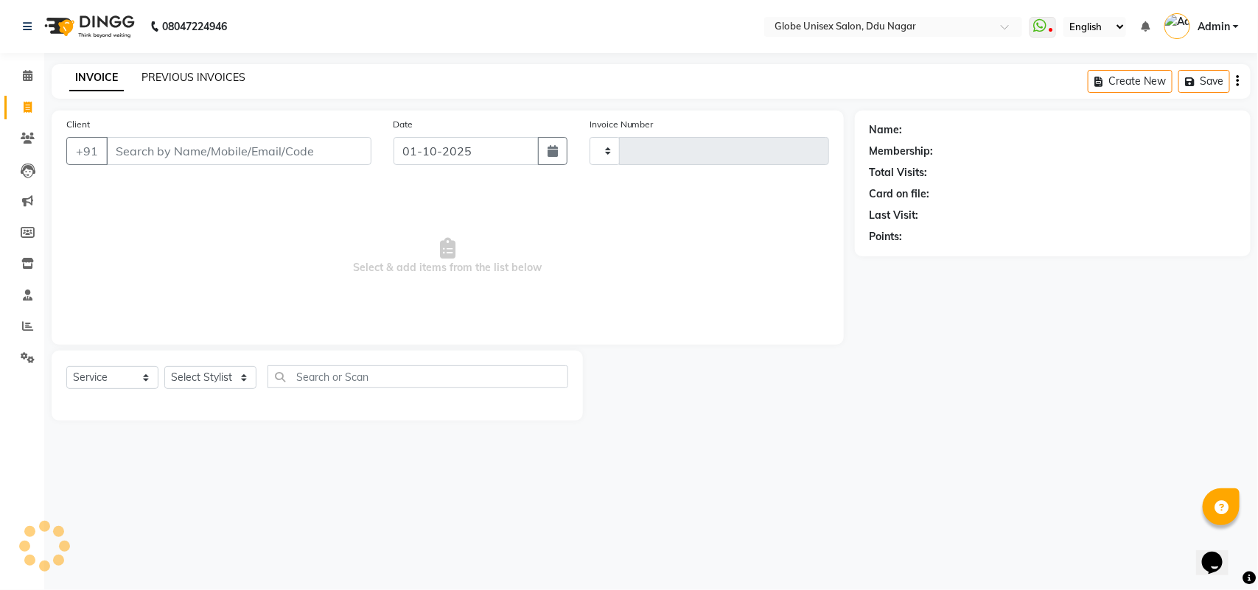
click at [199, 80] on link "PREVIOUS INVOICES" at bounding box center [193, 77] width 104 height 13
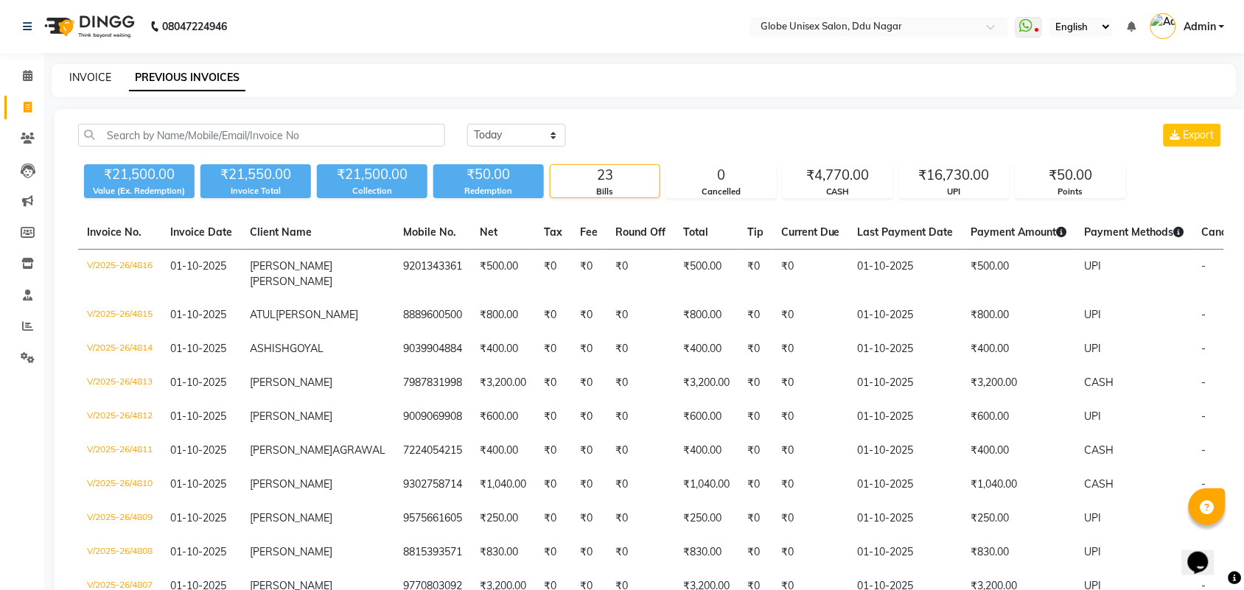
click at [94, 71] on link "INVOICE" at bounding box center [90, 77] width 42 height 13
select select "service"
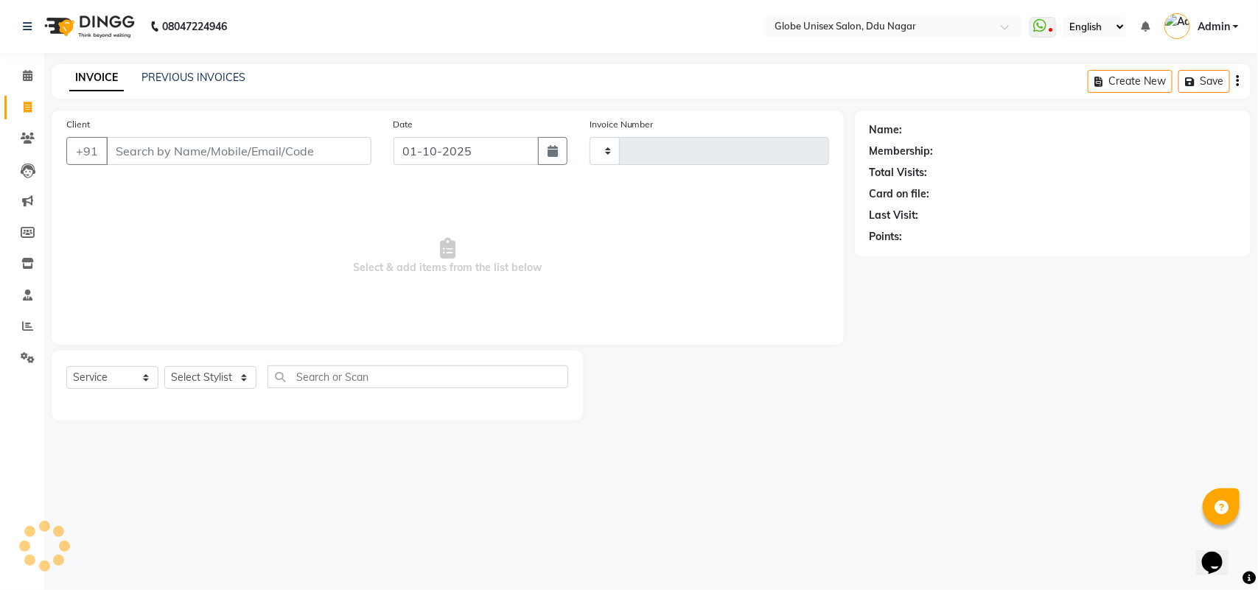
type input "4817"
select select "4184"
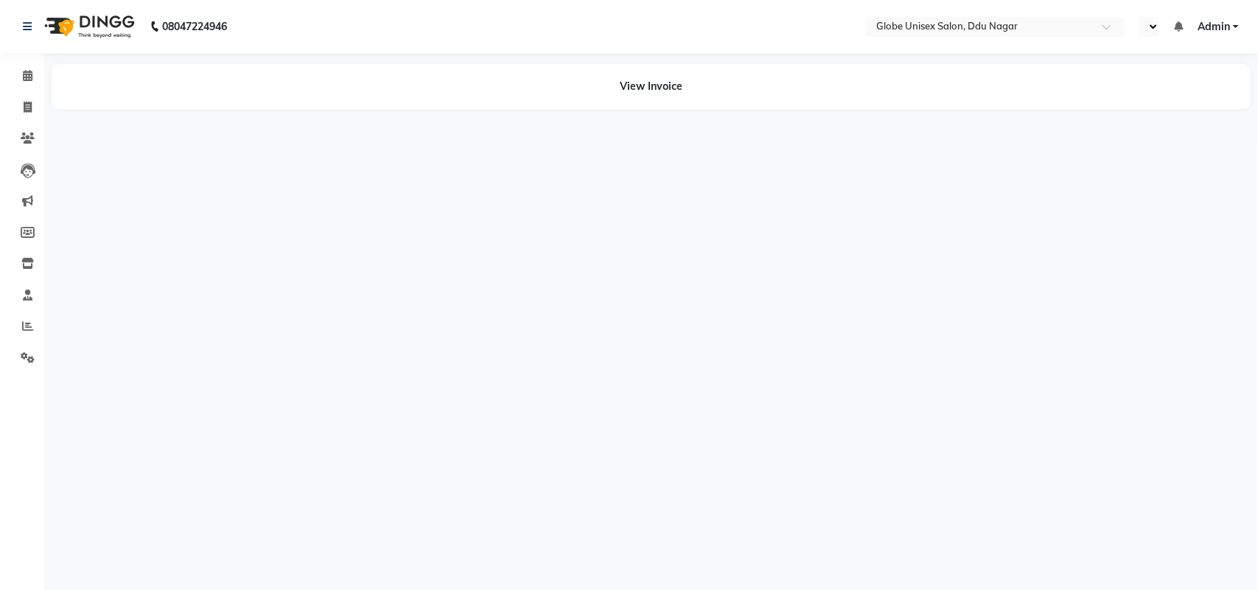
select select "en"
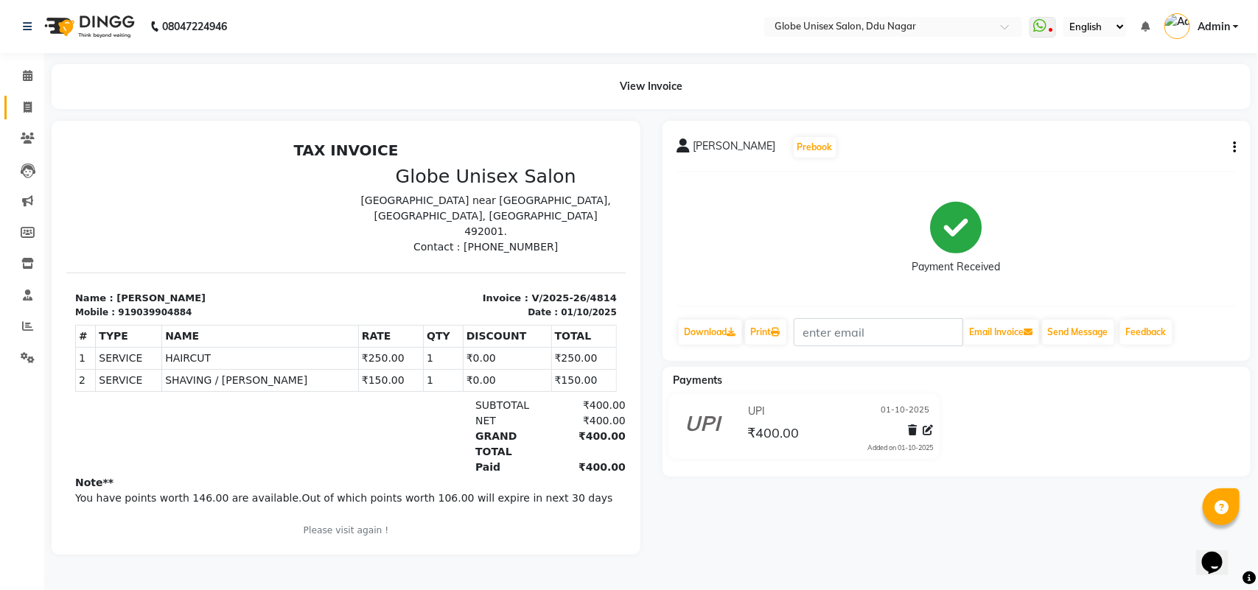
click at [30, 96] on link "Invoice" at bounding box center [21, 108] width 35 height 24
select select "service"
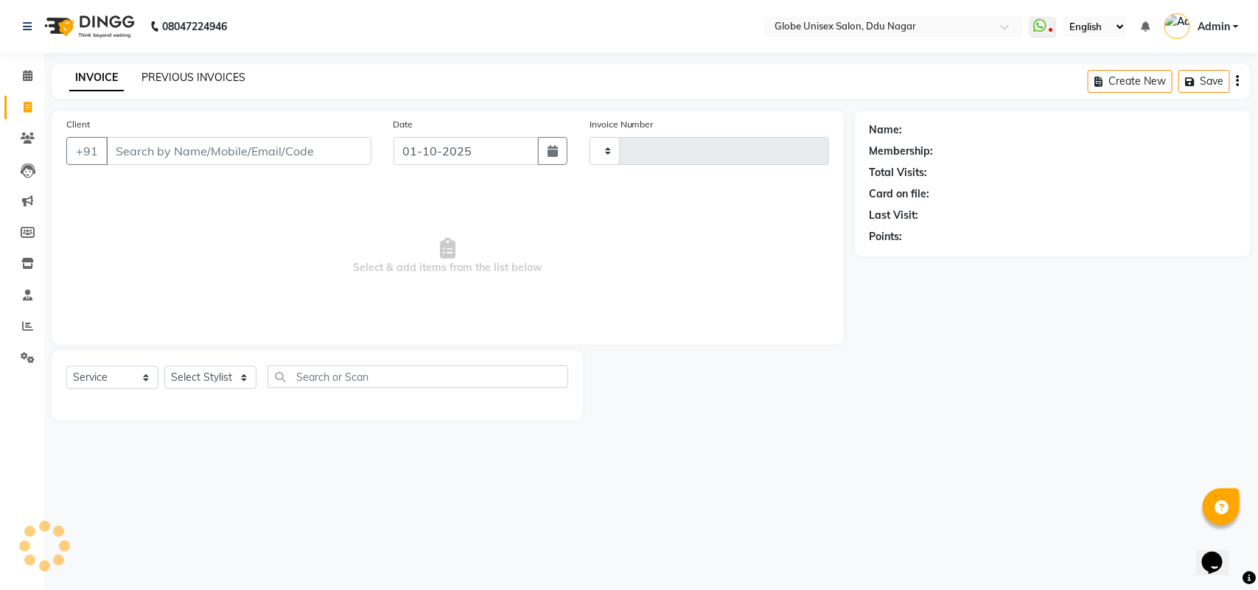
click at [188, 81] on link "PREVIOUS INVOICES" at bounding box center [193, 77] width 104 height 13
